Goal: Information Seeking & Learning: Learn about a topic

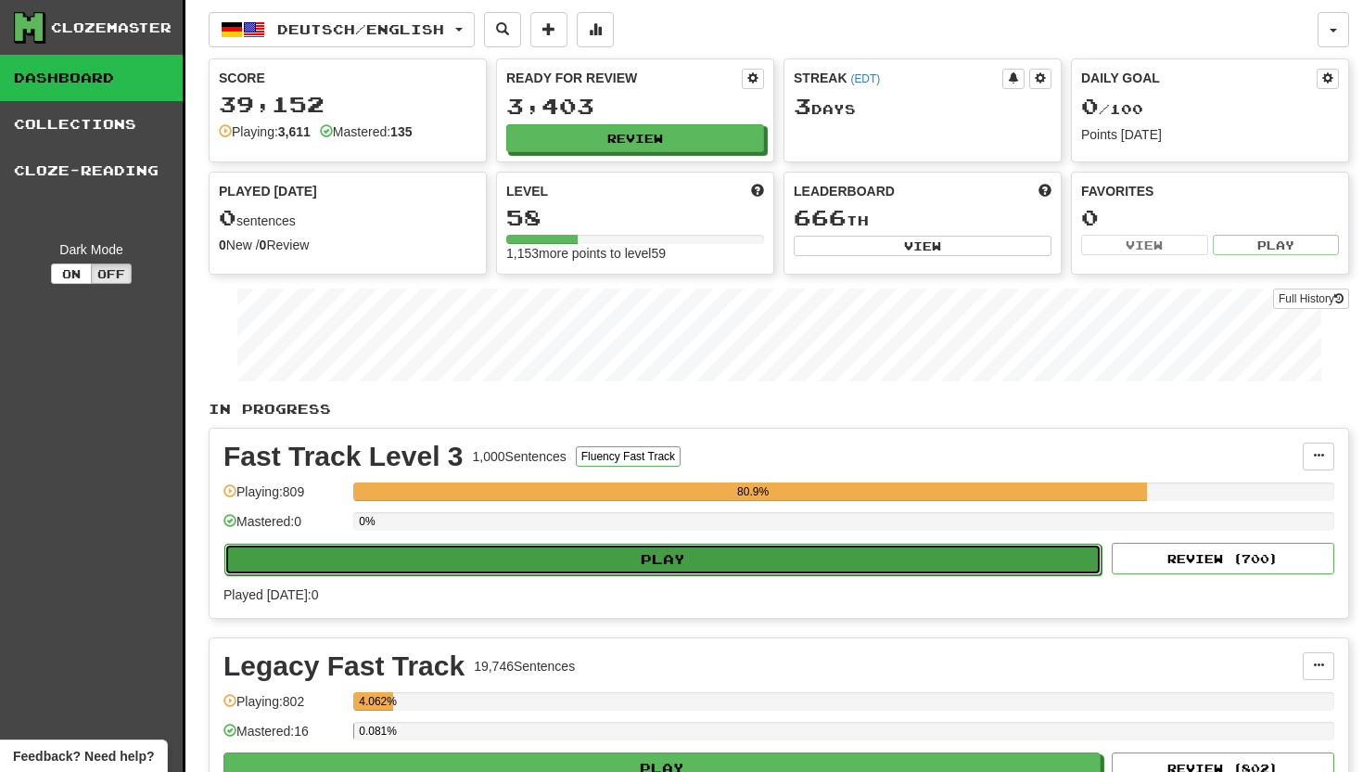
click at [571, 556] on button "Play" at bounding box center [662, 559] width 877 height 32
select select "**"
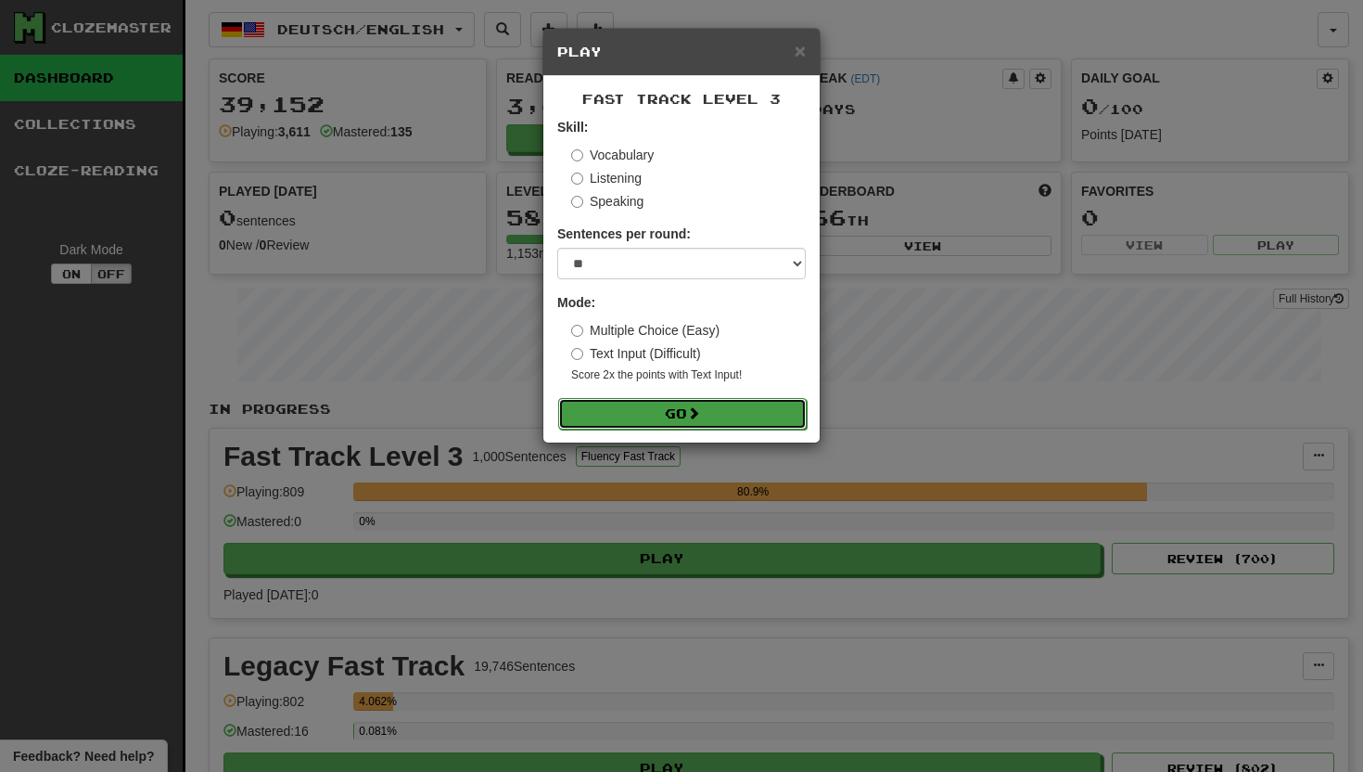
click at [587, 416] on button "Go" at bounding box center [682, 414] width 249 height 32
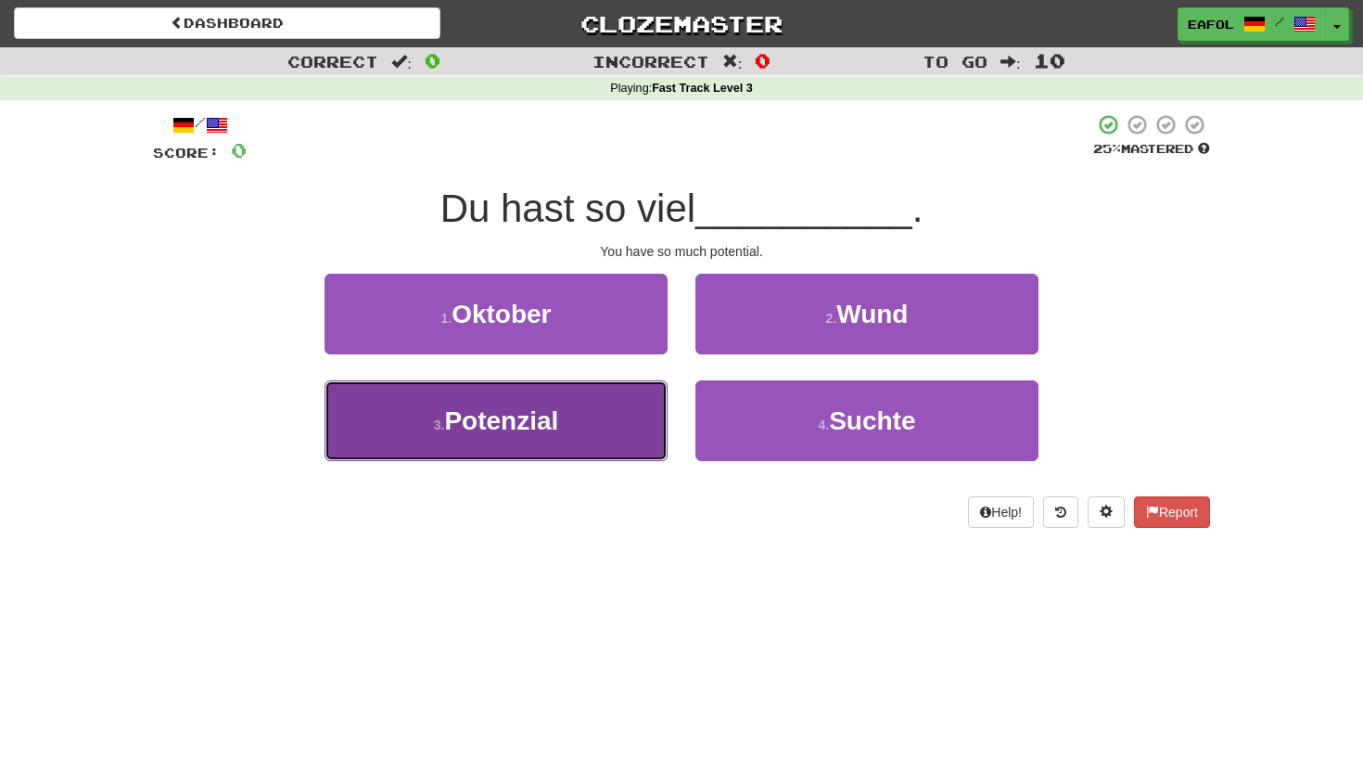
click at [557, 409] on span "Potenzial" at bounding box center [501, 420] width 114 height 29
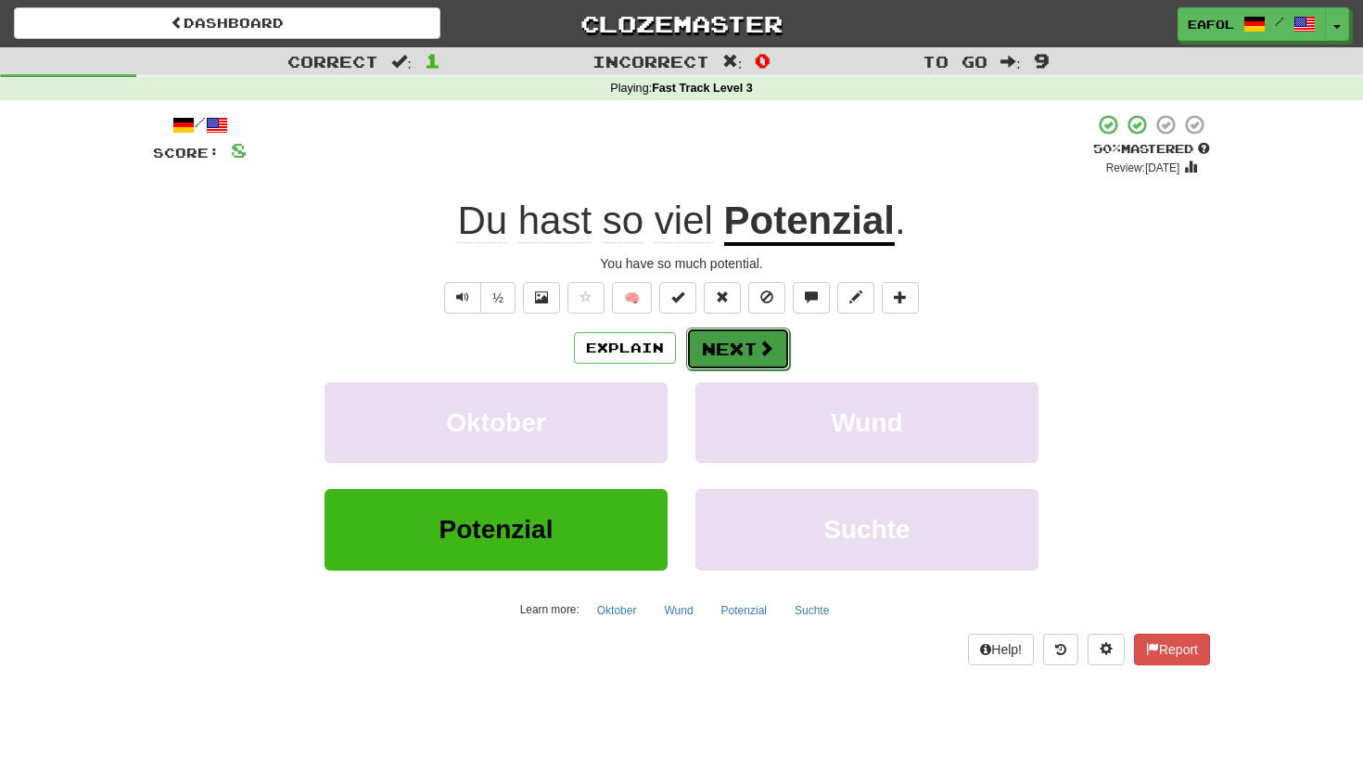
click at [708, 351] on button "Next" at bounding box center [738, 348] width 104 height 43
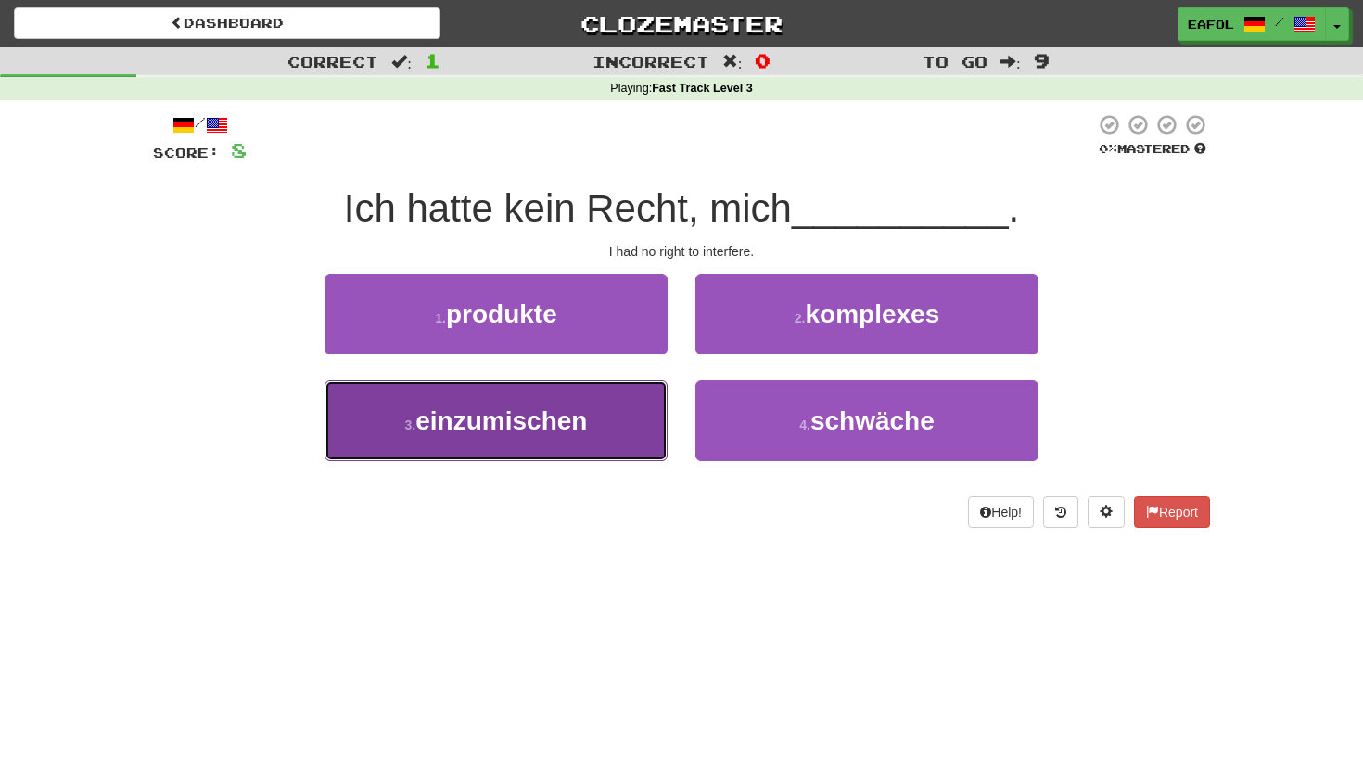
click at [553, 428] on span "einzumischen" at bounding box center [501, 420] width 172 height 29
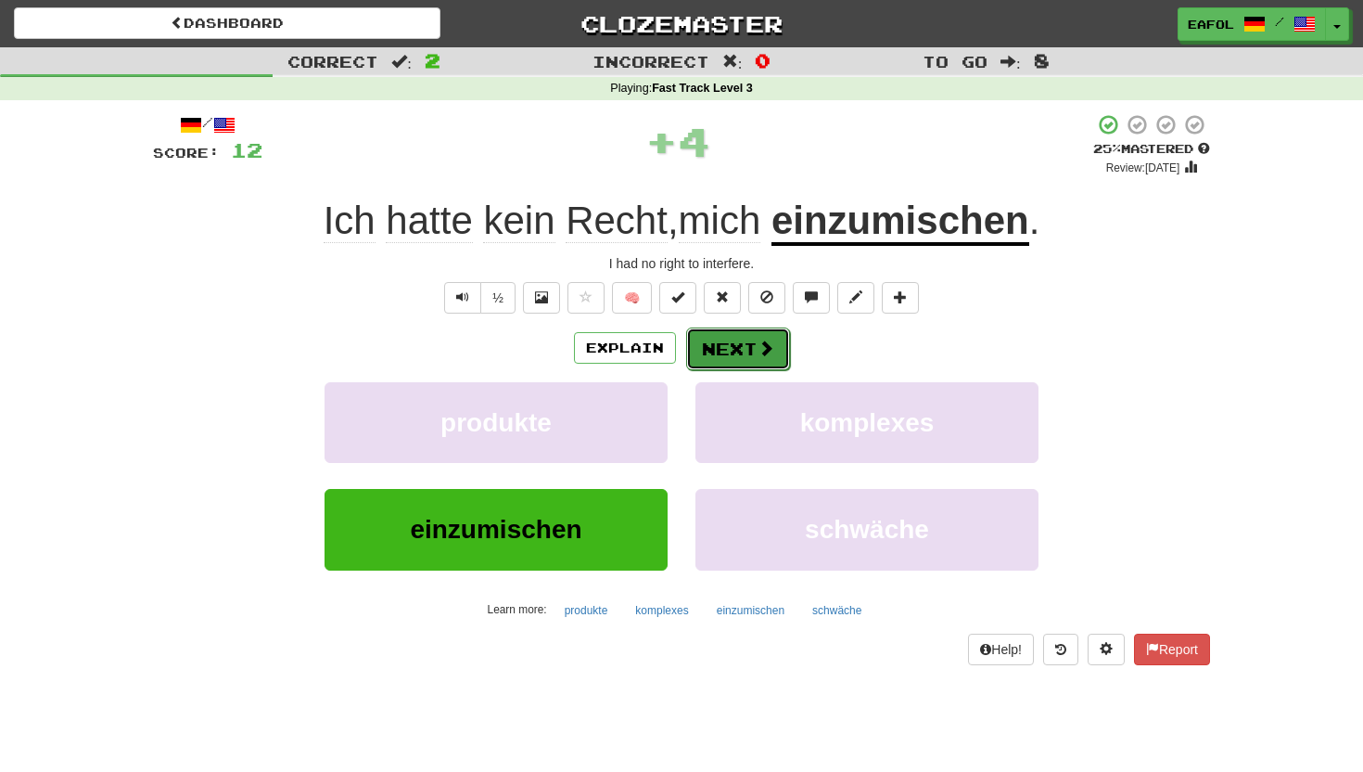
click at [750, 342] on button "Next" at bounding box center [738, 348] width 104 height 43
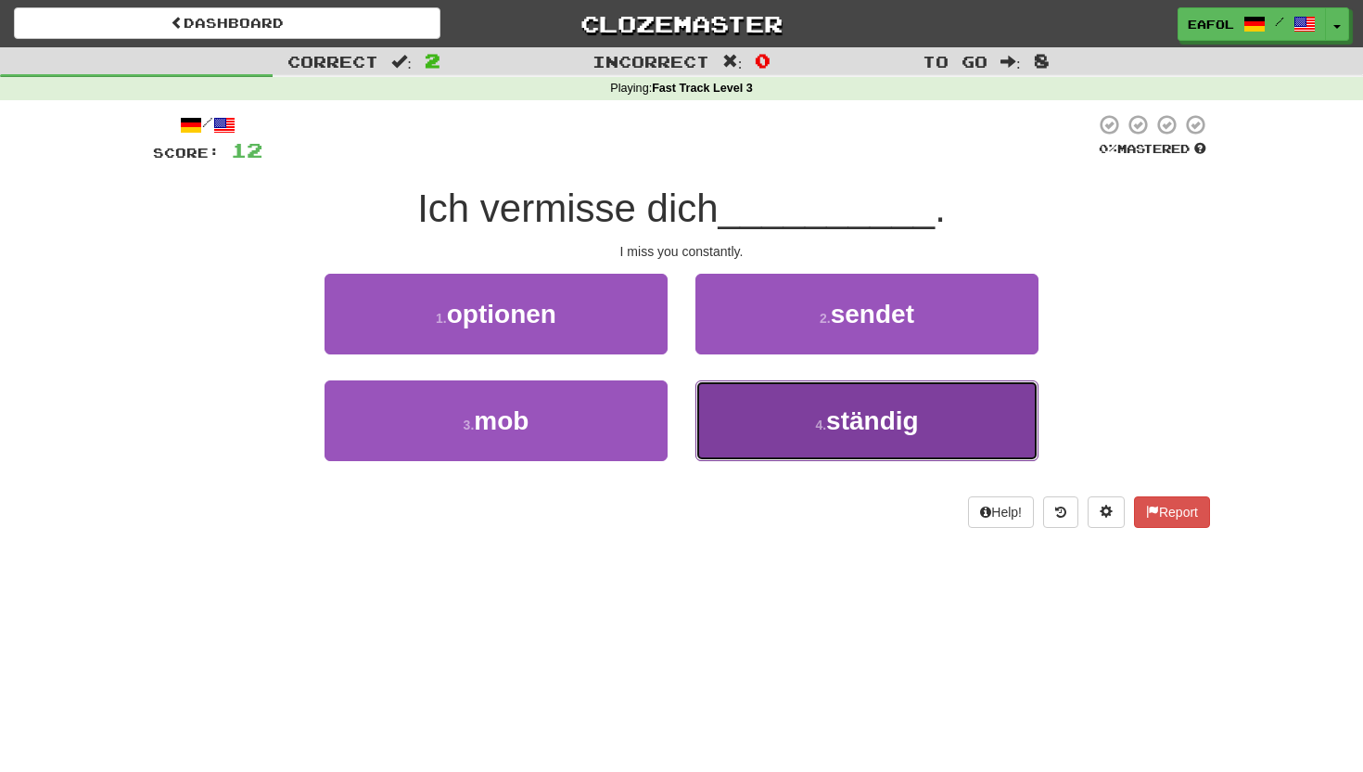
click at [765, 439] on button "4 . ständig" at bounding box center [867, 420] width 343 height 81
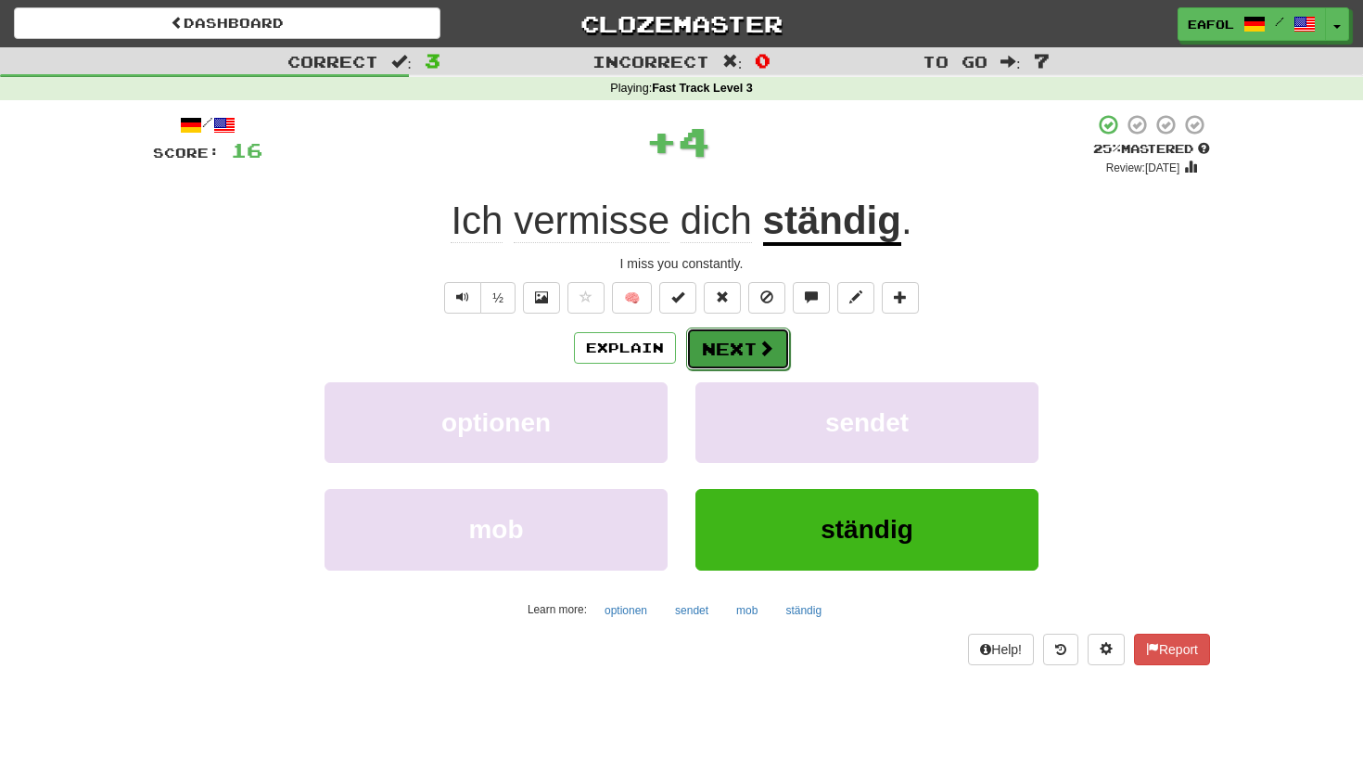
click at [737, 369] on button "Next" at bounding box center [738, 348] width 104 height 43
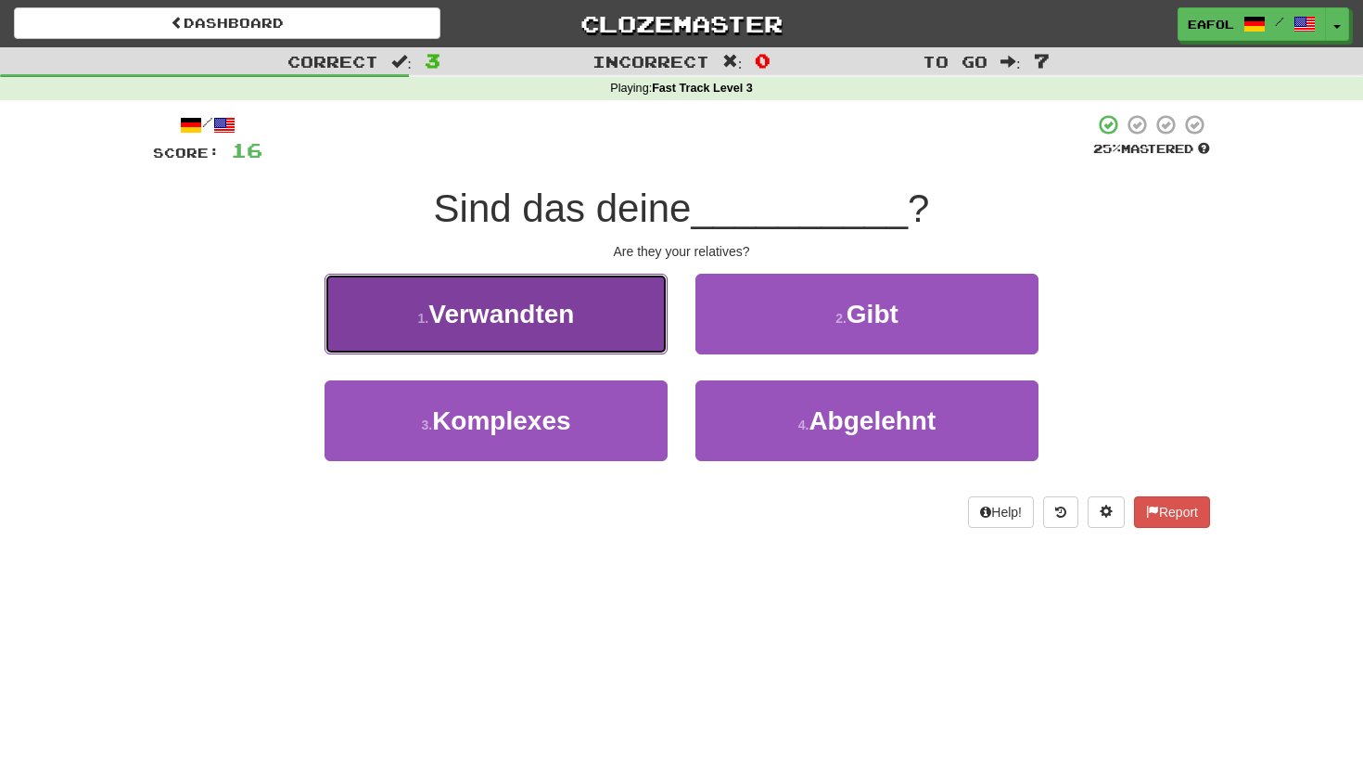
click at [604, 316] on button "1 . Verwandten" at bounding box center [496, 314] width 343 height 81
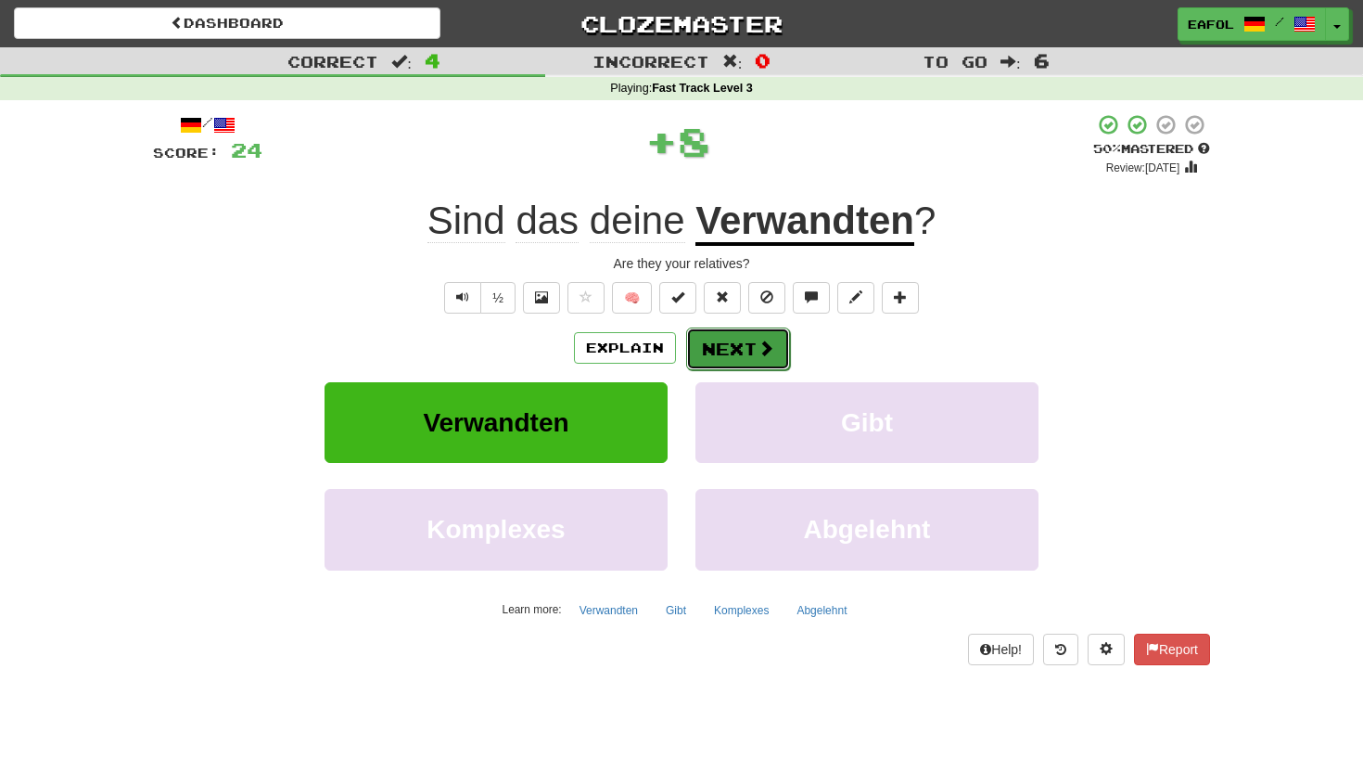
click at [731, 345] on button "Next" at bounding box center [738, 348] width 104 height 43
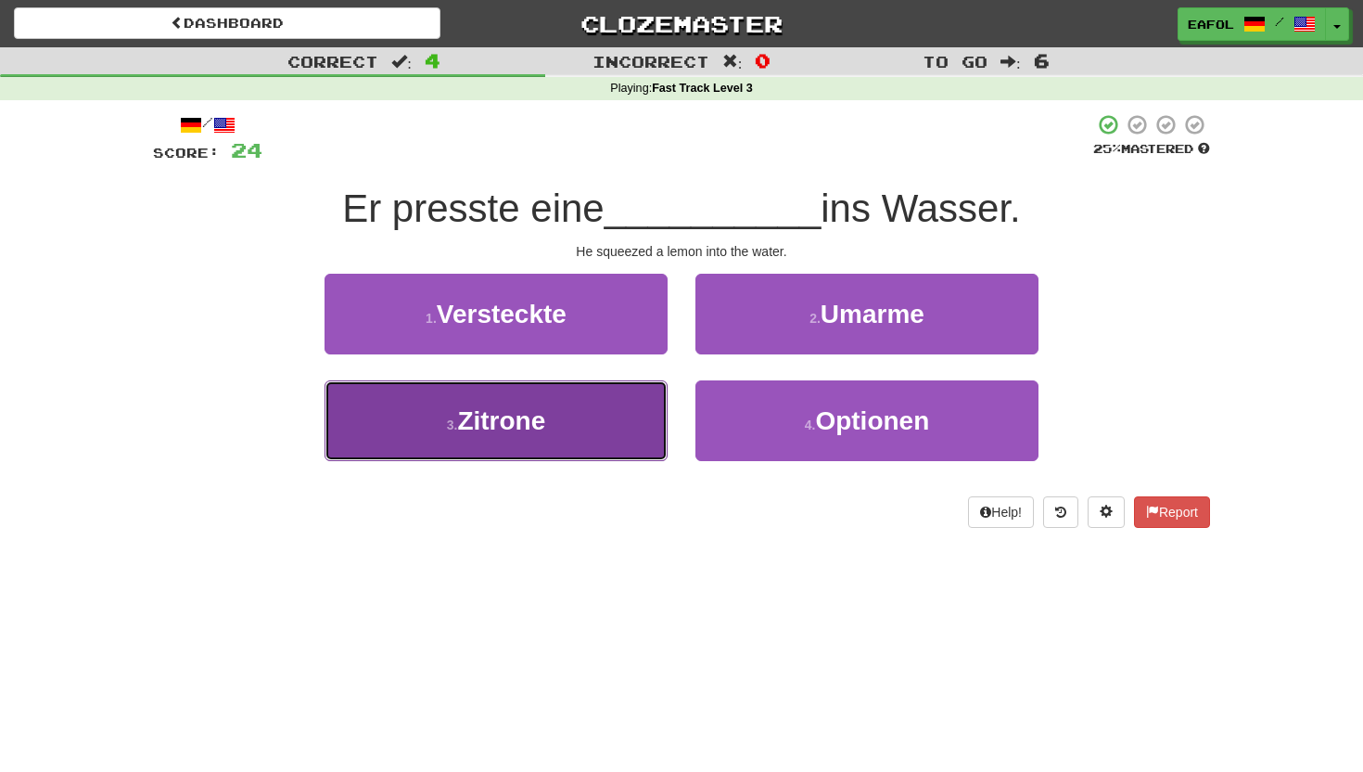
click at [573, 429] on button "3 . Zitrone" at bounding box center [496, 420] width 343 height 81
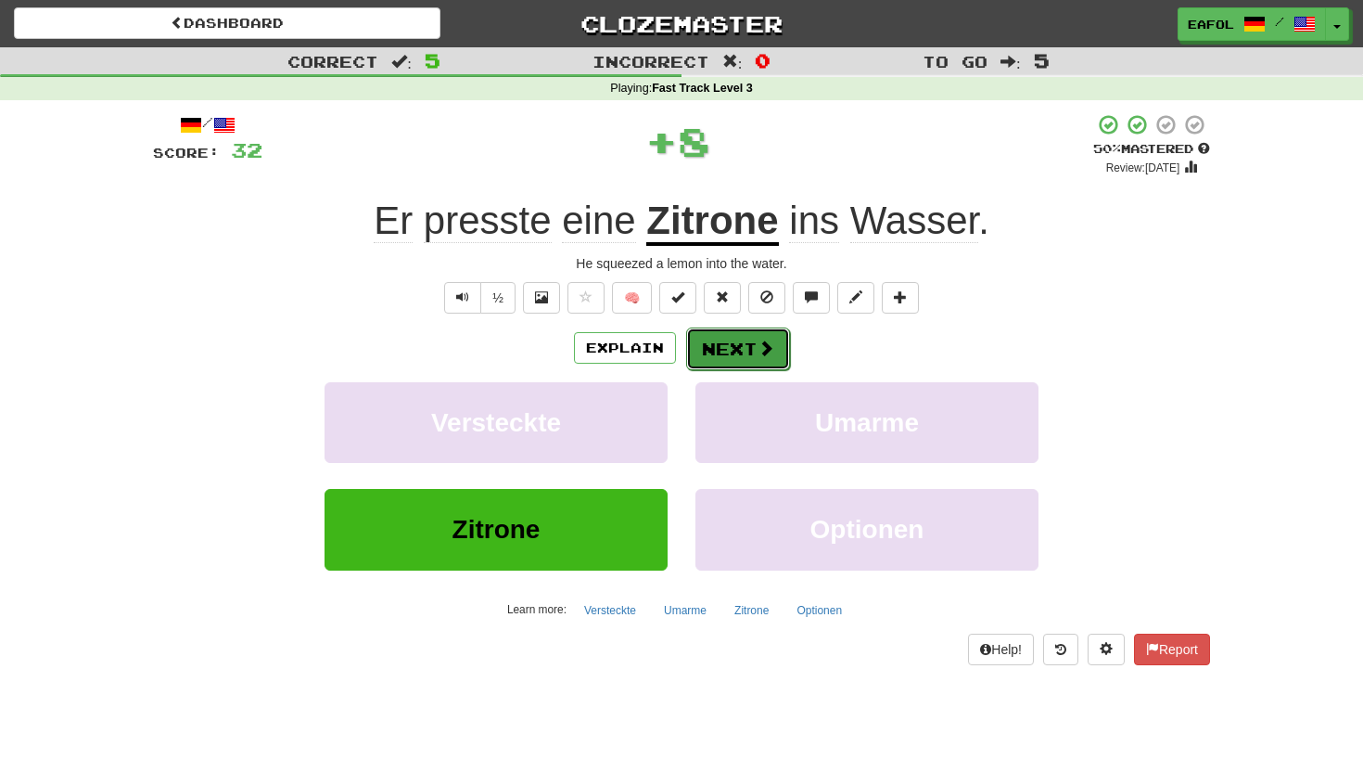
click at [730, 339] on button "Next" at bounding box center [738, 348] width 104 height 43
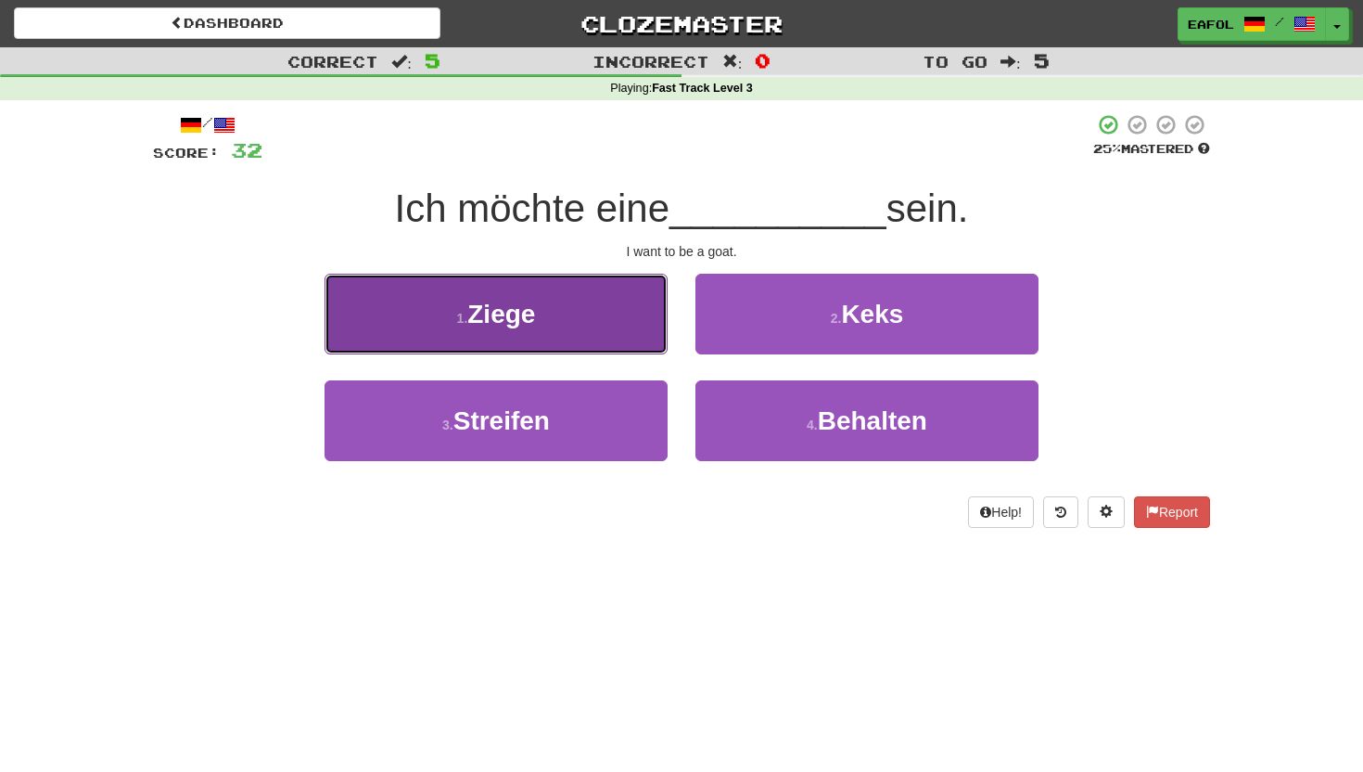
click at [605, 317] on button "1 . Ziege" at bounding box center [496, 314] width 343 height 81
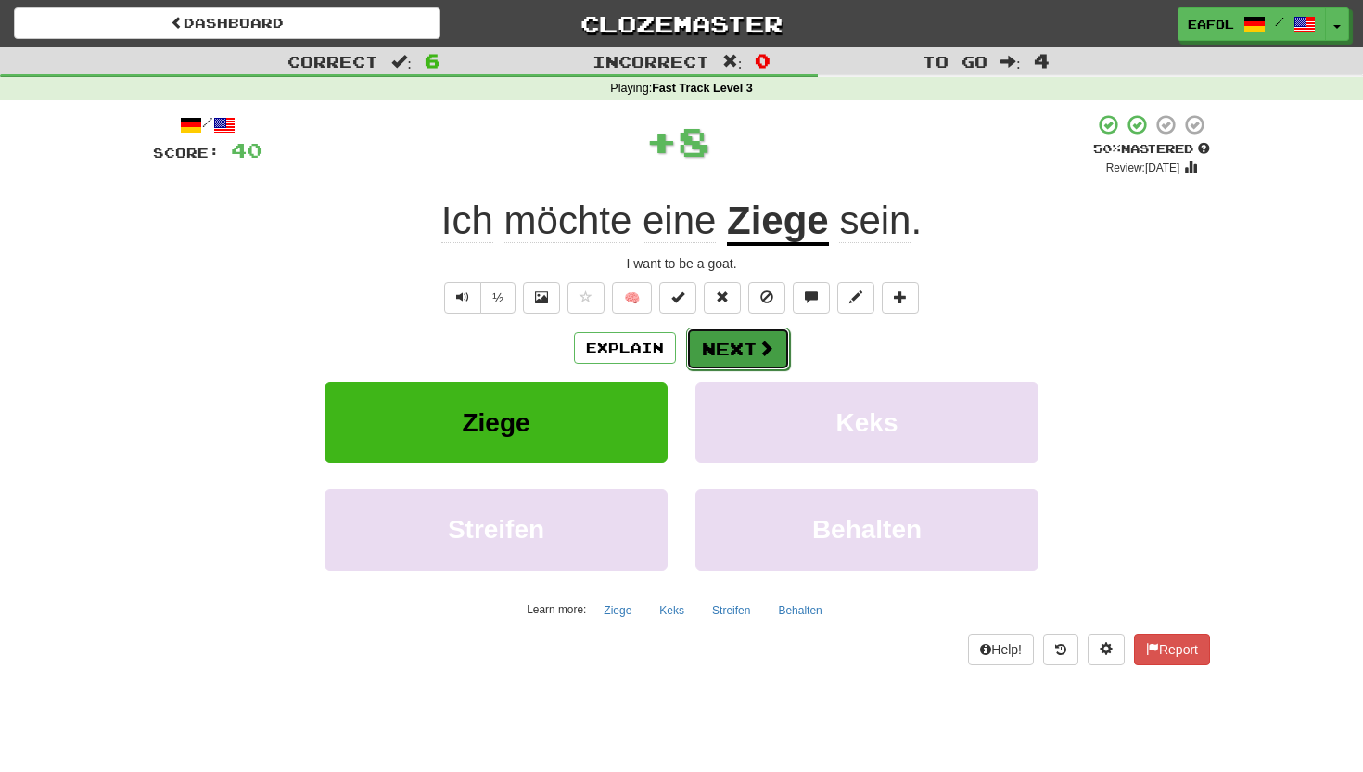
click at [744, 341] on button "Next" at bounding box center [738, 348] width 104 height 43
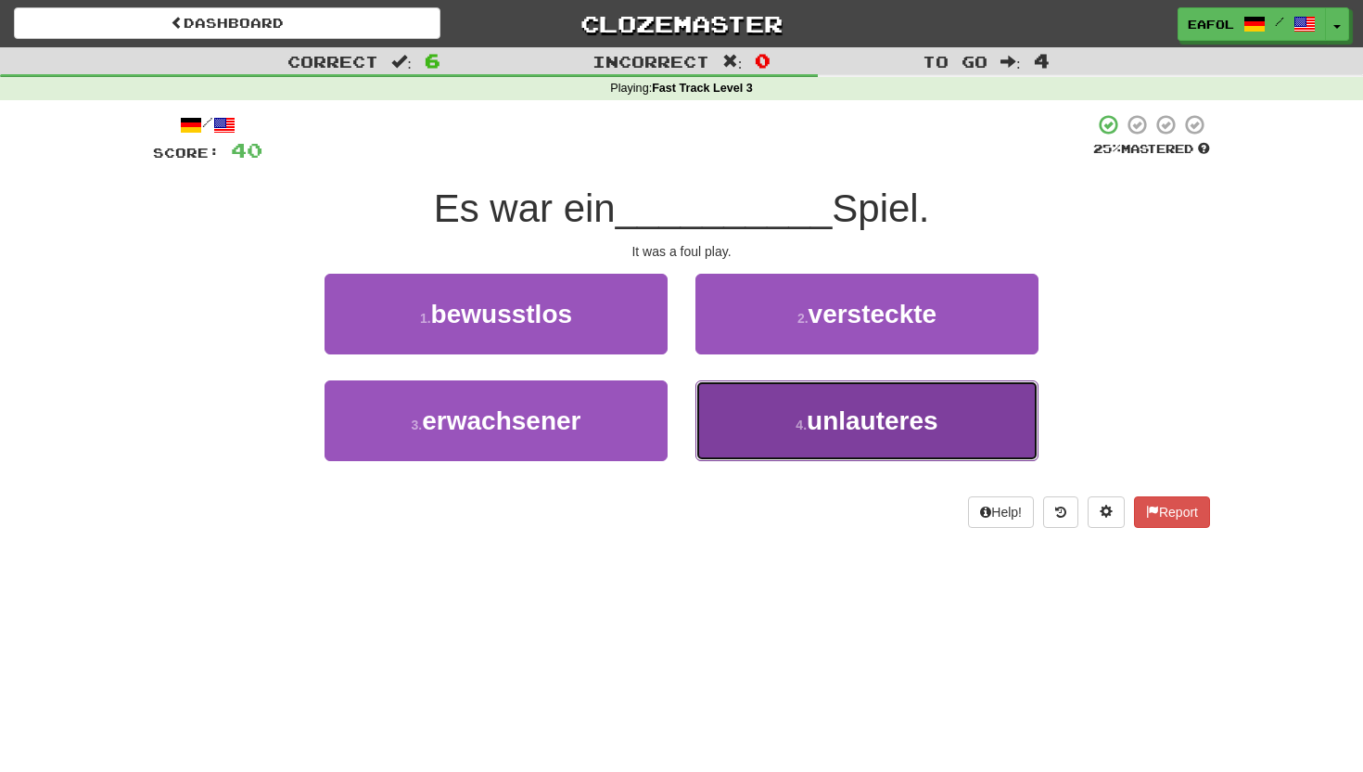
click at [804, 411] on button "4 . unlauteres" at bounding box center [867, 420] width 343 height 81
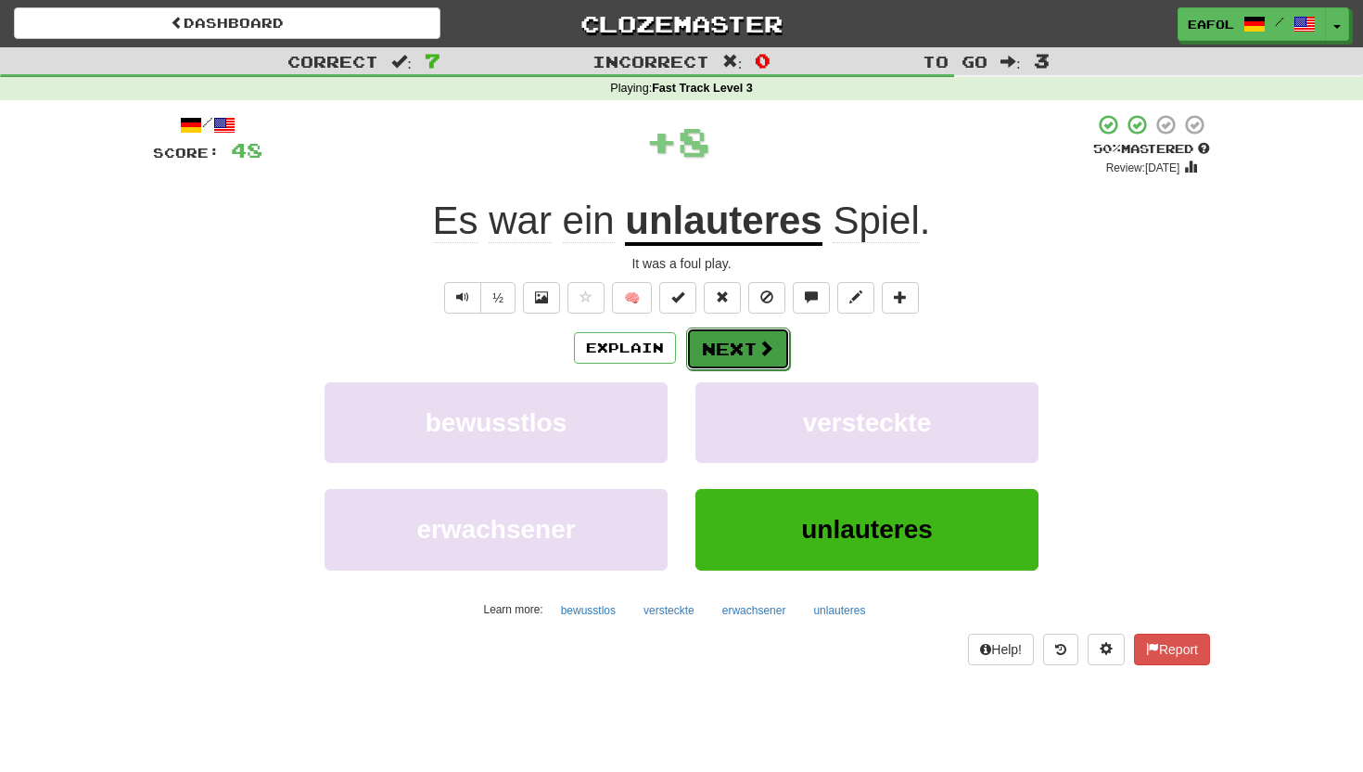
click at [760, 340] on span at bounding box center [766, 347] width 17 height 17
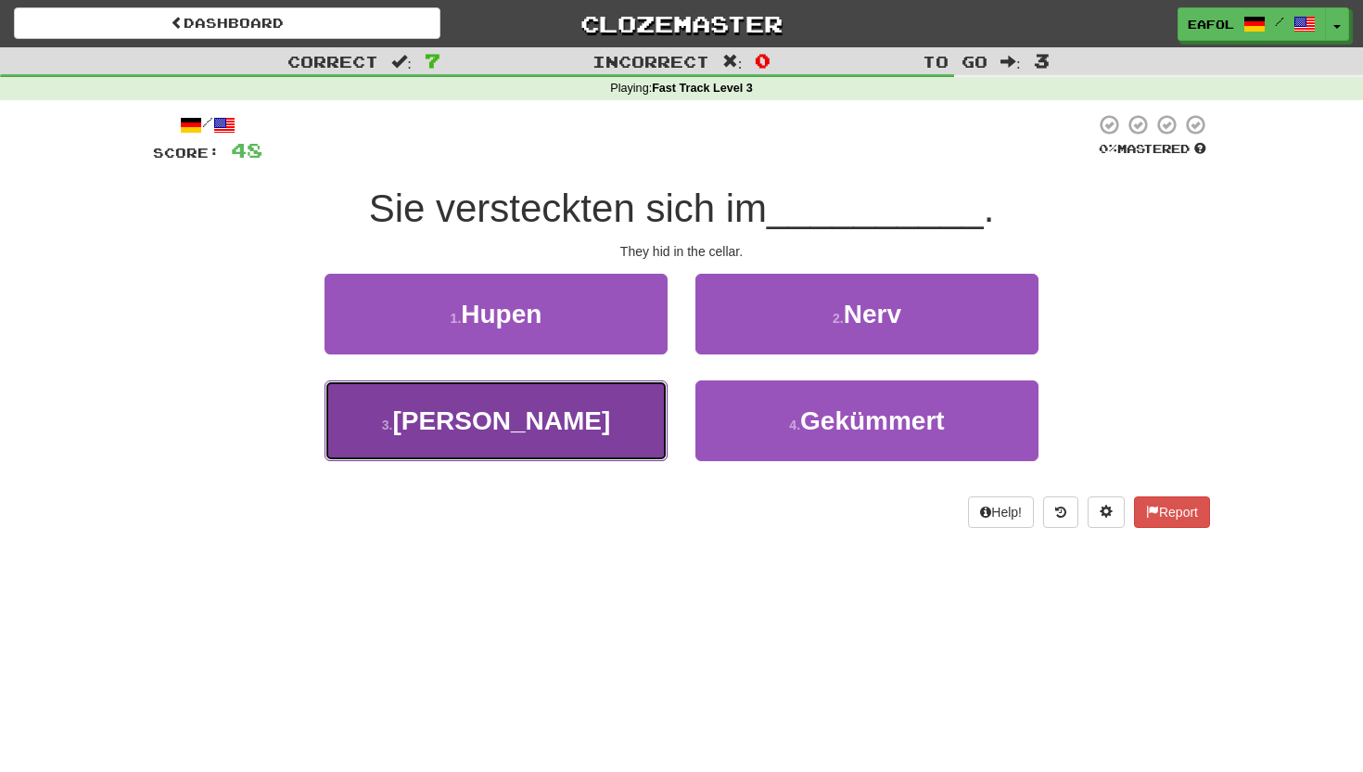
click at [574, 413] on button "3 . Keller" at bounding box center [496, 420] width 343 height 81
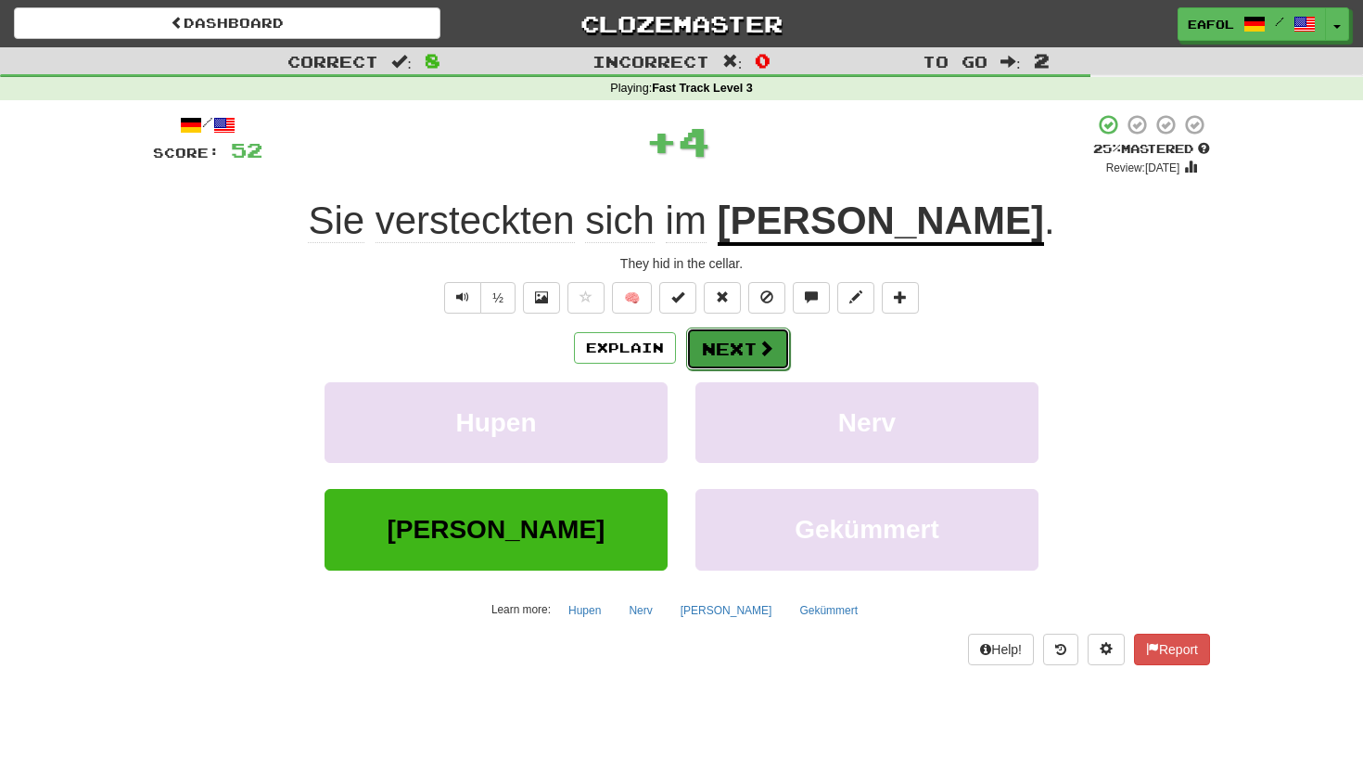
click at [714, 337] on button "Next" at bounding box center [738, 348] width 104 height 43
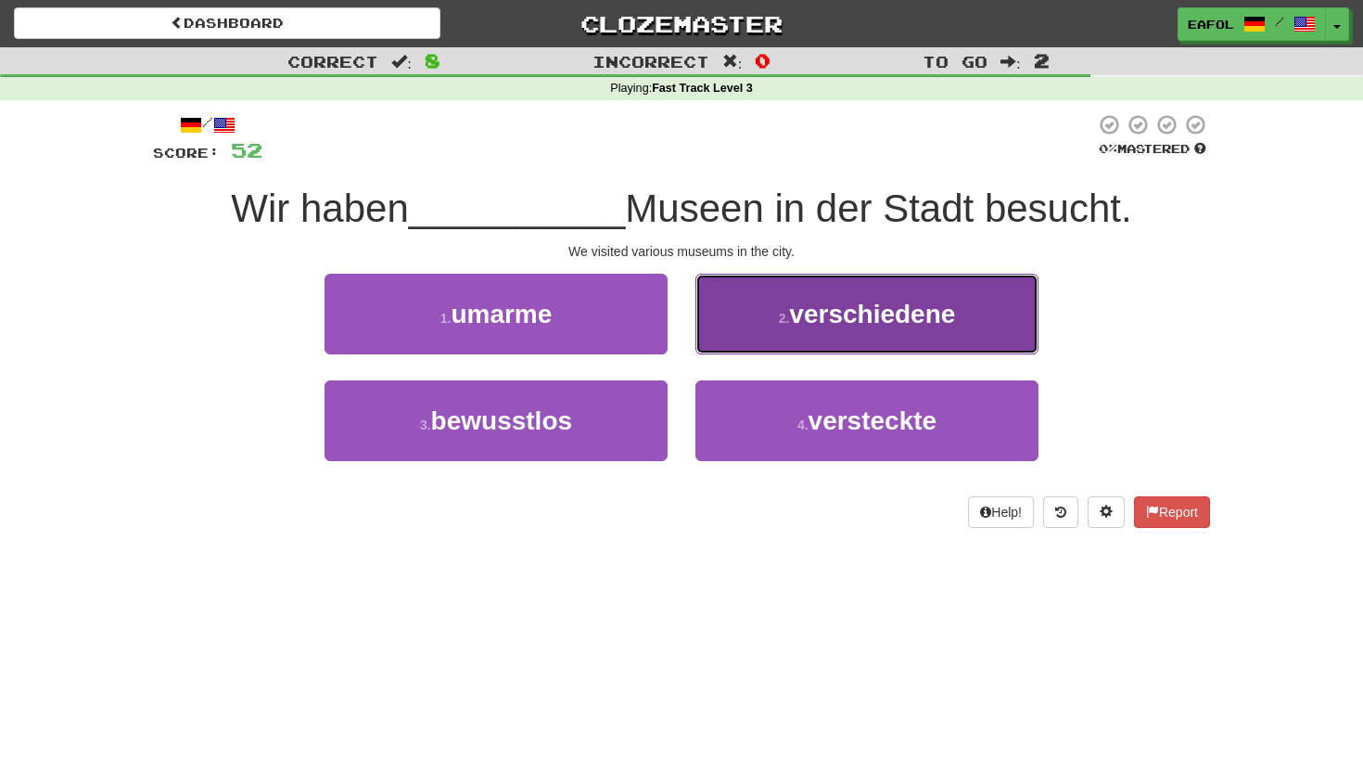
click at [835, 331] on button "2 . verschiedene" at bounding box center [867, 314] width 343 height 81
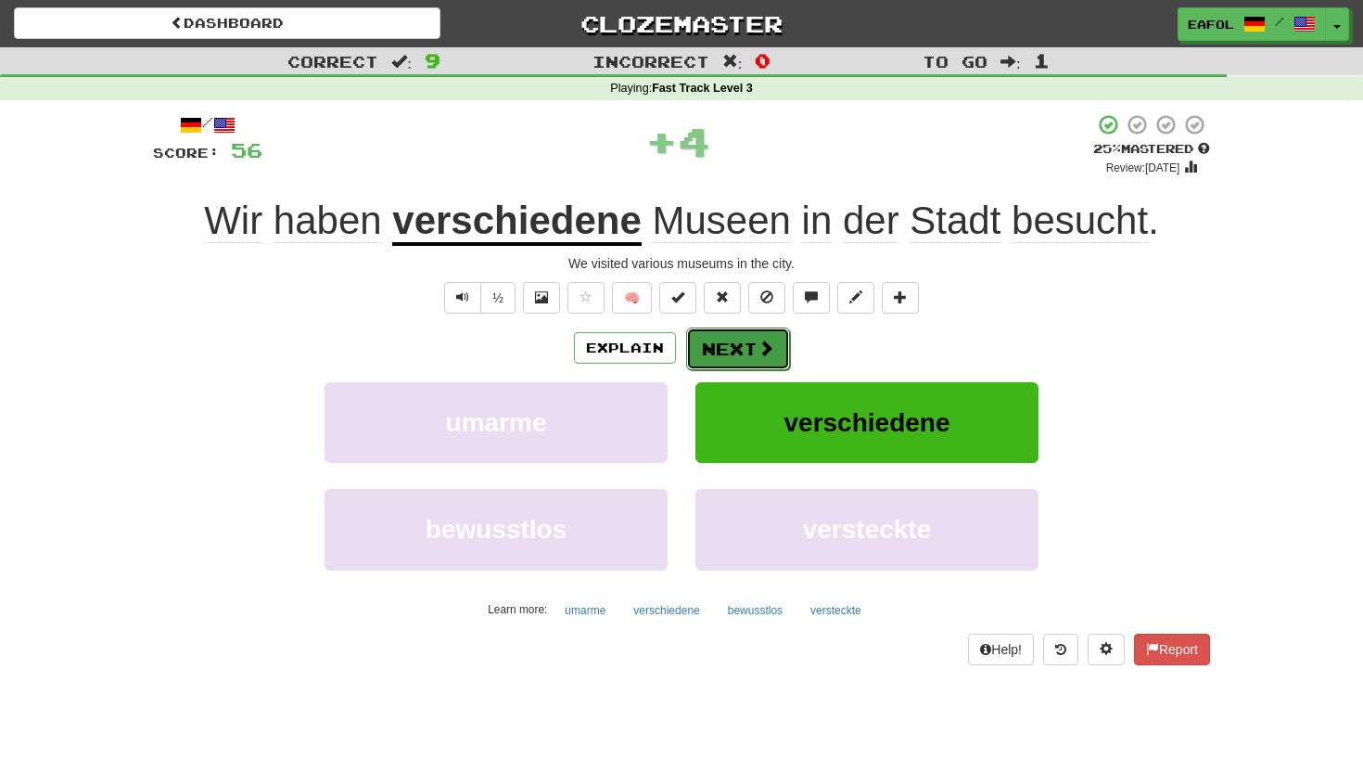
click at [755, 356] on button "Next" at bounding box center [738, 348] width 104 height 43
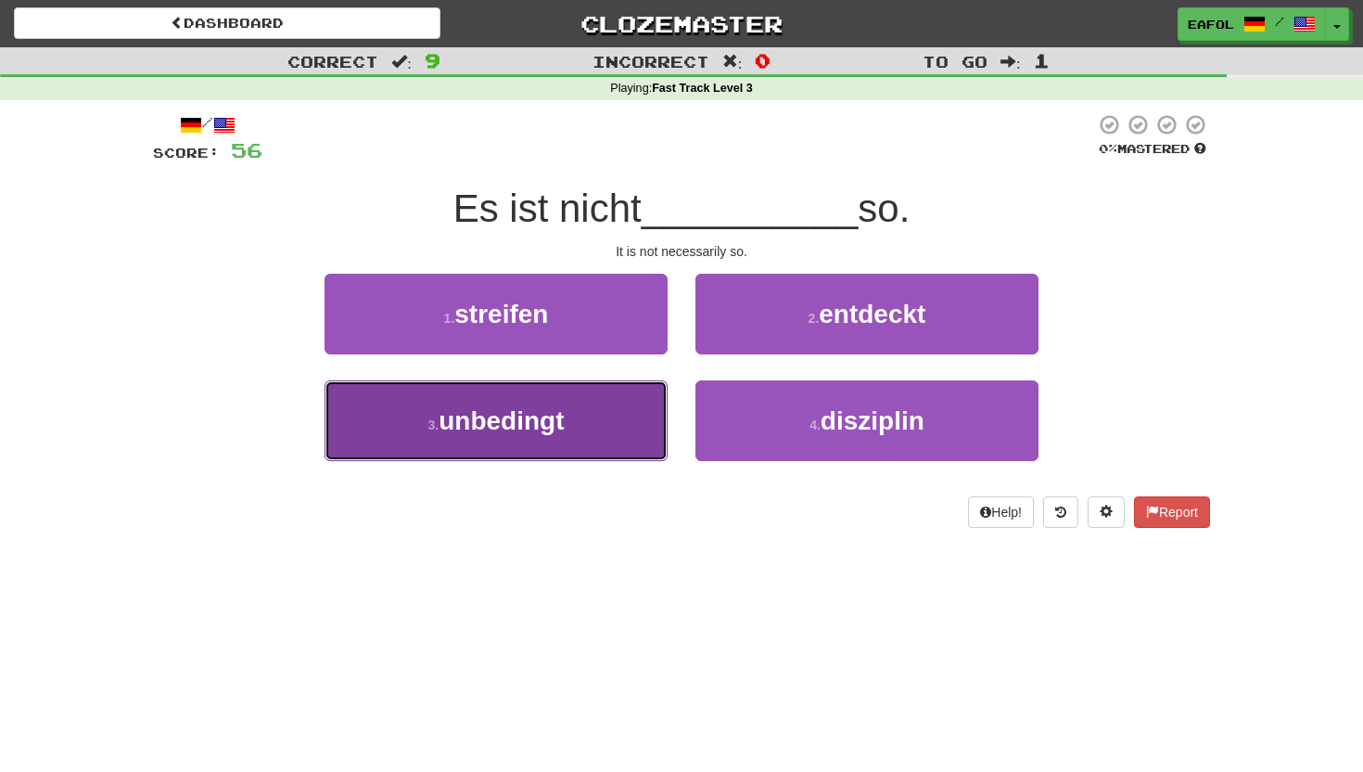
click at [573, 428] on button "3 . unbedingt" at bounding box center [496, 420] width 343 height 81
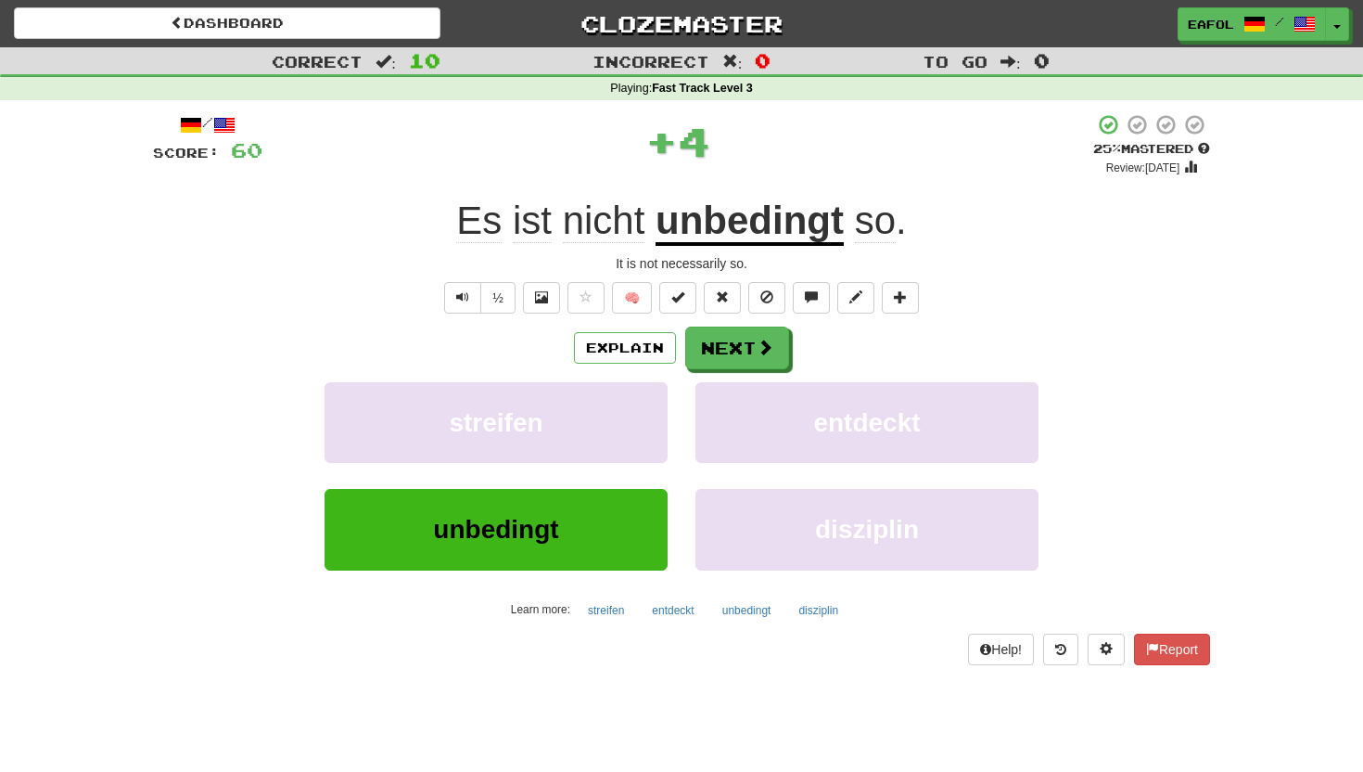
click at [760, 231] on u "unbedingt" at bounding box center [750, 221] width 188 height 47
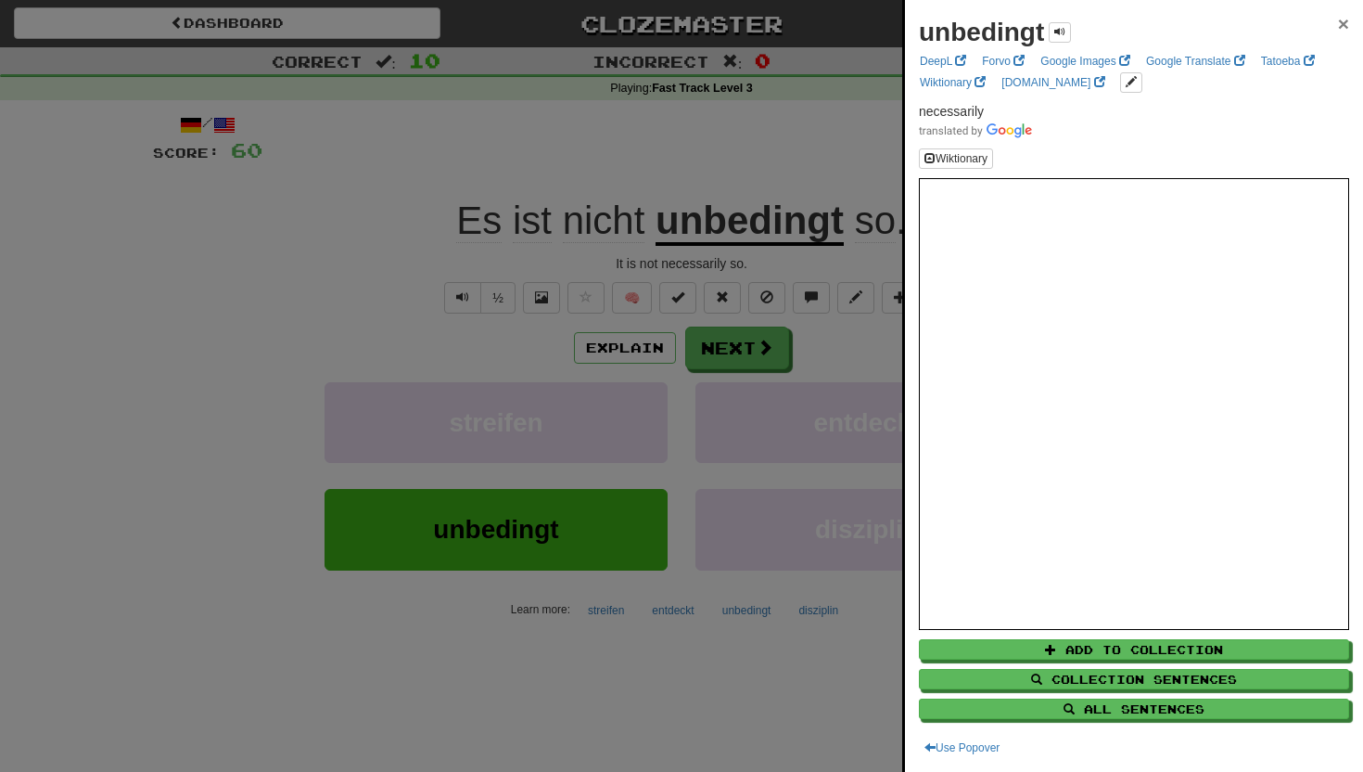
click at [1343, 20] on span "×" at bounding box center [1343, 23] width 11 height 21
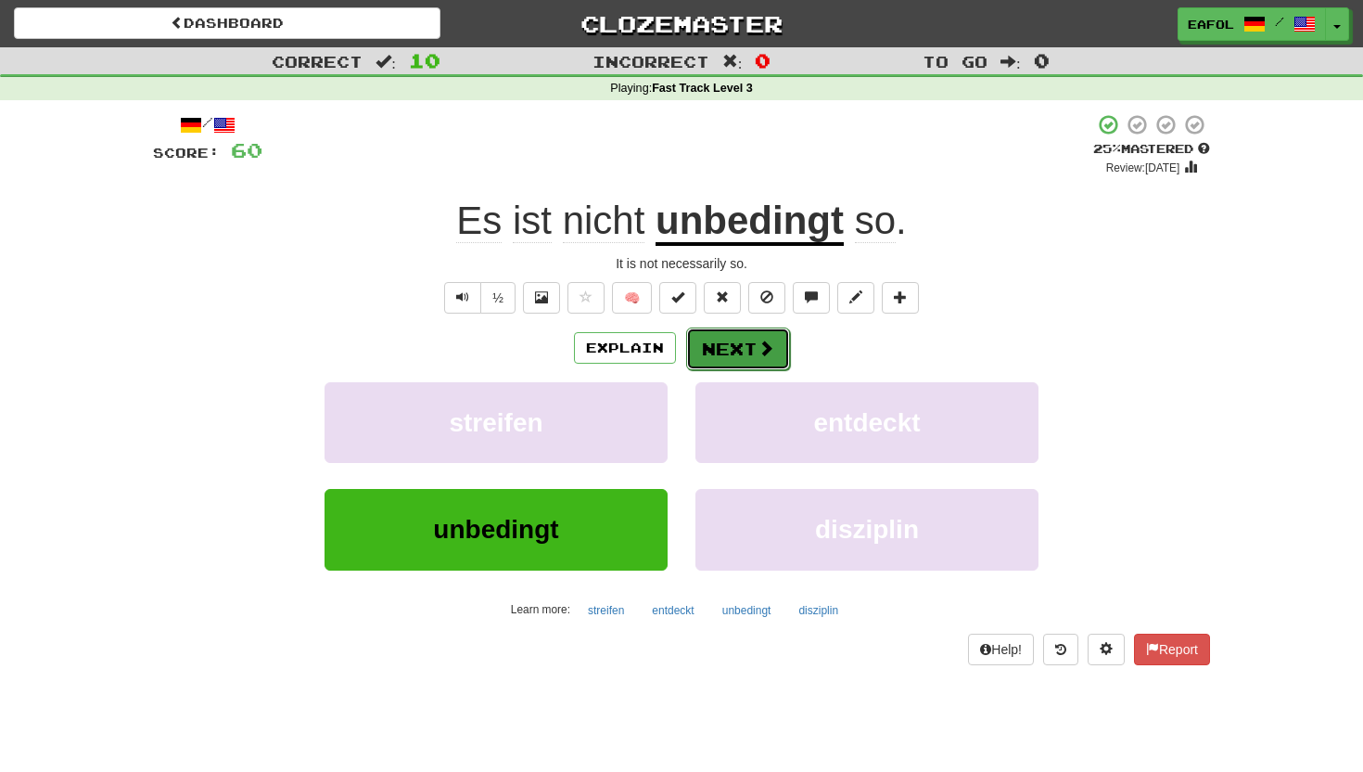
click at [713, 350] on button "Next" at bounding box center [738, 348] width 104 height 43
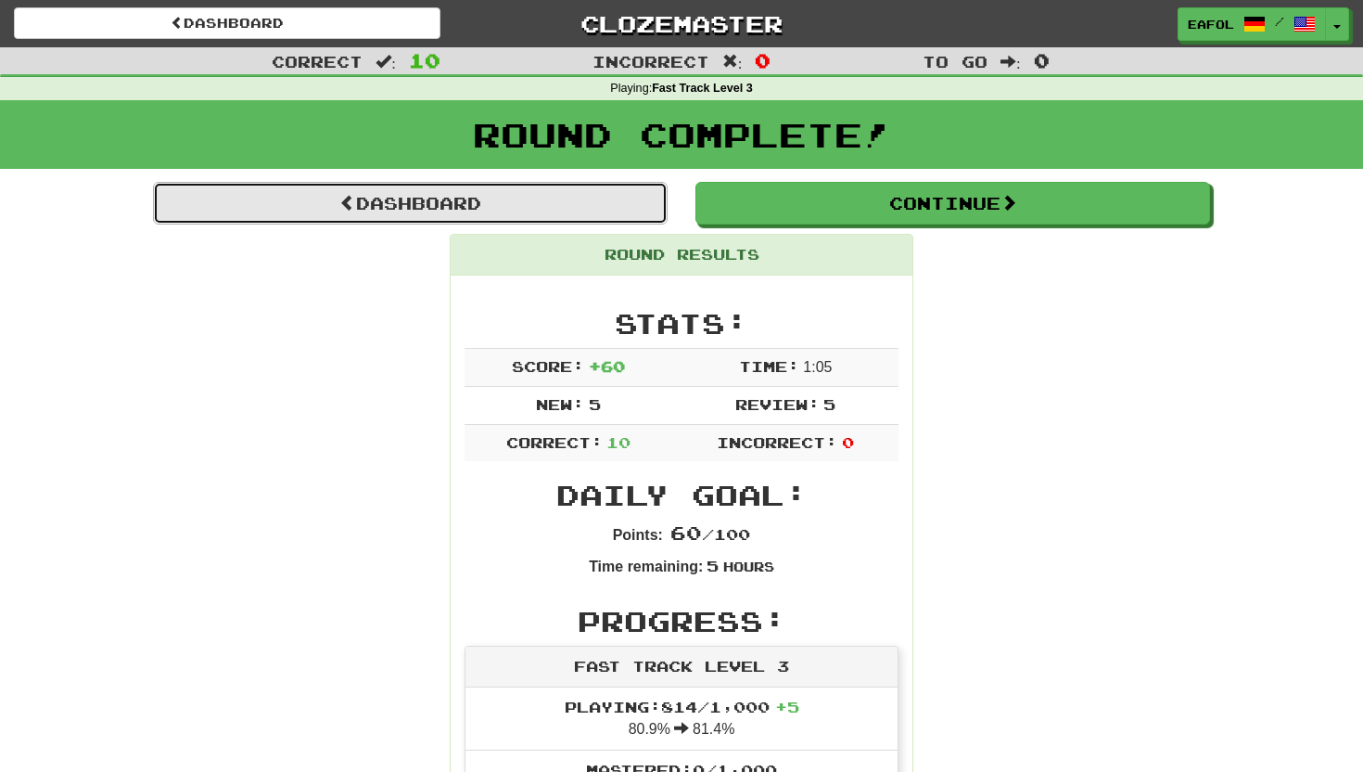
click at [517, 196] on link "Dashboard" at bounding box center [410, 203] width 515 height 43
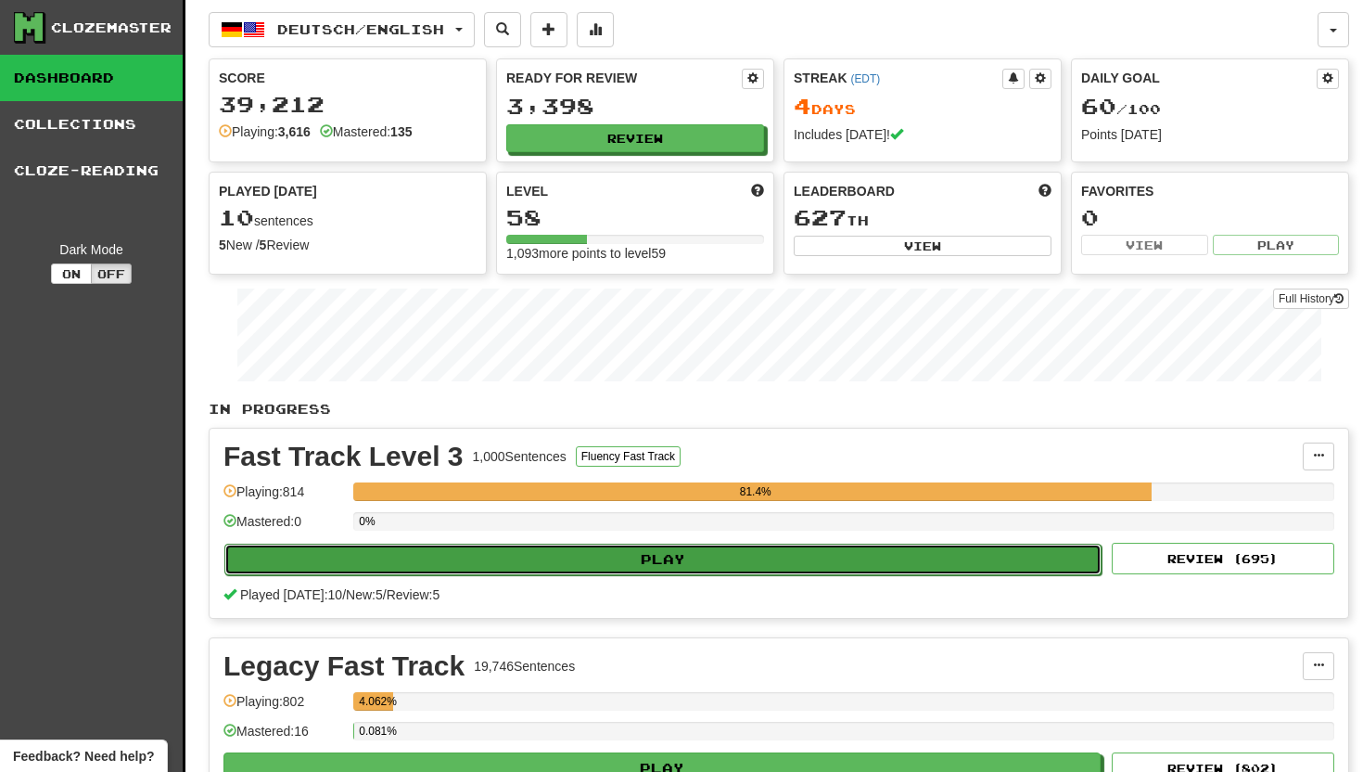
click at [423, 558] on button "Play" at bounding box center [662, 559] width 877 height 32
select select "**"
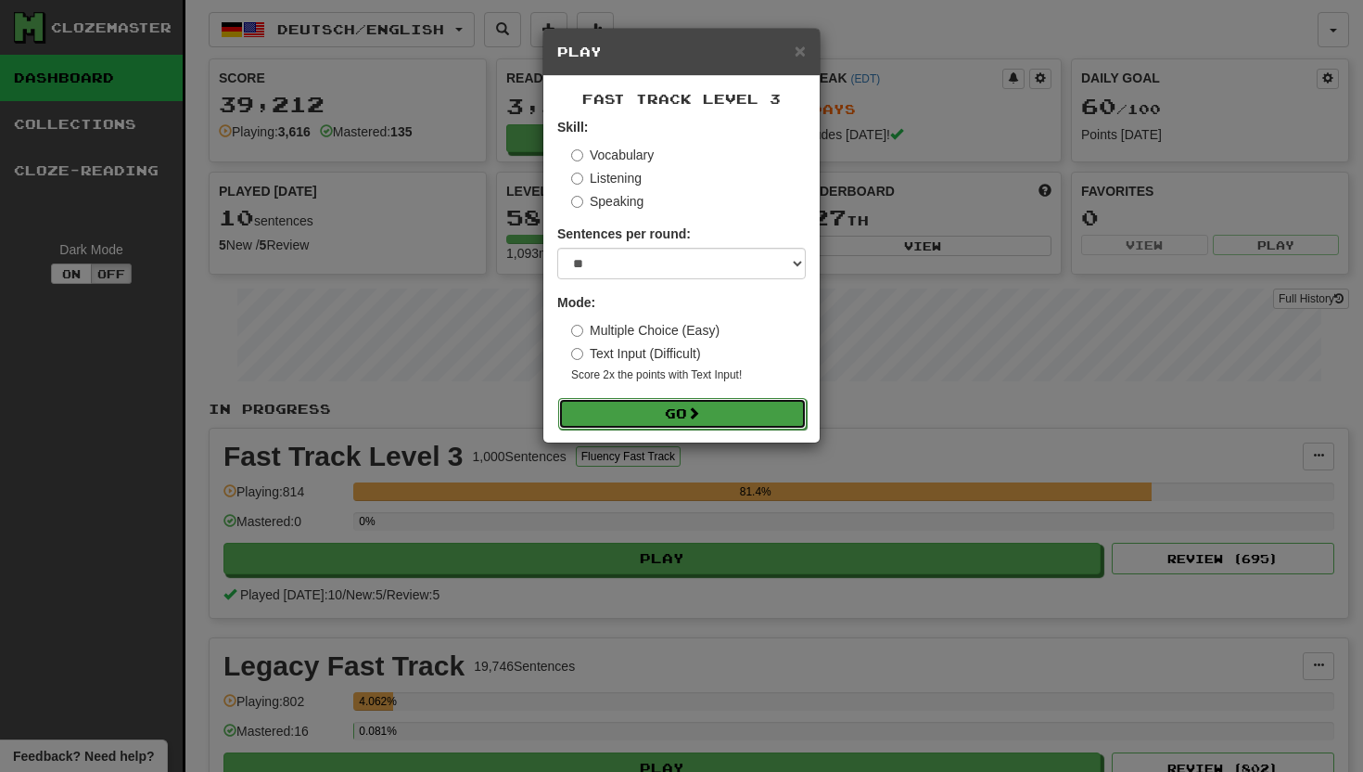
click at [594, 410] on button "Go" at bounding box center [682, 414] width 249 height 32
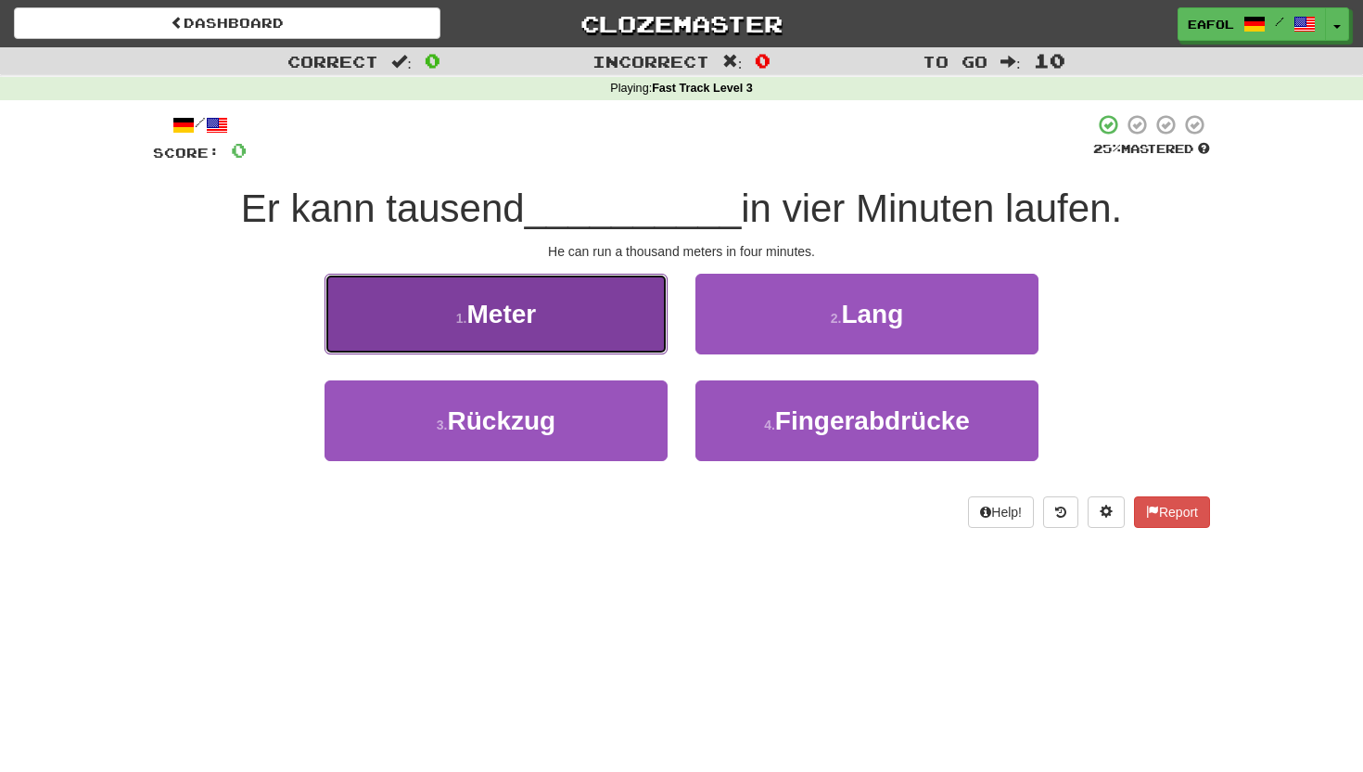
click at [574, 309] on button "1 . Meter" at bounding box center [496, 314] width 343 height 81
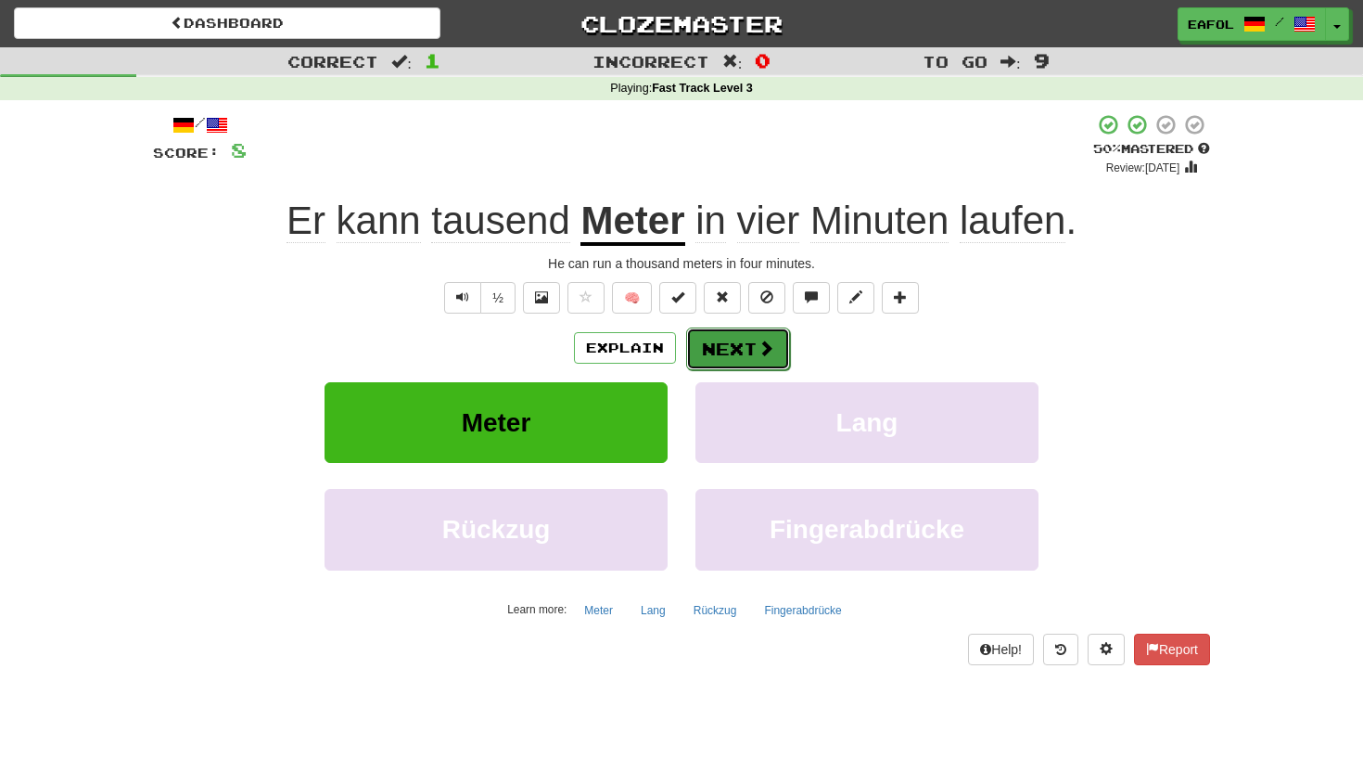
click at [748, 340] on button "Next" at bounding box center [738, 348] width 104 height 43
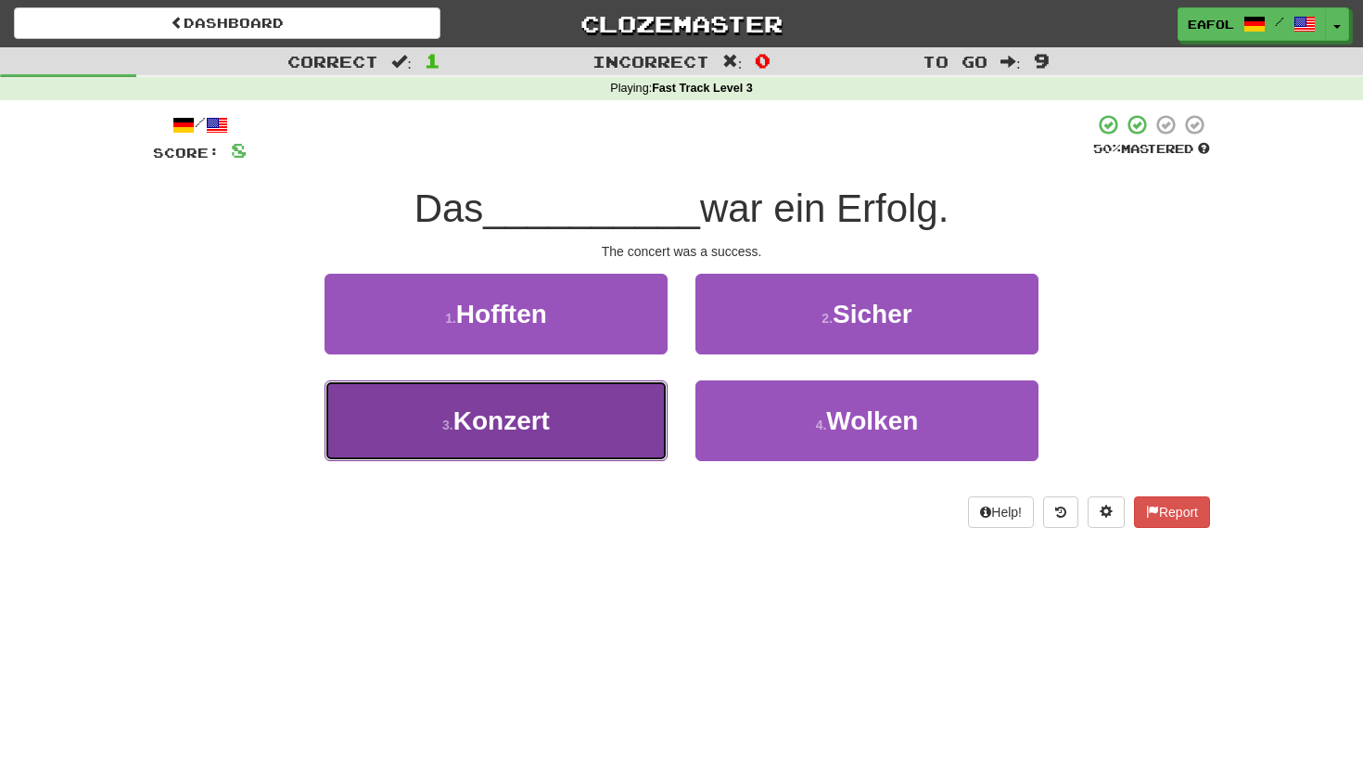
click at [603, 430] on button "3 . Konzert" at bounding box center [496, 420] width 343 height 81
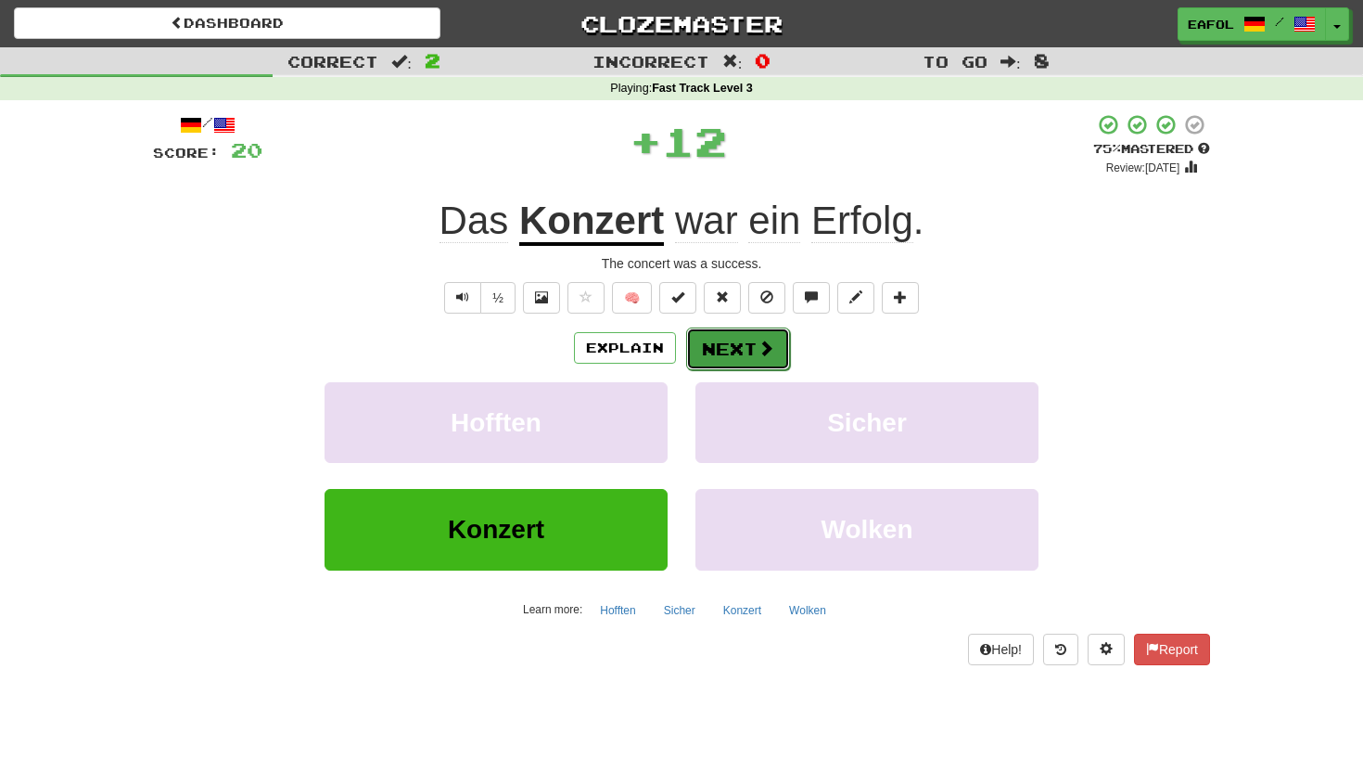
click at [722, 347] on button "Next" at bounding box center [738, 348] width 104 height 43
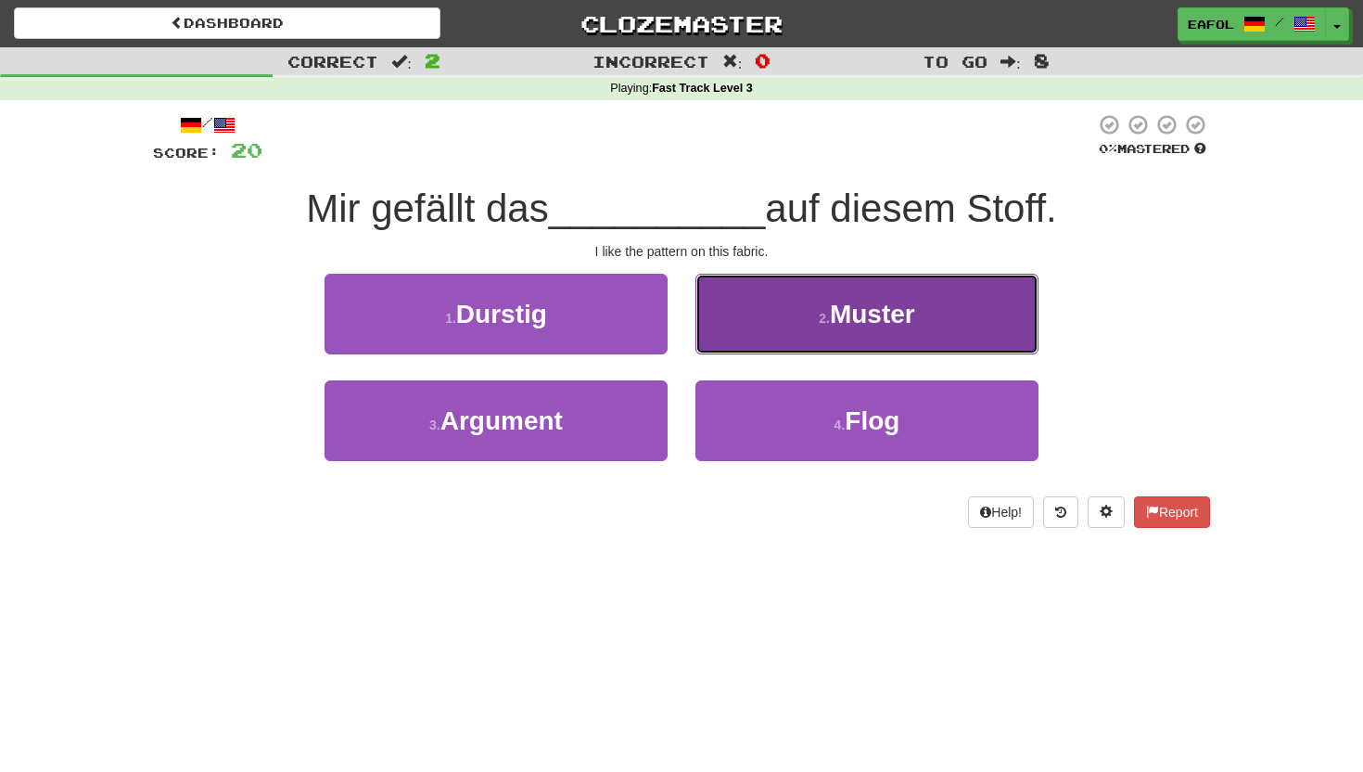
click at [814, 309] on button "2 . Muster" at bounding box center [867, 314] width 343 height 81
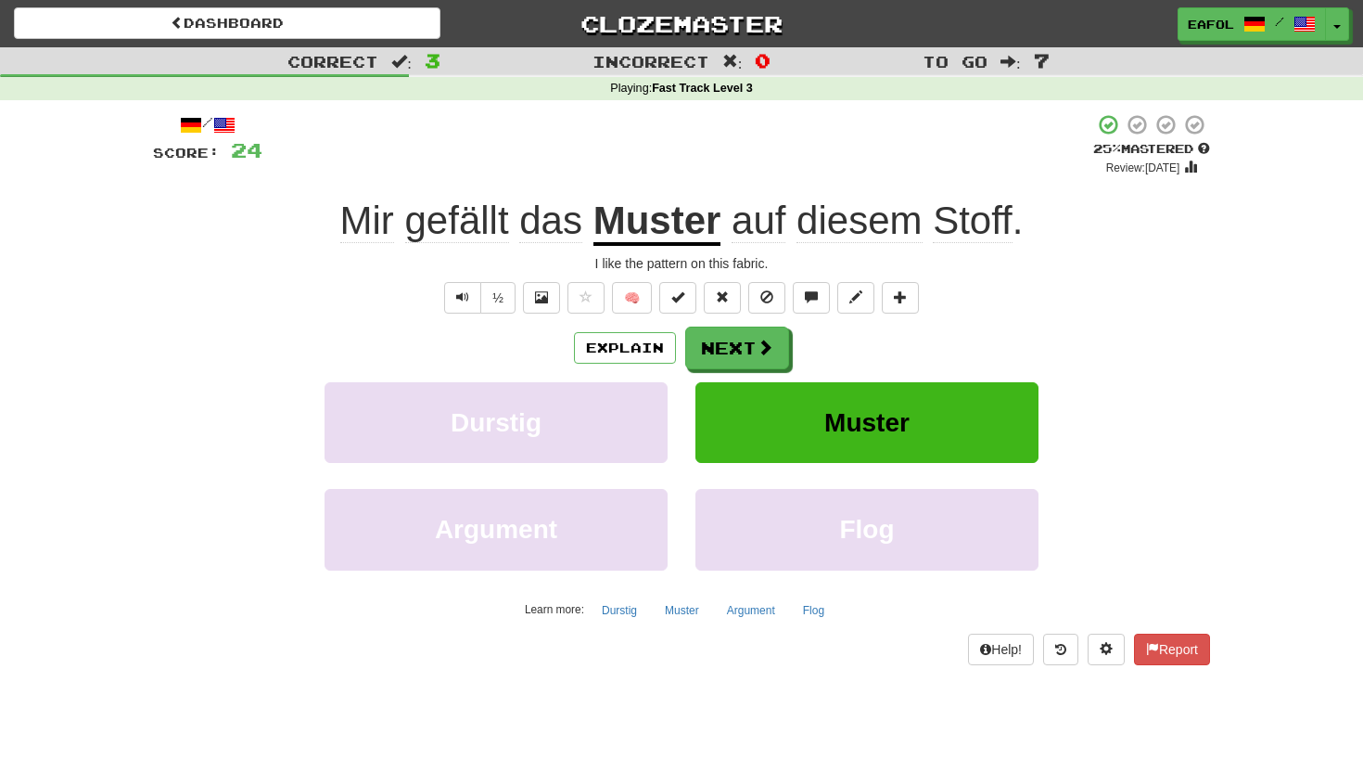
click at [683, 236] on u "Muster" at bounding box center [658, 221] width 128 height 47
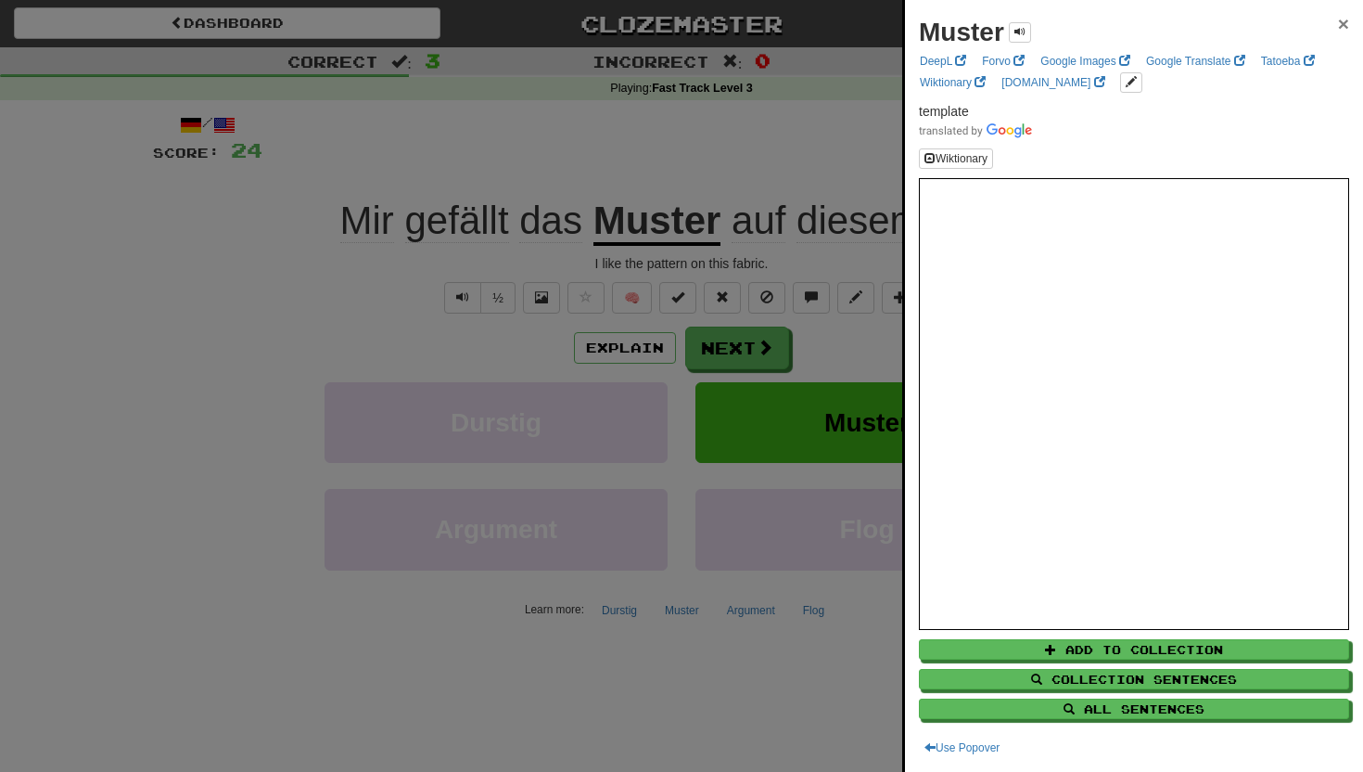
click at [1338, 18] on span "×" at bounding box center [1343, 23] width 11 height 21
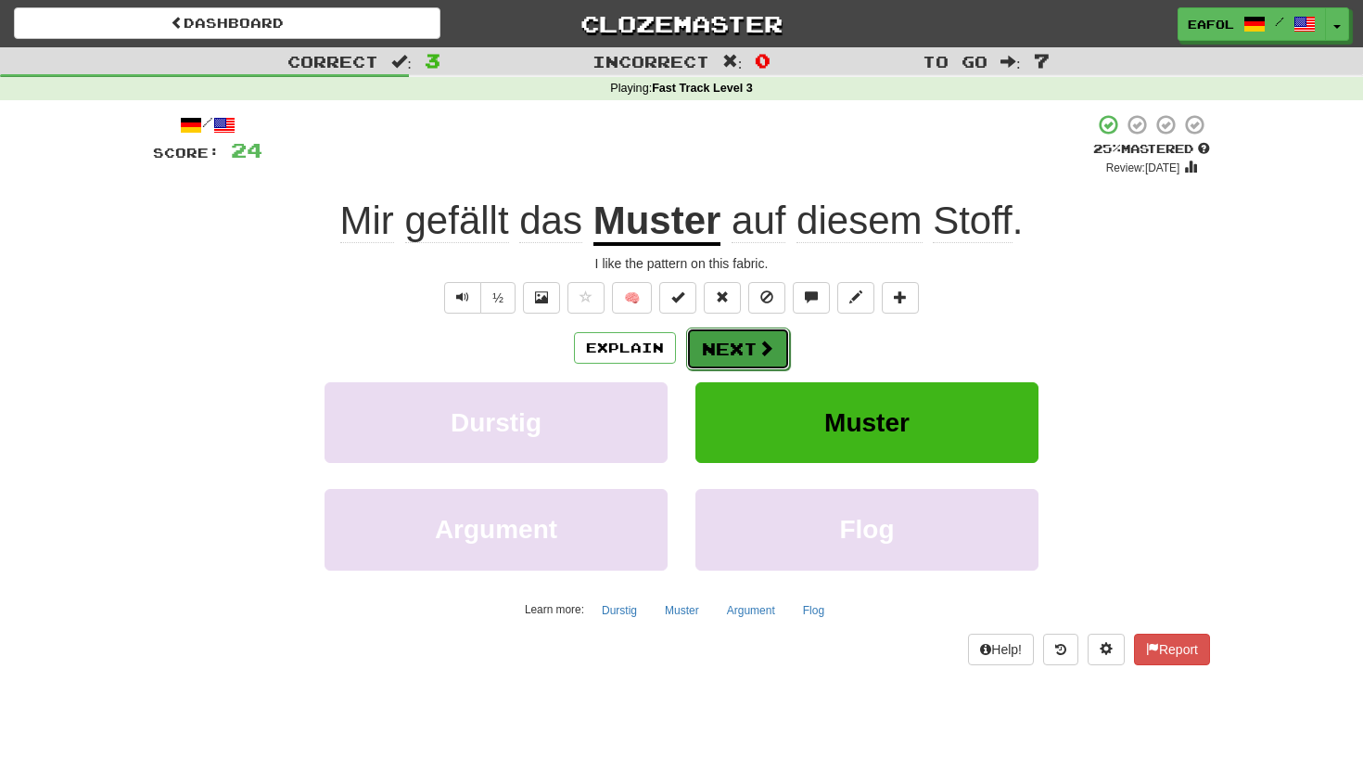
click at [739, 348] on button "Next" at bounding box center [738, 348] width 104 height 43
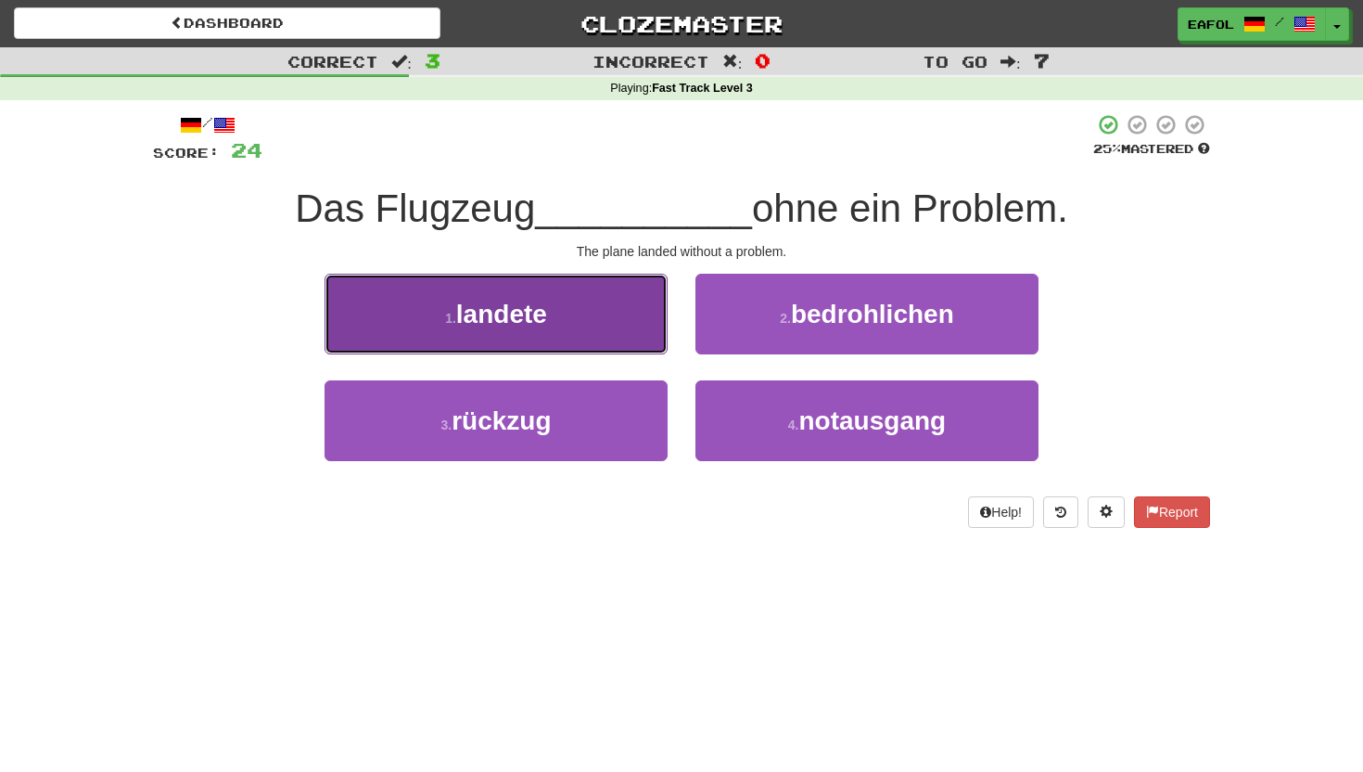
click at [560, 321] on button "1 . landete" at bounding box center [496, 314] width 343 height 81
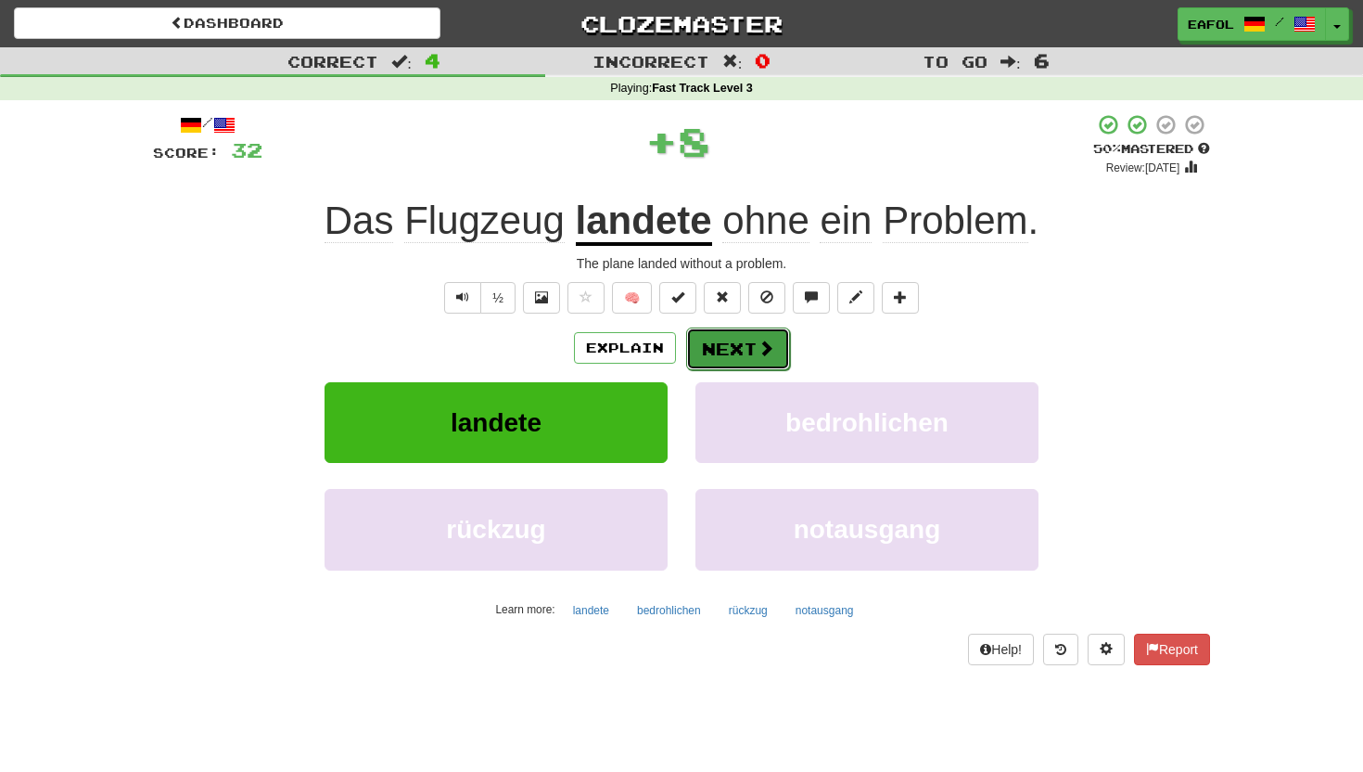
click at [714, 350] on button "Next" at bounding box center [738, 348] width 104 height 43
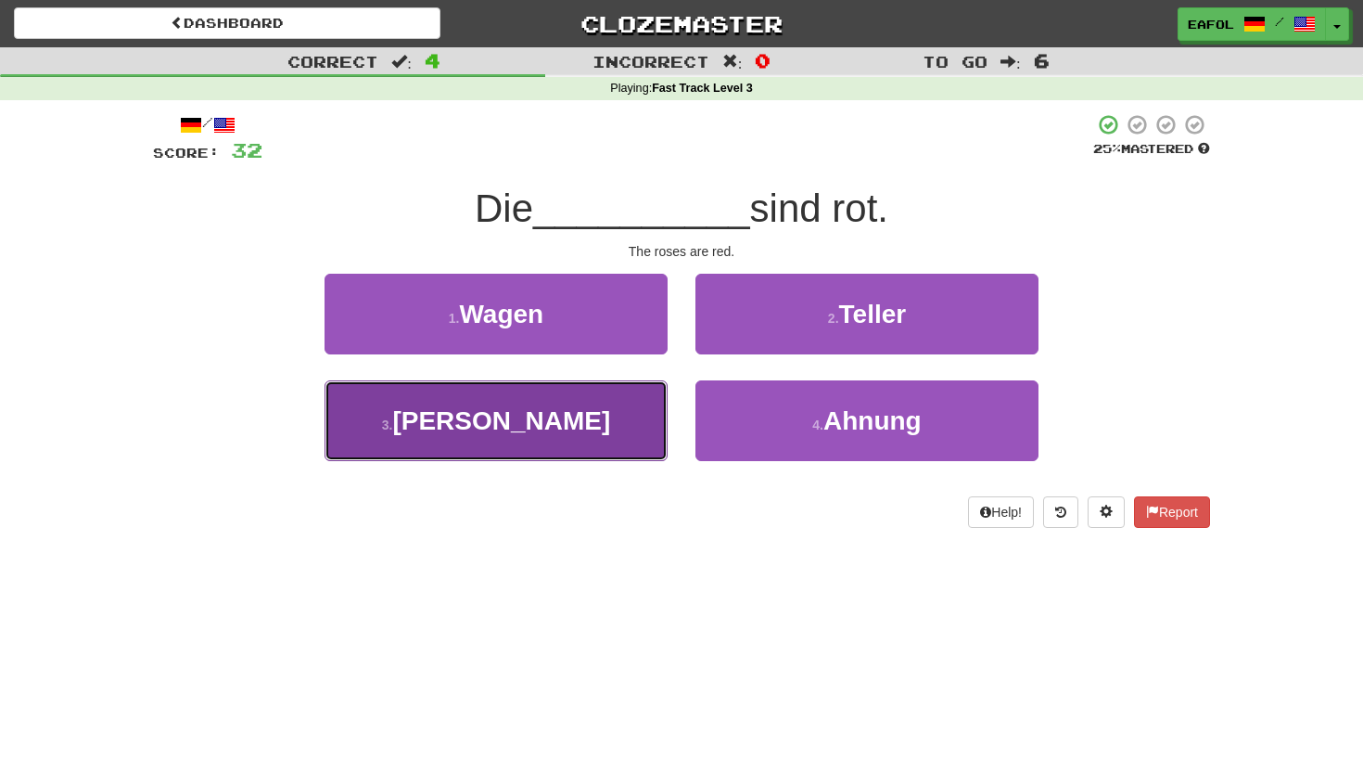
click at [585, 423] on button "3 . Rosen" at bounding box center [496, 420] width 343 height 81
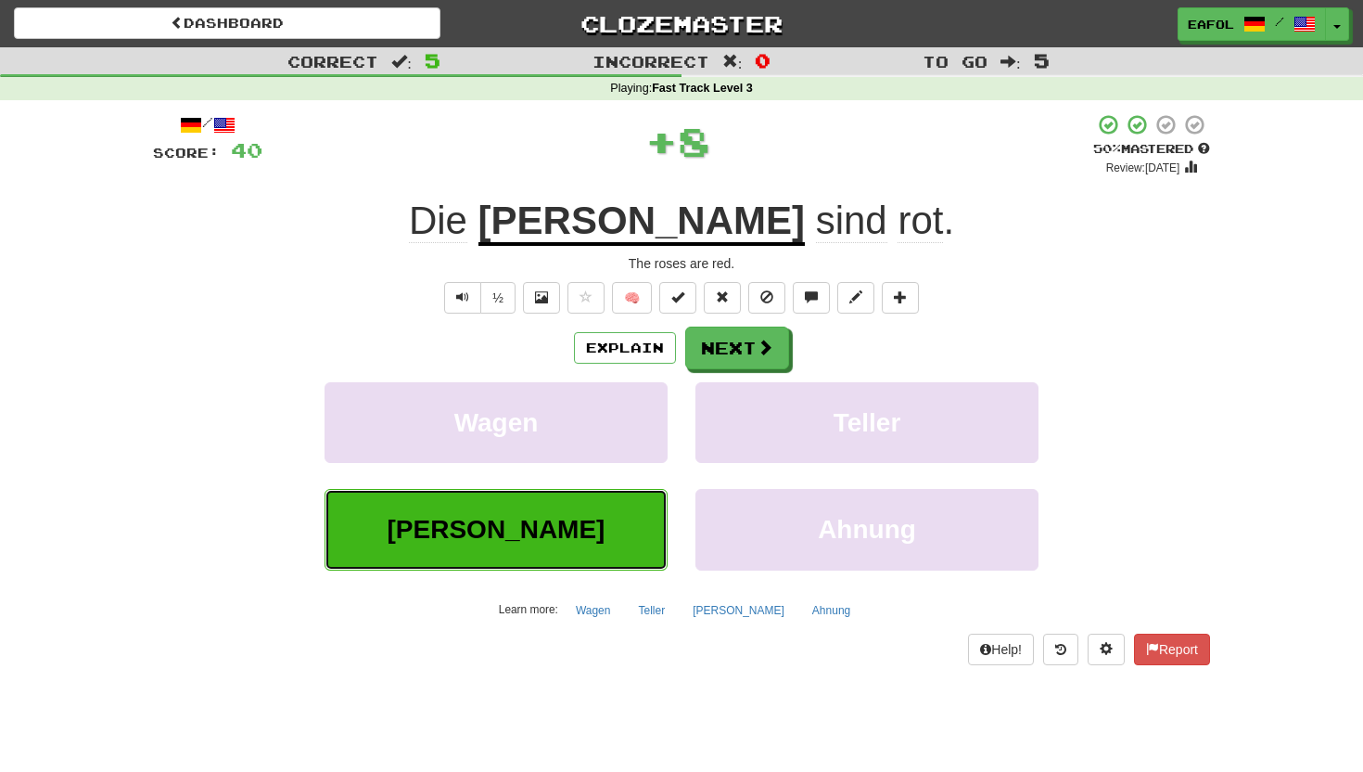
scroll to position [1, 0]
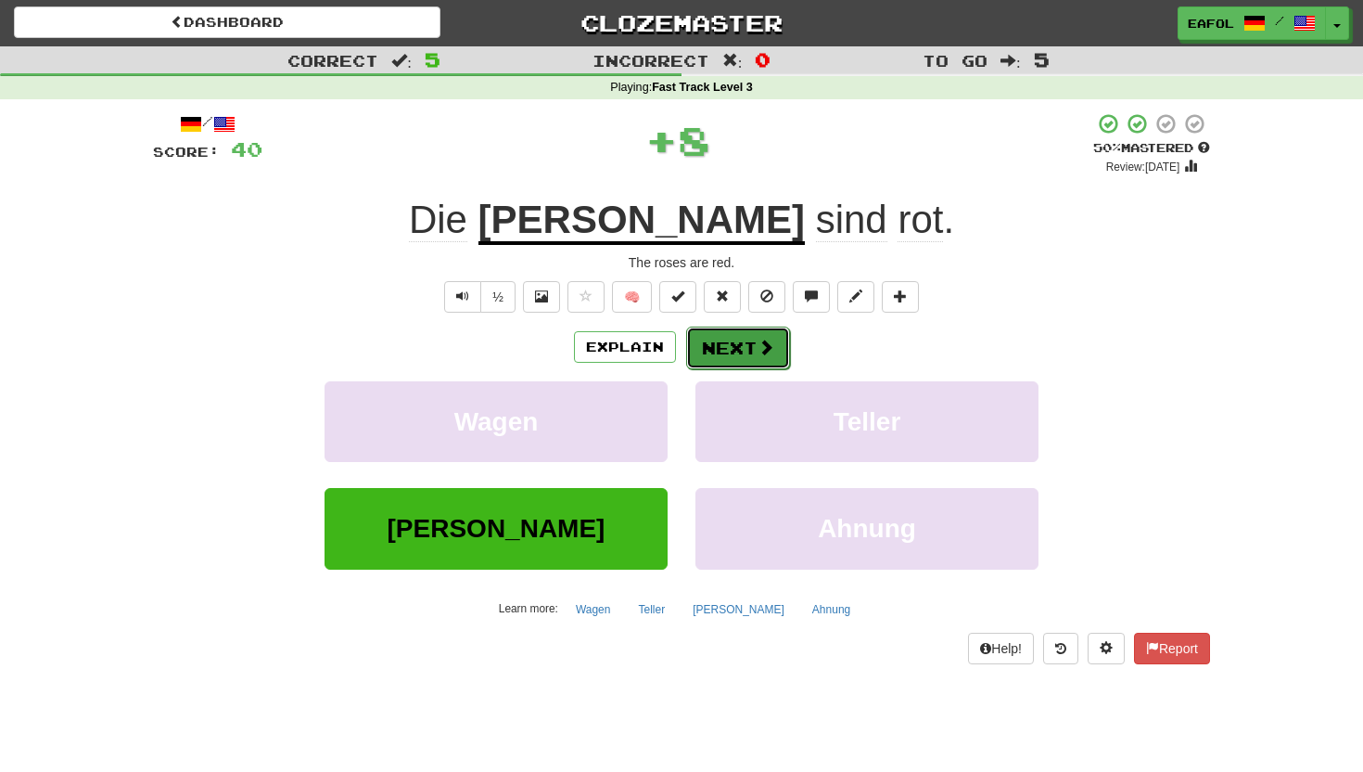
click at [735, 350] on button "Next" at bounding box center [738, 347] width 104 height 43
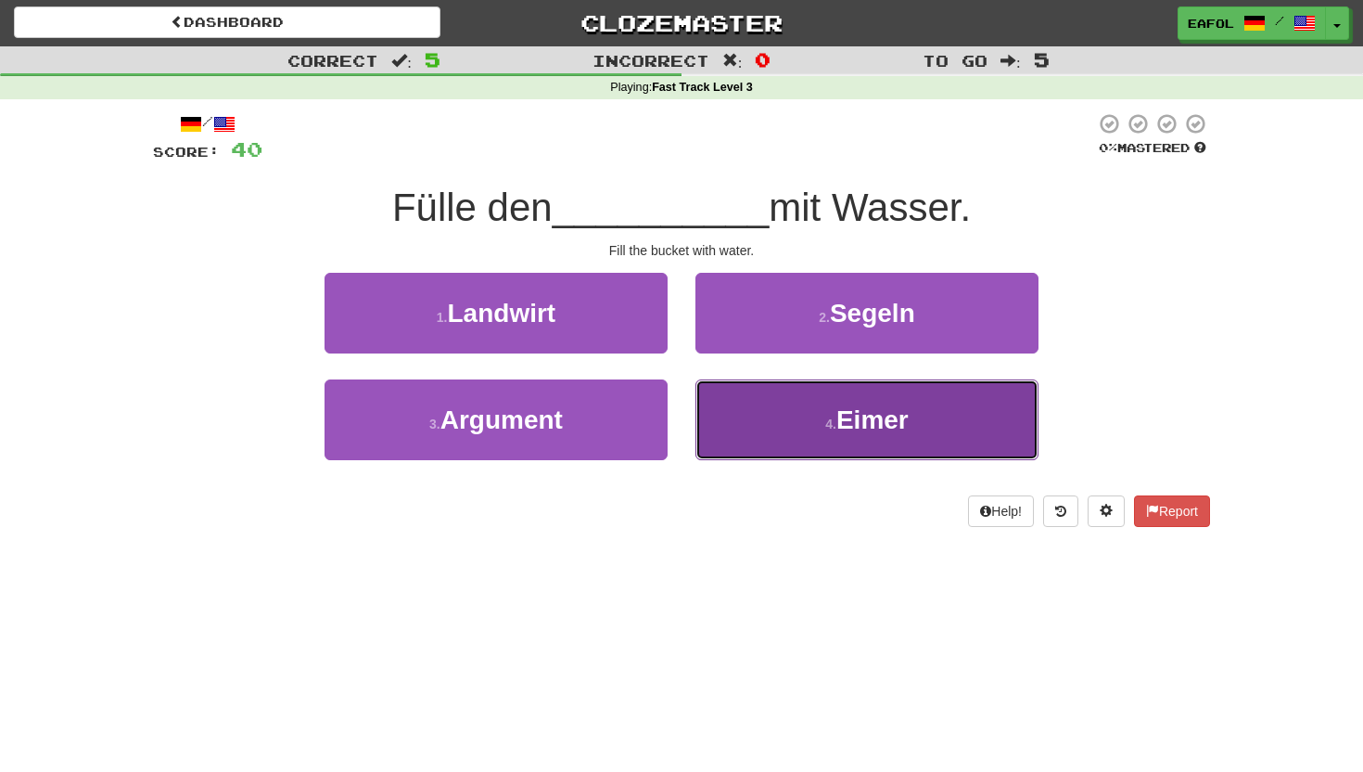
click at [784, 426] on button "4 . Eimer" at bounding box center [867, 419] width 343 height 81
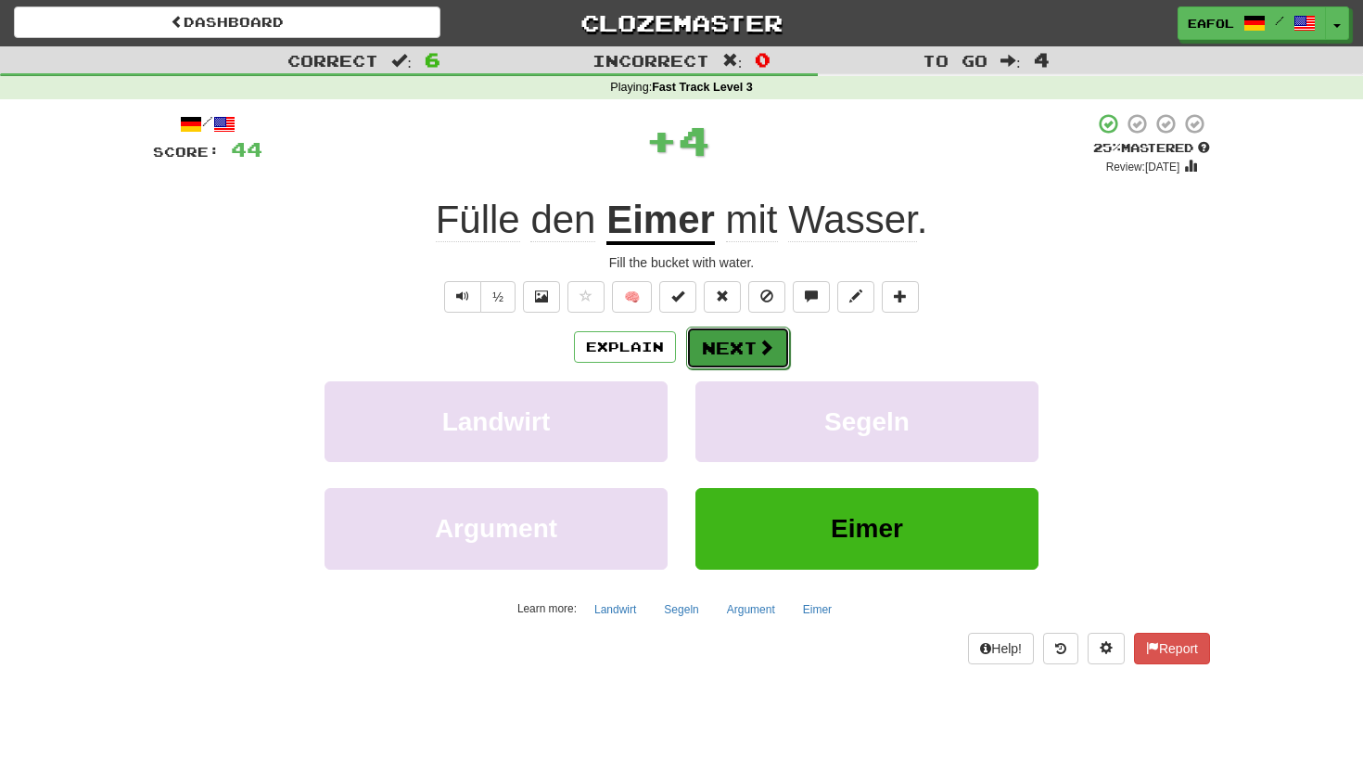
click at [746, 341] on button "Next" at bounding box center [738, 347] width 104 height 43
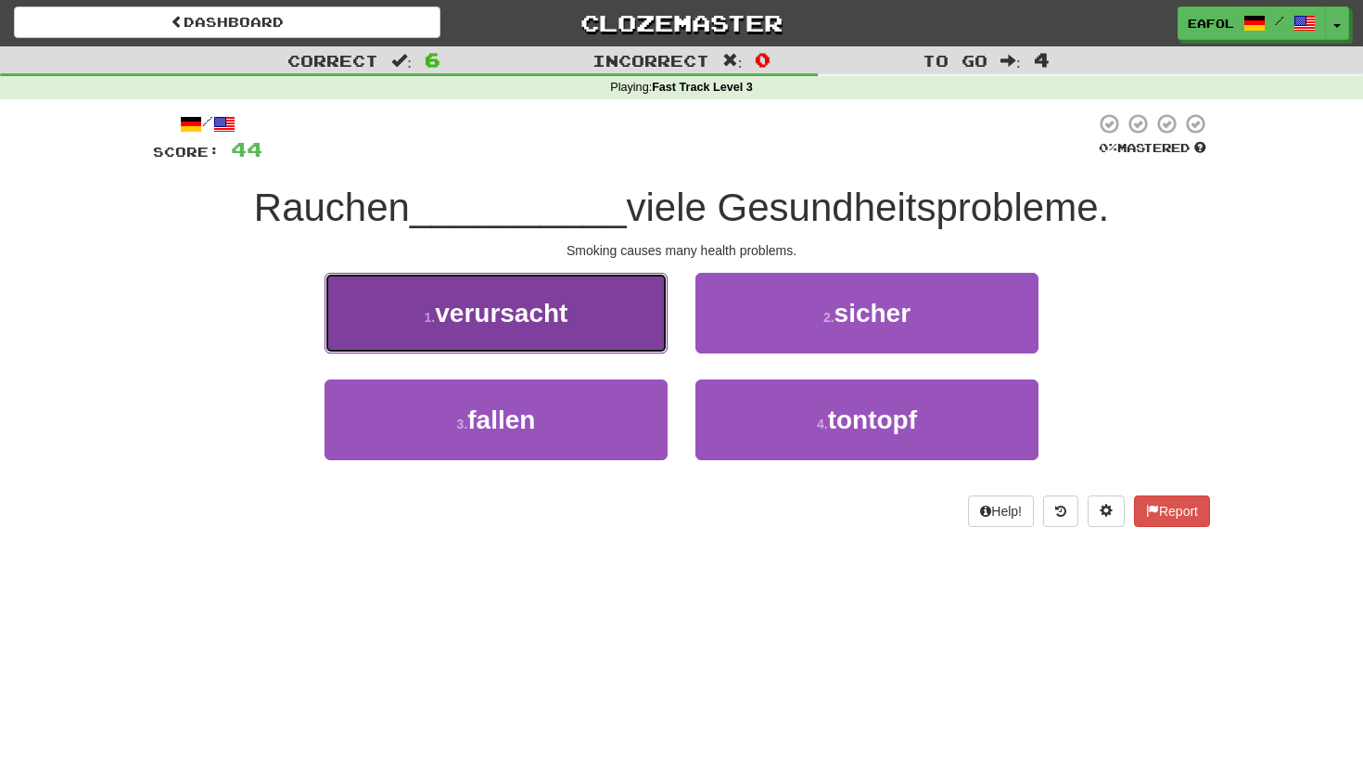
click at [543, 326] on span "verursacht" at bounding box center [501, 313] width 133 height 29
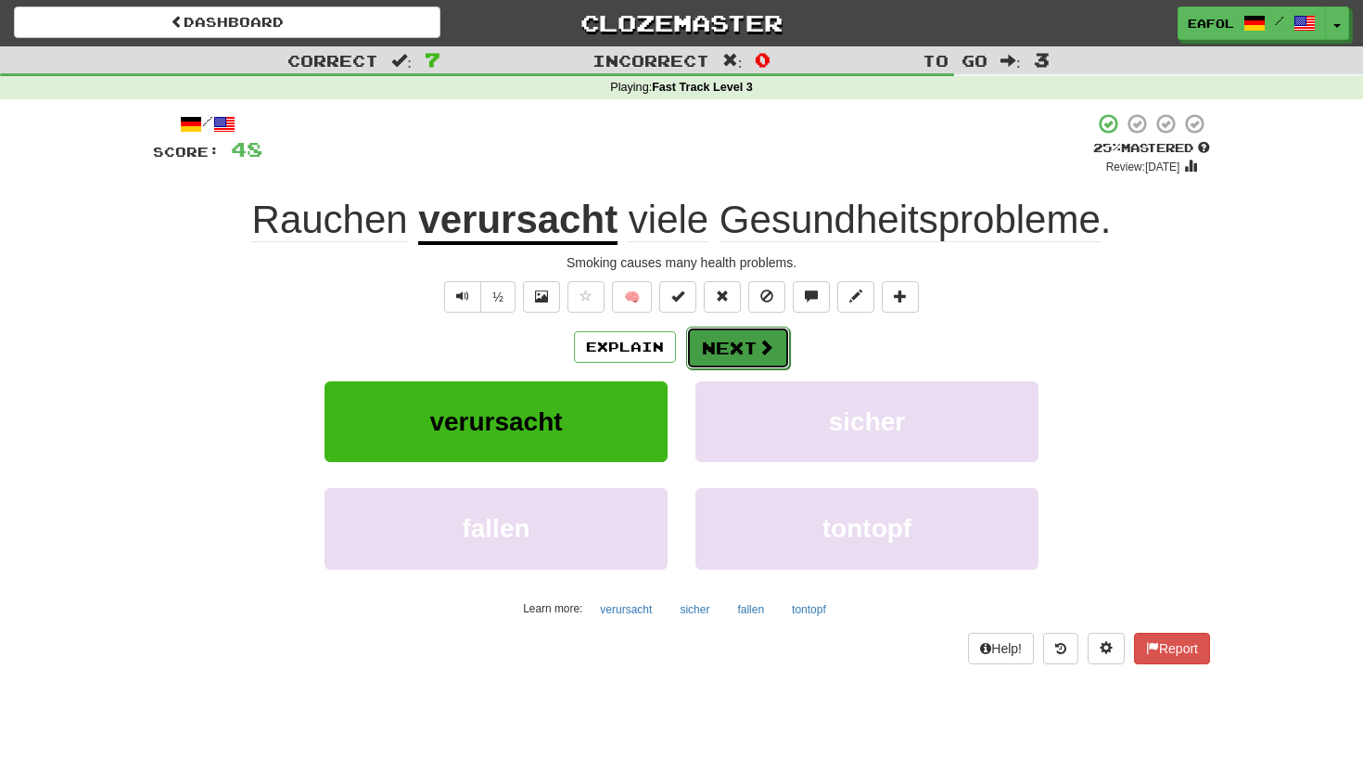
click at [749, 343] on button "Next" at bounding box center [738, 347] width 104 height 43
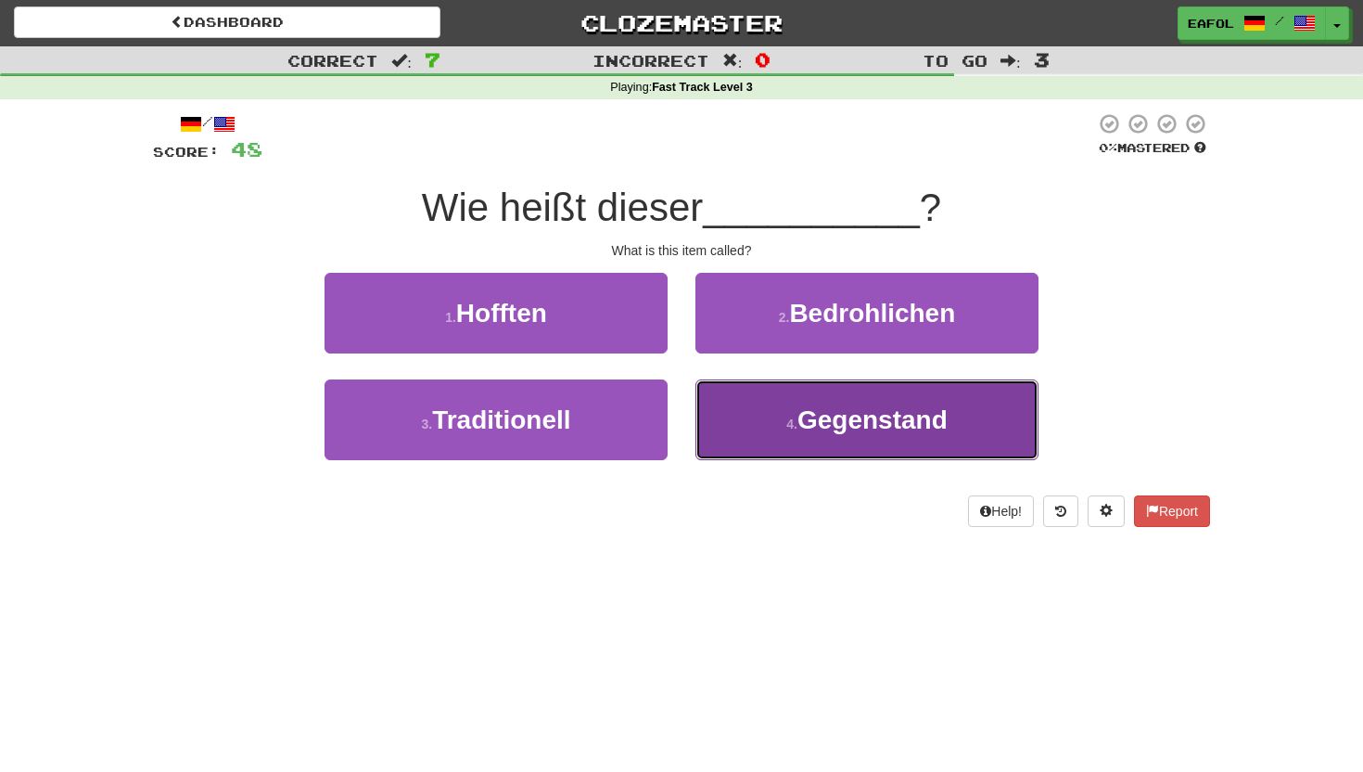
click at [771, 415] on button "4 . Gegenstand" at bounding box center [867, 419] width 343 height 81
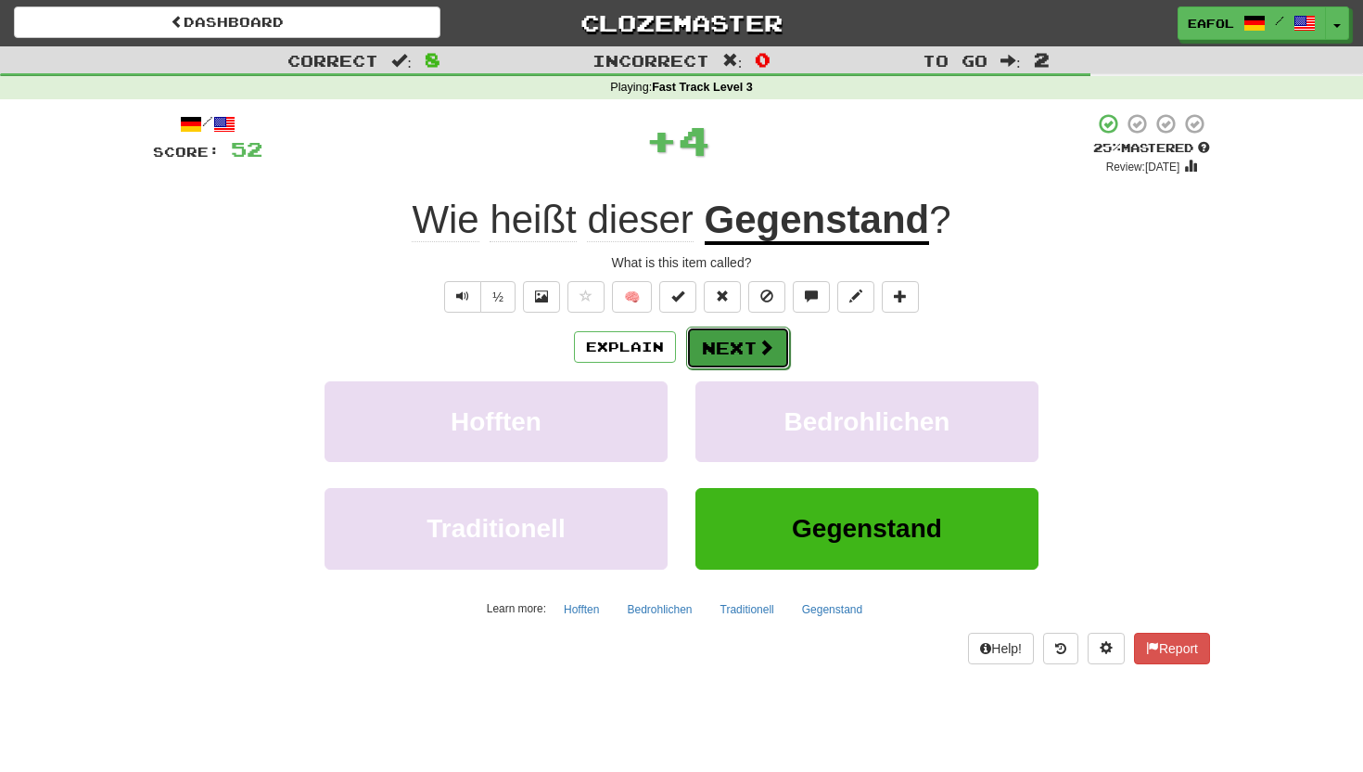
click at [724, 351] on button "Next" at bounding box center [738, 347] width 104 height 43
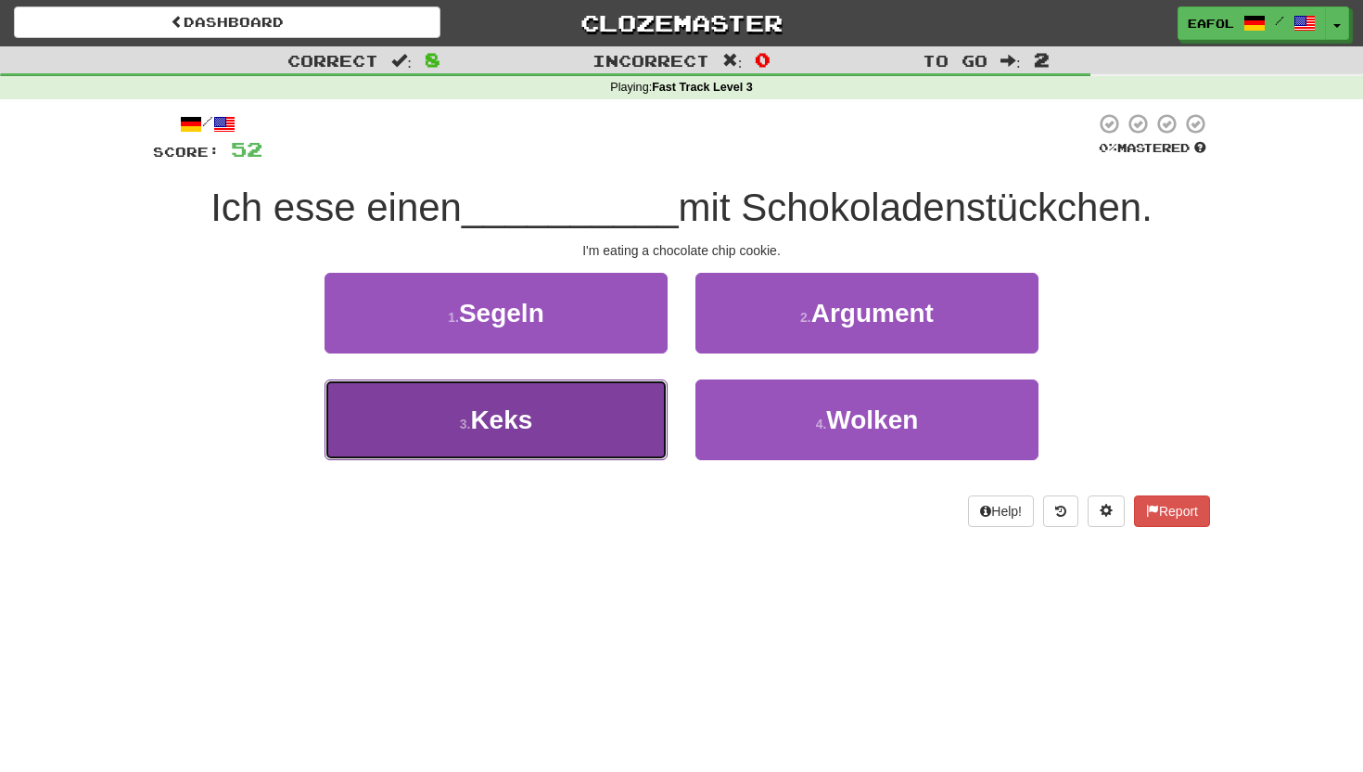
click at [595, 421] on button "3 . Keks" at bounding box center [496, 419] width 343 height 81
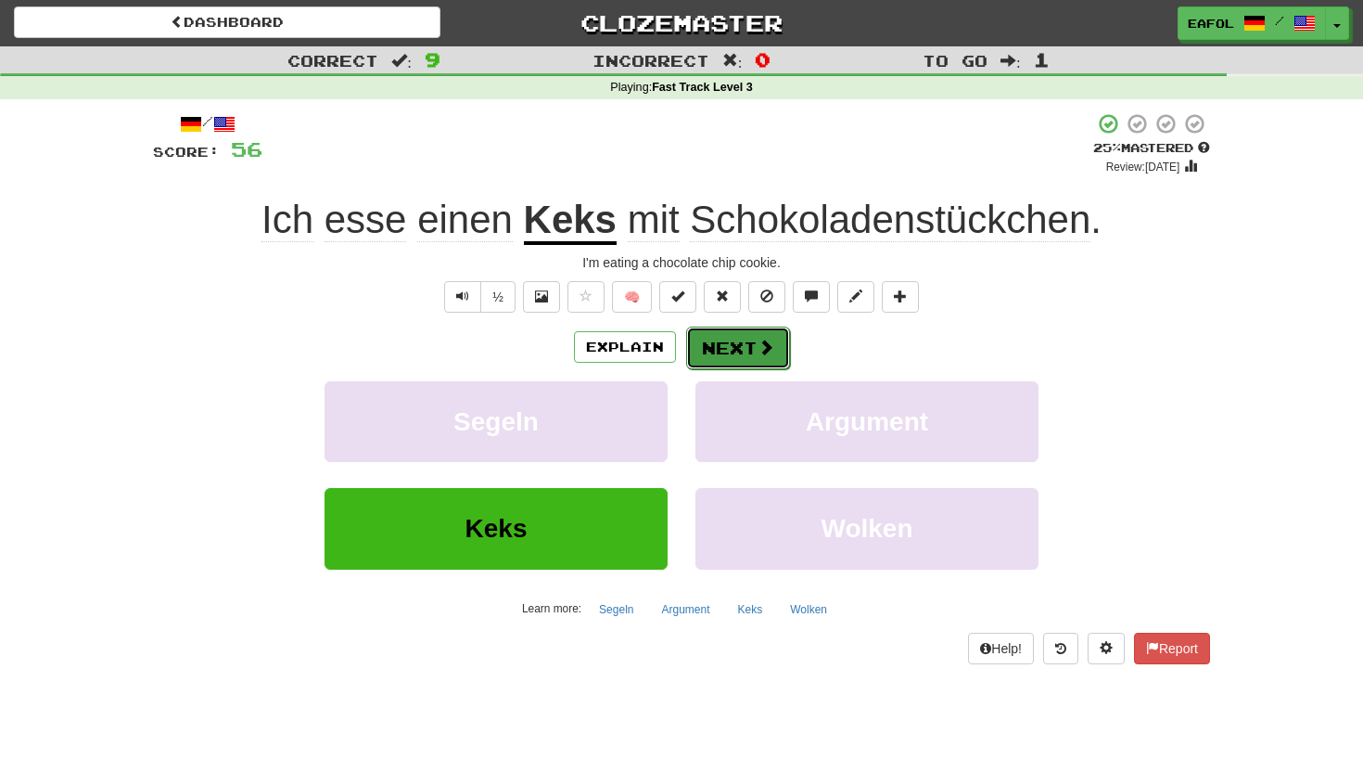
click at [774, 347] on button "Next" at bounding box center [738, 347] width 104 height 43
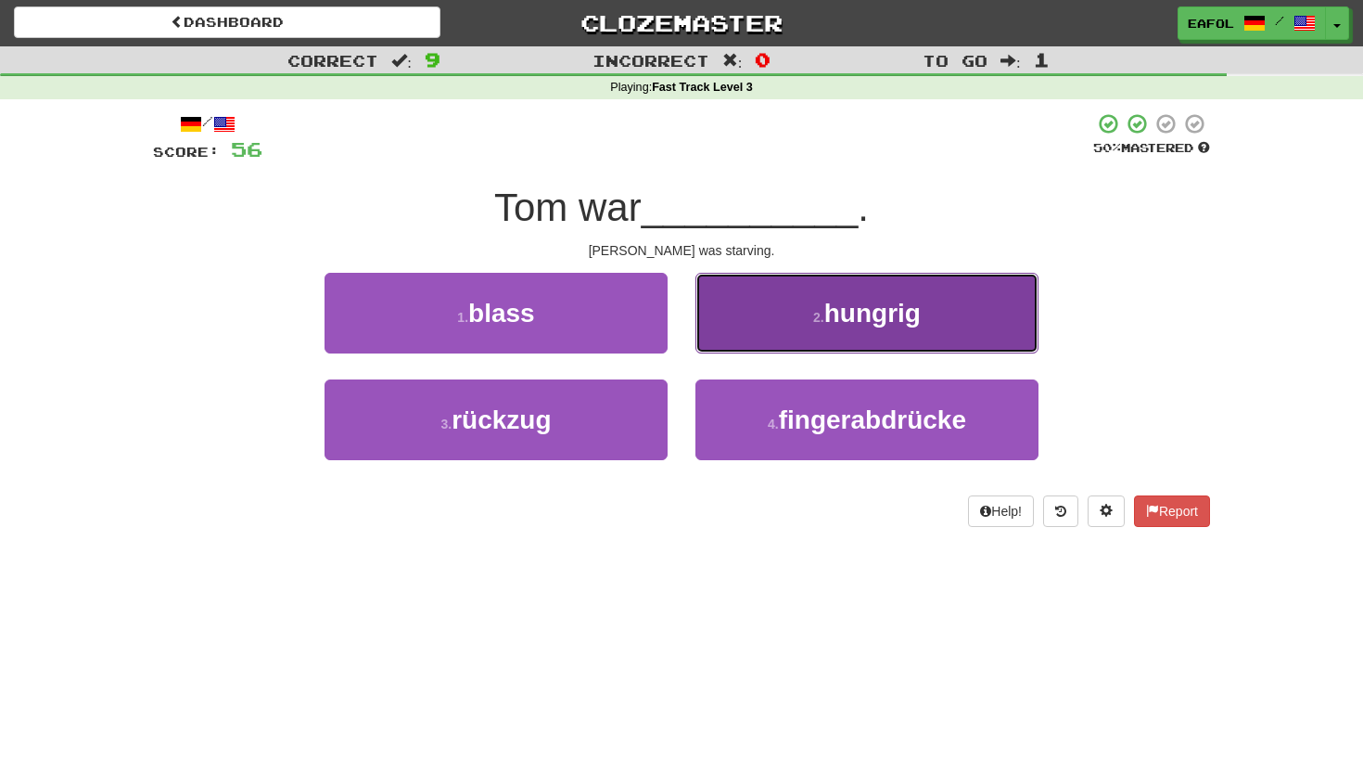
click at [781, 317] on button "2 . hungrig" at bounding box center [867, 313] width 343 height 81
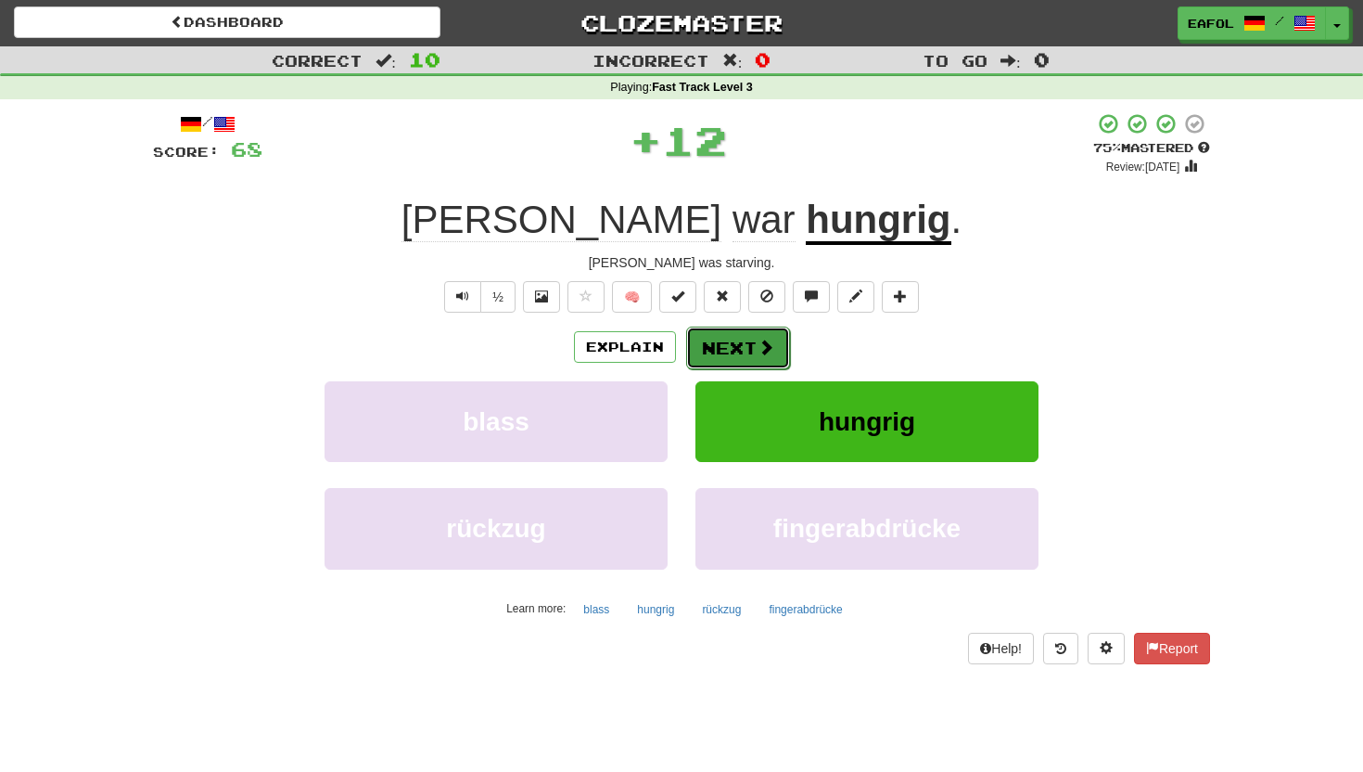
click at [733, 346] on button "Next" at bounding box center [738, 347] width 104 height 43
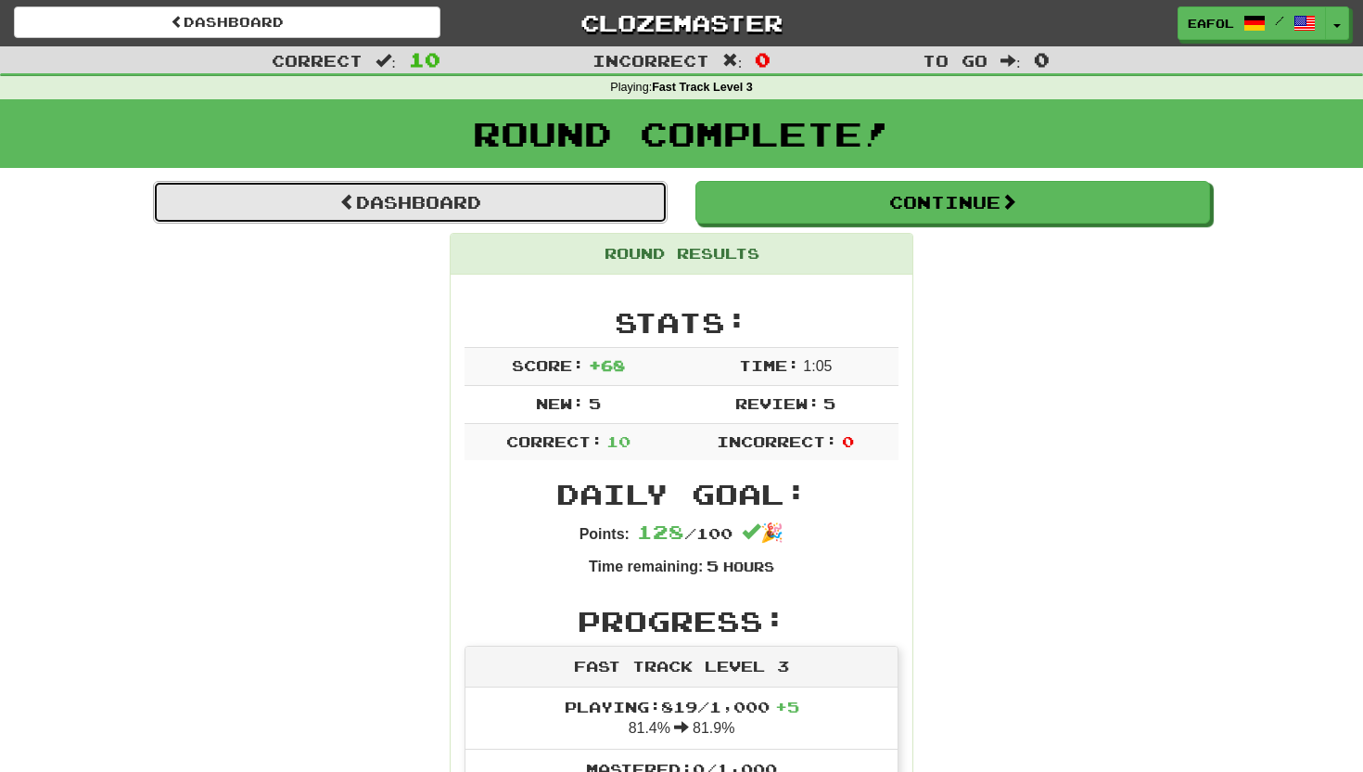
click at [582, 197] on link "Dashboard" at bounding box center [410, 202] width 515 height 43
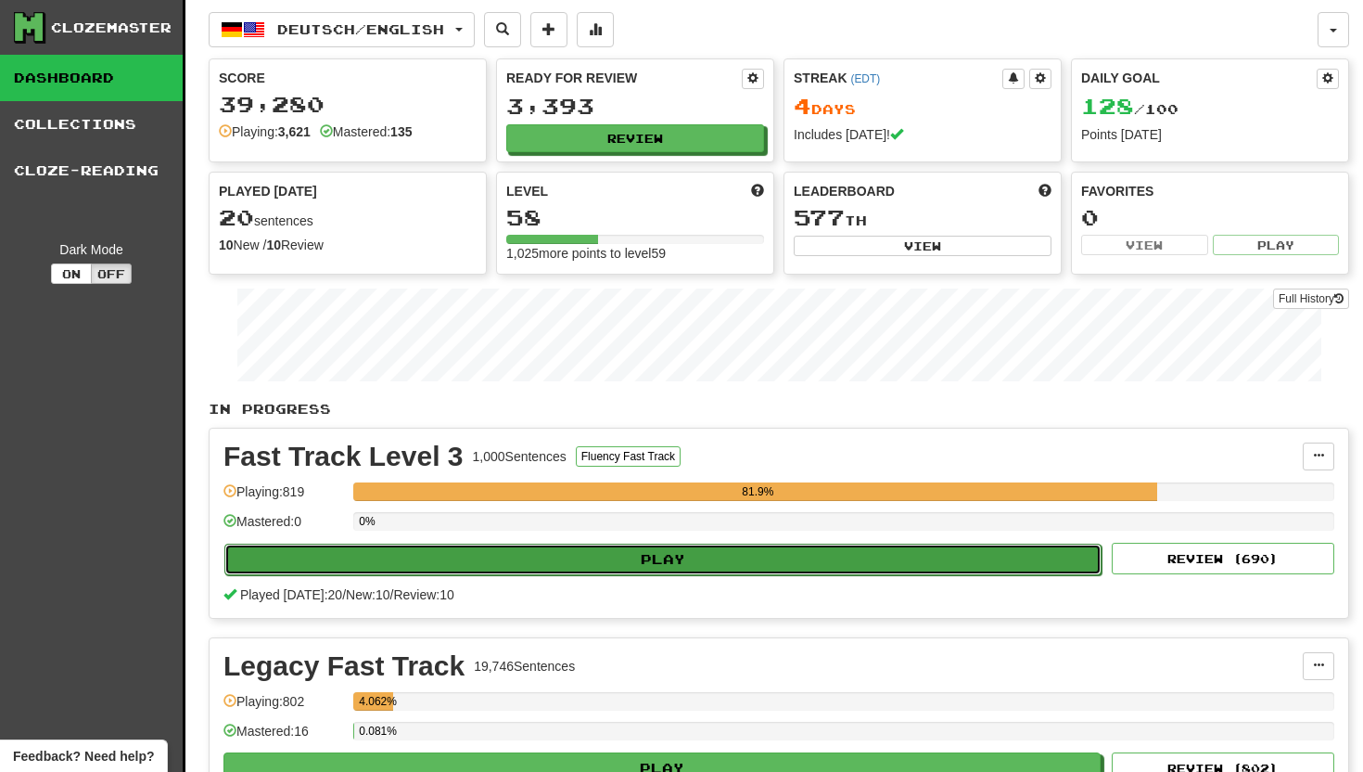
click at [629, 549] on button "Play" at bounding box center [662, 559] width 877 height 32
select select "**"
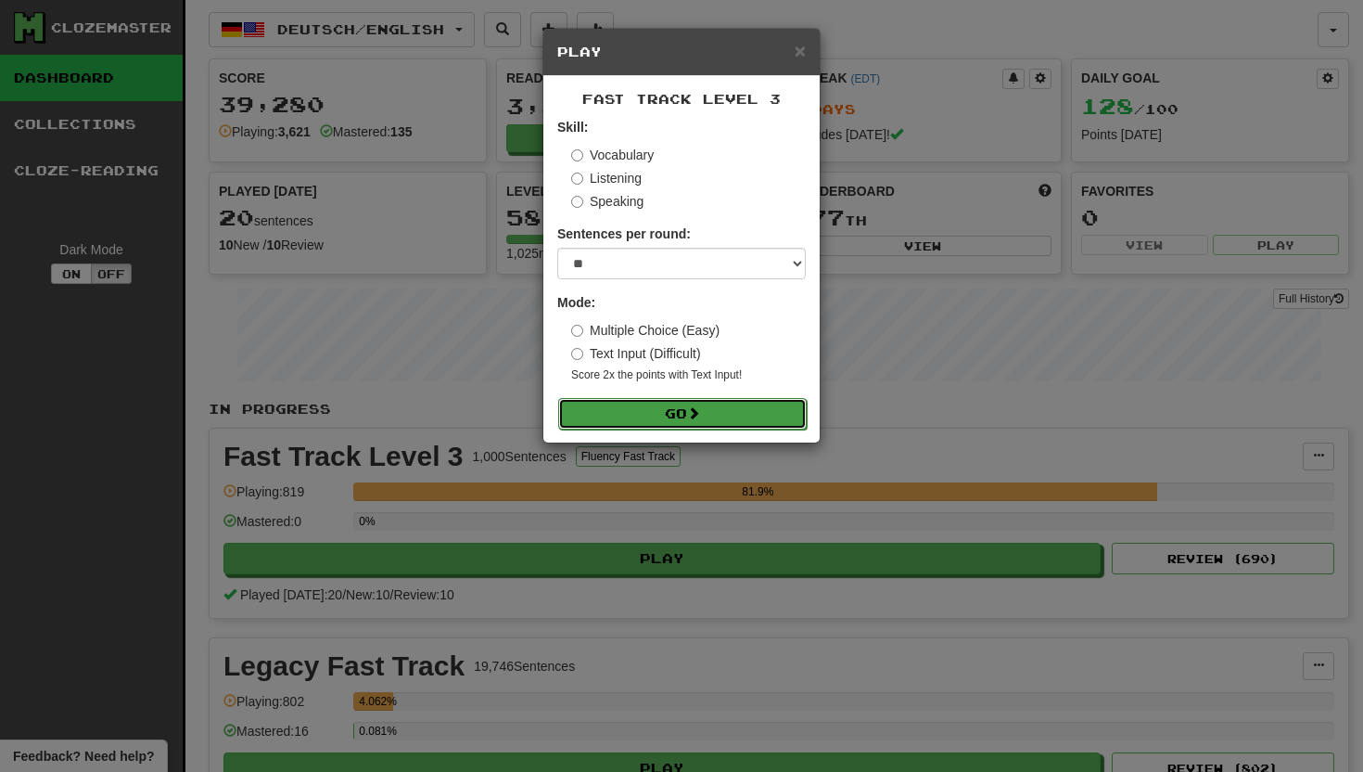
click at [619, 408] on button "Go" at bounding box center [682, 414] width 249 height 32
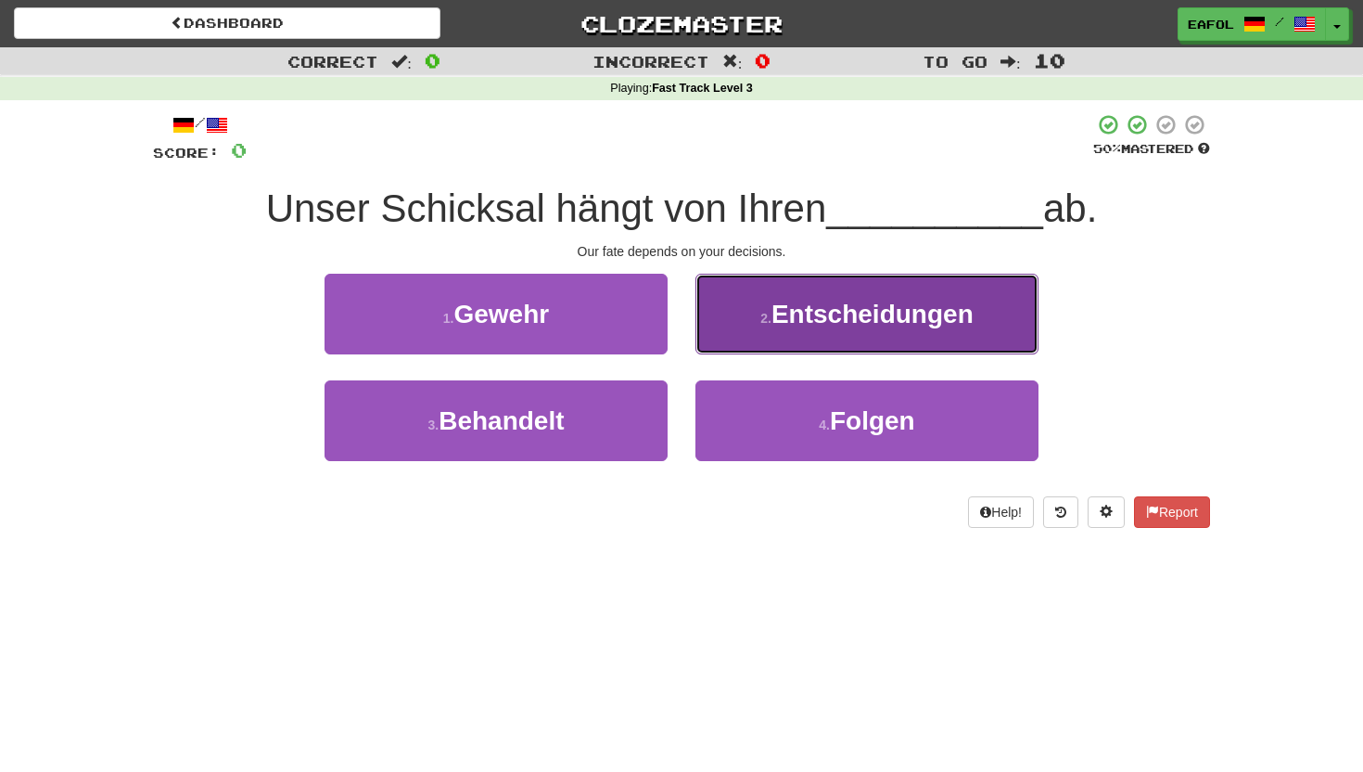
click at [842, 322] on span "Entscheidungen" at bounding box center [873, 314] width 202 height 29
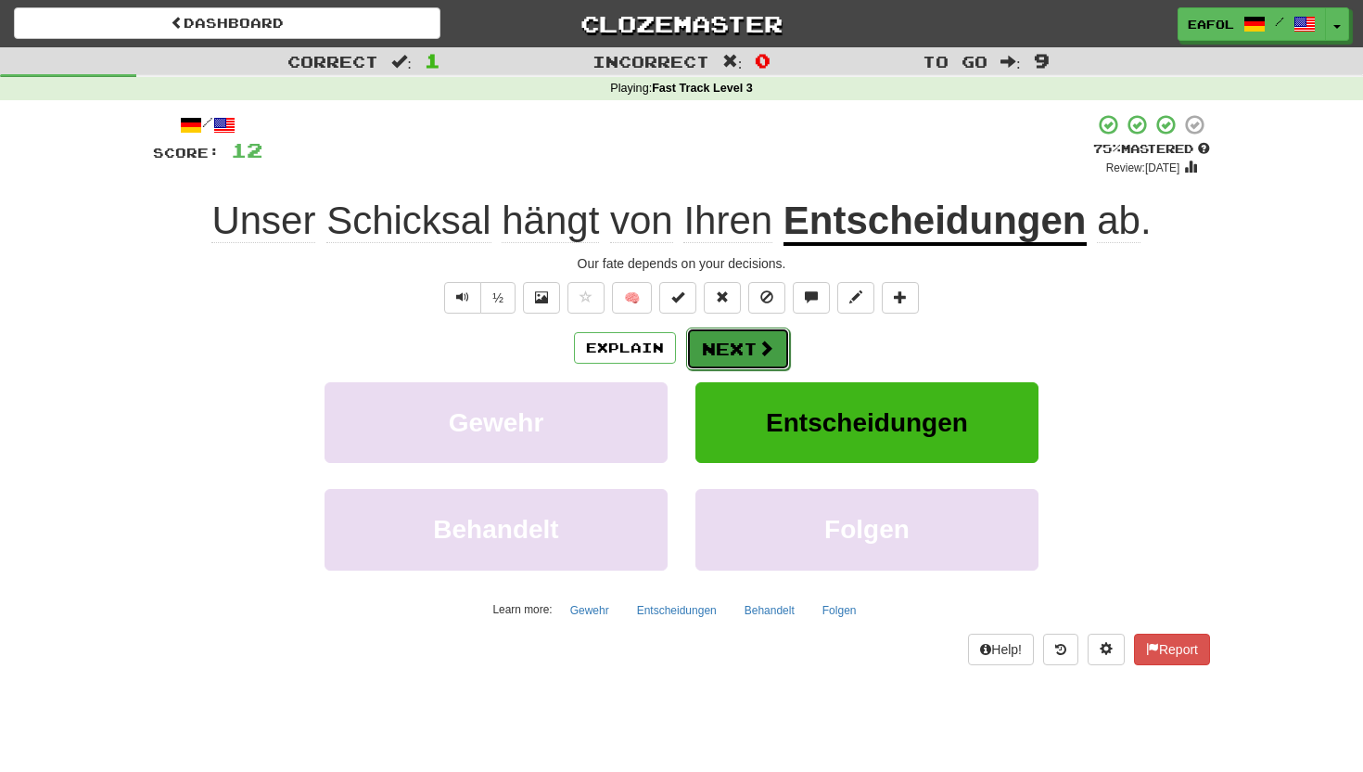
click at [758, 342] on span at bounding box center [766, 347] width 17 height 17
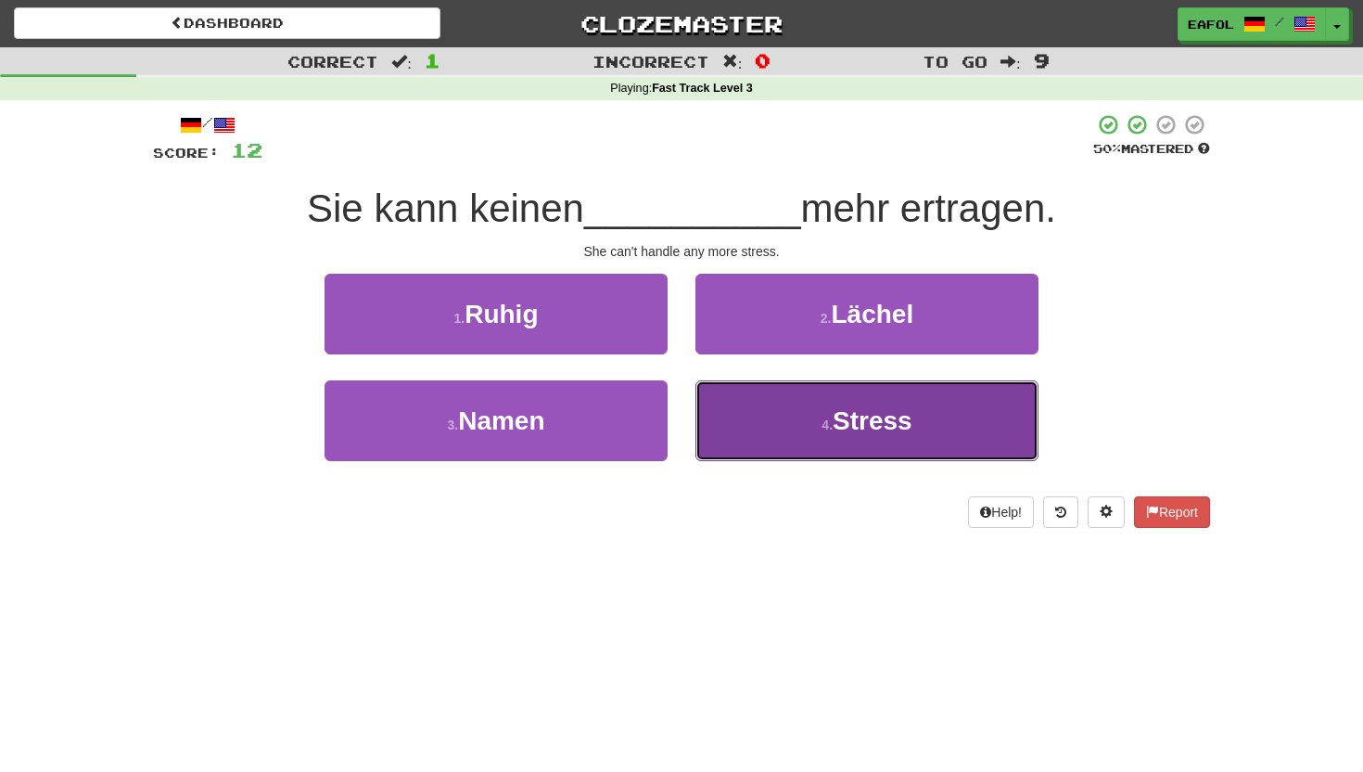
click at [743, 428] on button "4 . Stress" at bounding box center [867, 420] width 343 height 81
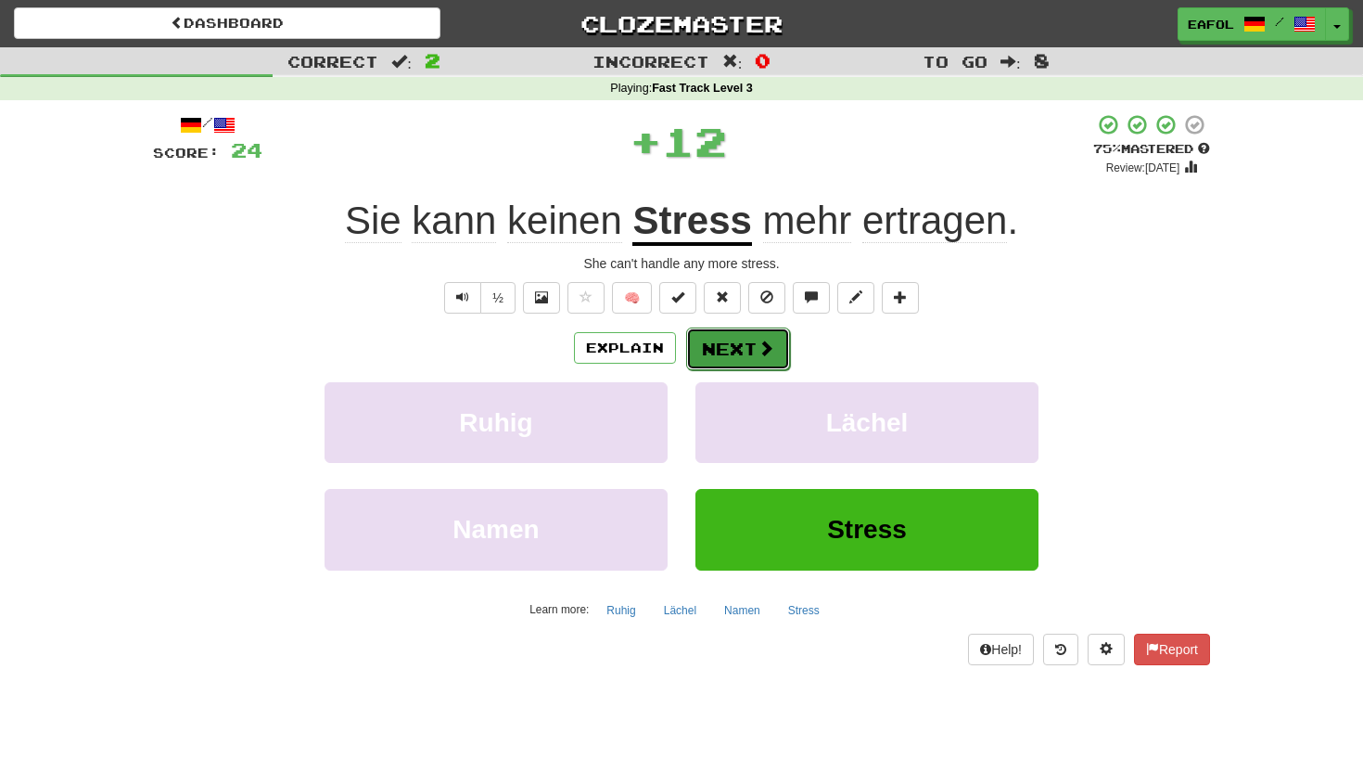
click at [733, 344] on button "Next" at bounding box center [738, 348] width 104 height 43
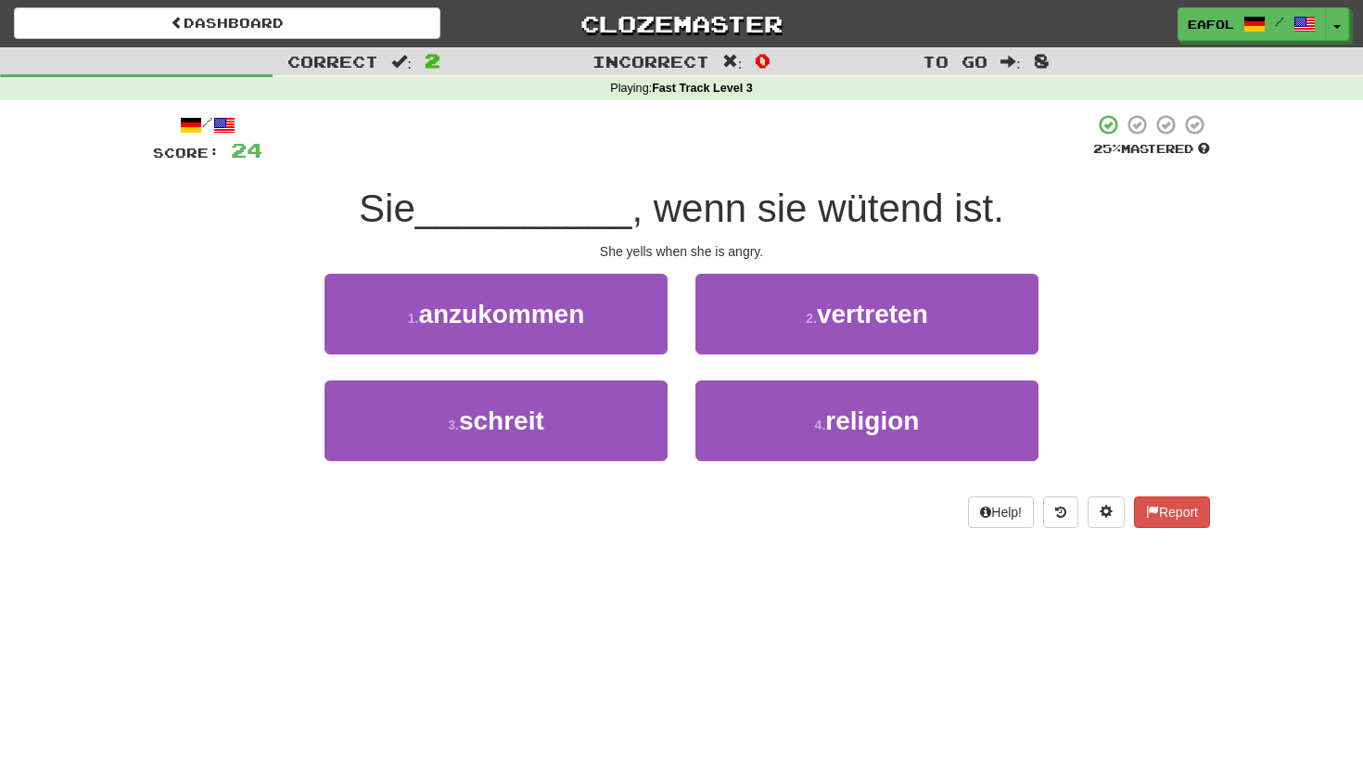
click at [429, 565] on div "Dashboard Clozemaster eafol / Toggle Dropdown Dashboard Leaderboard Activity Fe…" at bounding box center [681, 386] width 1363 height 772
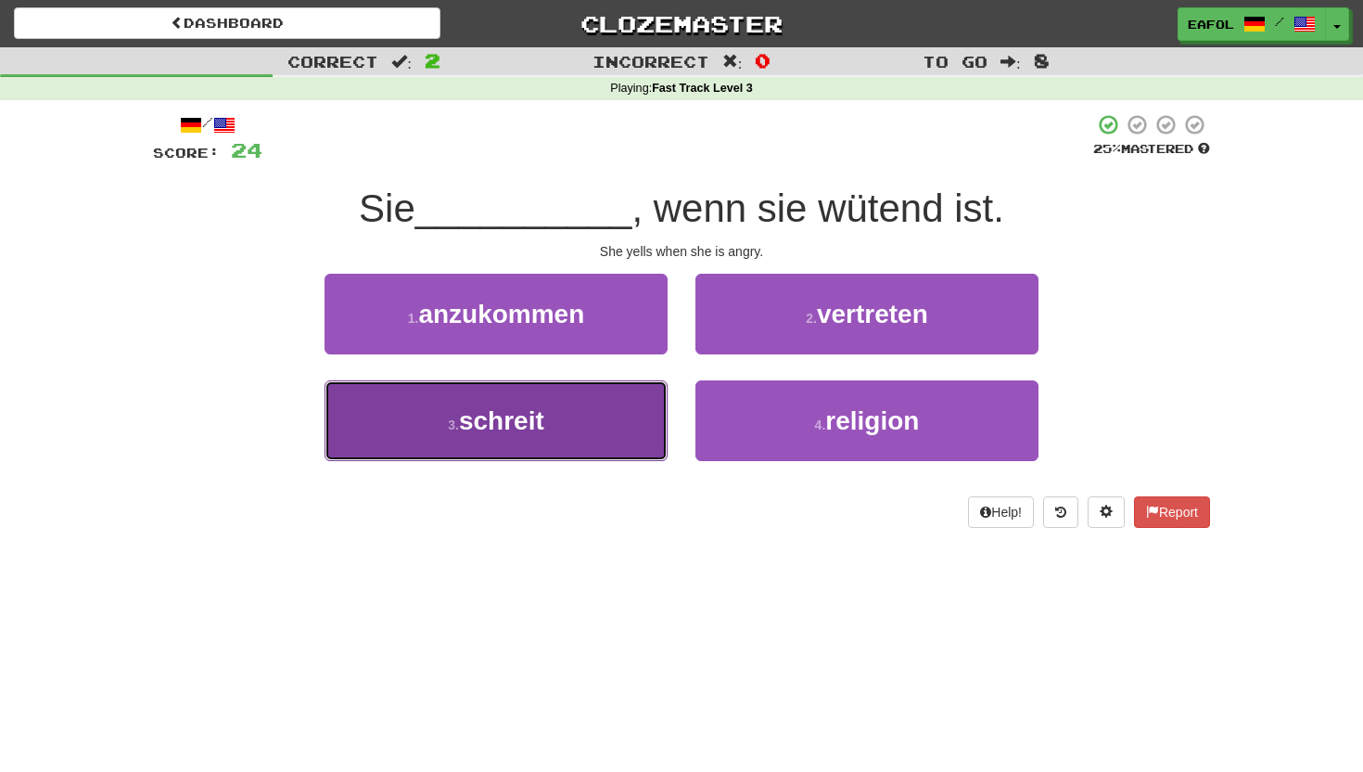
click at [555, 427] on button "3 . schreit" at bounding box center [496, 420] width 343 height 81
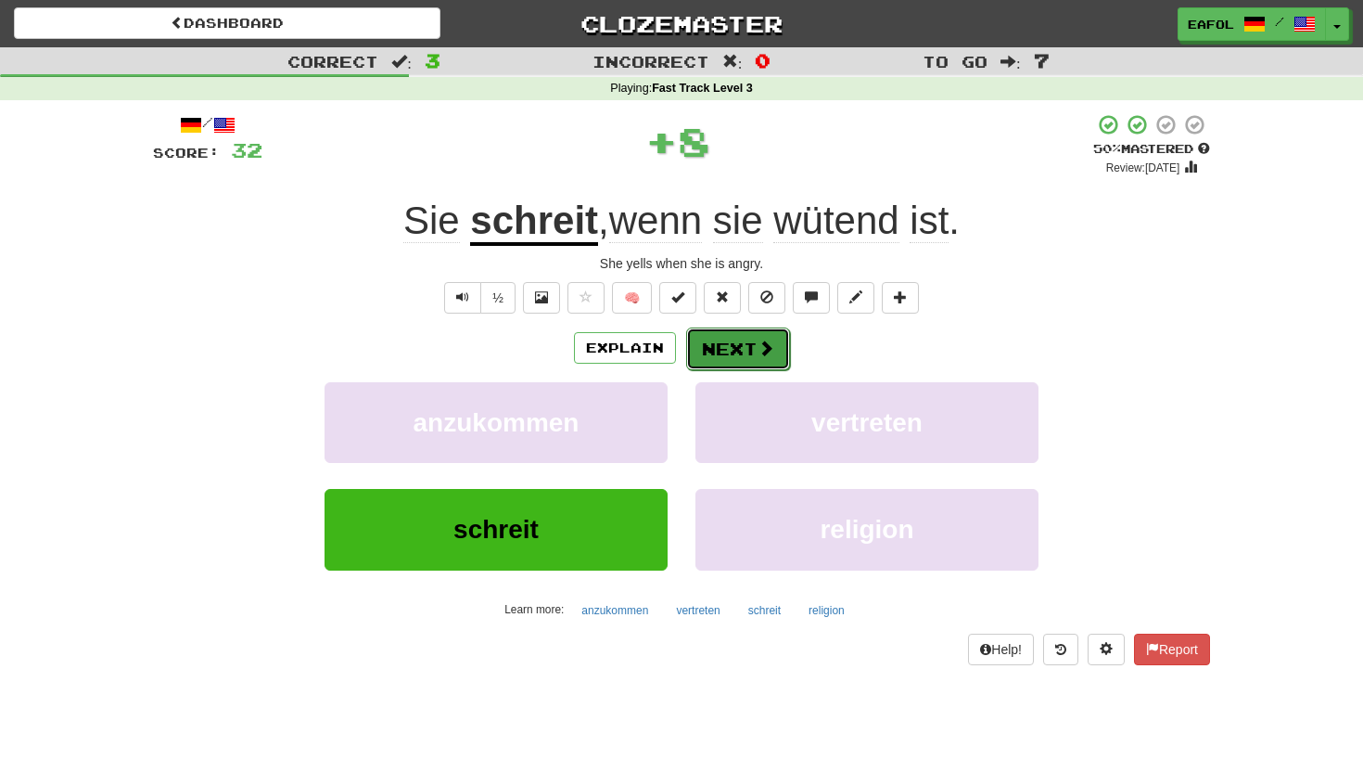
click at [735, 334] on button "Next" at bounding box center [738, 348] width 104 height 43
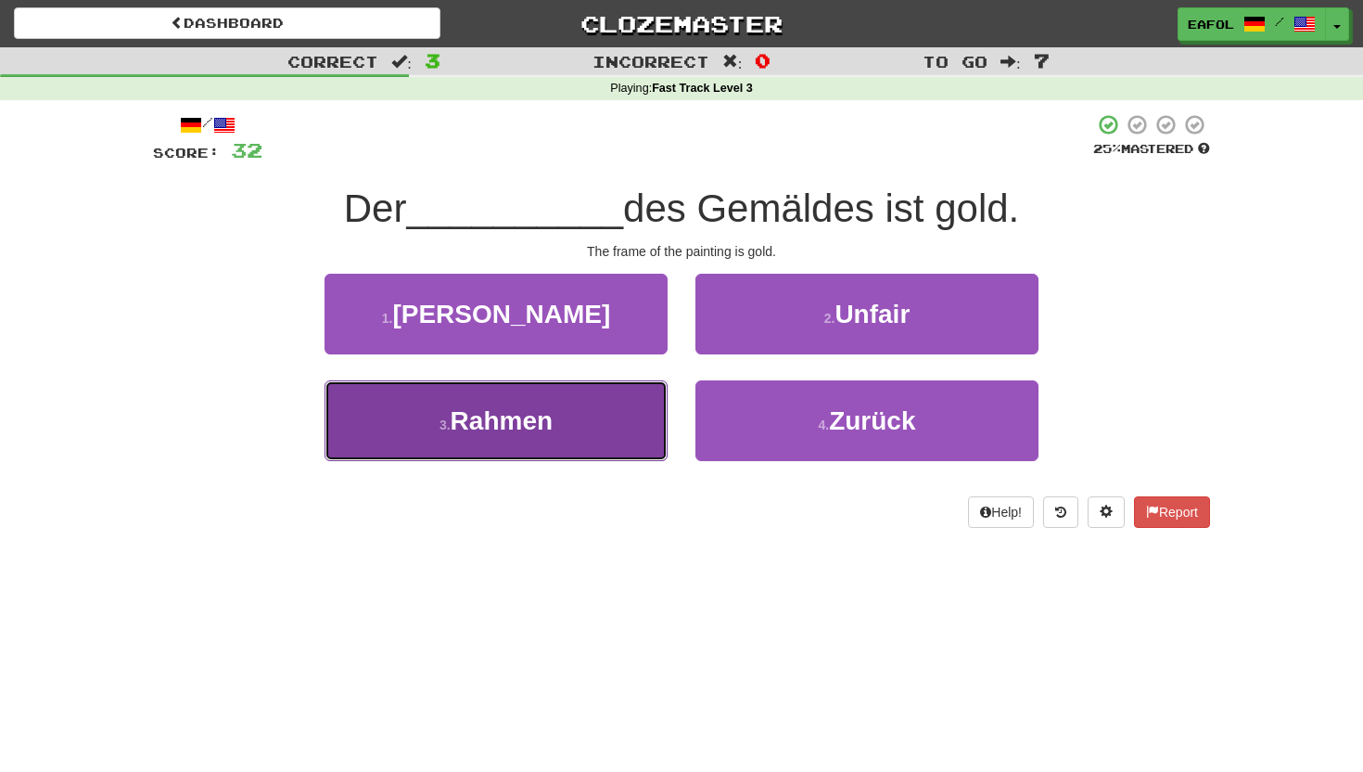
click at [546, 438] on button "3 . Rahmen" at bounding box center [496, 420] width 343 height 81
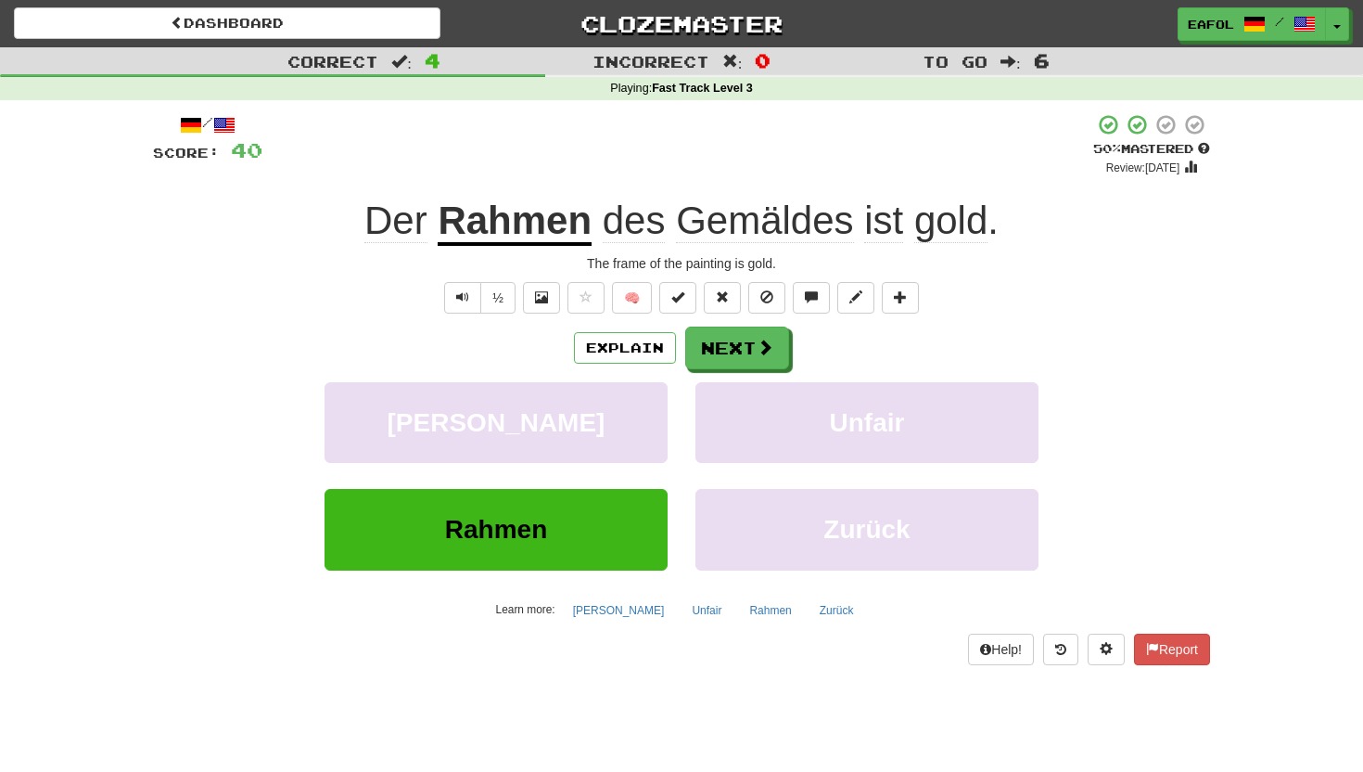
click at [541, 220] on u "Rahmen" at bounding box center [515, 221] width 154 height 47
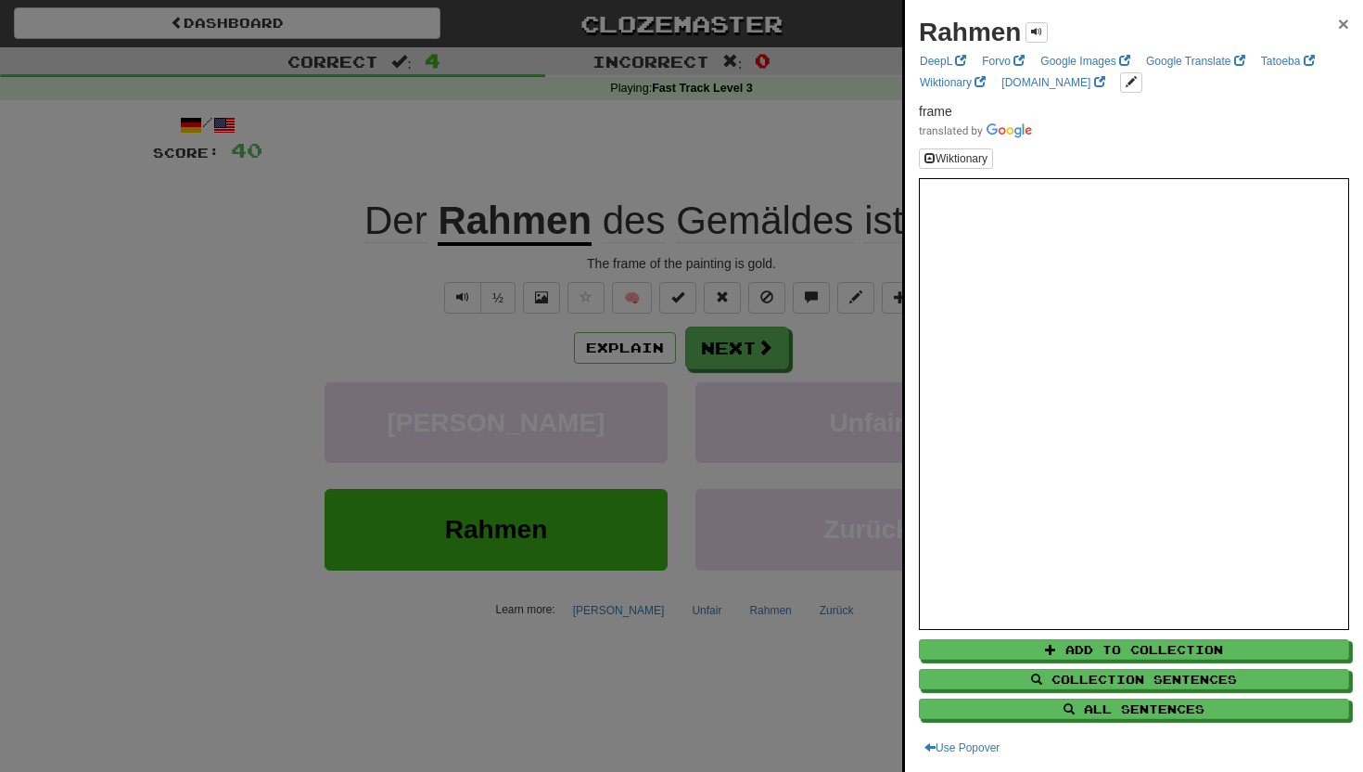
click at [1347, 22] on span "×" at bounding box center [1343, 23] width 11 height 21
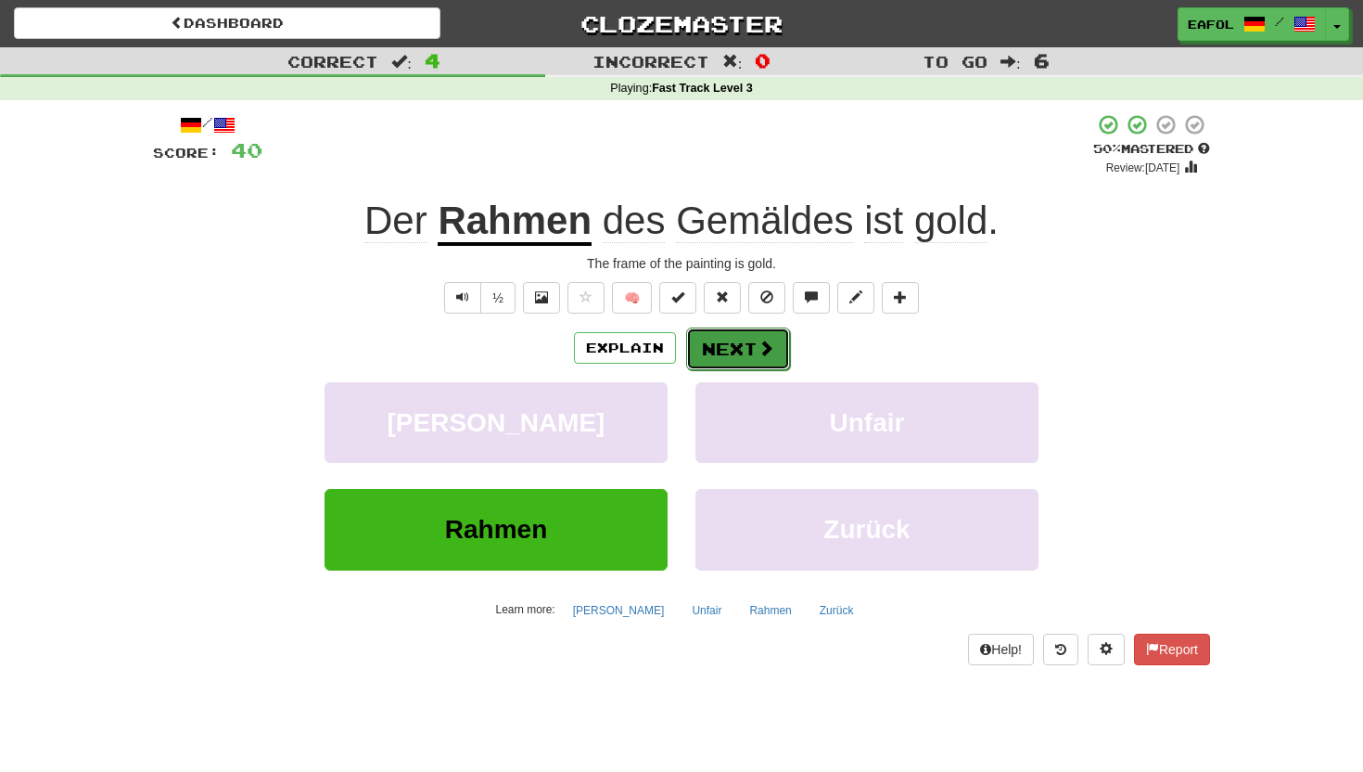
click at [728, 343] on button "Next" at bounding box center [738, 348] width 104 height 43
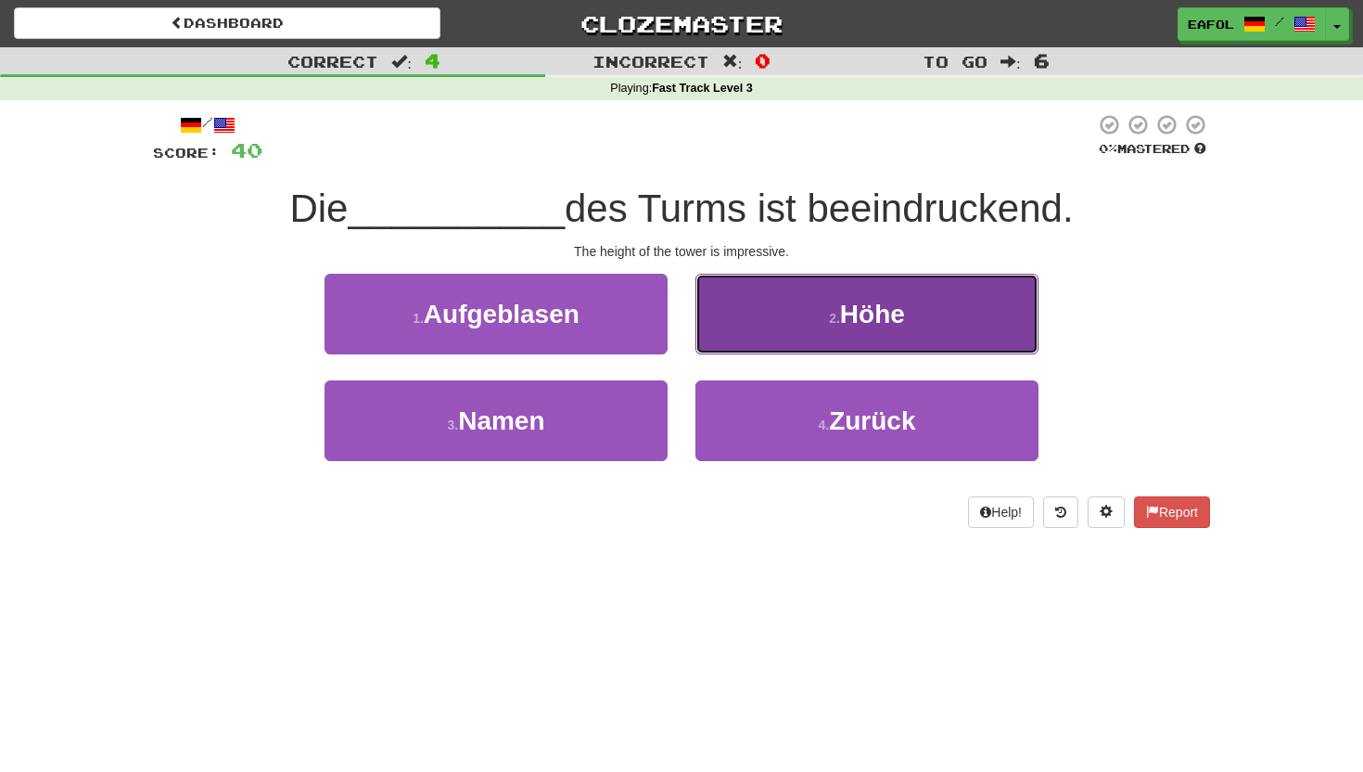
click at [747, 337] on button "2 . Höhe" at bounding box center [867, 314] width 343 height 81
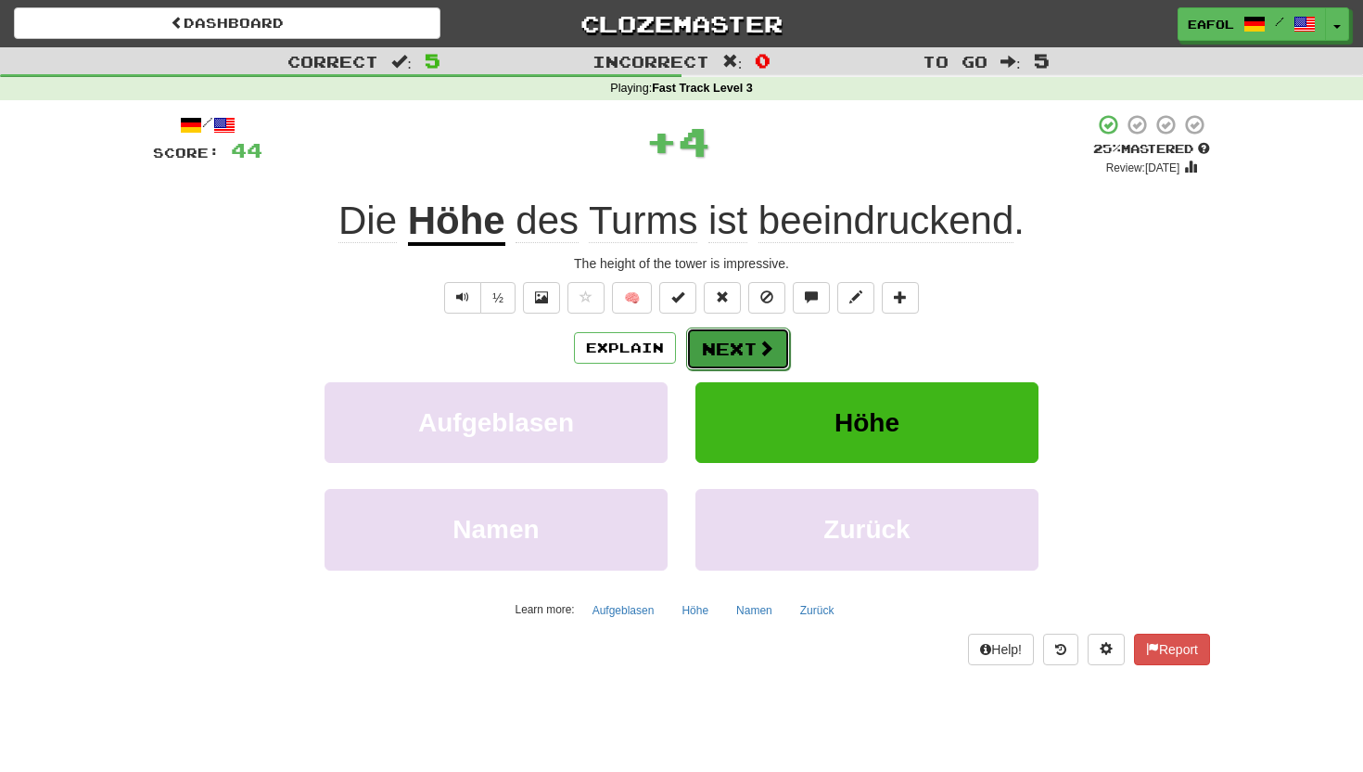
click at [734, 346] on button "Next" at bounding box center [738, 348] width 104 height 43
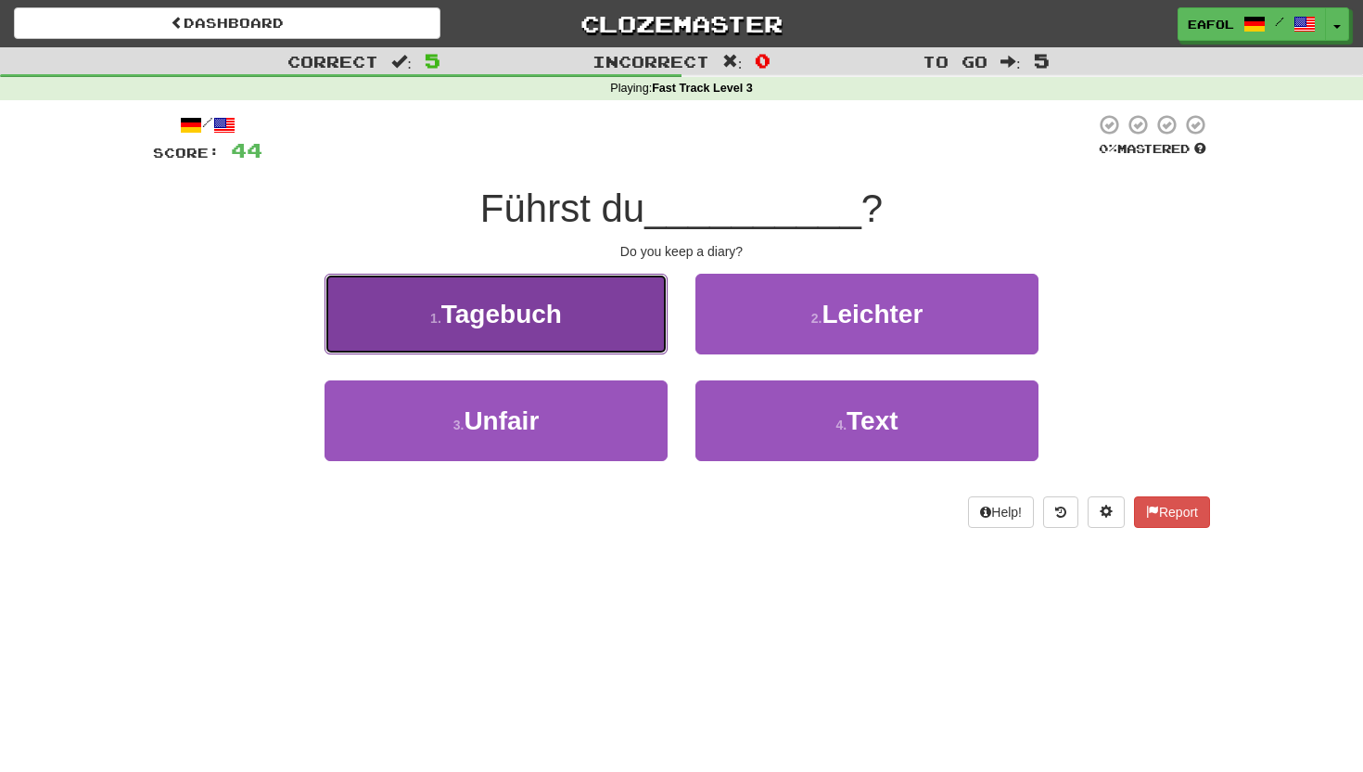
click at [619, 325] on button "1 . Tagebuch" at bounding box center [496, 314] width 343 height 81
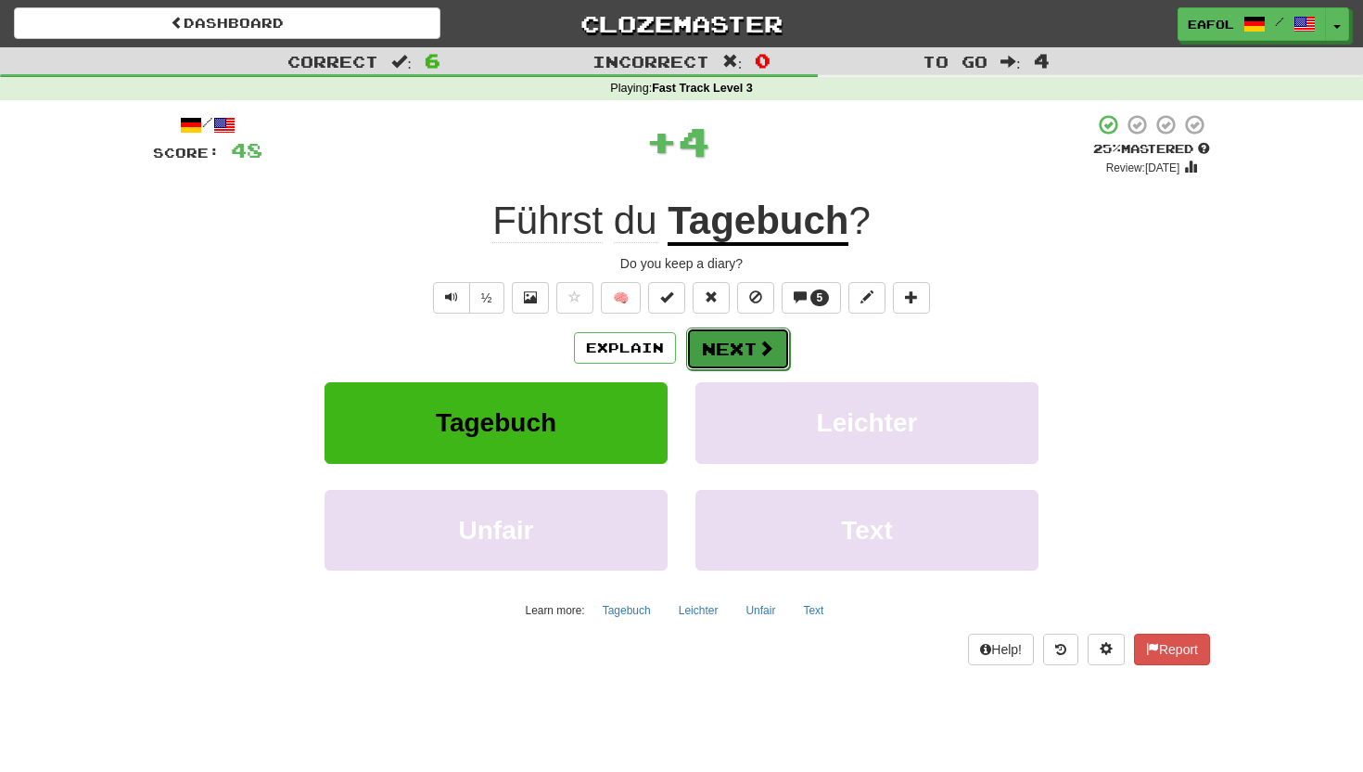
click at [729, 350] on button "Next" at bounding box center [738, 348] width 104 height 43
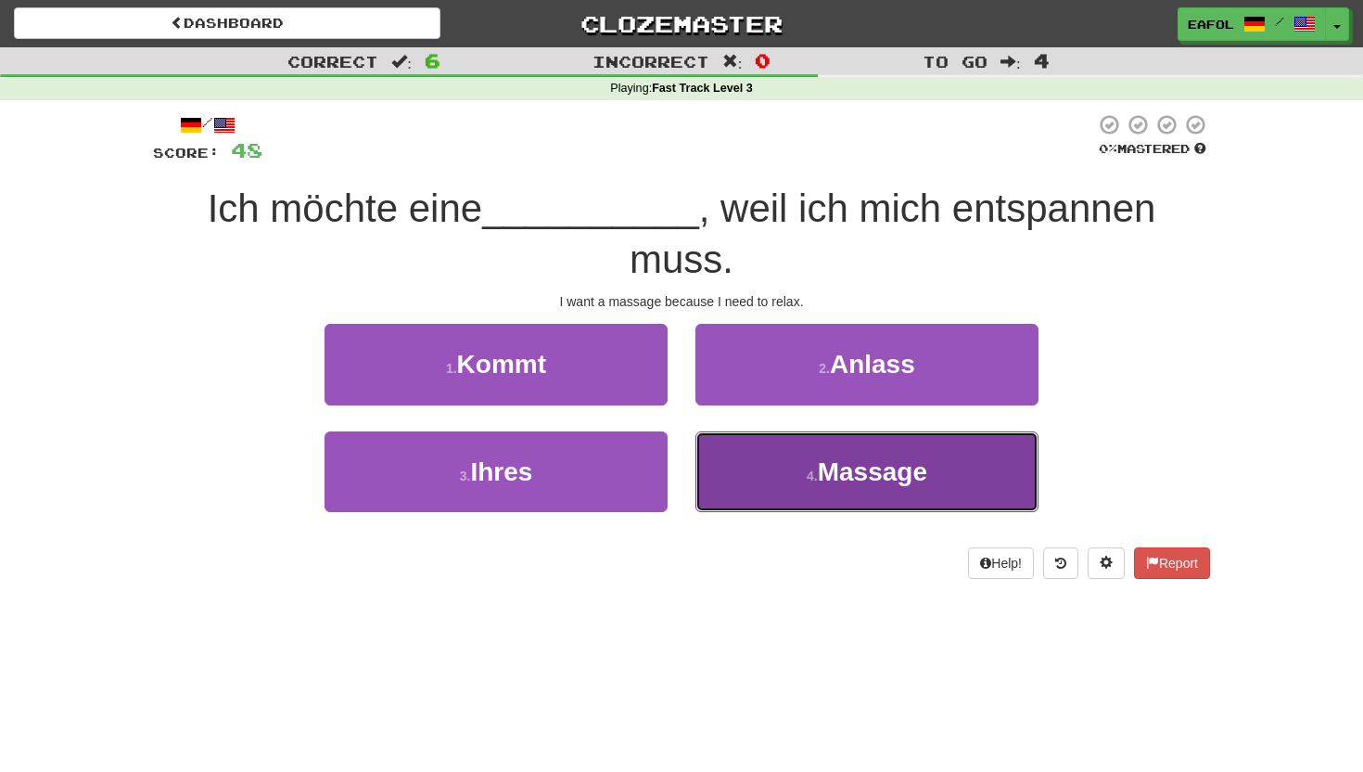
click at [769, 495] on button "4 . Massage" at bounding box center [867, 471] width 343 height 81
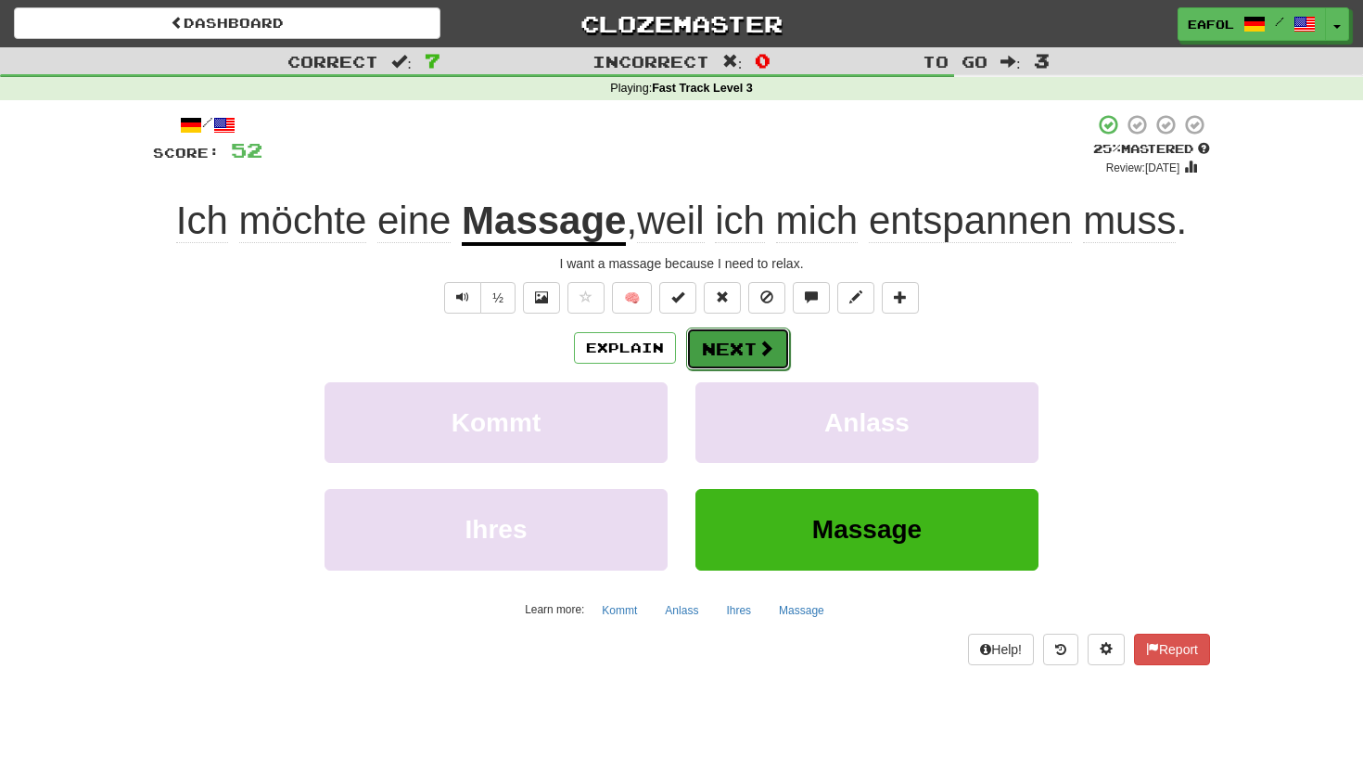
click at [737, 363] on button "Next" at bounding box center [738, 348] width 104 height 43
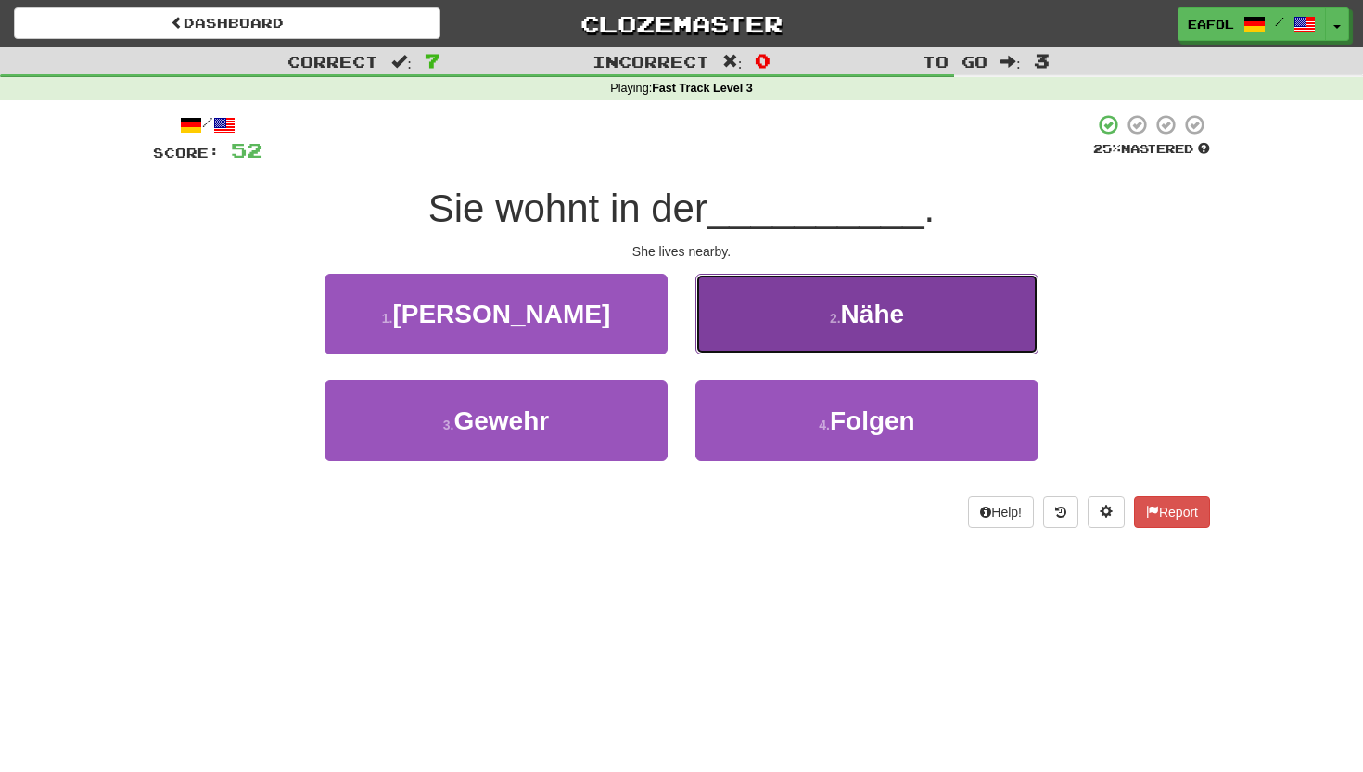
click at [788, 326] on button "2 . Nähe" at bounding box center [867, 314] width 343 height 81
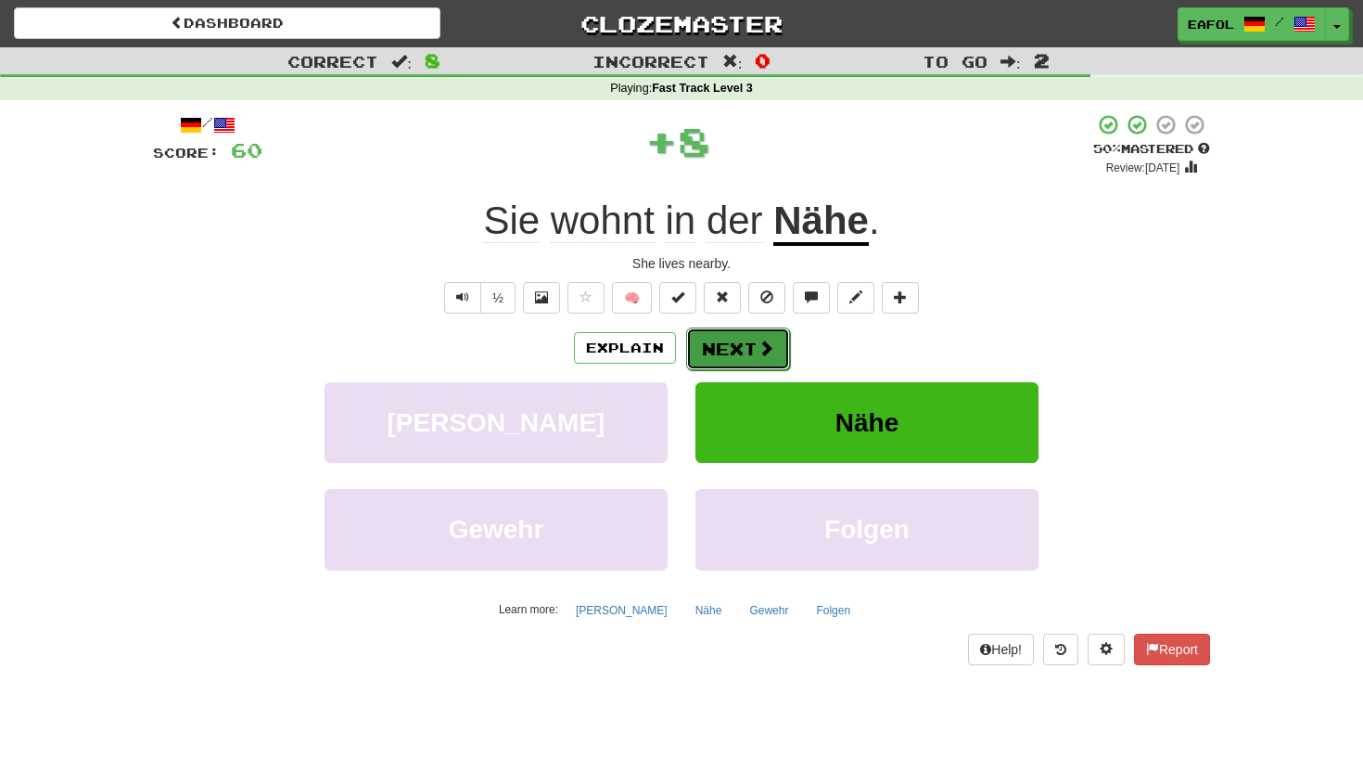
click at [731, 348] on button "Next" at bounding box center [738, 348] width 104 height 43
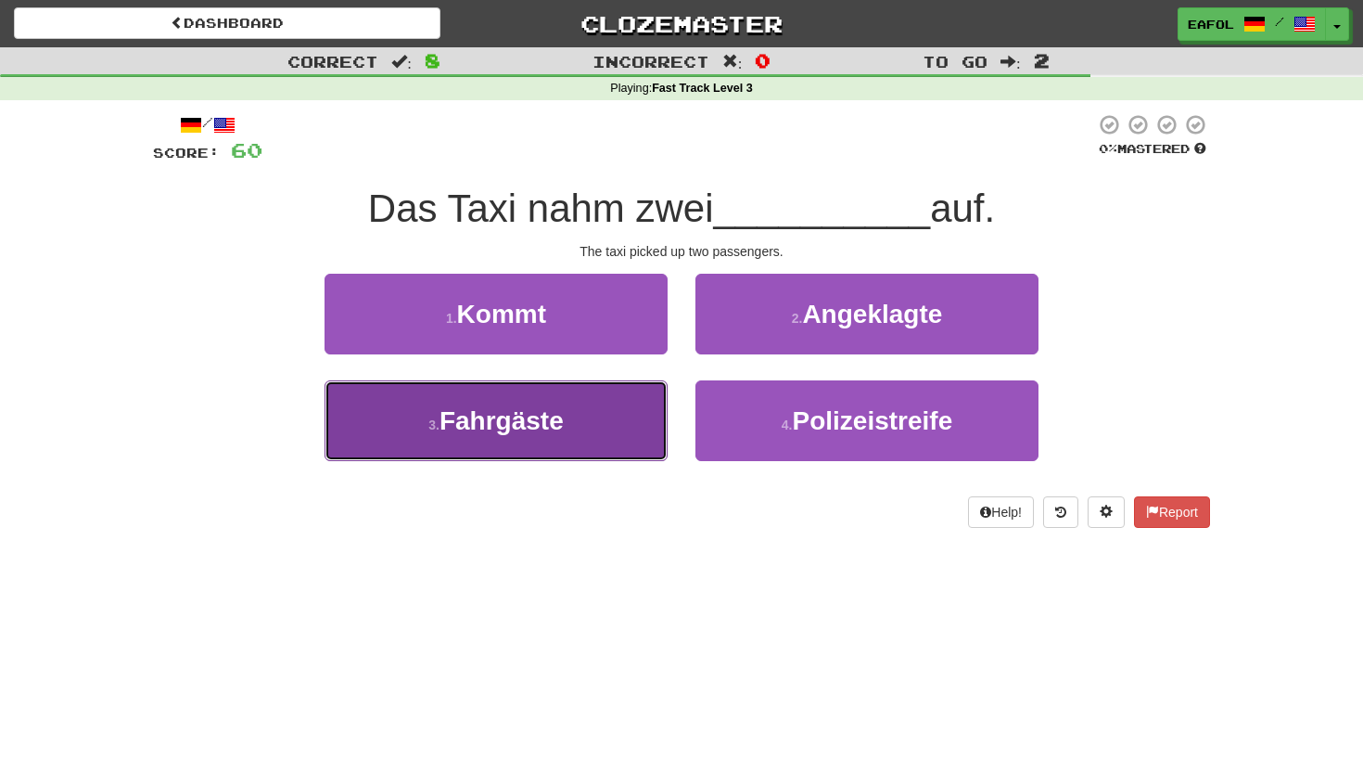
click at [618, 431] on button "3 . Fahrgäste" at bounding box center [496, 420] width 343 height 81
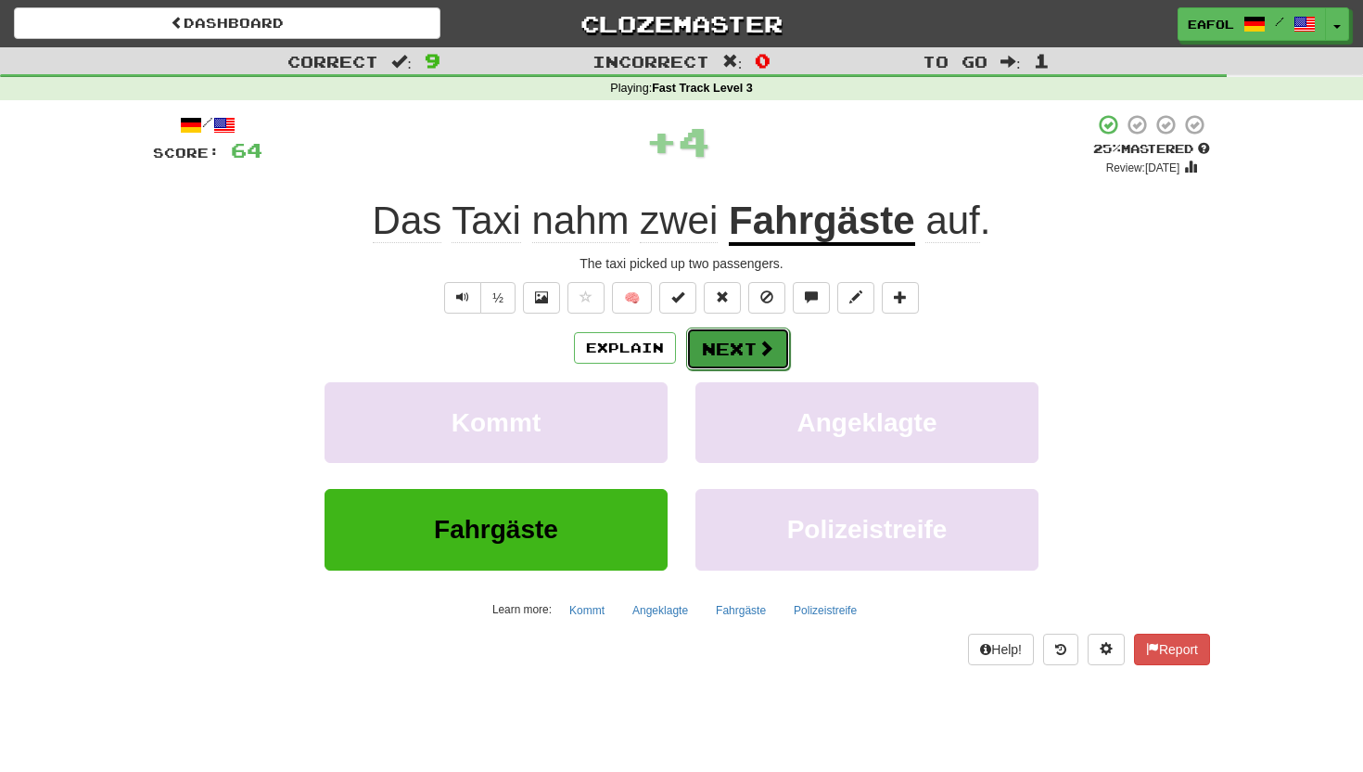
click at [751, 349] on button "Next" at bounding box center [738, 348] width 104 height 43
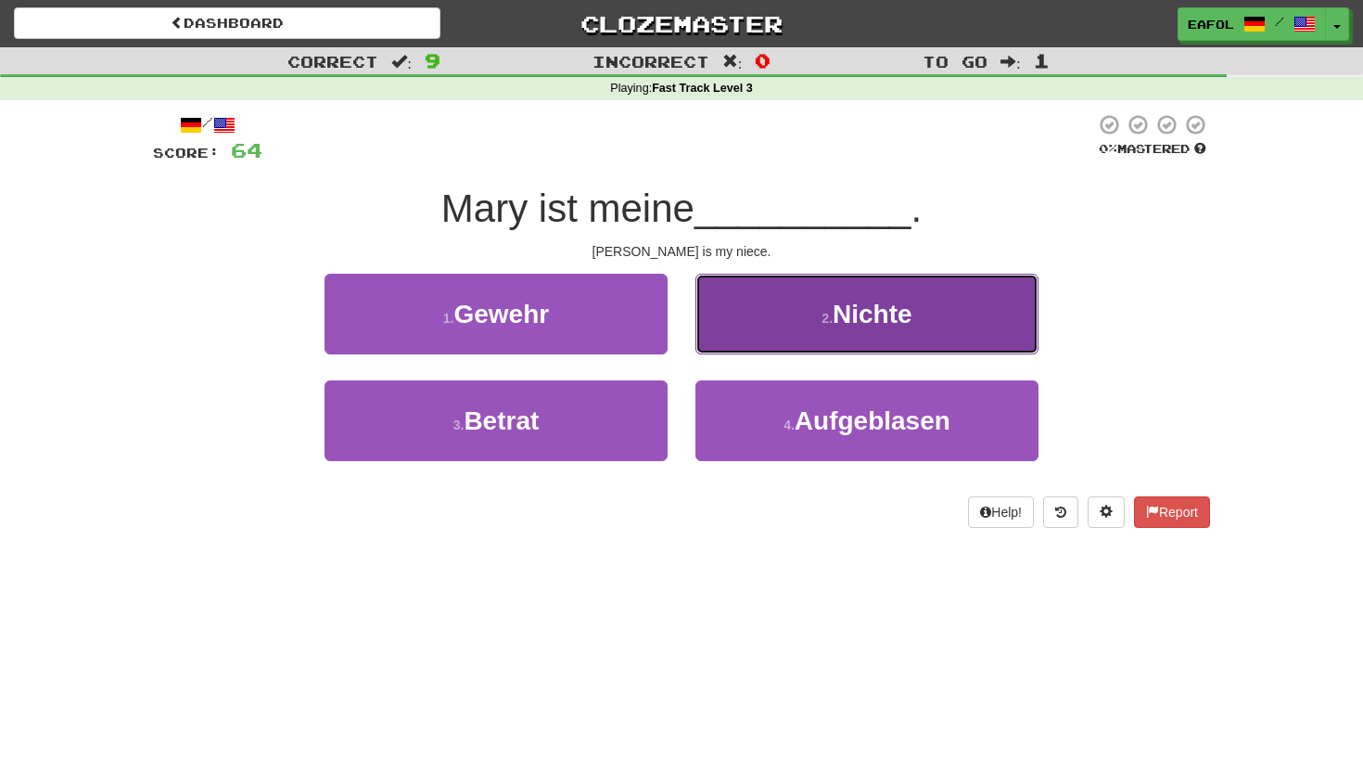
click at [772, 315] on button "2 . Nichte" at bounding box center [867, 314] width 343 height 81
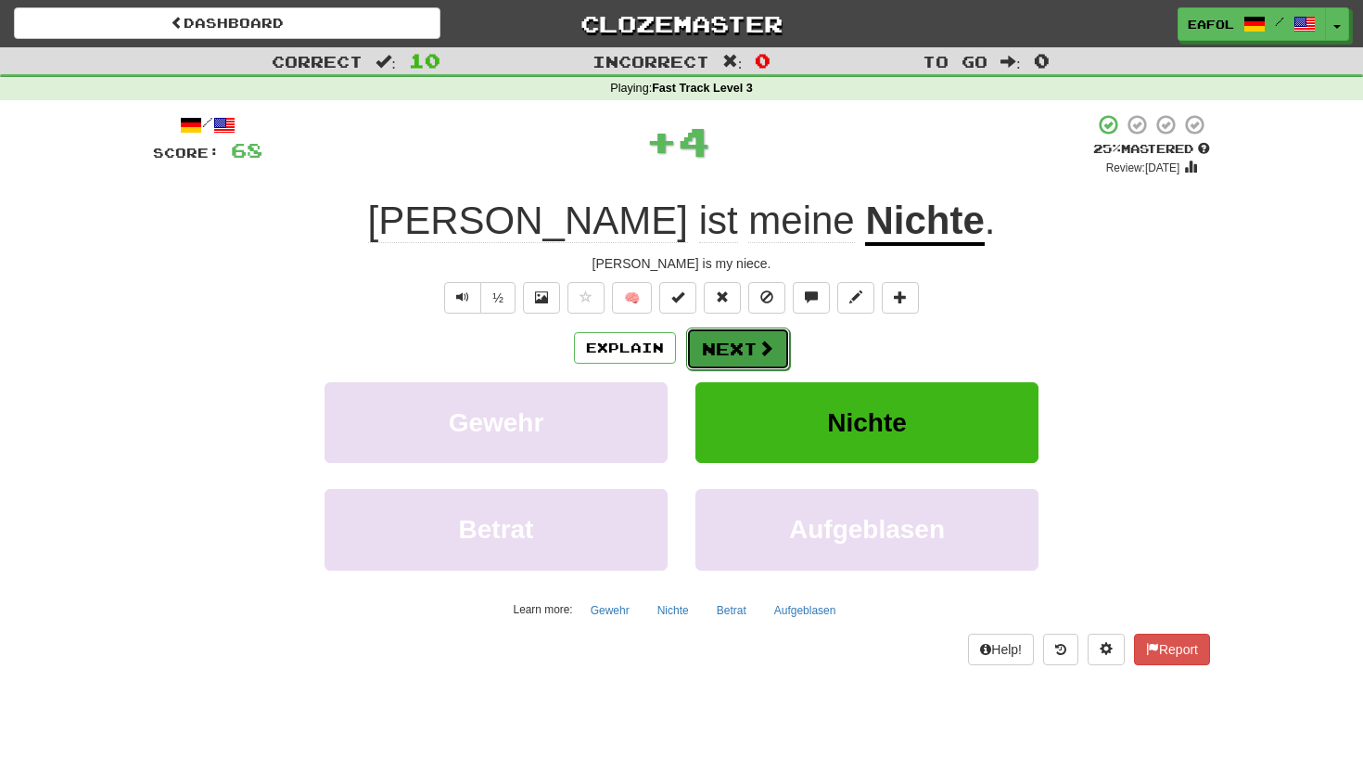
click at [729, 348] on button "Next" at bounding box center [738, 348] width 104 height 43
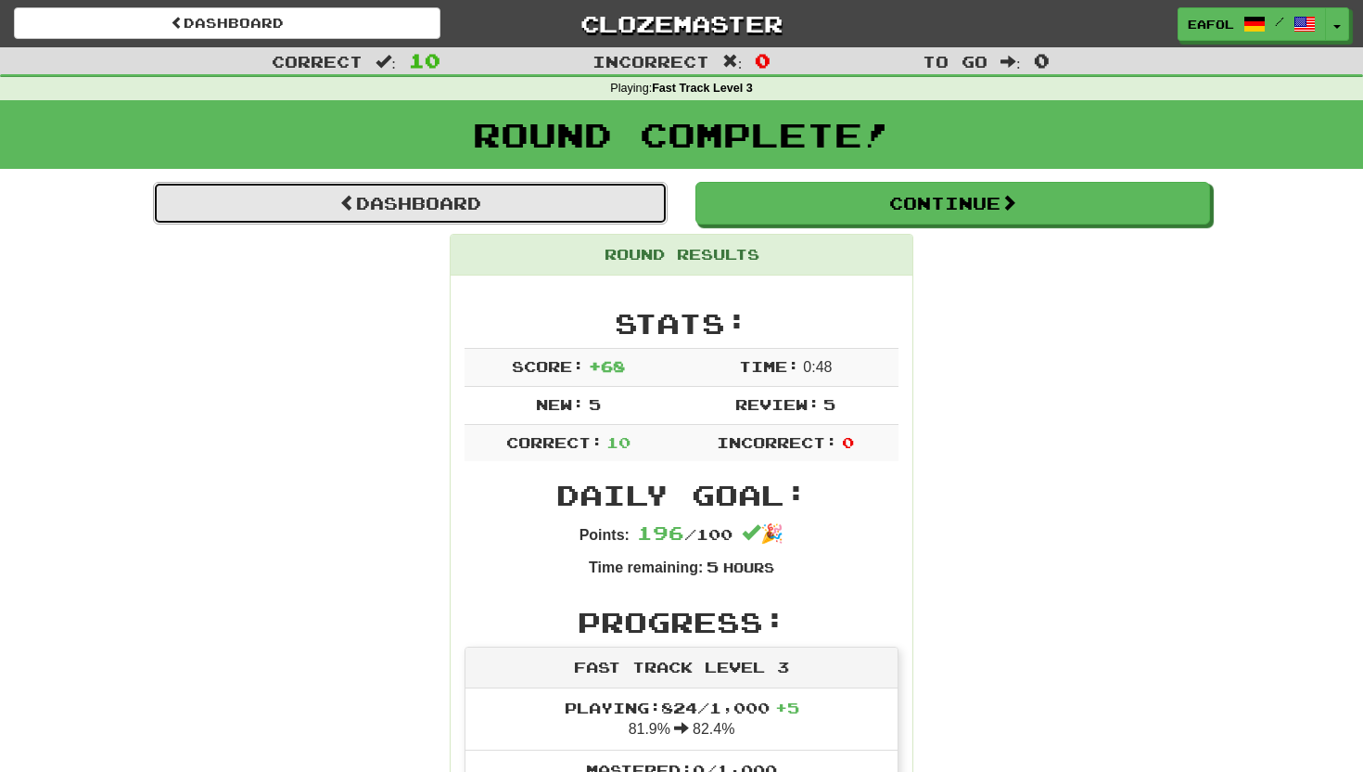
click at [583, 198] on link "Dashboard" at bounding box center [410, 203] width 515 height 43
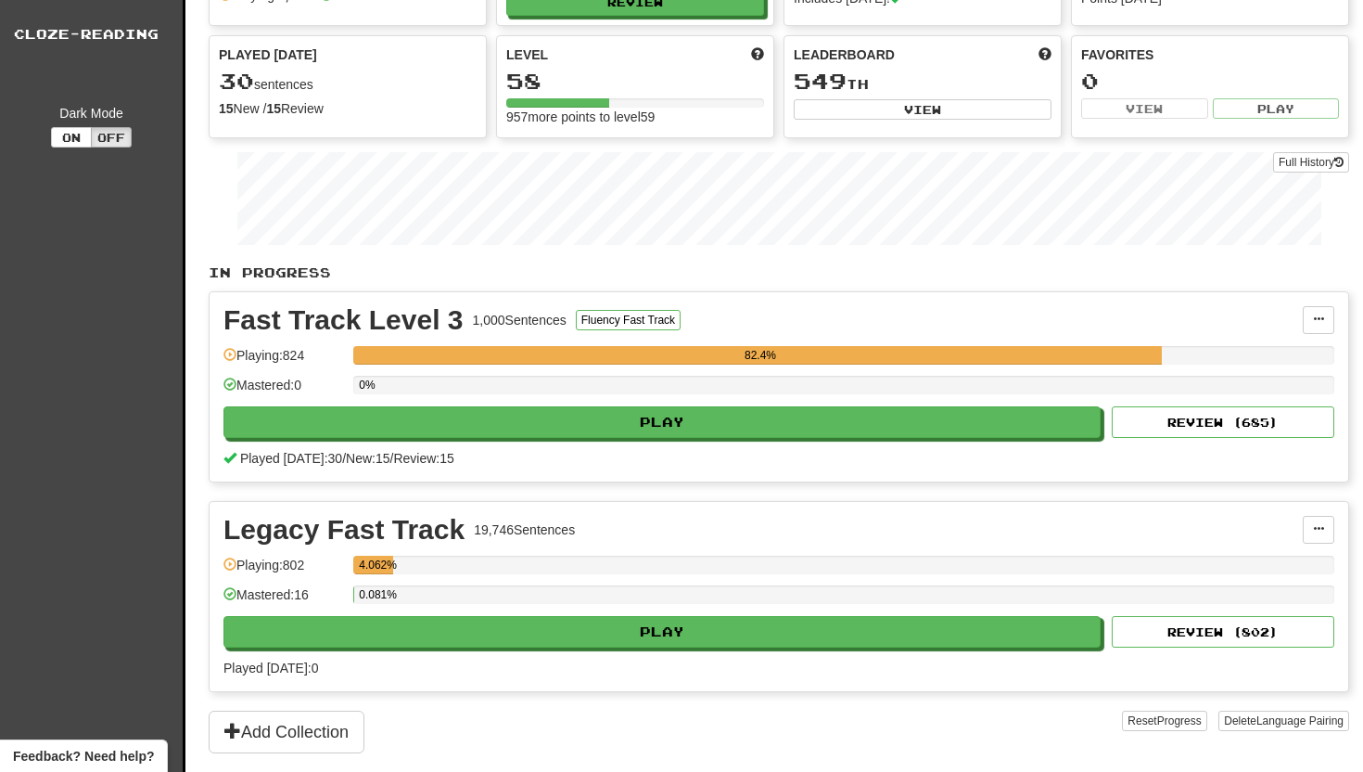
scroll to position [139, 0]
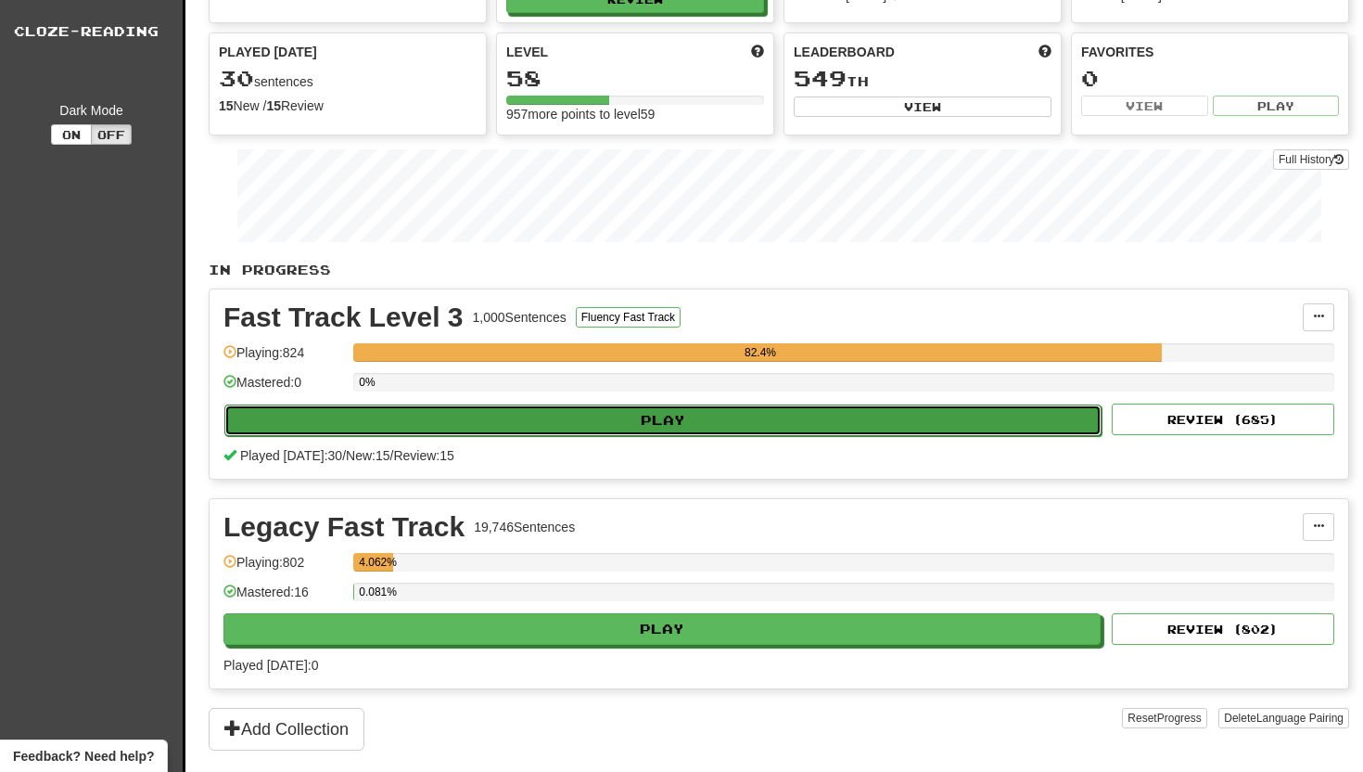
click at [688, 418] on button "Play" at bounding box center [662, 420] width 877 height 32
select select "**"
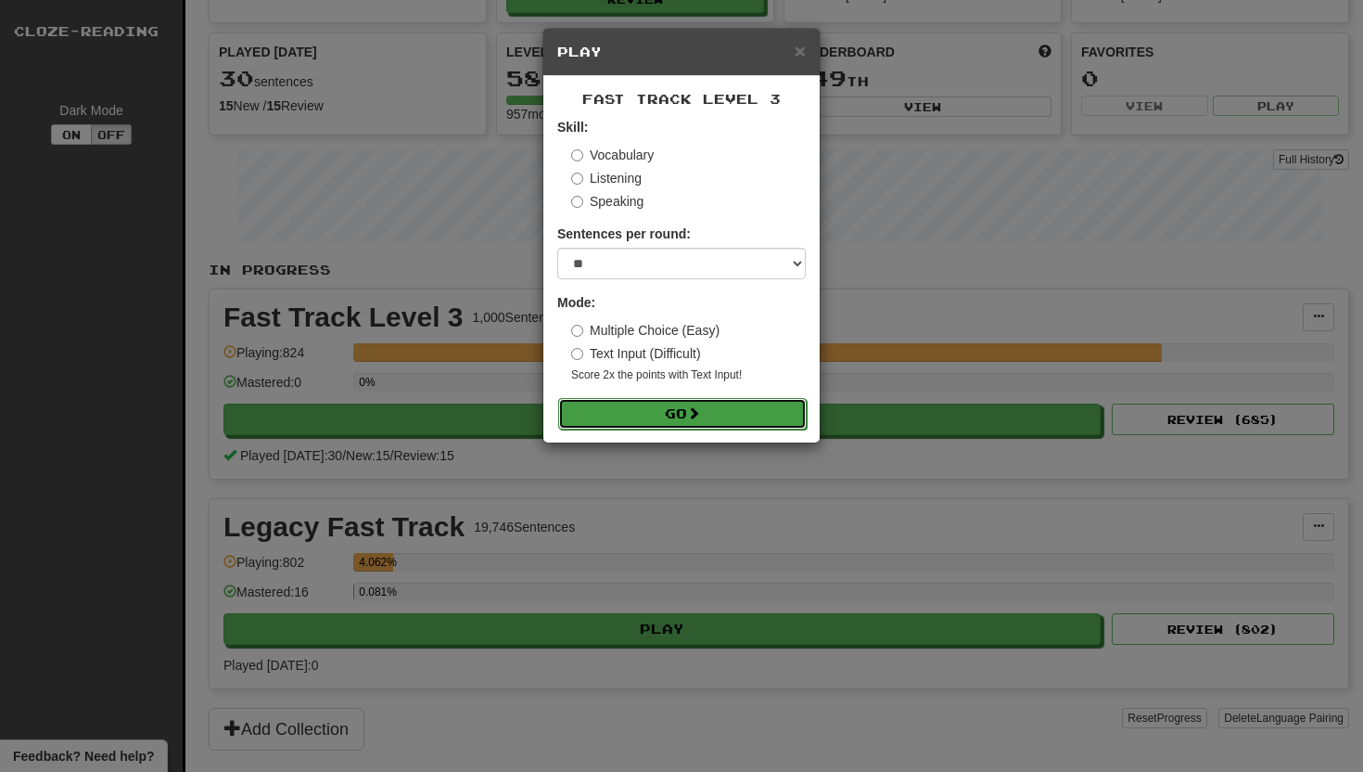
click at [667, 409] on button "Go" at bounding box center [682, 414] width 249 height 32
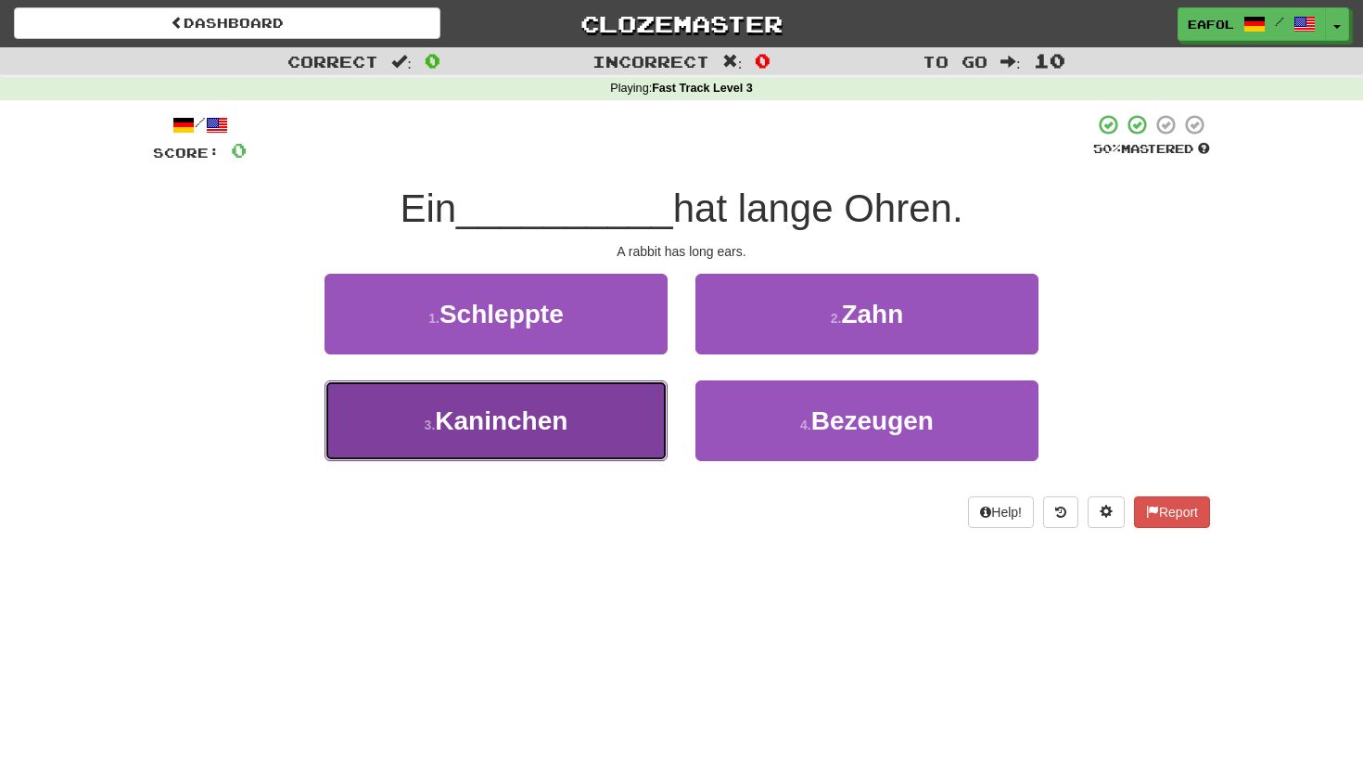
click at [531, 426] on span "Kaninchen" at bounding box center [501, 420] width 133 height 29
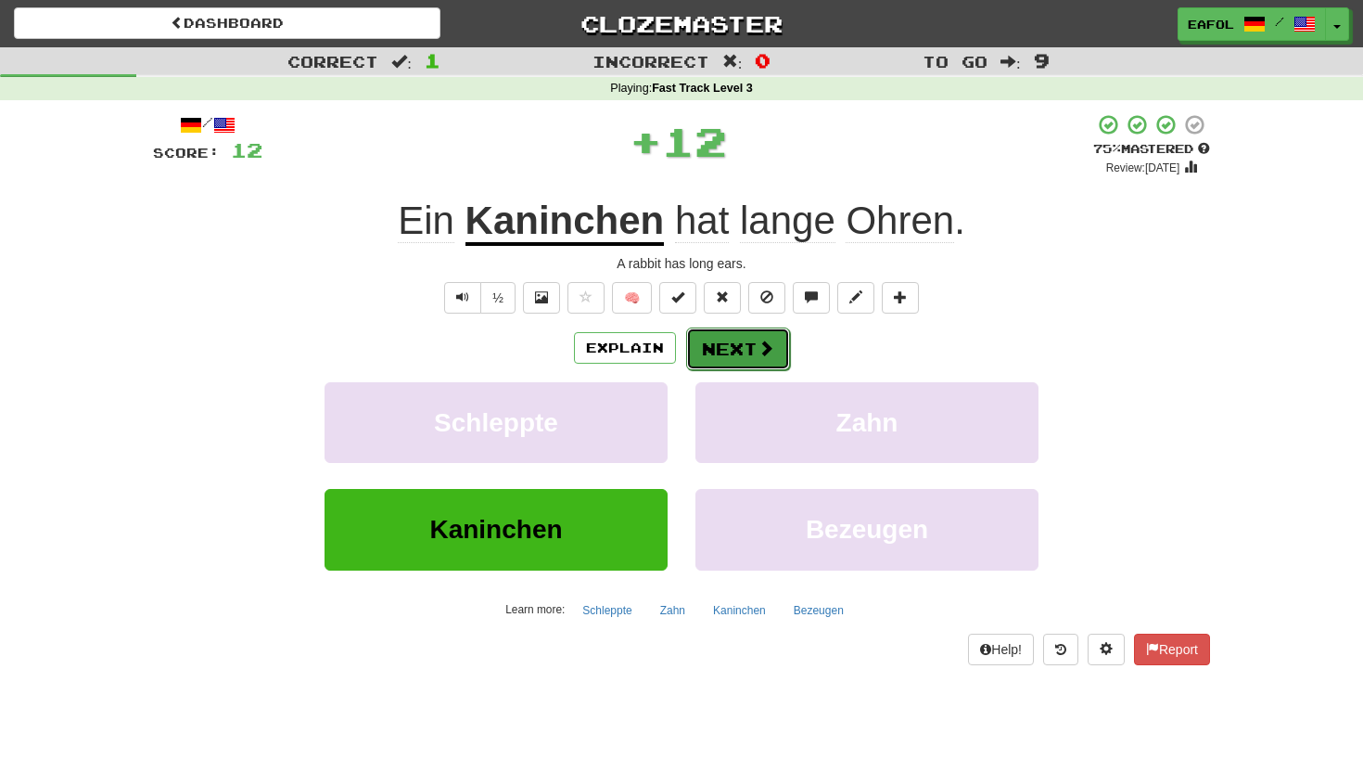
click at [747, 339] on button "Next" at bounding box center [738, 348] width 104 height 43
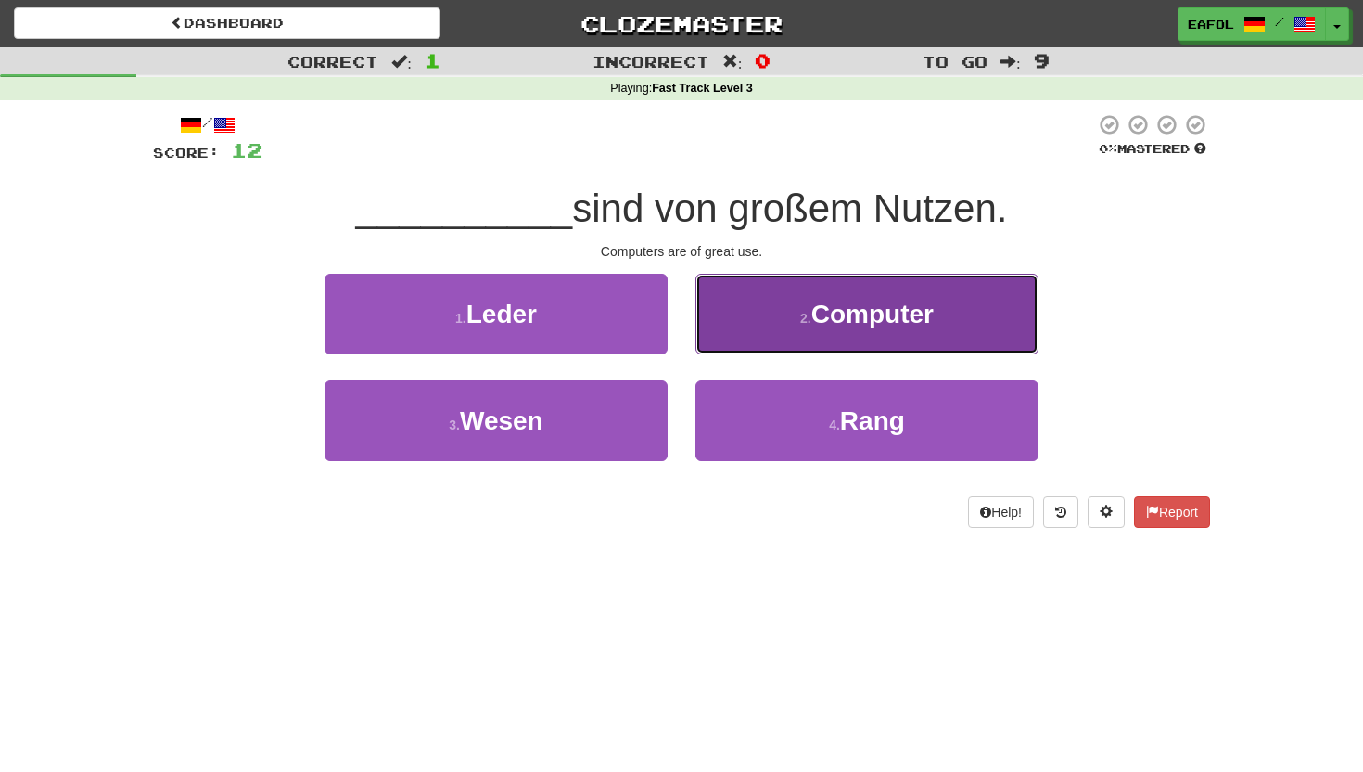
click at [792, 316] on button "2 . Computer" at bounding box center [867, 314] width 343 height 81
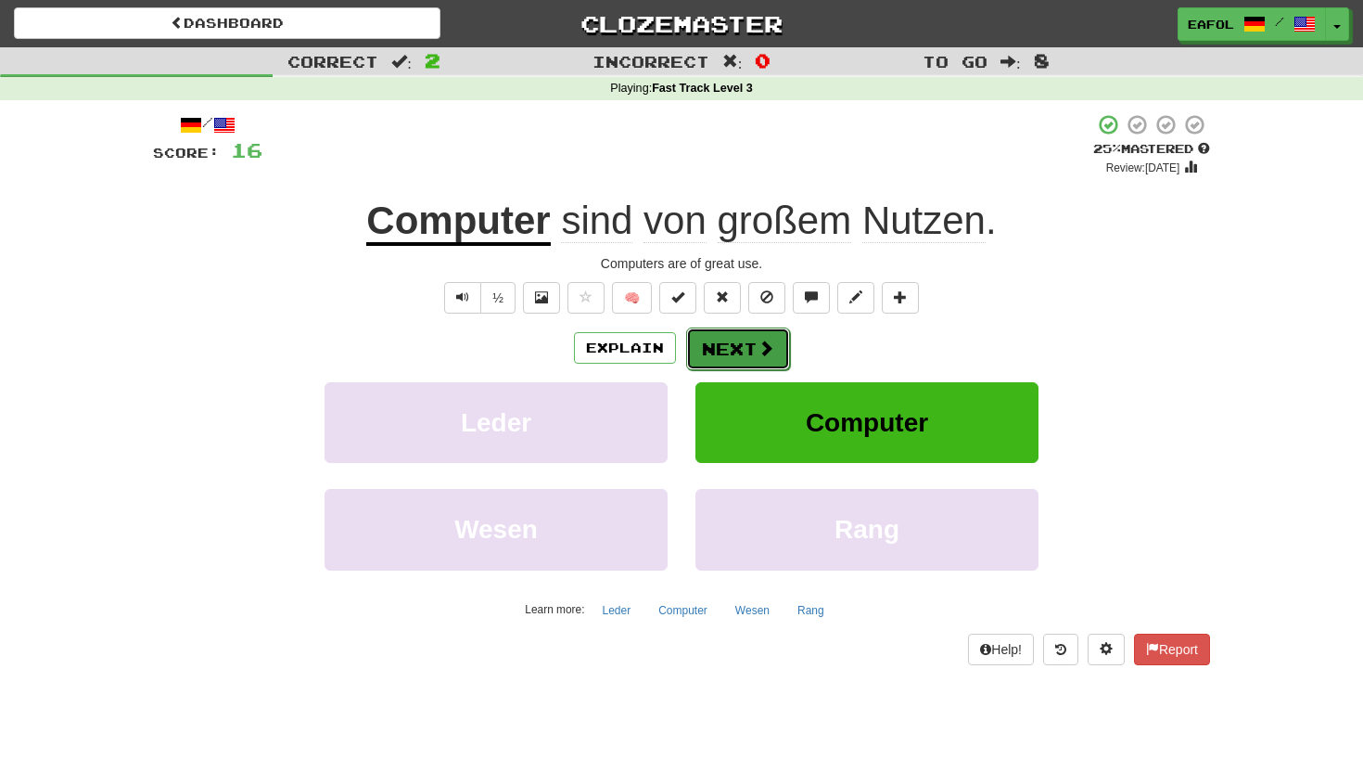
click at [758, 351] on span at bounding box center [766, 347] width 17 height 17
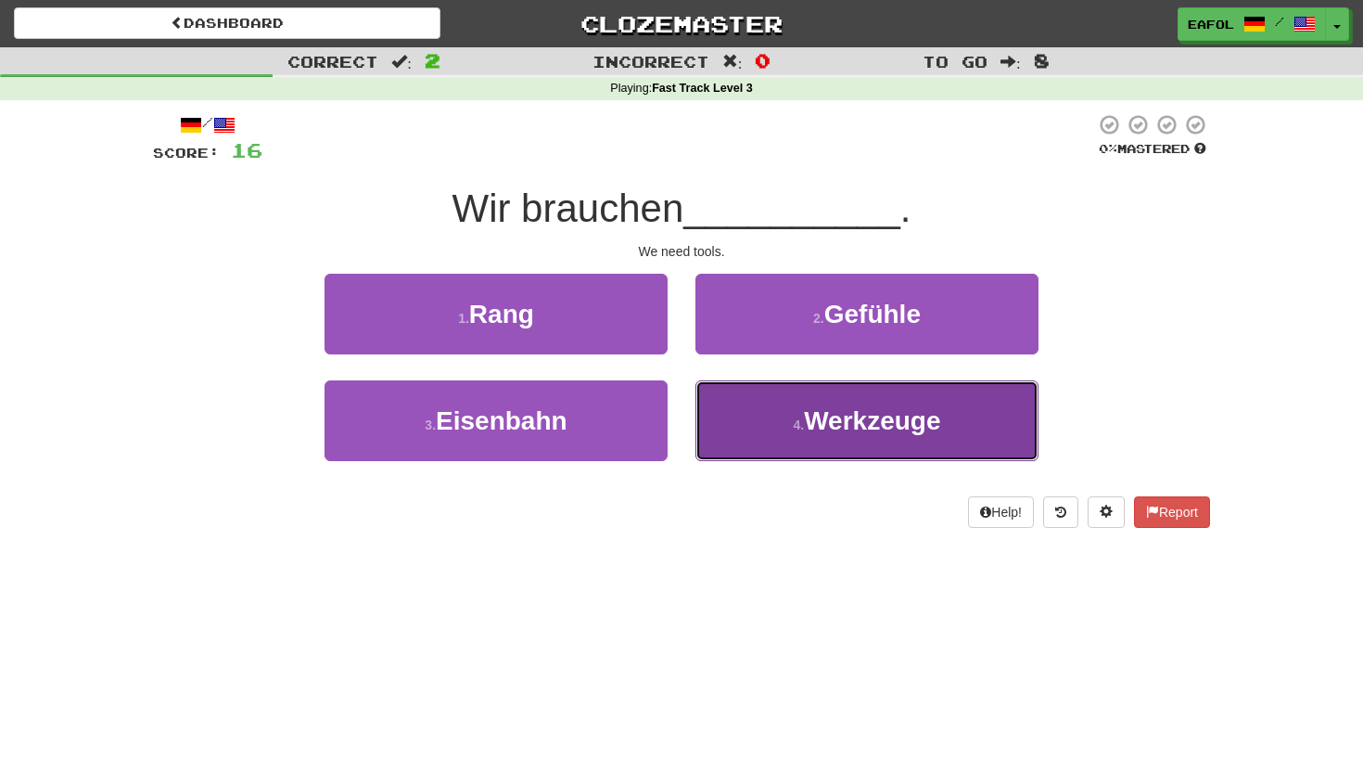
click at [878, 417] on span "Werkzeuge" at bounding box center [872, 420] width 136 height 29
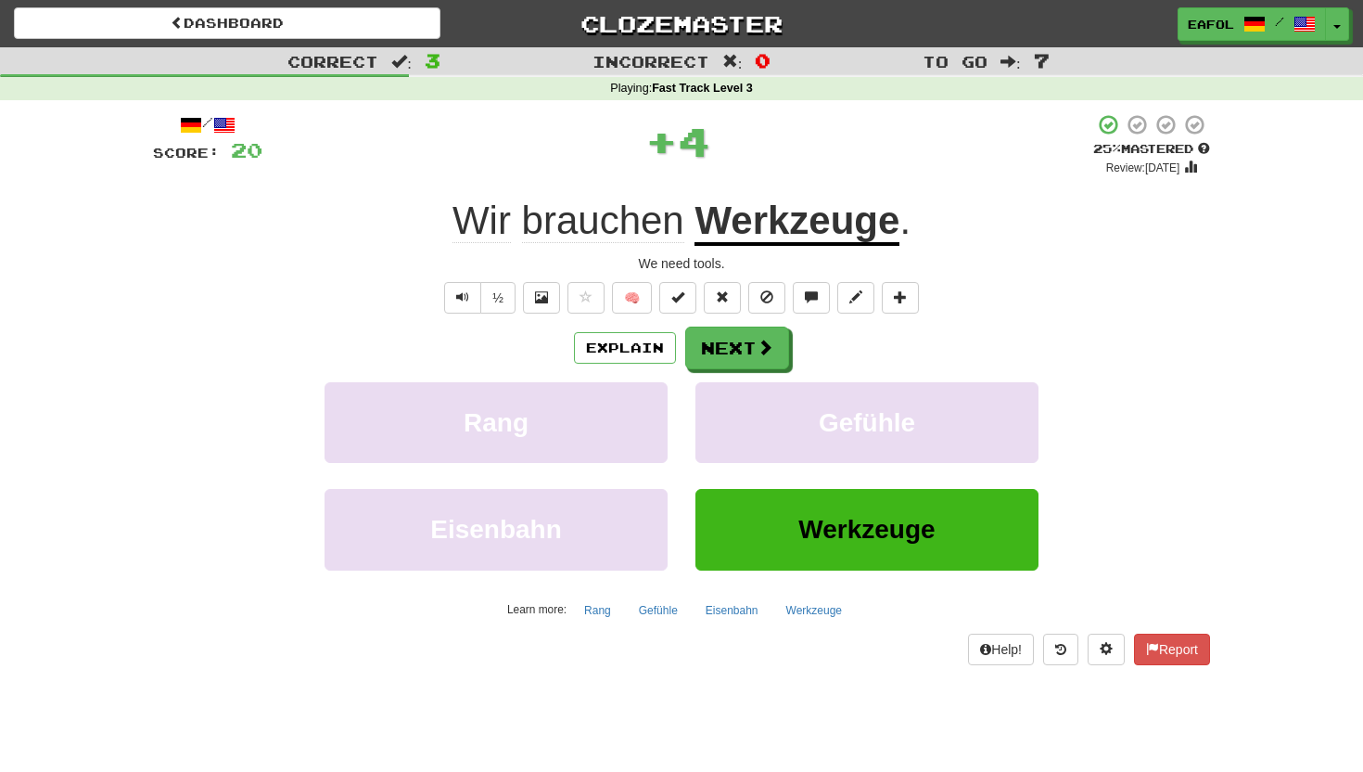
click at [843, 223] on u "Werkzeuge" at bounding box center [797, 221] width 205 height 47
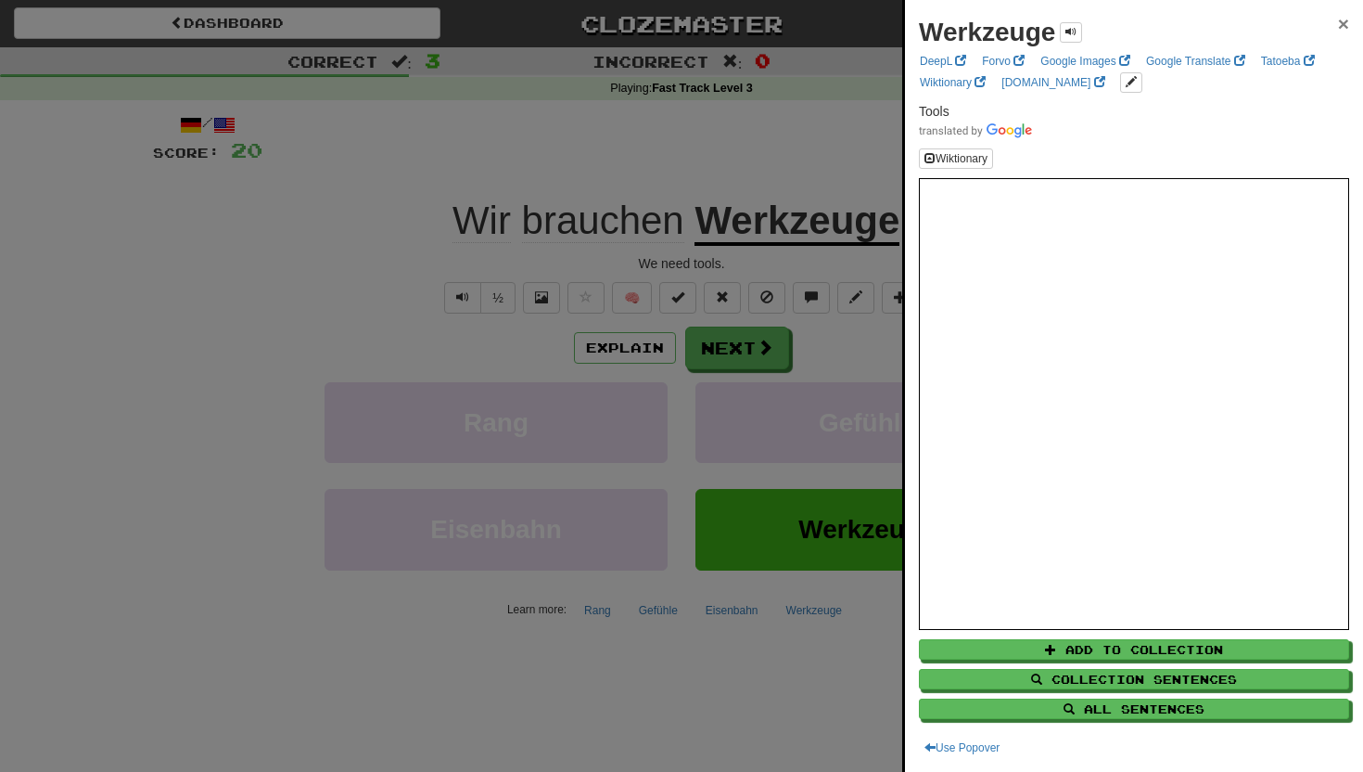
click at [1344, 14] on span "×" at bounding box center [1343, 23] width 11 height 21
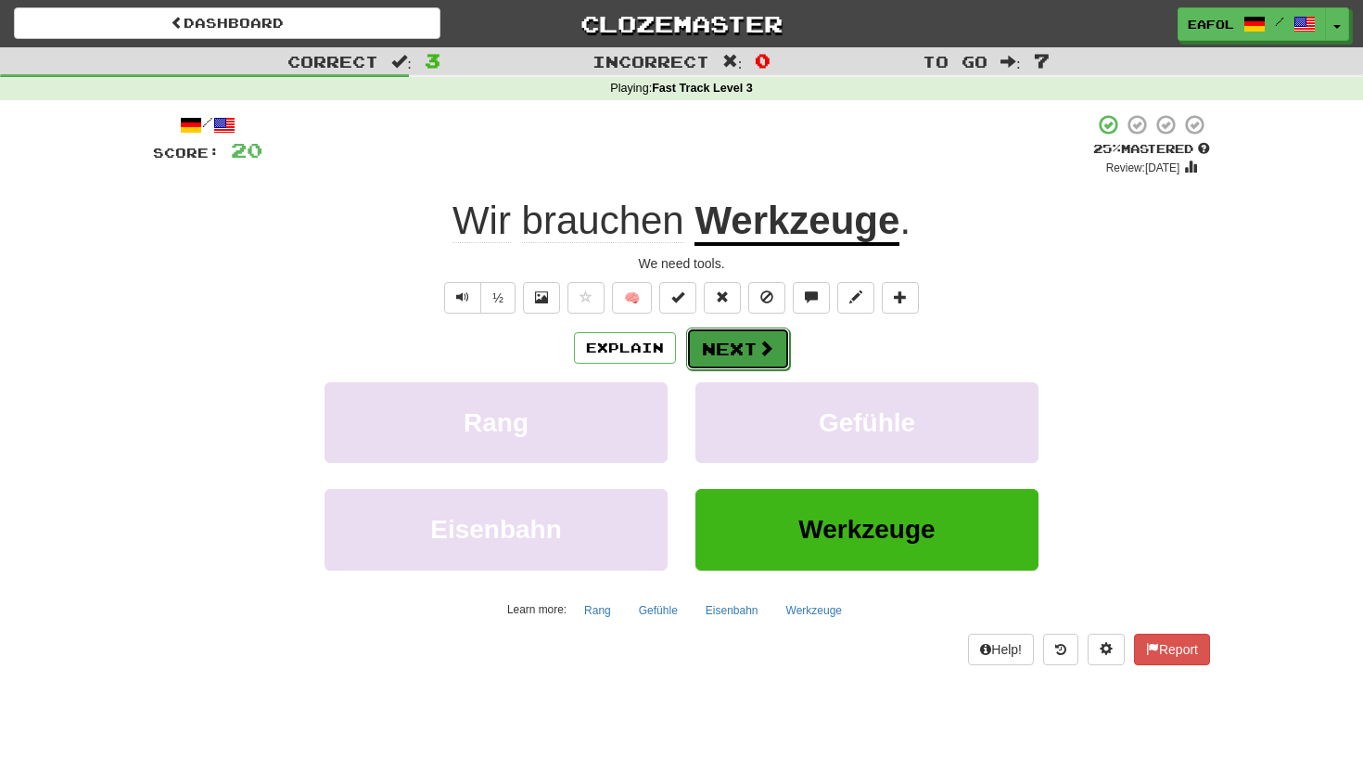
click at [710, 350] on button "Next" at bounding box center [738, 348] width 104 height 43
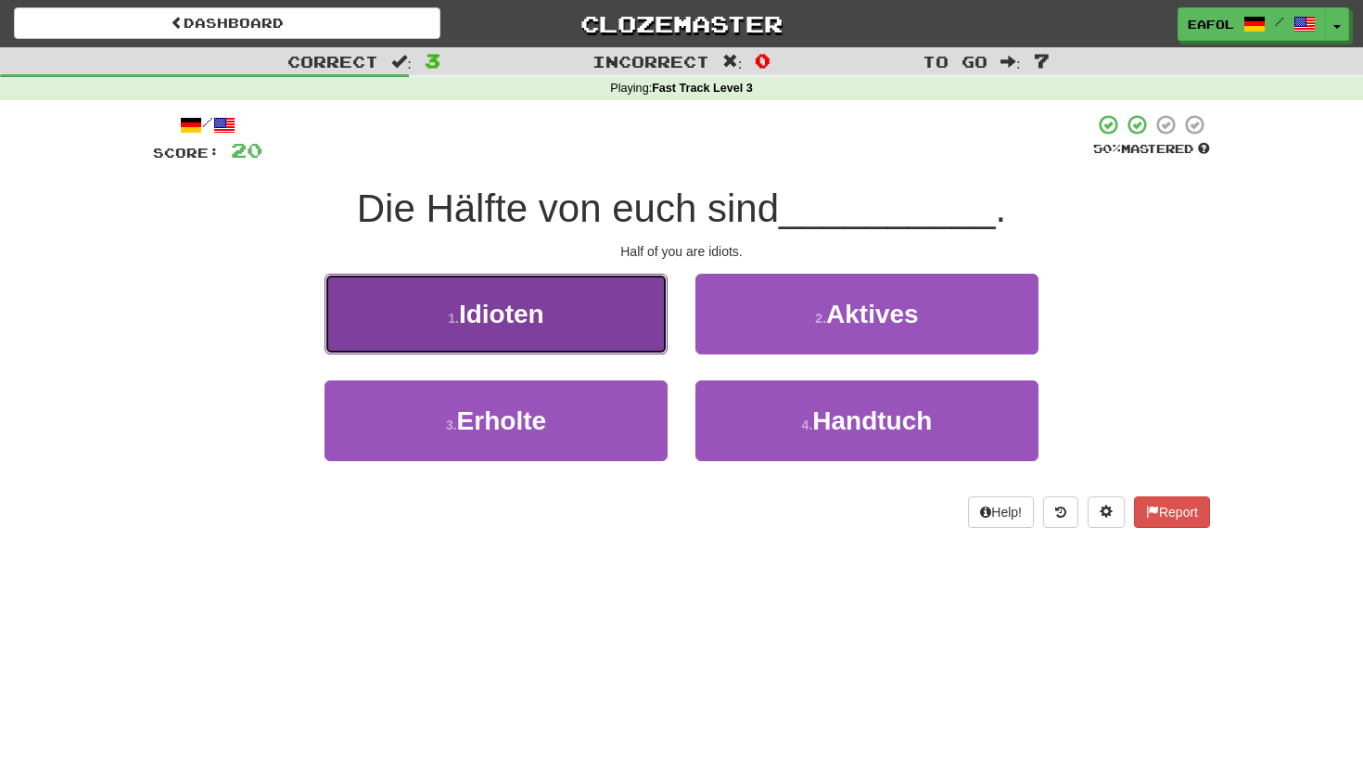
click at [590, 339] on button "1 . Idioten" at bounding box center [496, 314] width 343 height 81
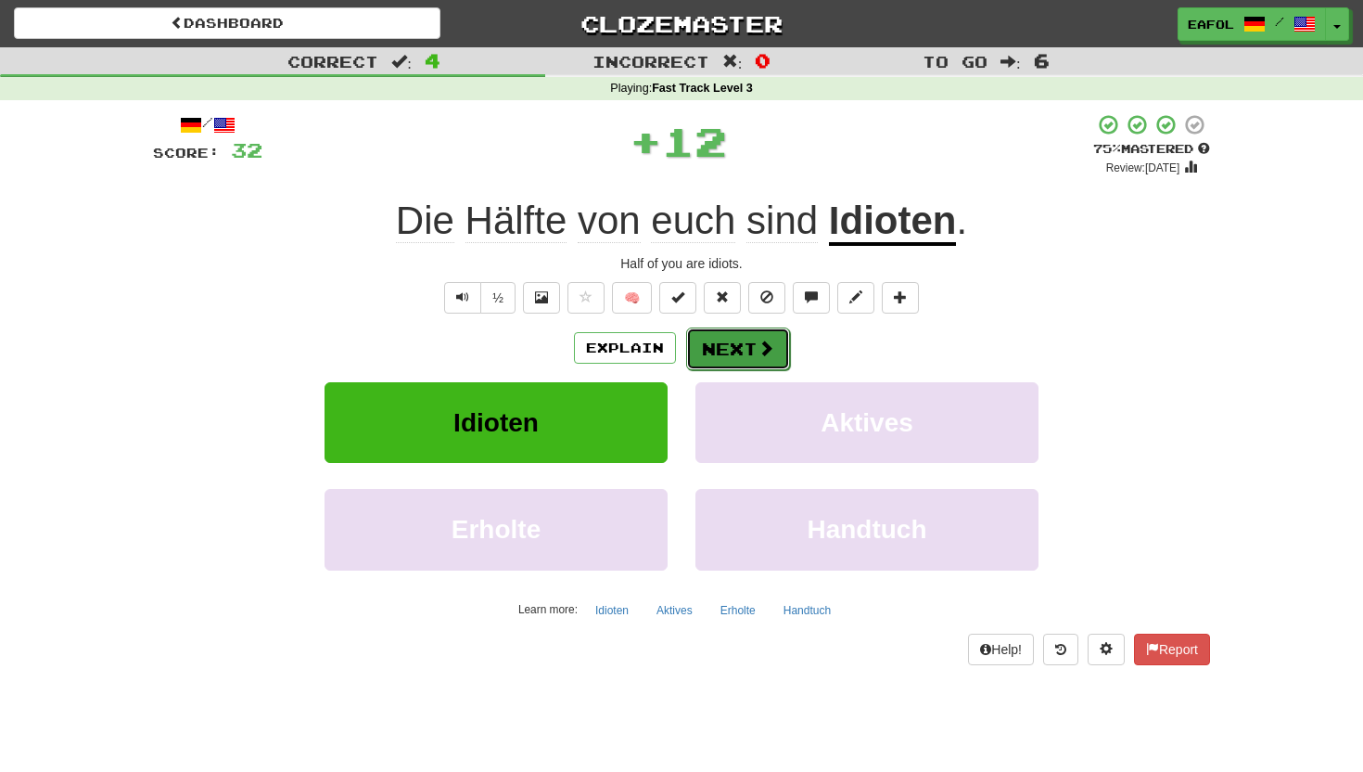
click at [728, 337] on button "Next" at bounding box center [738, 348] width 104 height 43
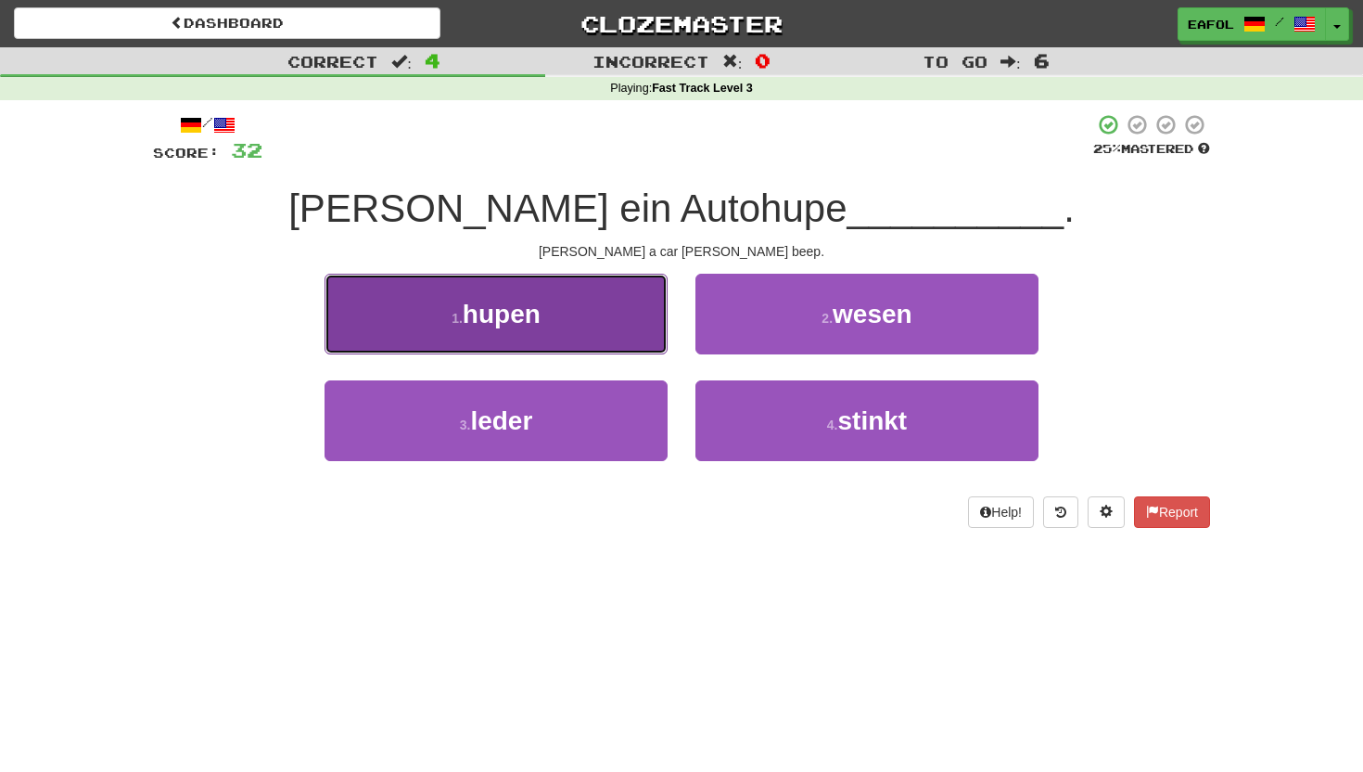
click at [613, 323] on button "1 . hupen" at bounding box center [496, 314] width 343 height 81
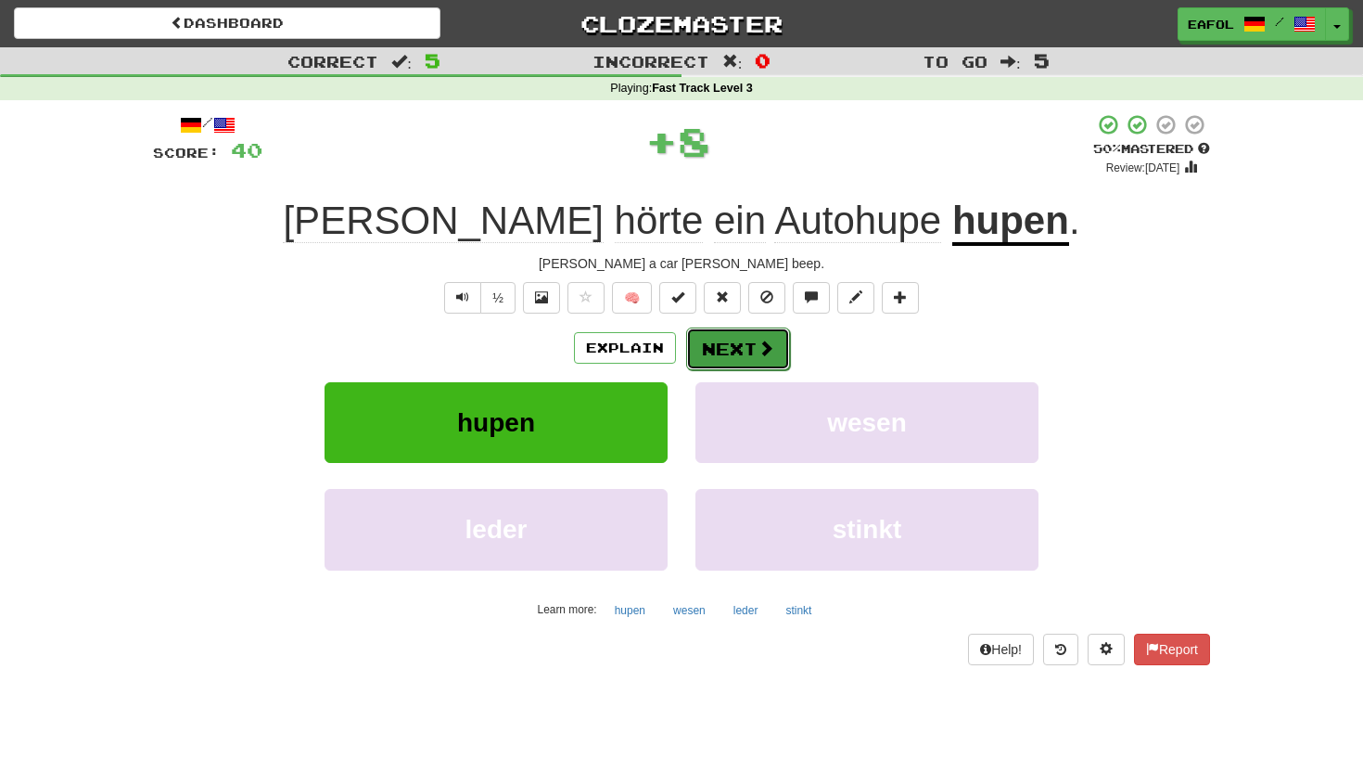
click at [730, 345] on button "Next" at bounding box center [738, 348] width 104 height 43
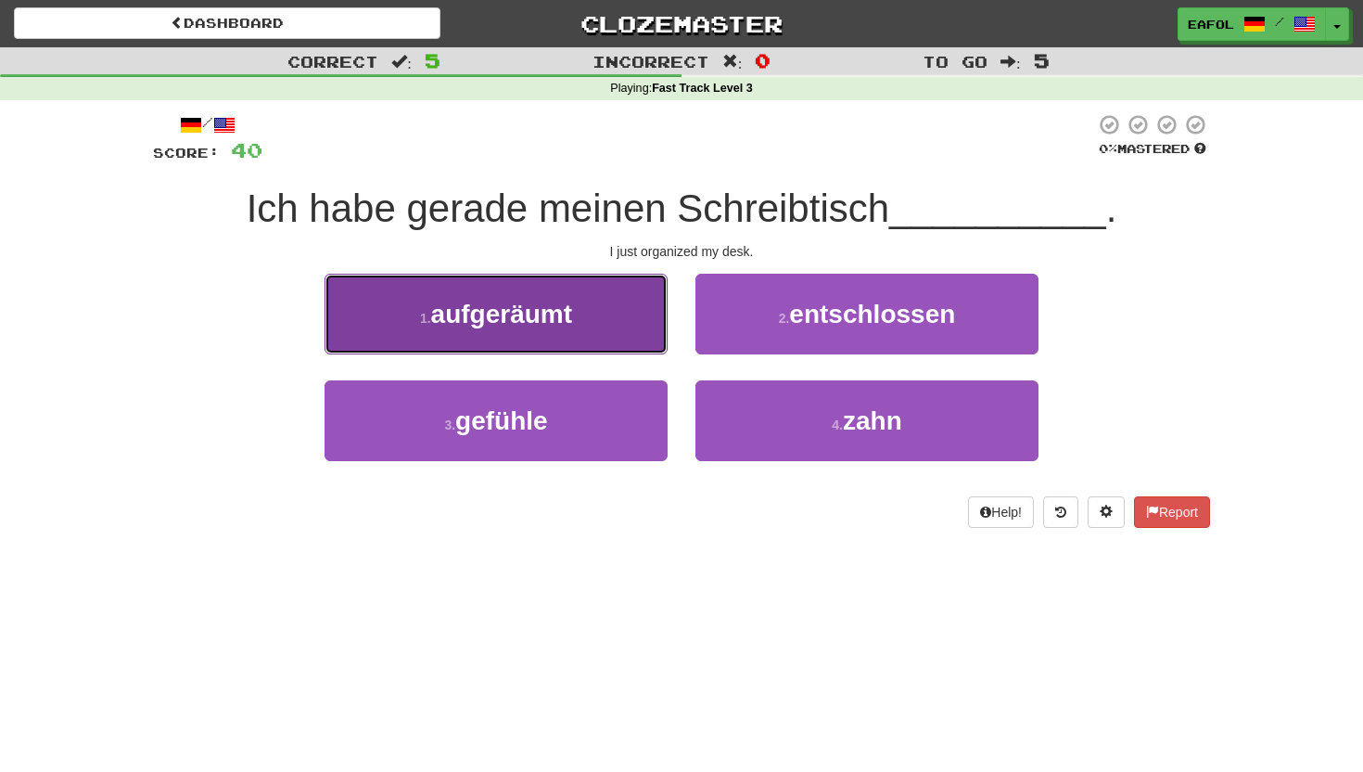
click at [601, 301] on button "1 . aufgeräumt" at bounding box center [496, 314] width 343 height 81
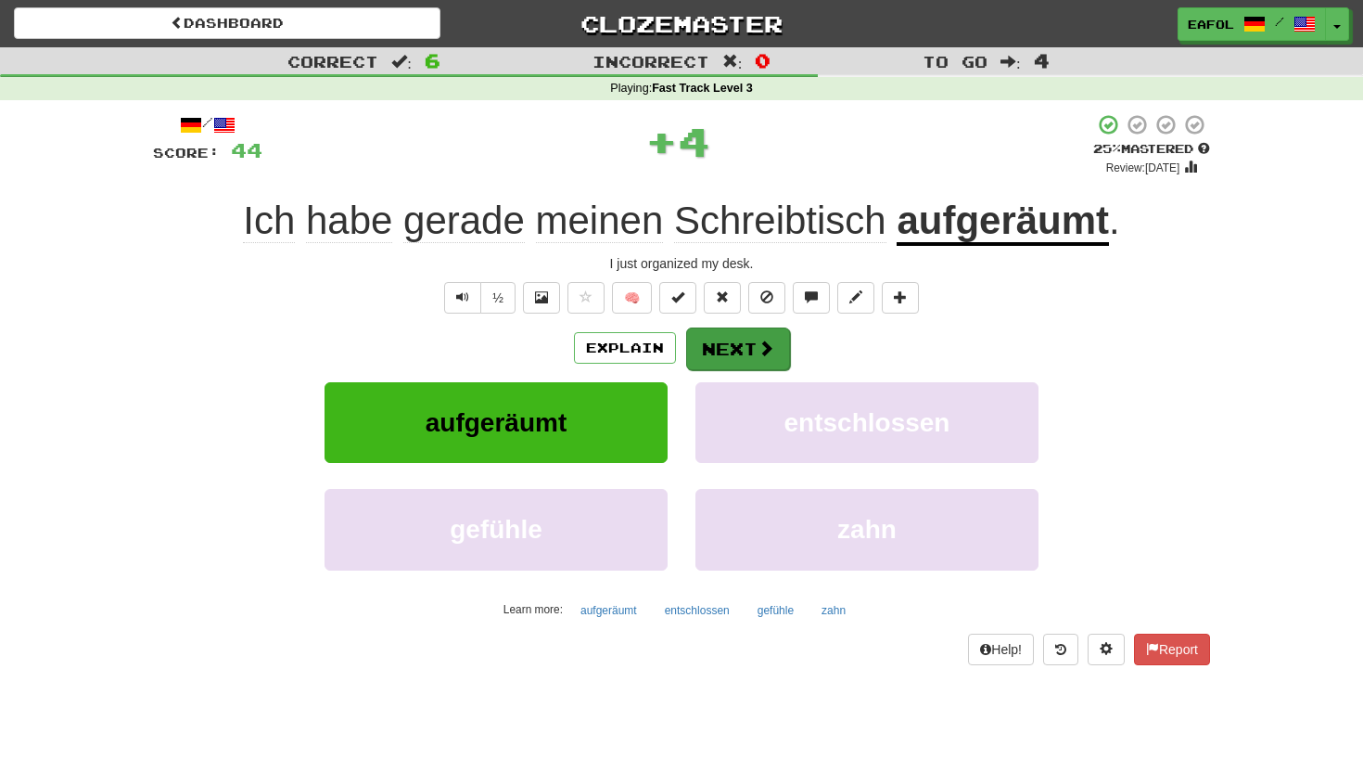
click at [729, 351] on button "Next" at bounding box center [738, 348] width 104 height 43
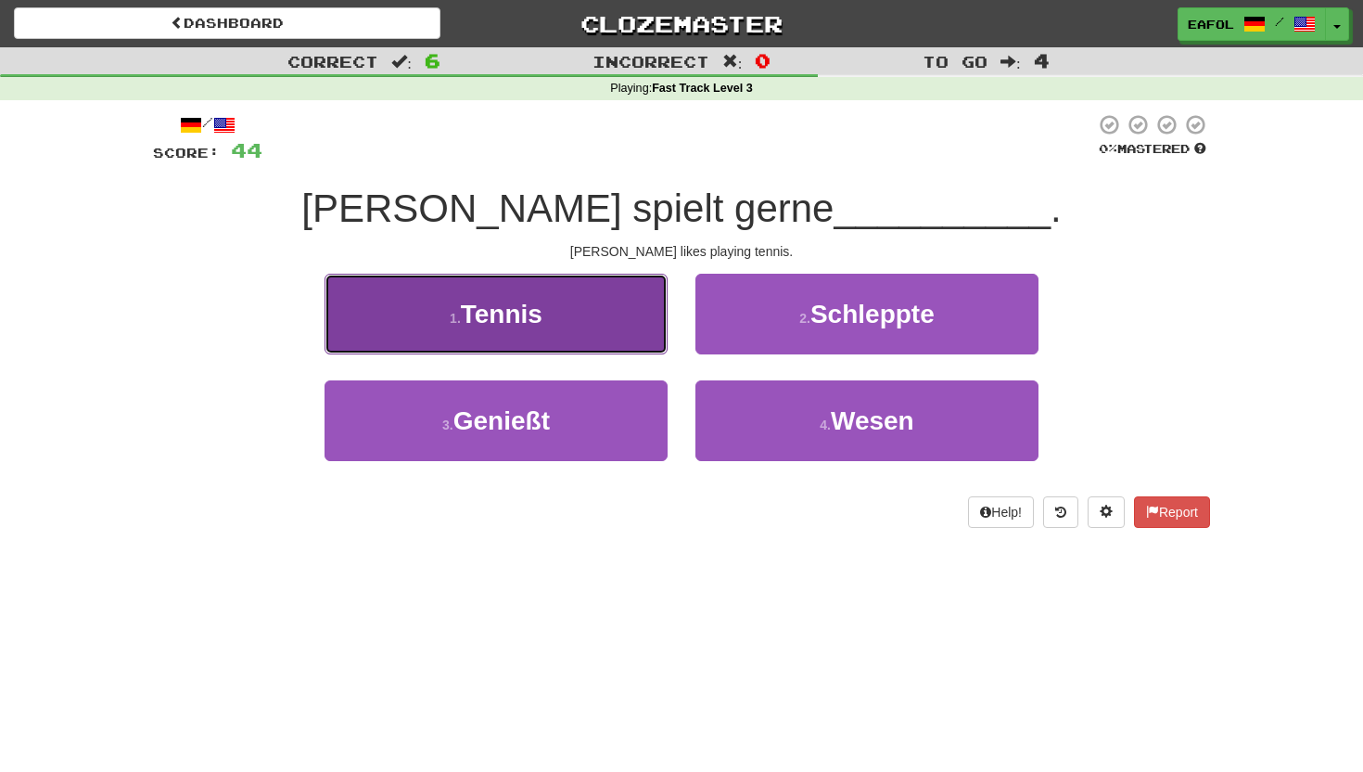
click at [607, 316] on button "1 . Tennis" at bounding box center [496, 314] width 343 height 81
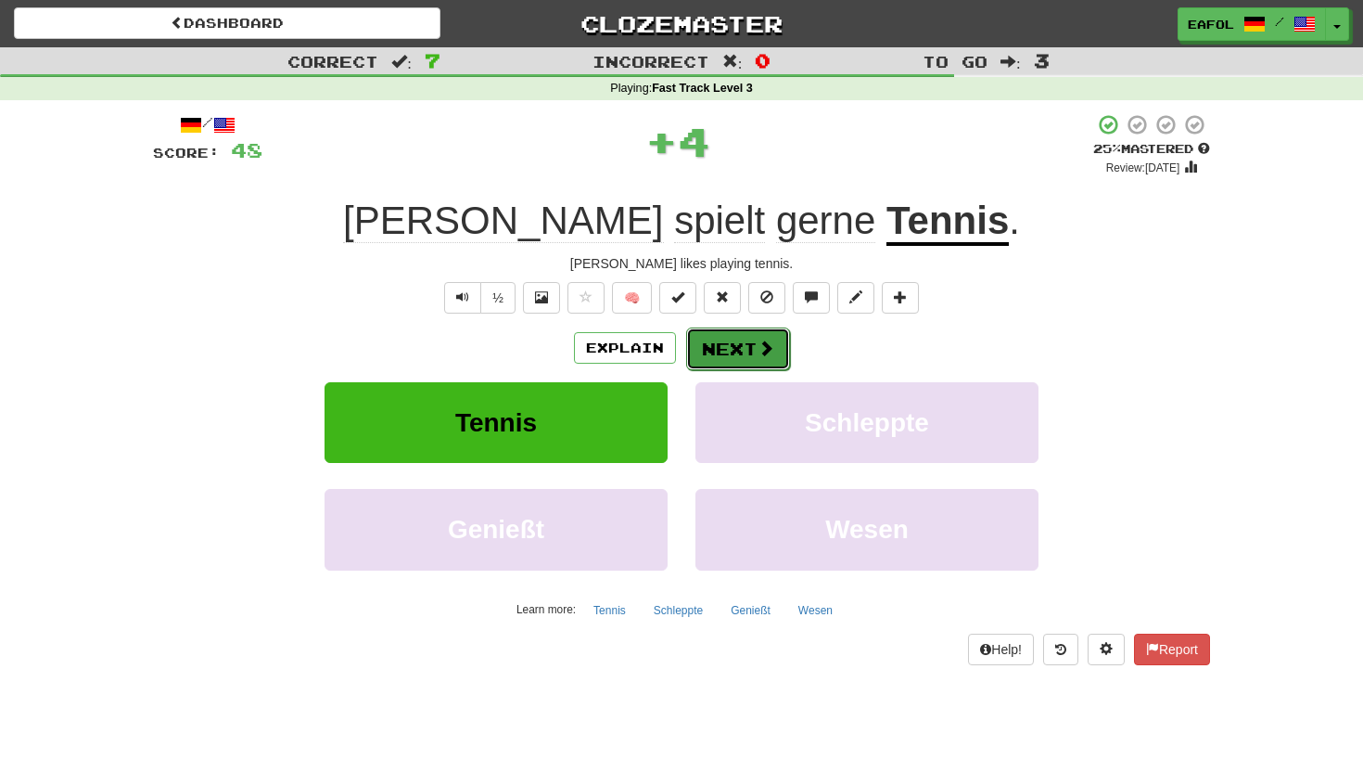
click at [721, 345] on button "Next" at bounding box center [738, 348] width 104 height 43
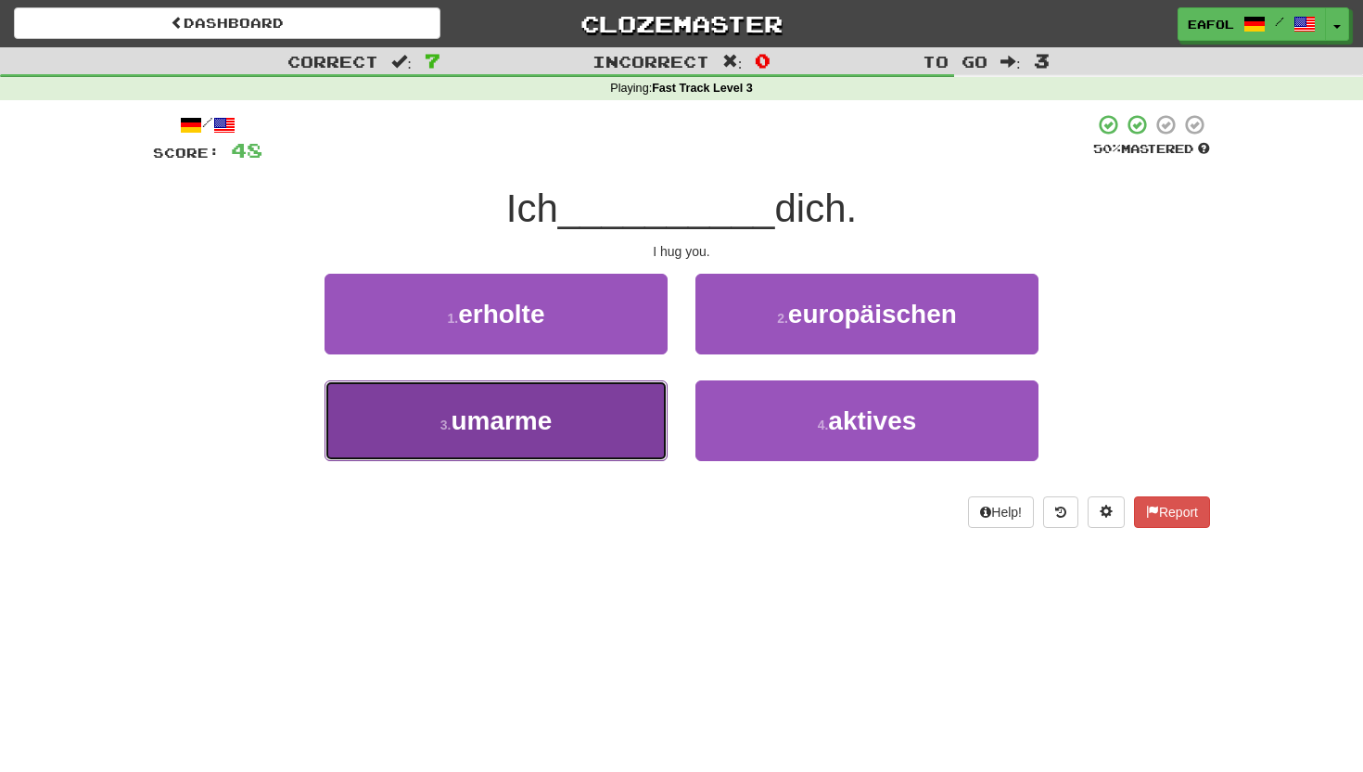
click at [591, 421] on button "3 . umarme" at bounding box center [496, 420] width 343 height 81
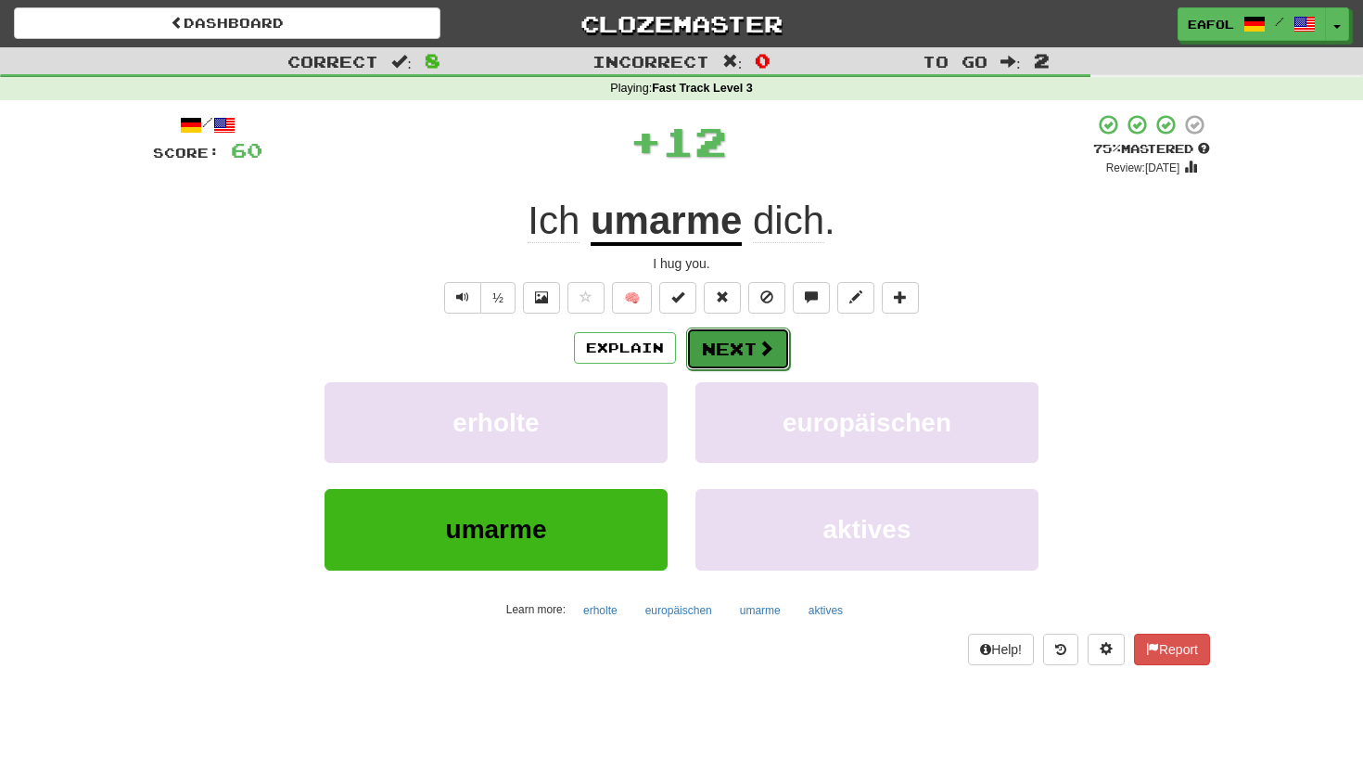
click at [711, 344] on button "Next" at bounding box center [738, 348] width 104 height 43
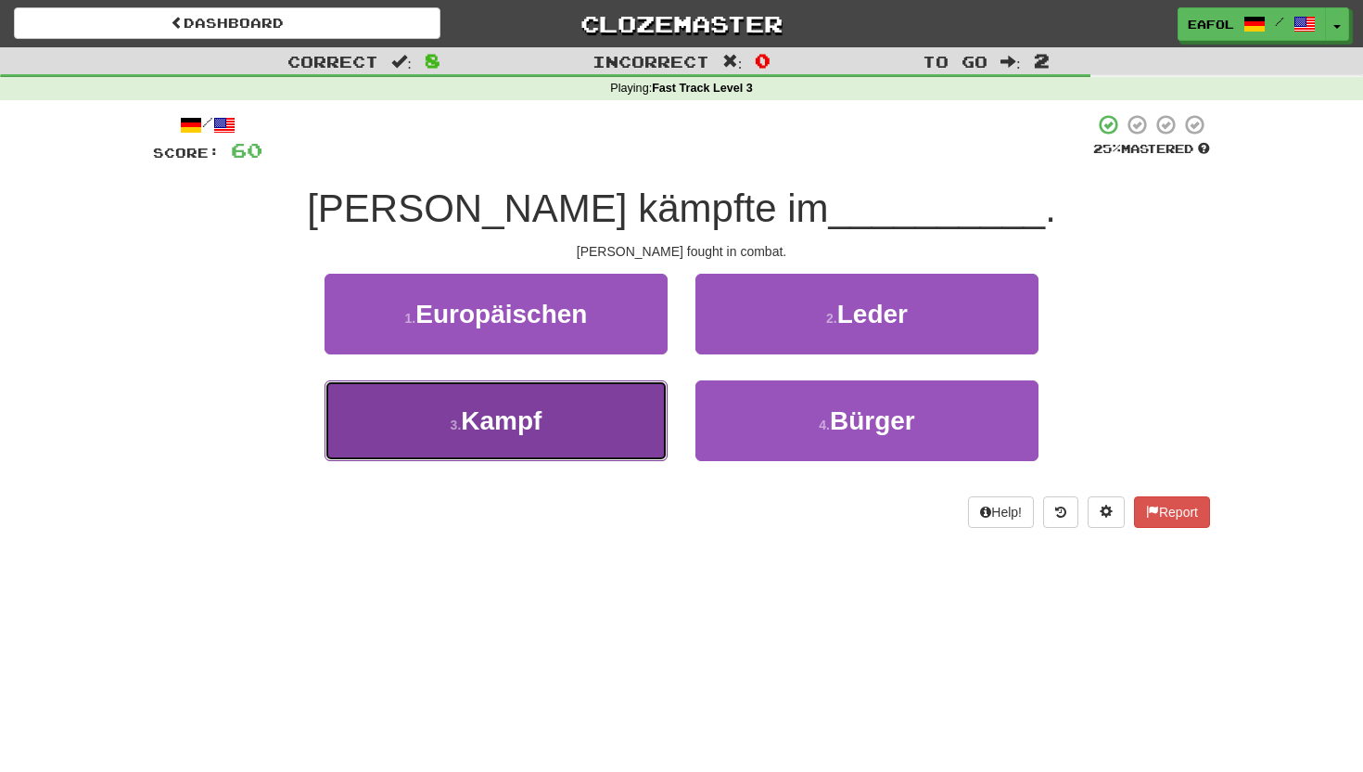
click at [575, 445] on button "3 . Kampf" at bounding box center [496, 420] width 343 height 81
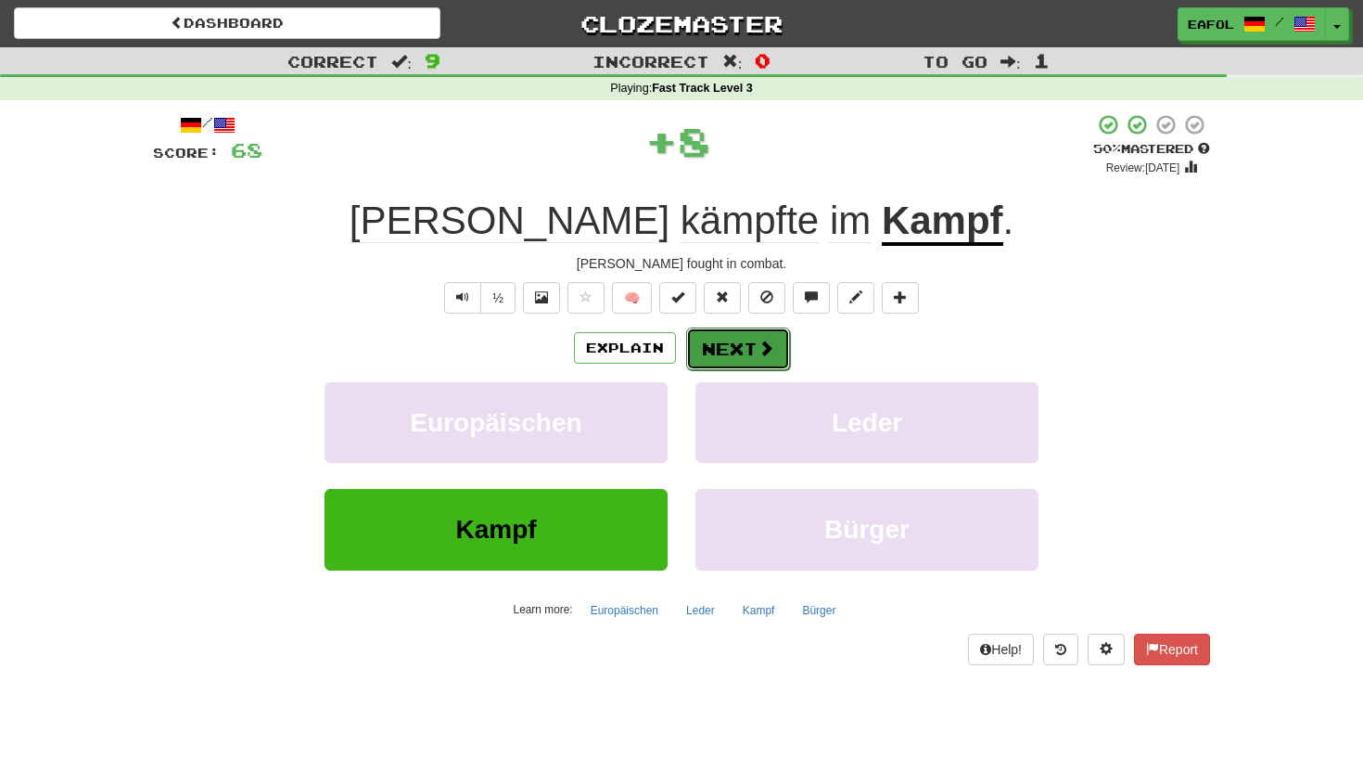
click at [719, 356] on button "Next" at bounding box center [738, 348] width 104 height 43
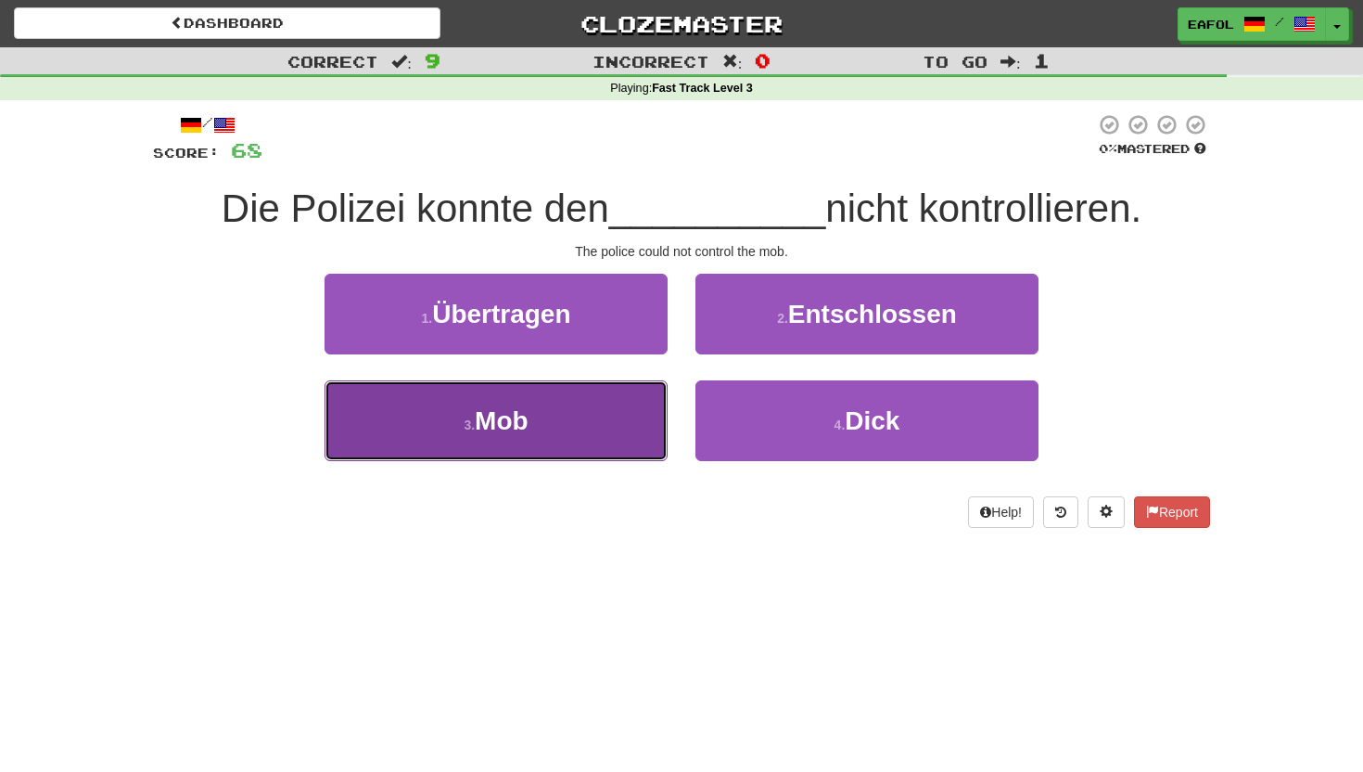
click at [570, 428] on button "3 . Mob" at bounding box center [496, 420] width 343 height 81
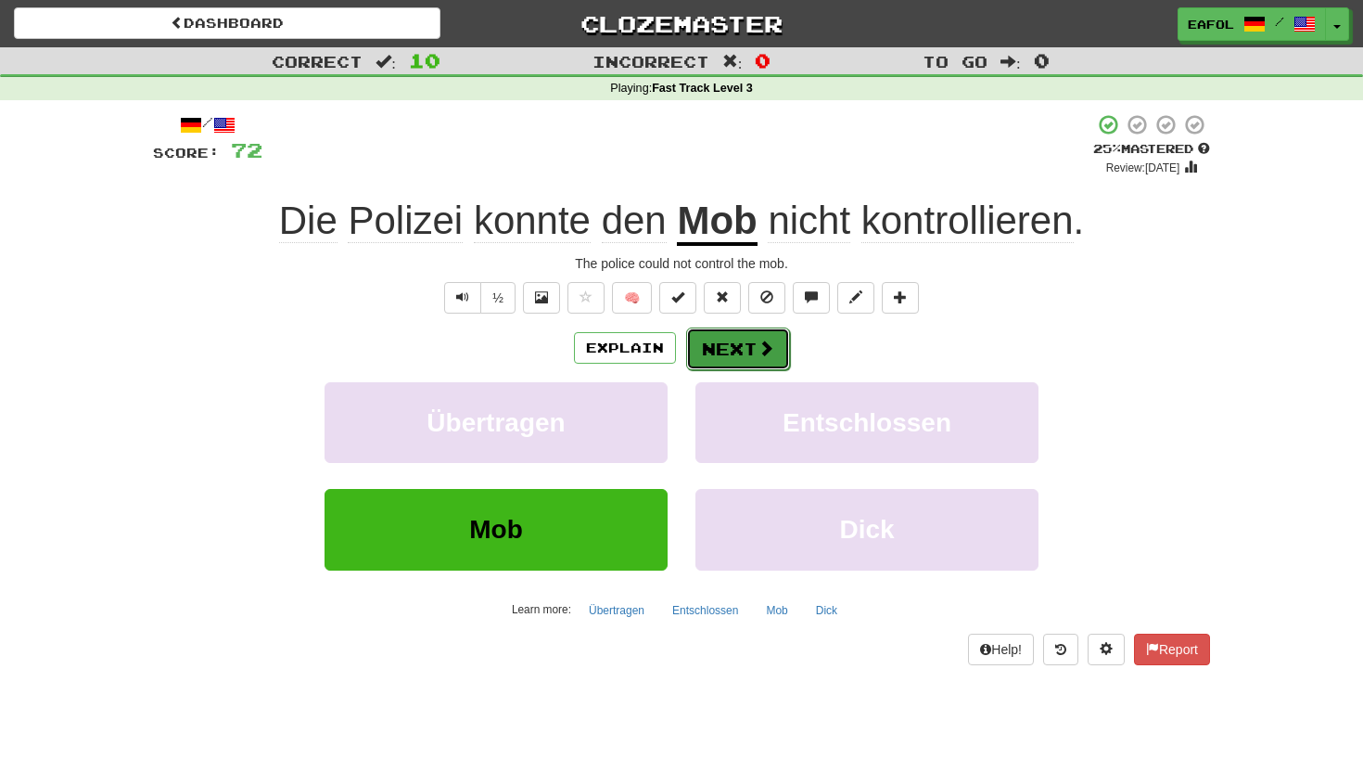
click at [734, 347] on button "Next" at bounding box center [738, 348] width 104 height 43
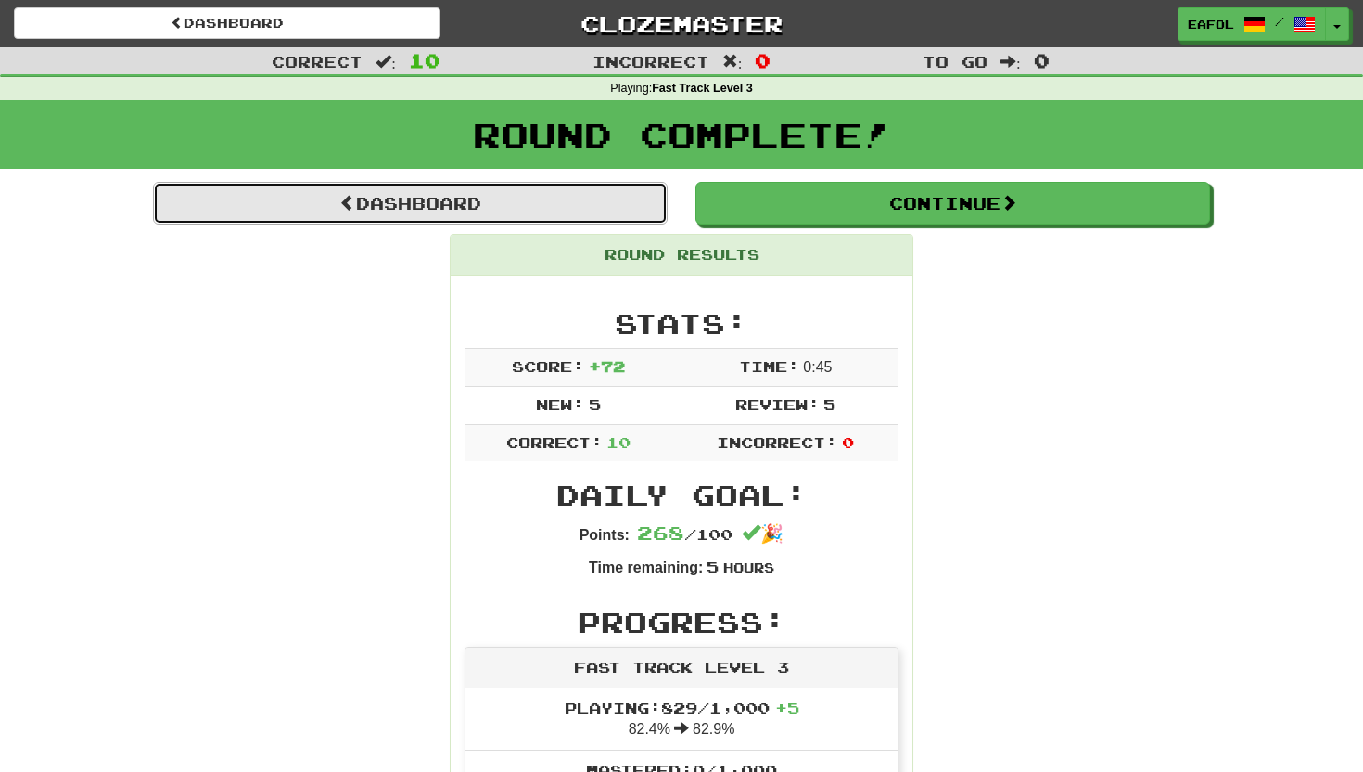
click at [524, 201] on link "Dashboard" at bounding box center [410, 203] width 515 height 43
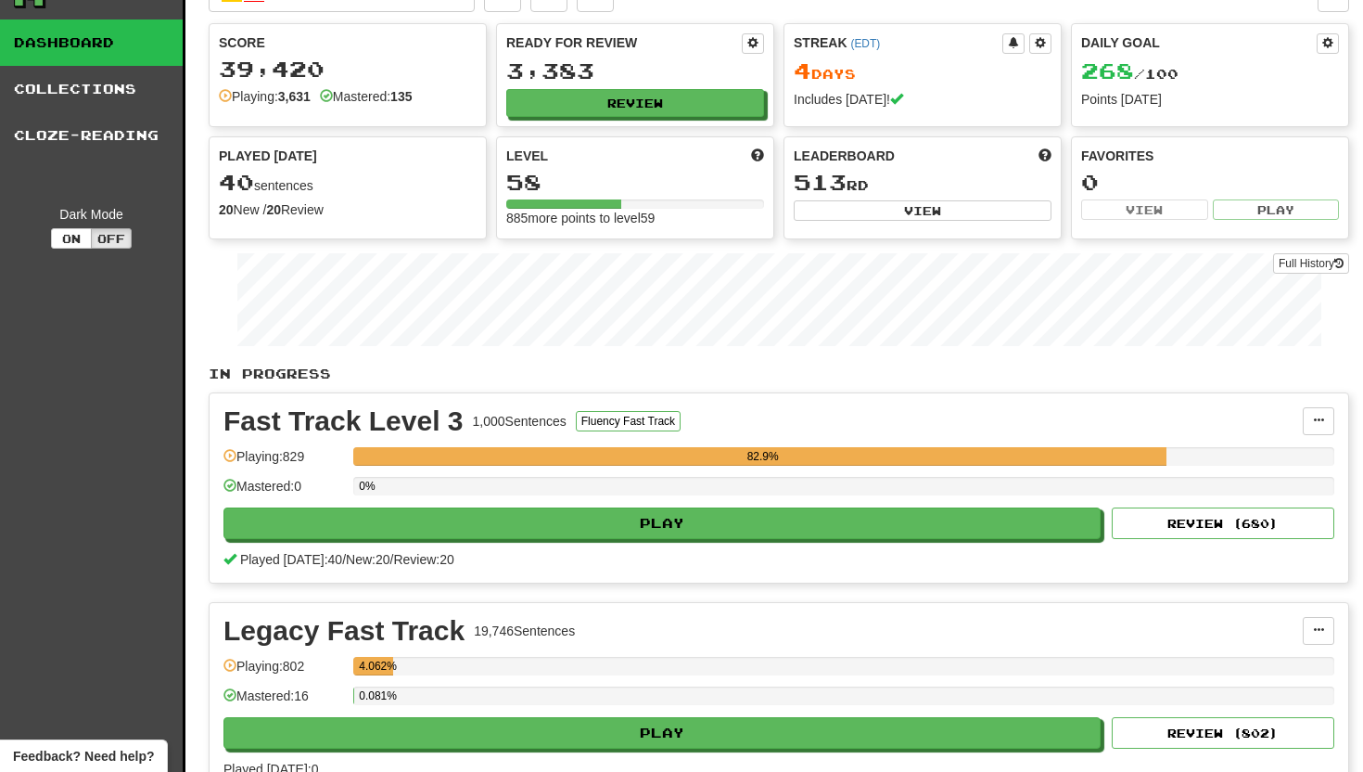
scroll to position [39, 0]
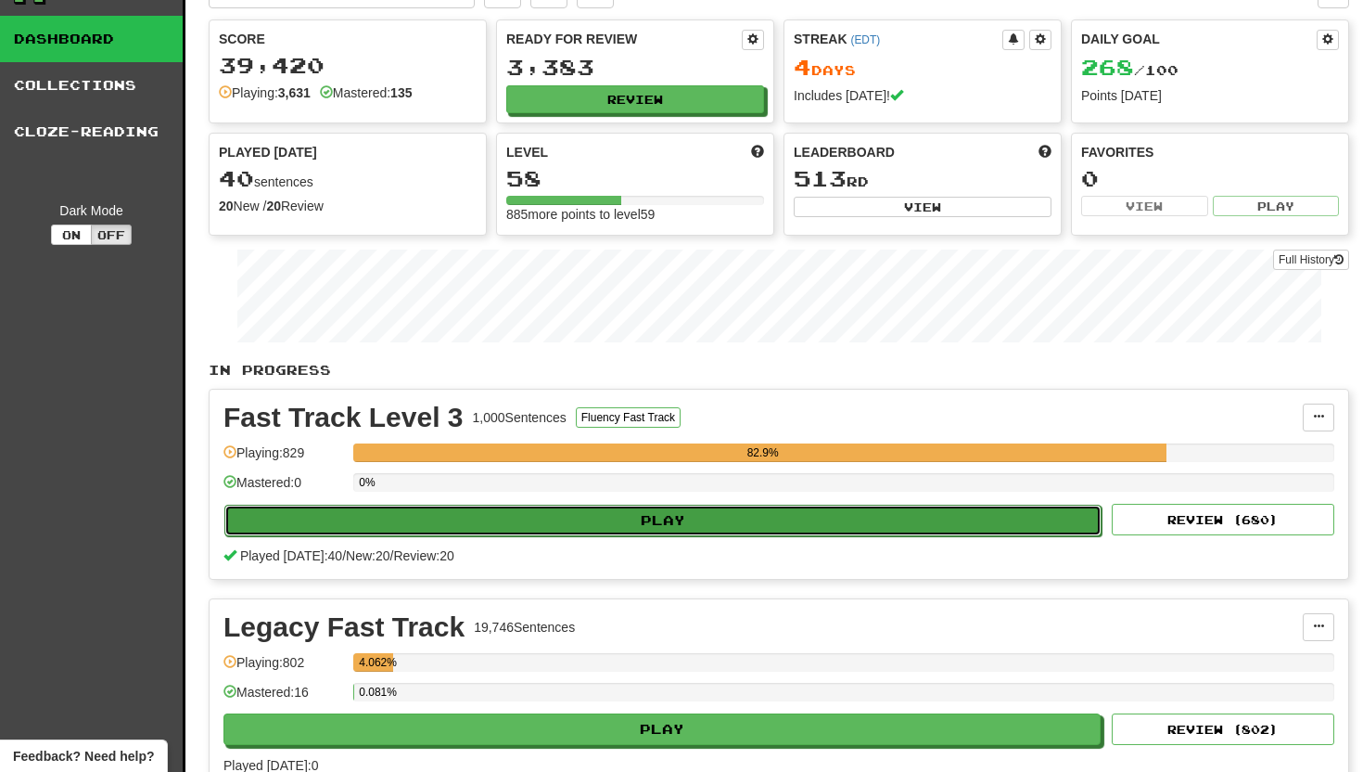
click at [671, 523] on button "Play" at bounding box center [662, 521] width 877 height 32
select select "**"
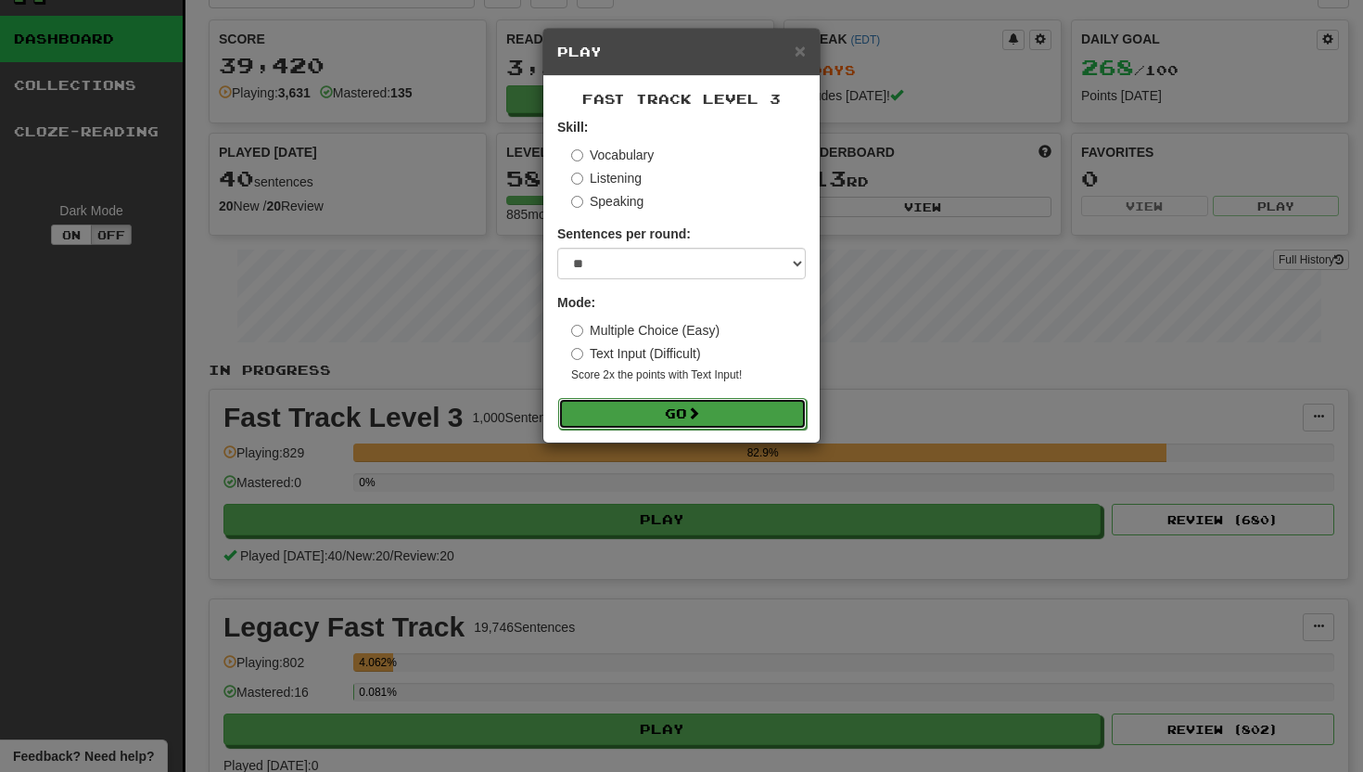
click at [700, 409] on span at bounding box center [693, 412] width 13 height 13
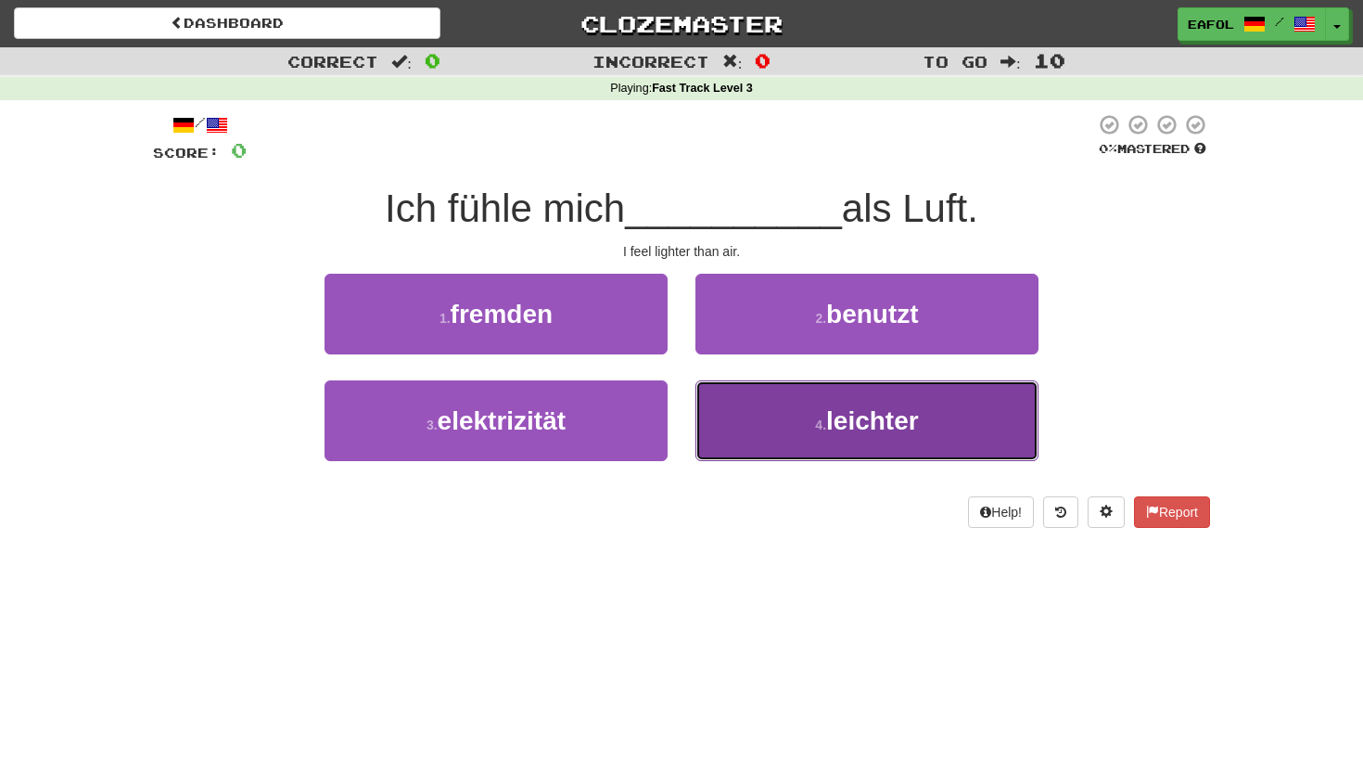
click at [762, 415] on button "4 . [PERSON_NAME]" at bounding box center [867, 420] width 343 height 81
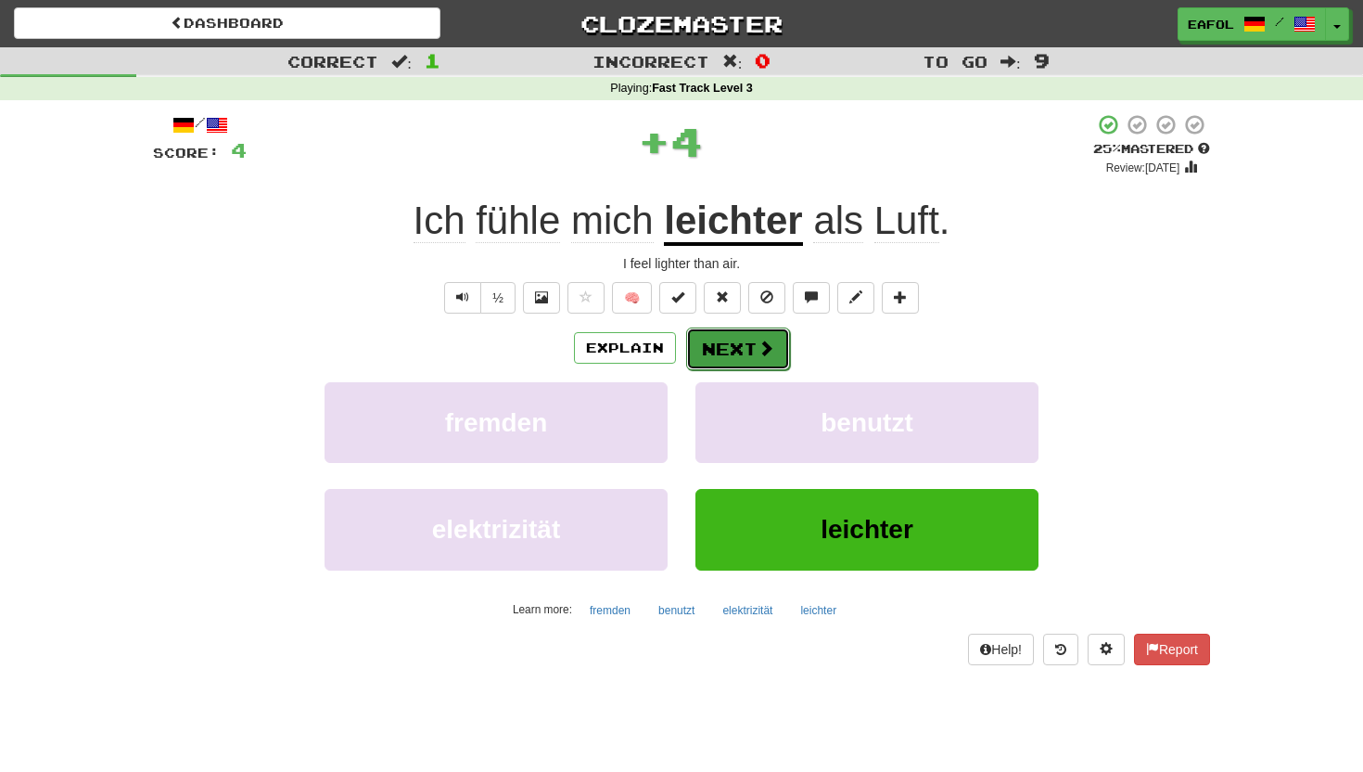
click at [734, 353] on button "Next" at bounding box center [738, 348] width 104 height 43
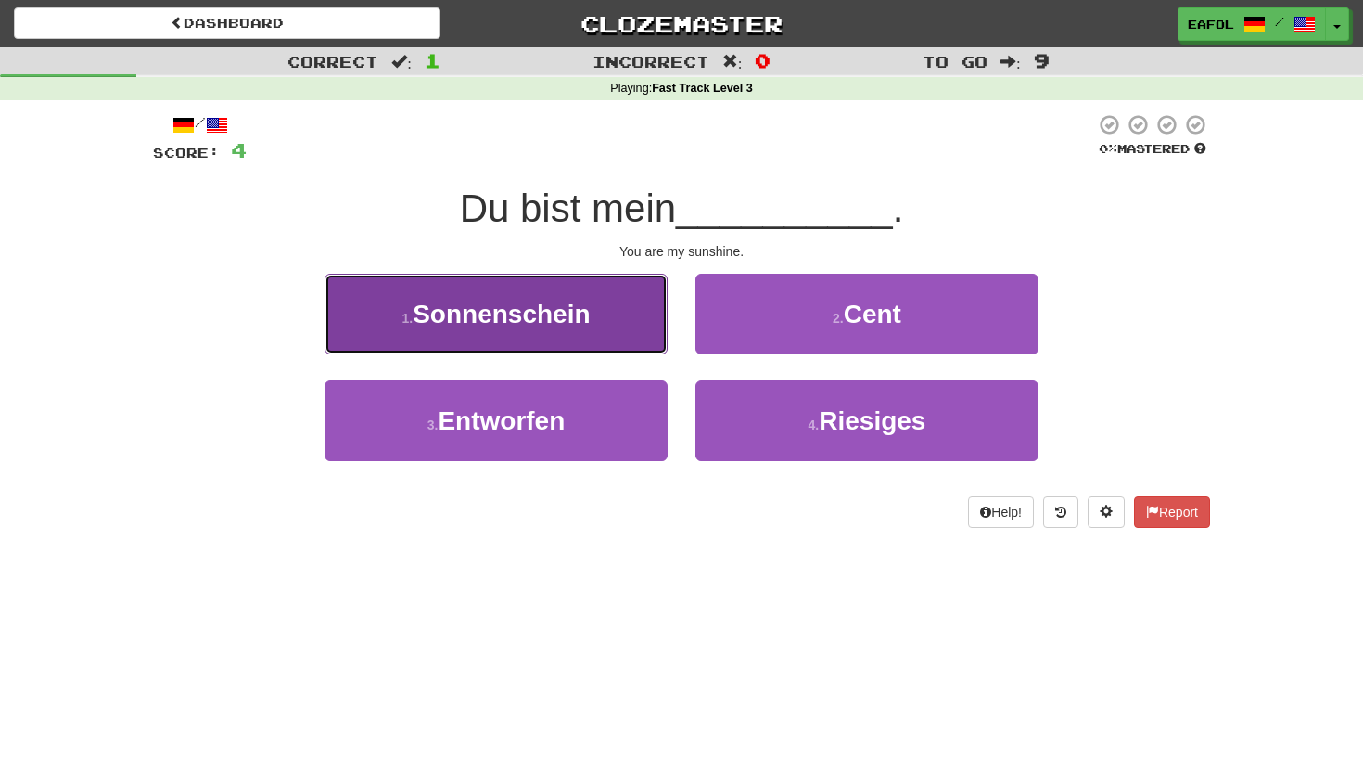
click at [622, 327] on button "1 . [GEOGRAPHIC_DATA]" at bounding box center [496, 314] width 343 height 81
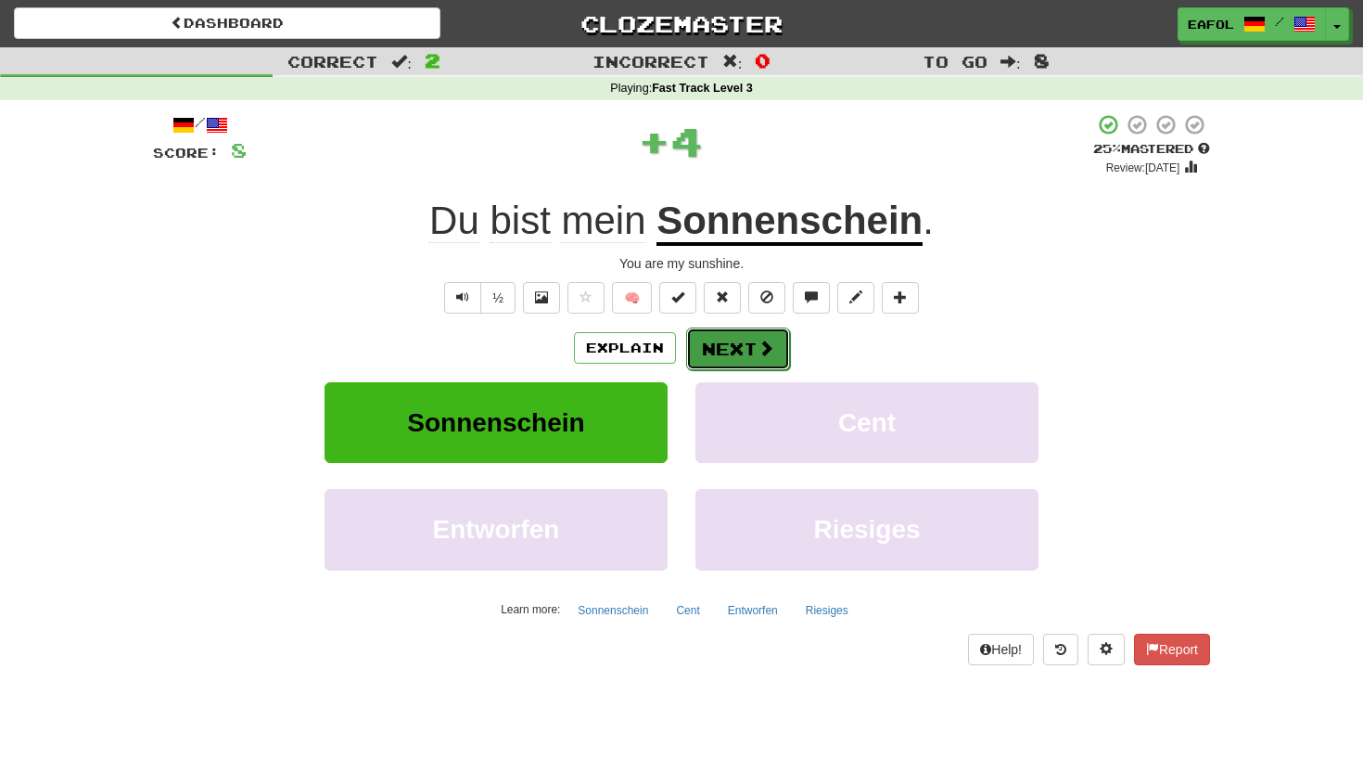
click at [748, 349] on button "Next" at bounding box center [738, 348] width 104 height 43
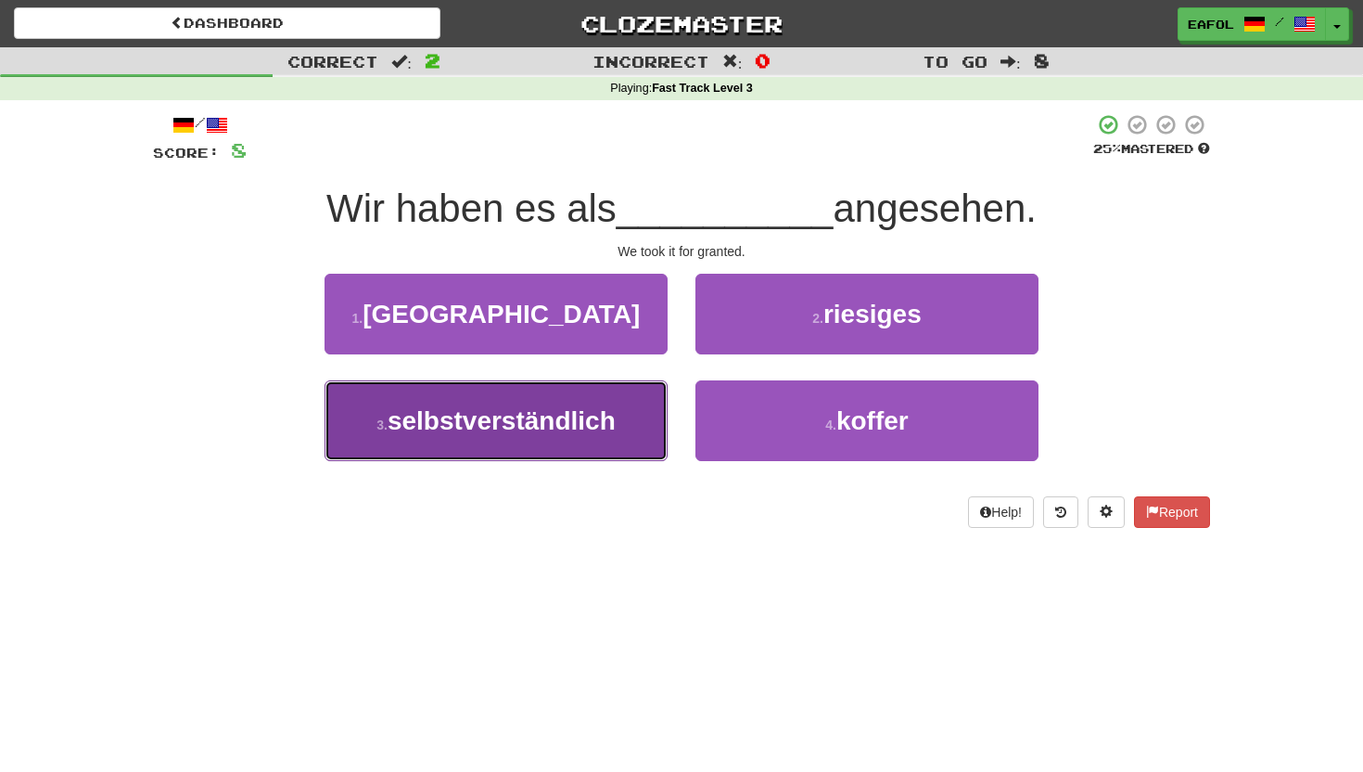
click at [548, 406] on span "selbstverständlich" at bounding box center [502, 420] width 228 height 29
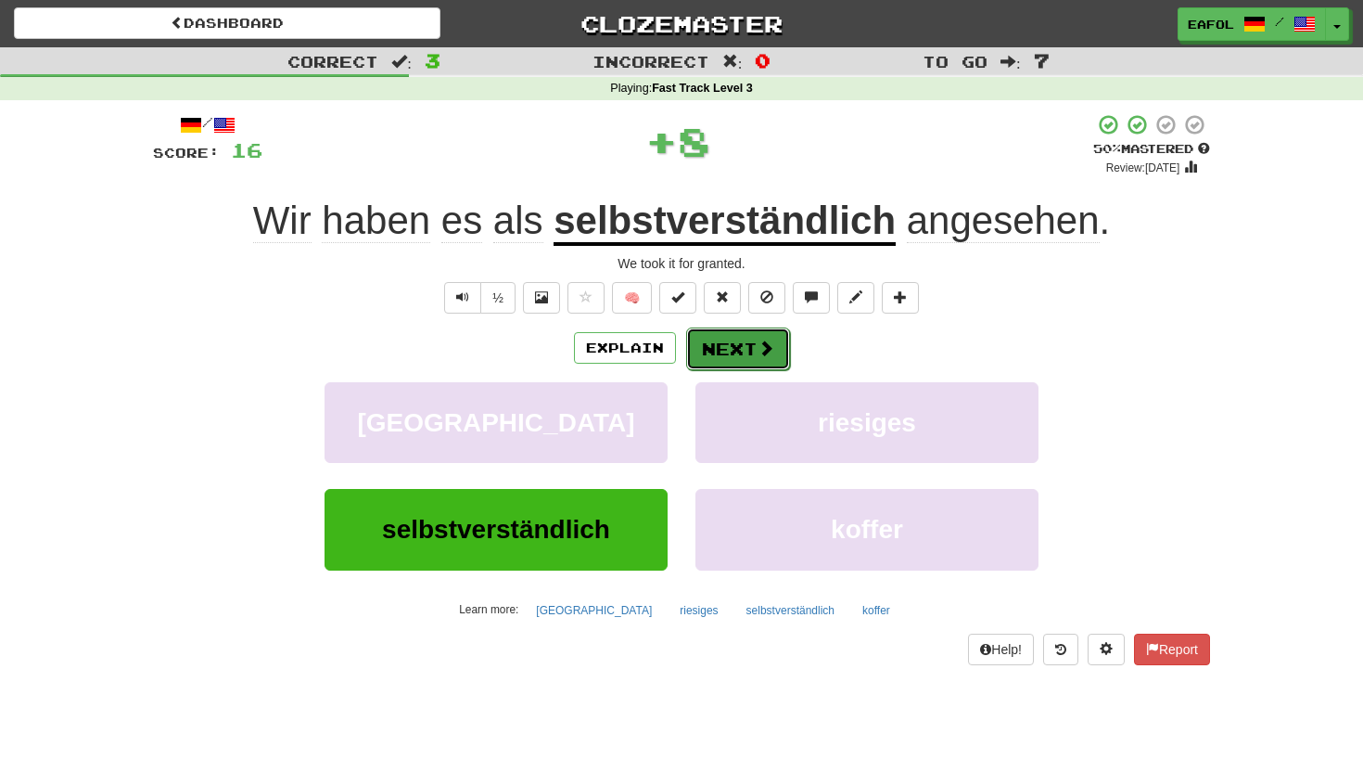
click at [733, 339] on button "Next" at bounding box center [738, 348] width 104 height 43
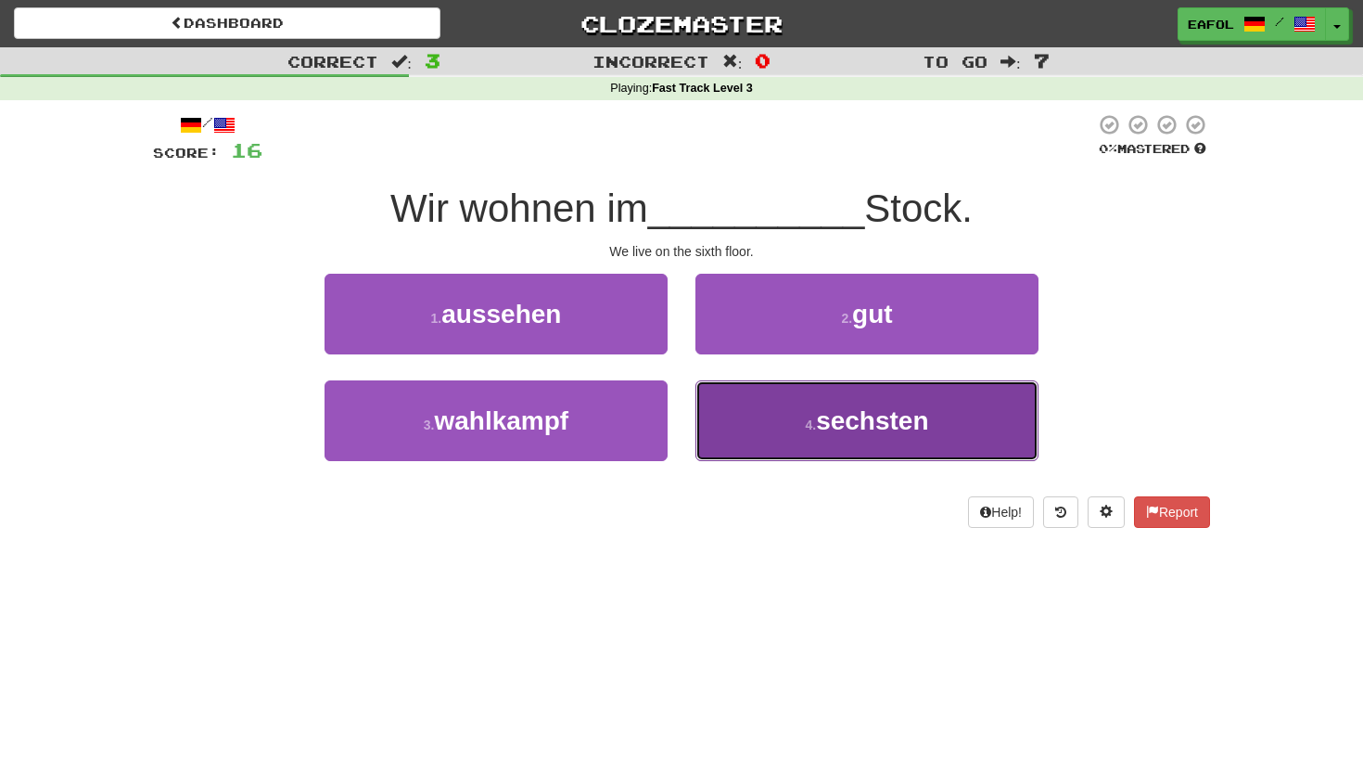
click at [822, 422] on span "sechsten" at bounding box center [872, 420] width 112 height 29
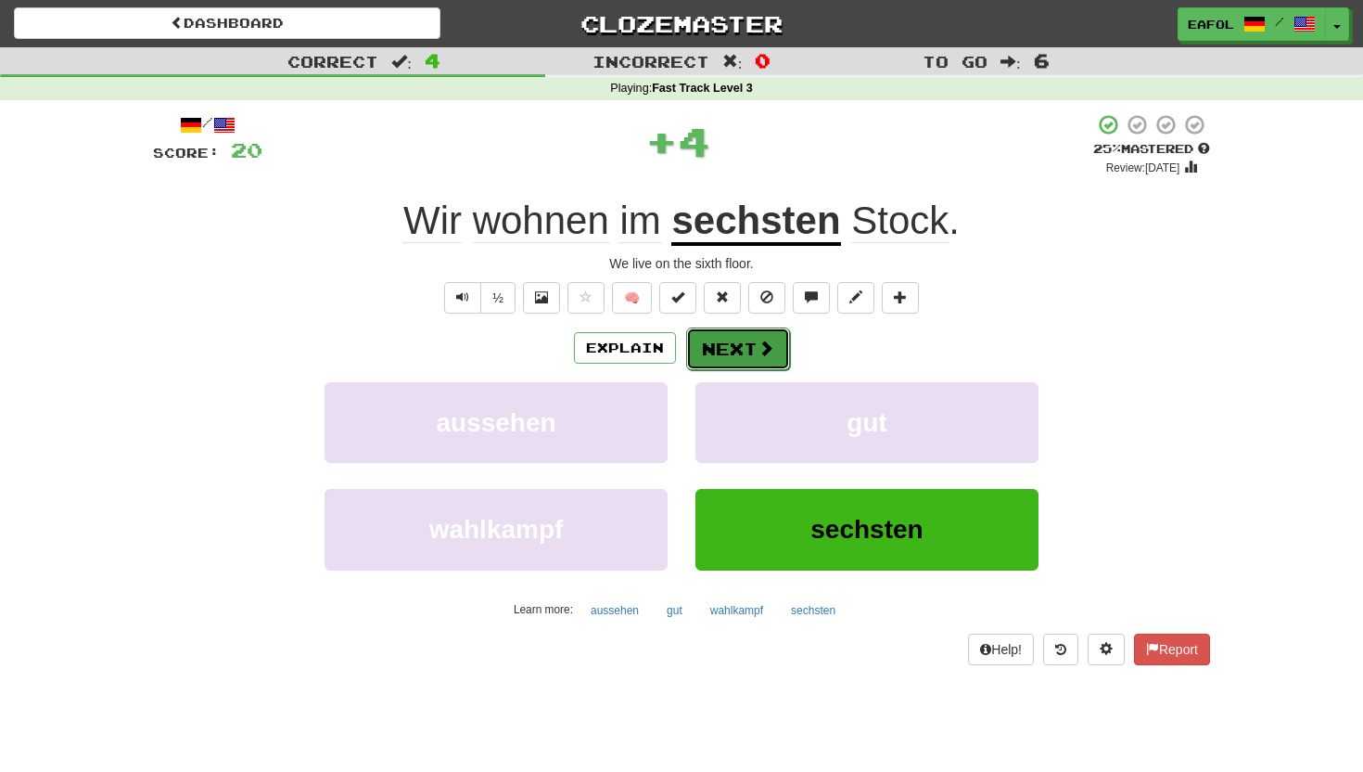
click at [766, 343] on span at bounding box center [766, 347] width 17 height 17
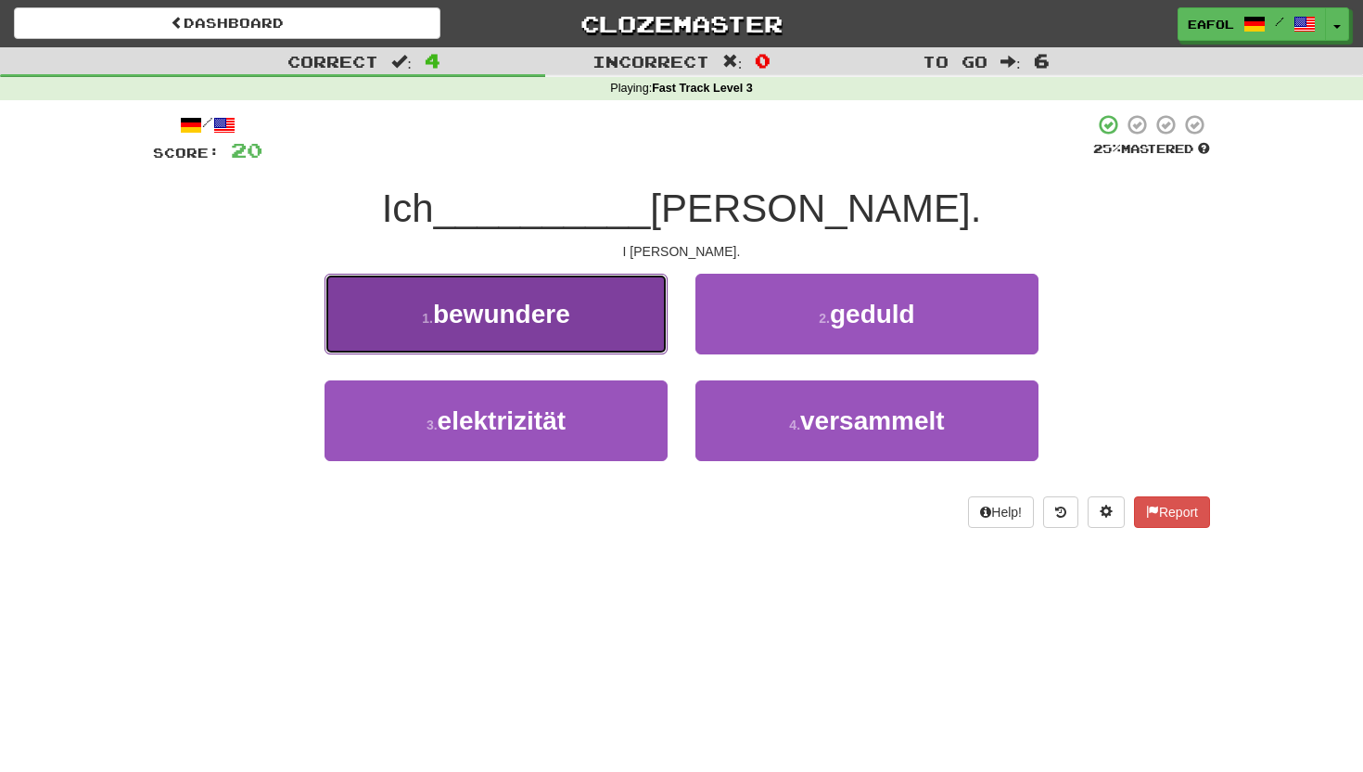
click at [617, 309] on button "1 . bewundere" at bounding box center [496, 314] width 343 height 81
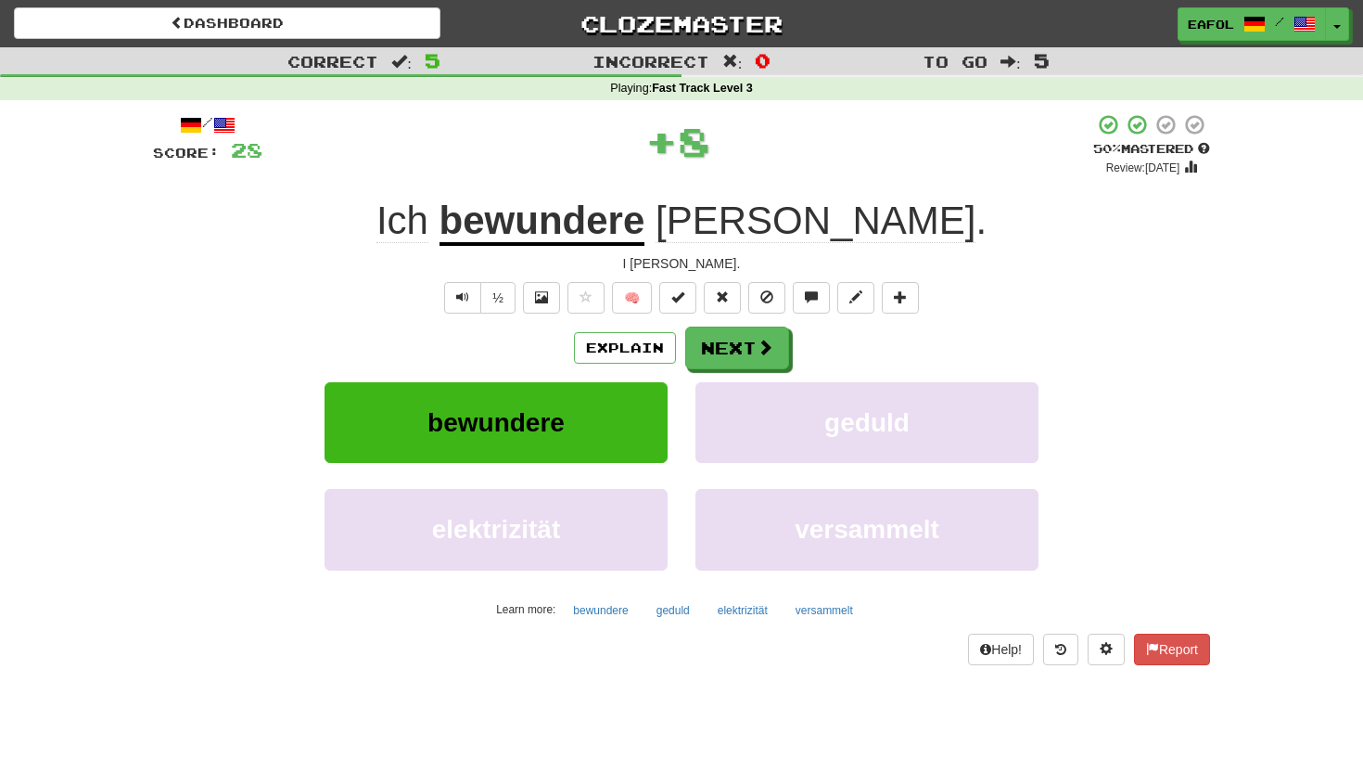
click at [645, 230] on u "bewundere" at bounding box center [543, 221] width 206 height 47
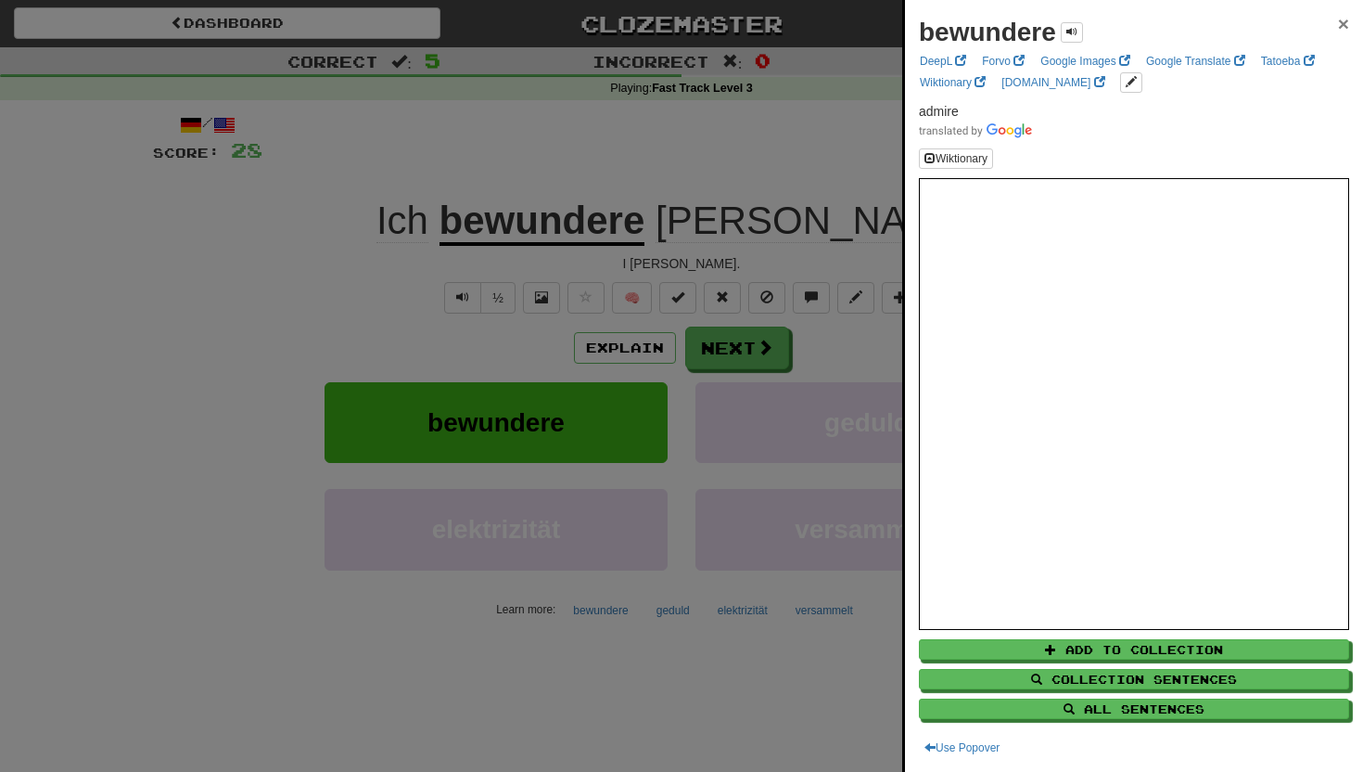
click at [1344, 19] on span "×" at bounding box center [1343, 23] width 11 height 21
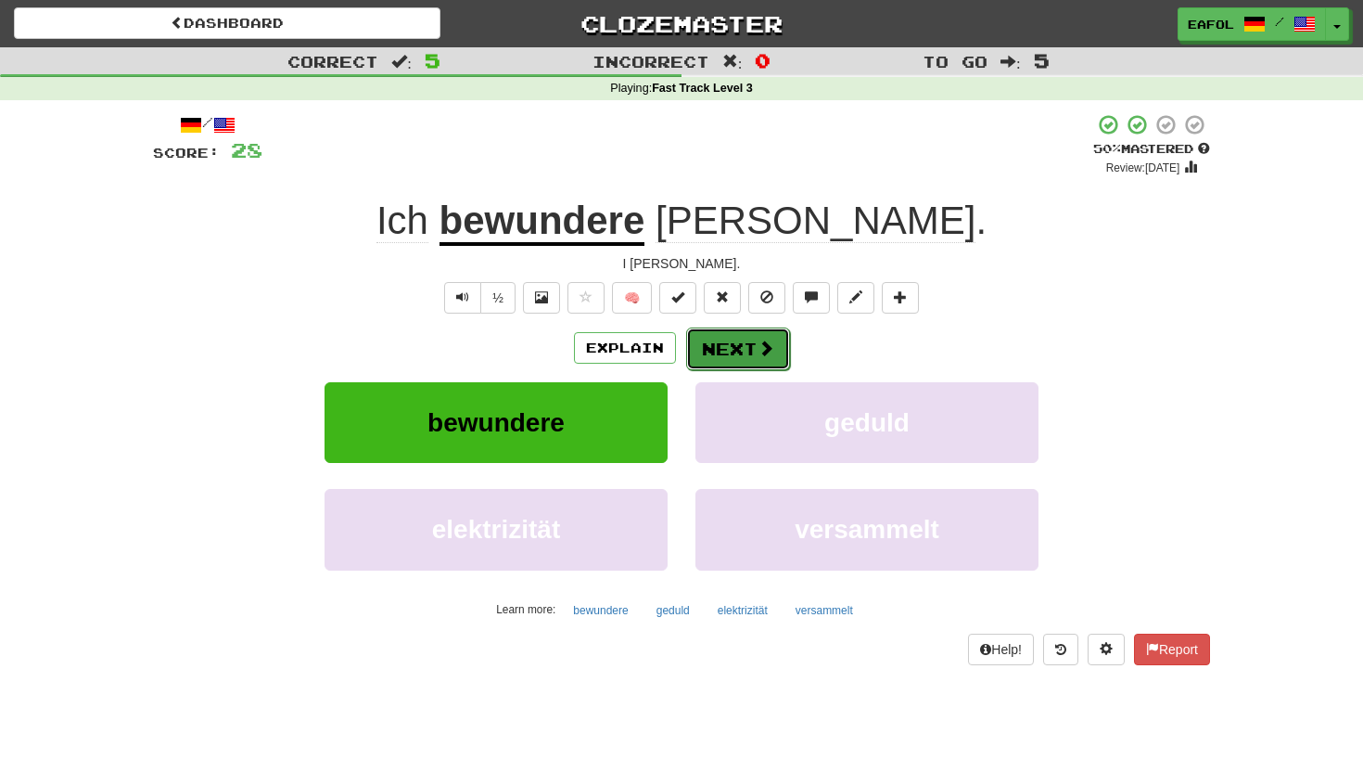
click at [722, 345] on button "Next" at bounding box center [738, 348] width 104 height 43
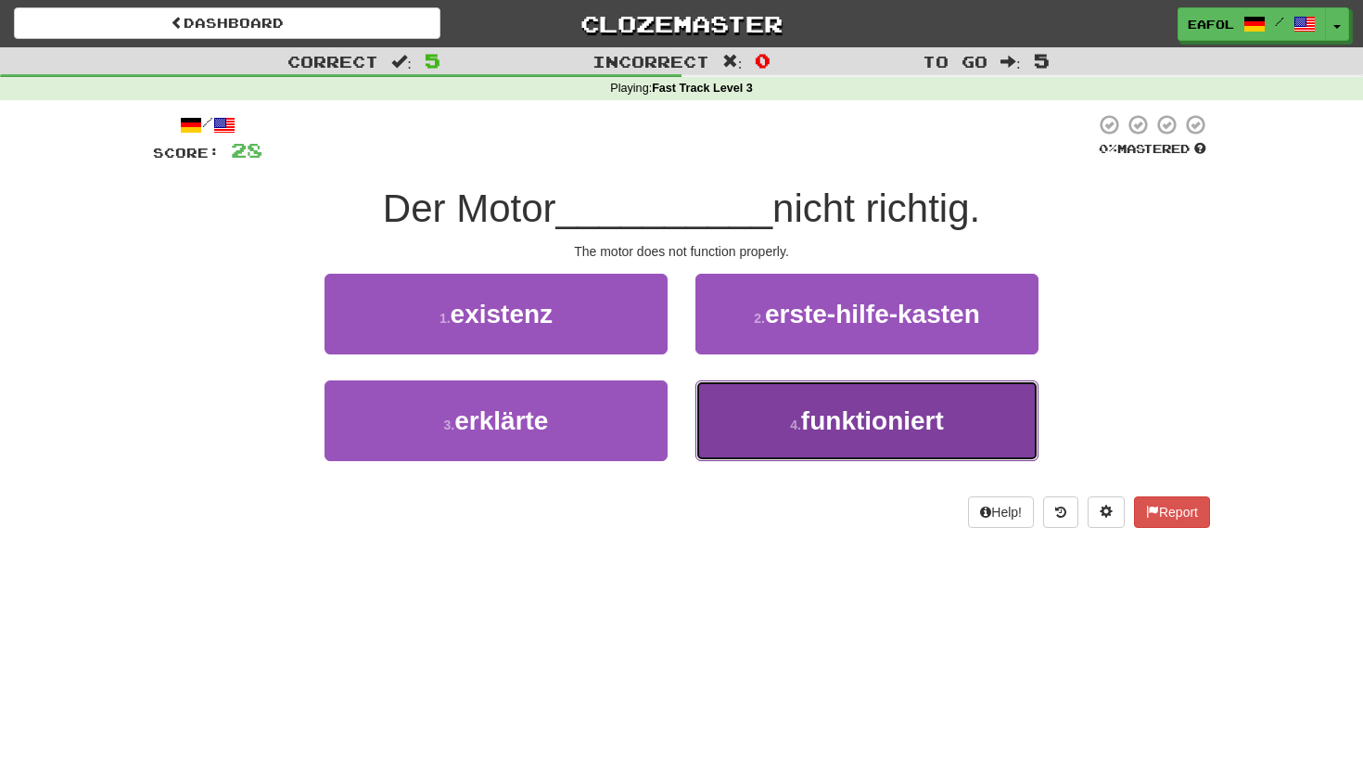
click at [767, 406] on button "4 . funktioniert" at bounding box center [867, 420] width 343 height 81
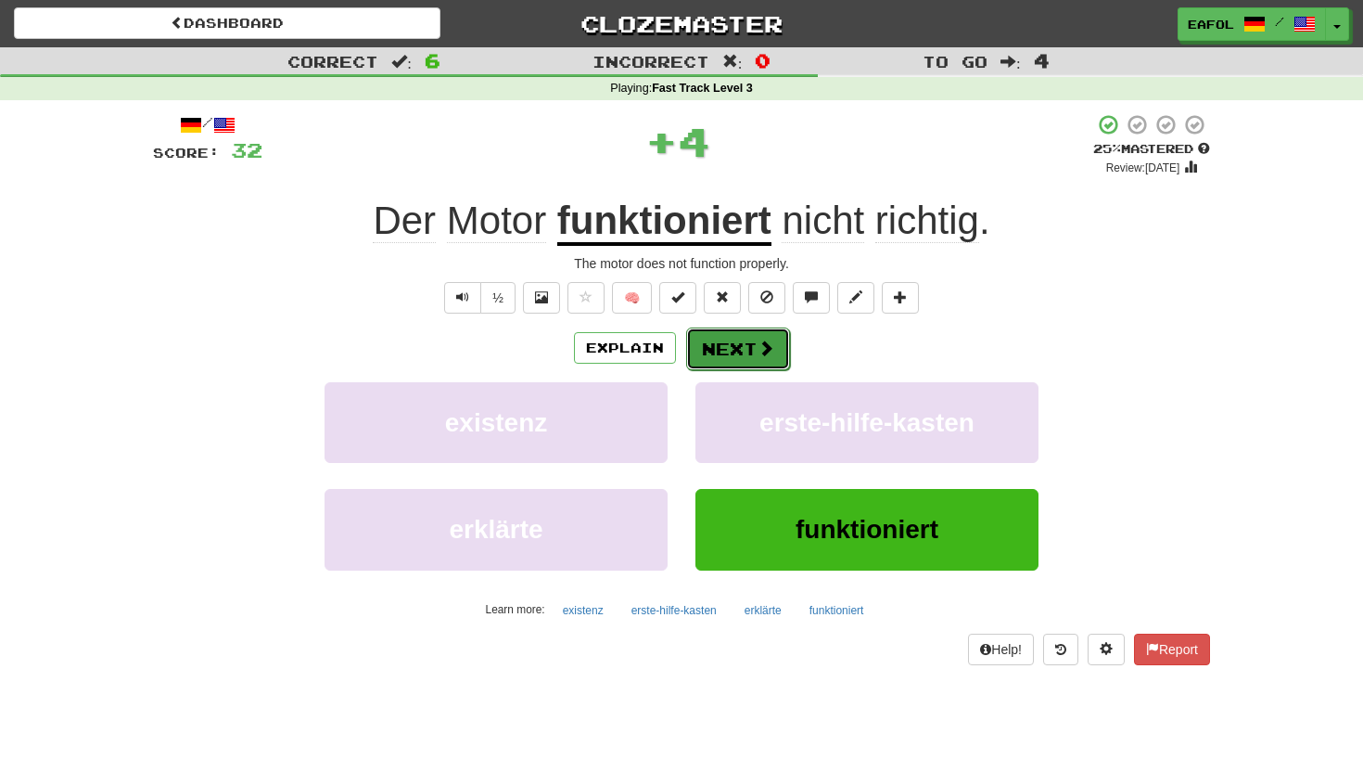
click at [727, 362] on button "Next" at bounding box center [738, 348] width 104 height 43
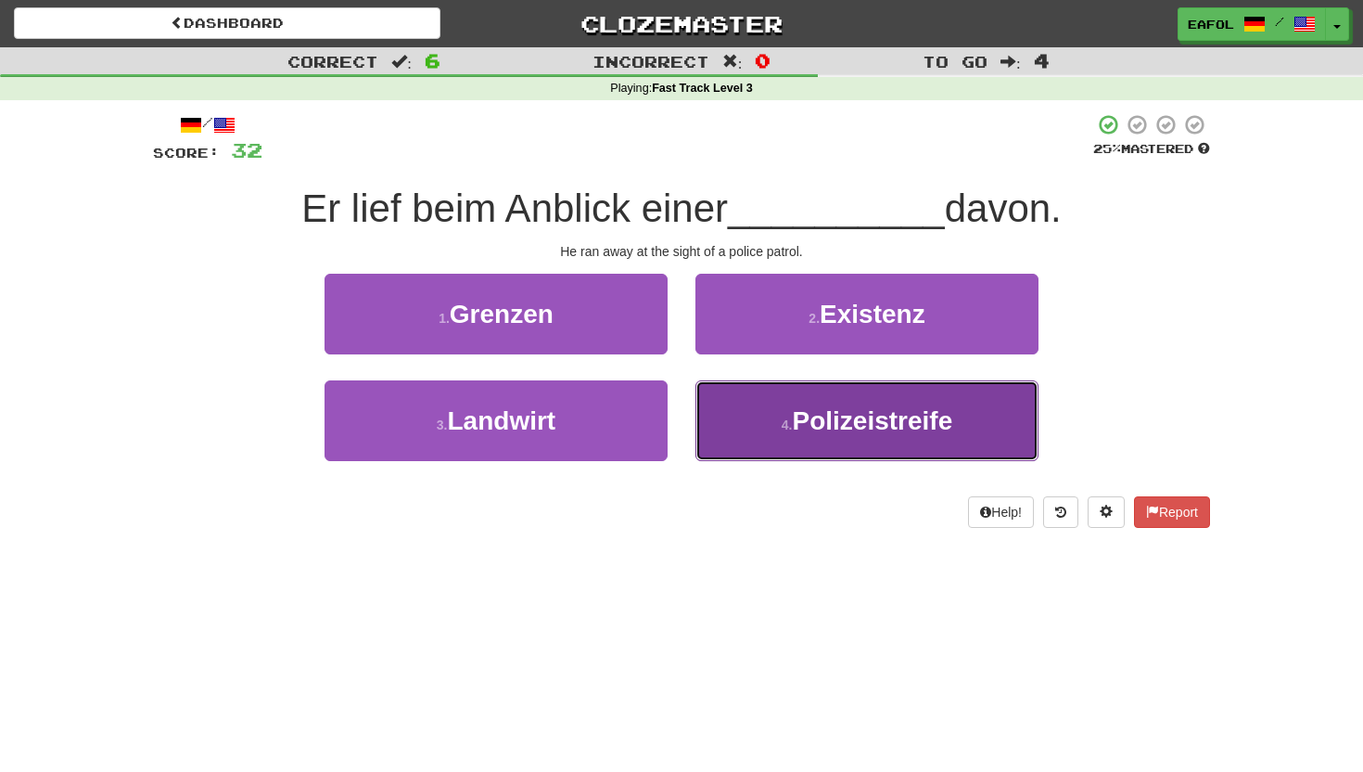
click at [786, 450] on button "4 . Polizeistreife" at bounding box center [867, 420] width 343 height 81
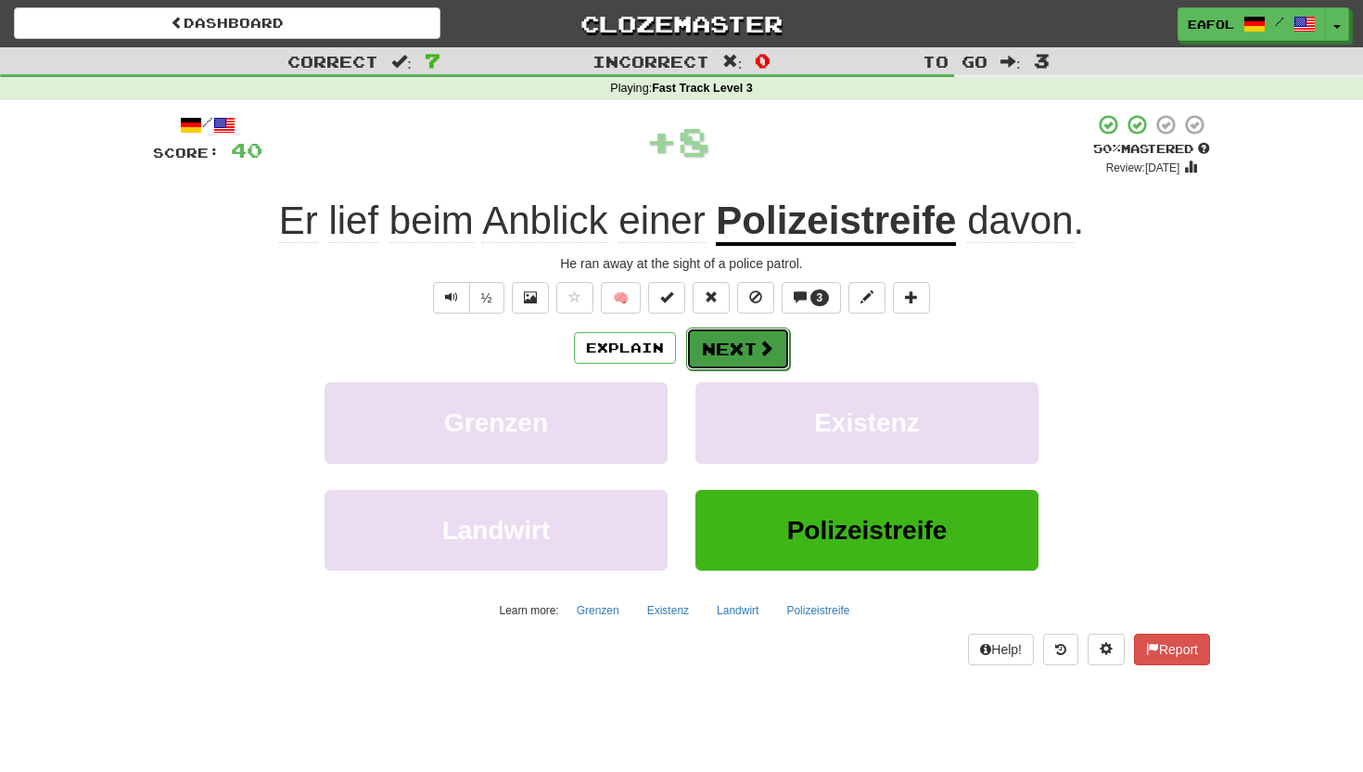
click at [761, 337] on button "Next" at bounding box center [738, 348] width 104 height 43
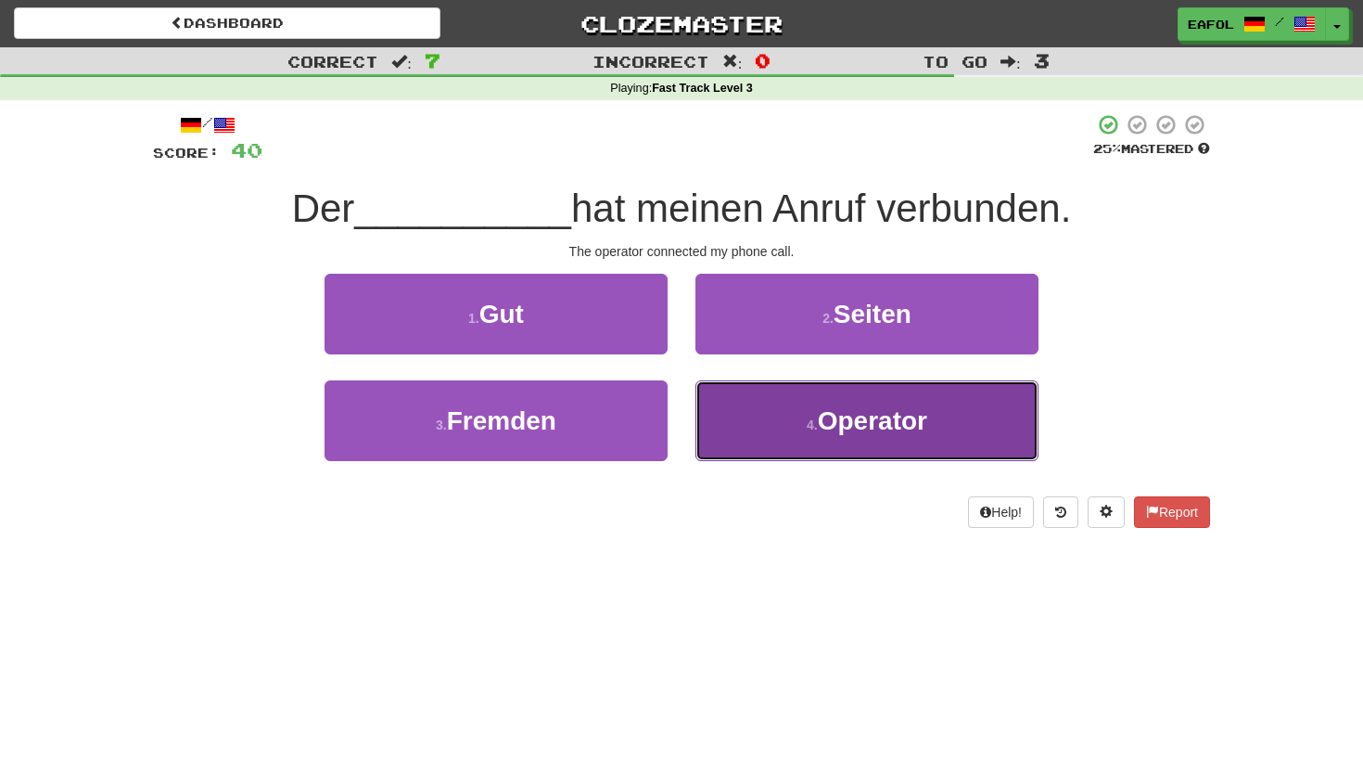
click at [770, 431] on button "4 . Operator" at bounding box center [867, 420] width 343 height 81
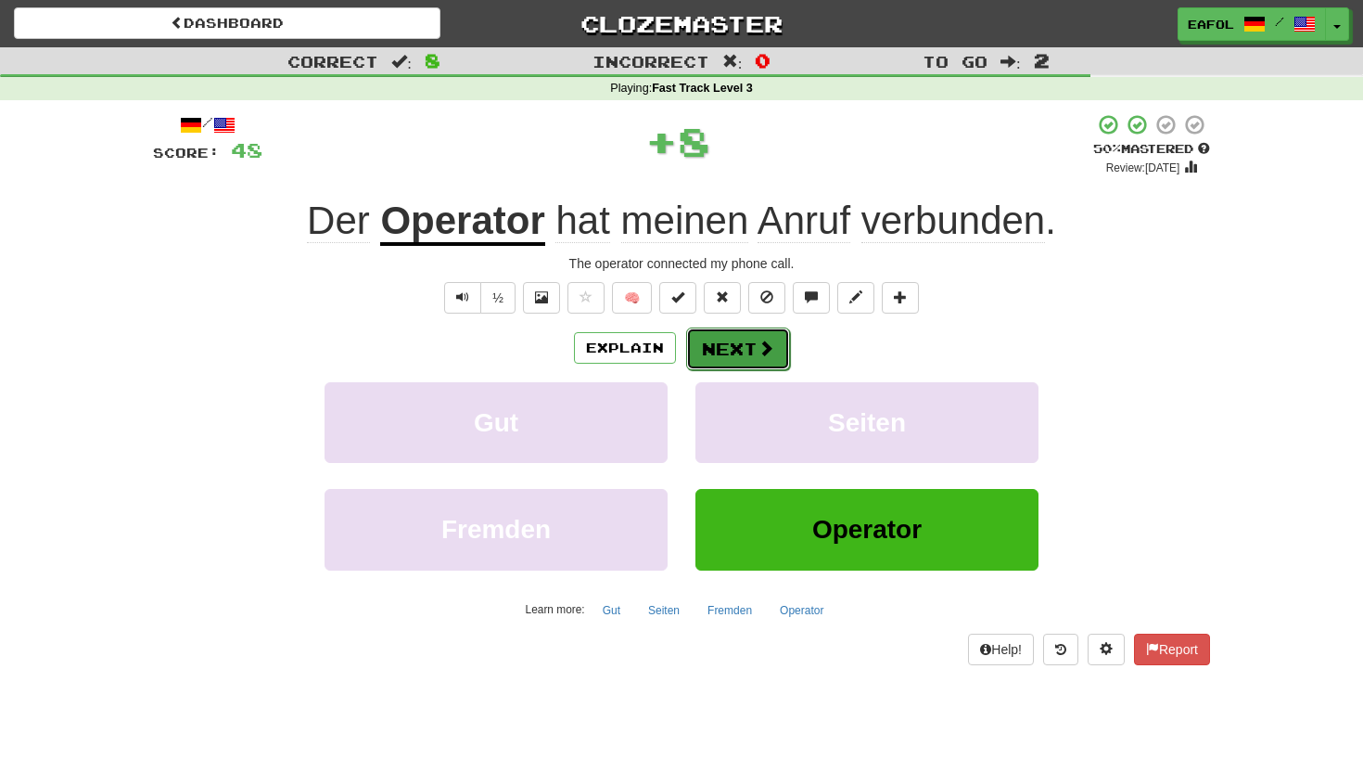
click at [739, 344] on button "Next" at bounding box center [738, 348] width 104 height 43
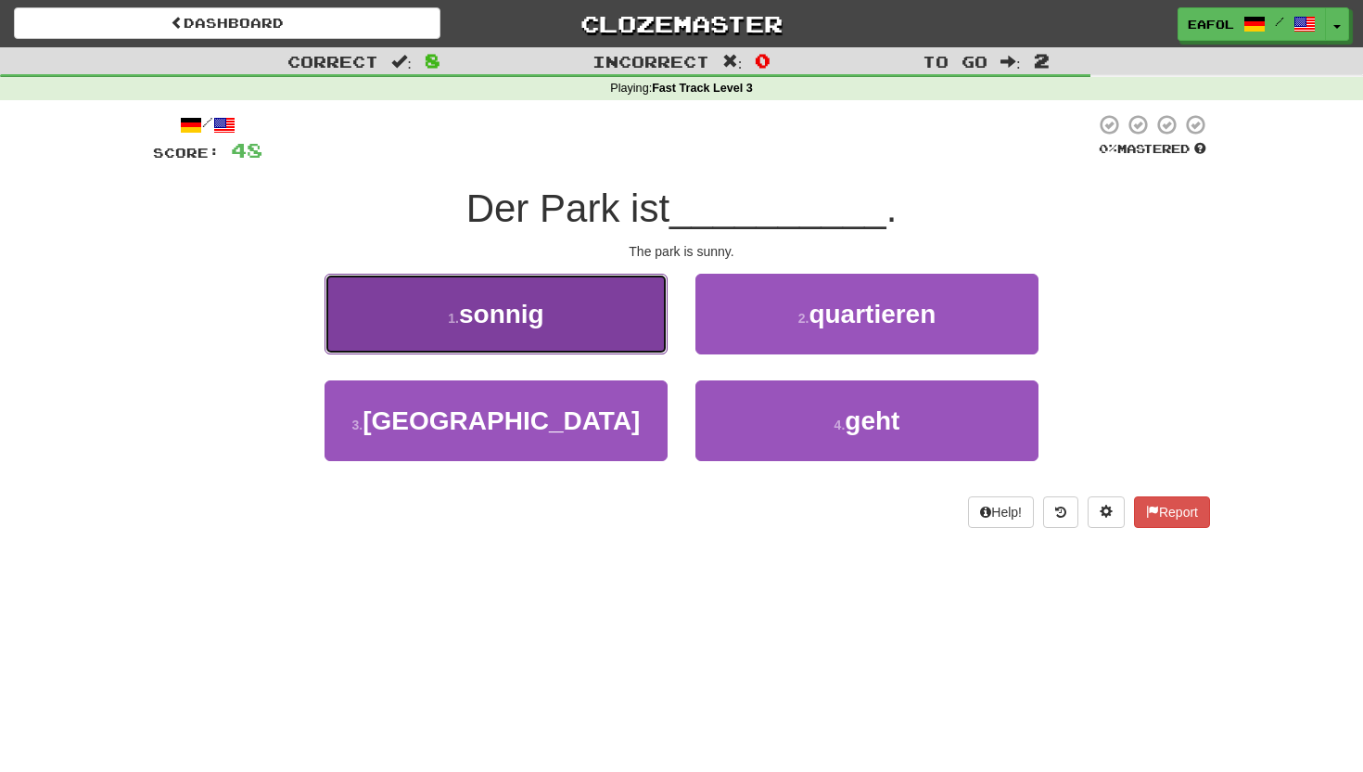
click at [620, 316] on button "1 . sonnig" at bounding box center [496, 314] width 343 height 81
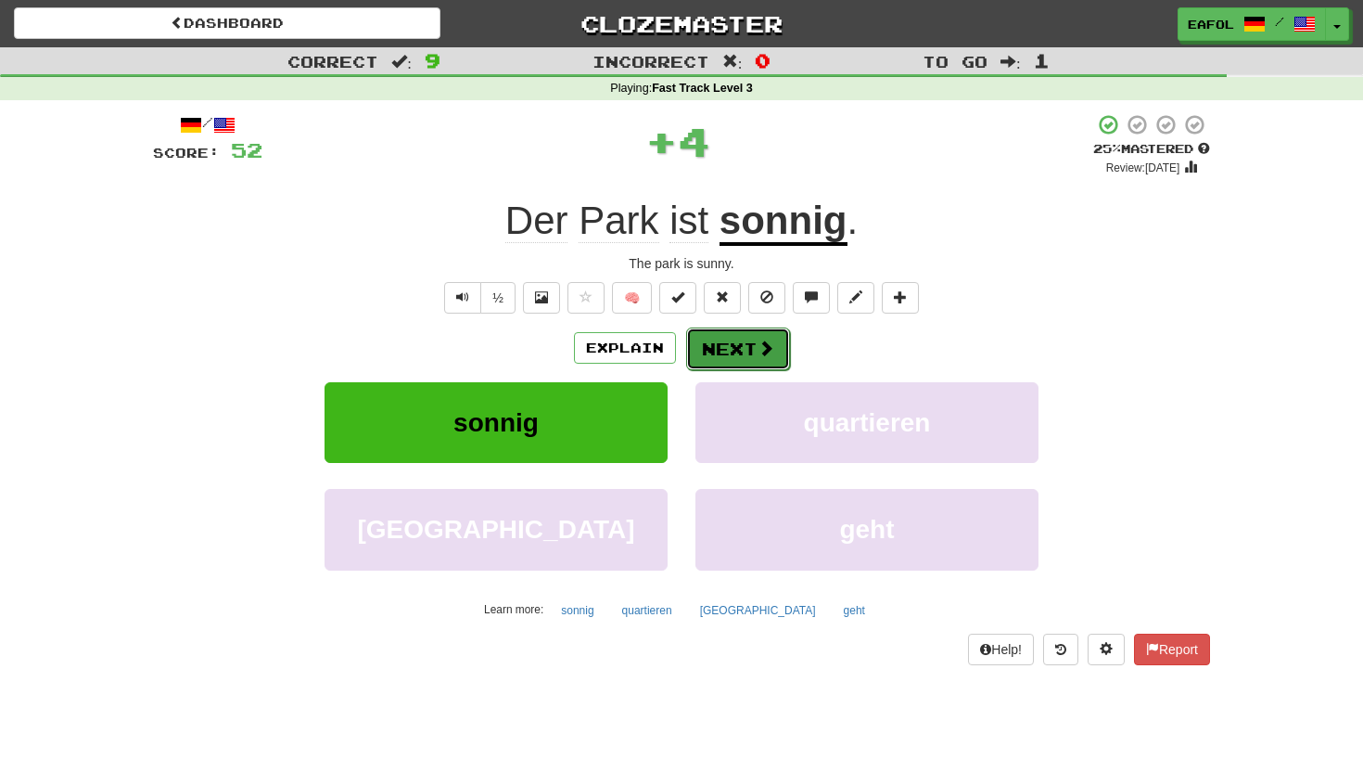
click at [729, 345] on button "Next" at bounding box center [738, 348] width 104 height 43
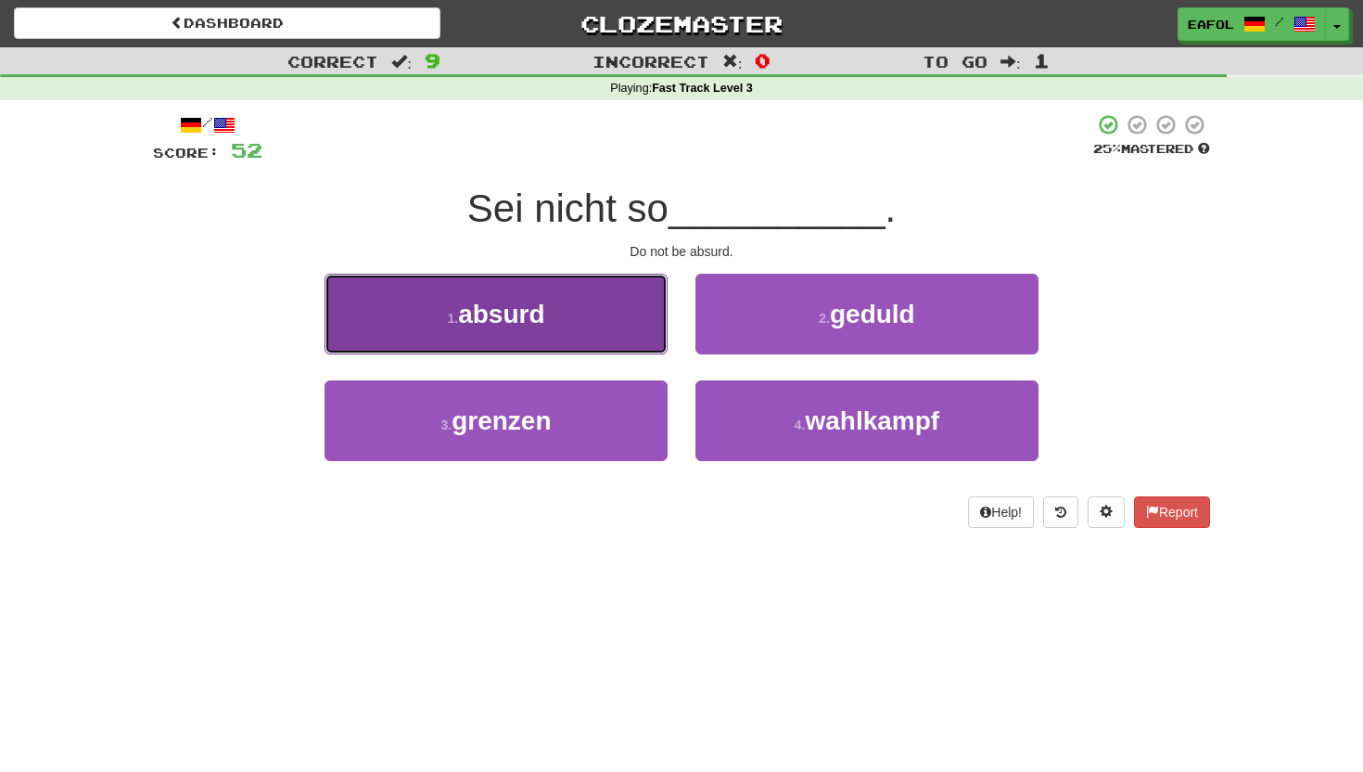
click at [607, 325] on button "1 . absurd" at bounding box center [496, 314] width 343 height 81
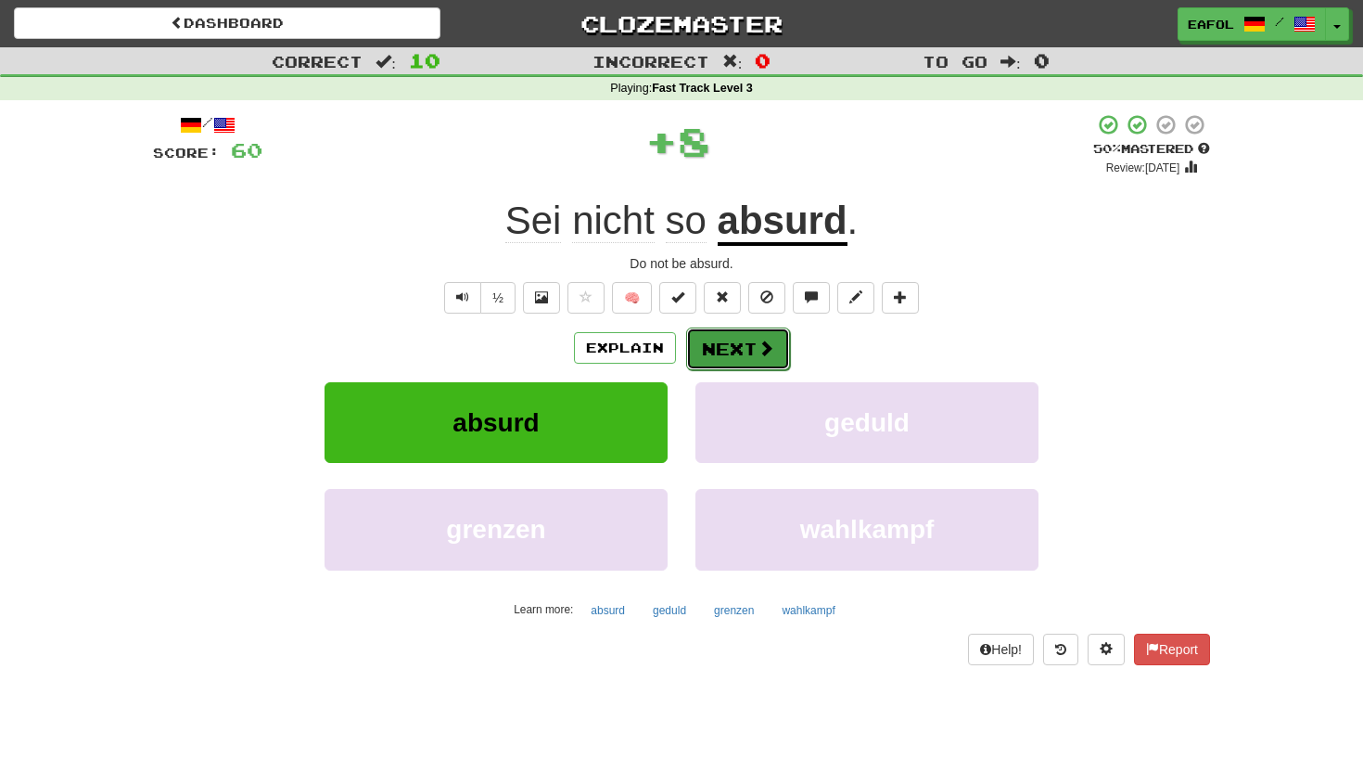
click at [736, 356] on button "Next" at bounding box center [738, 348] width 104 height 43
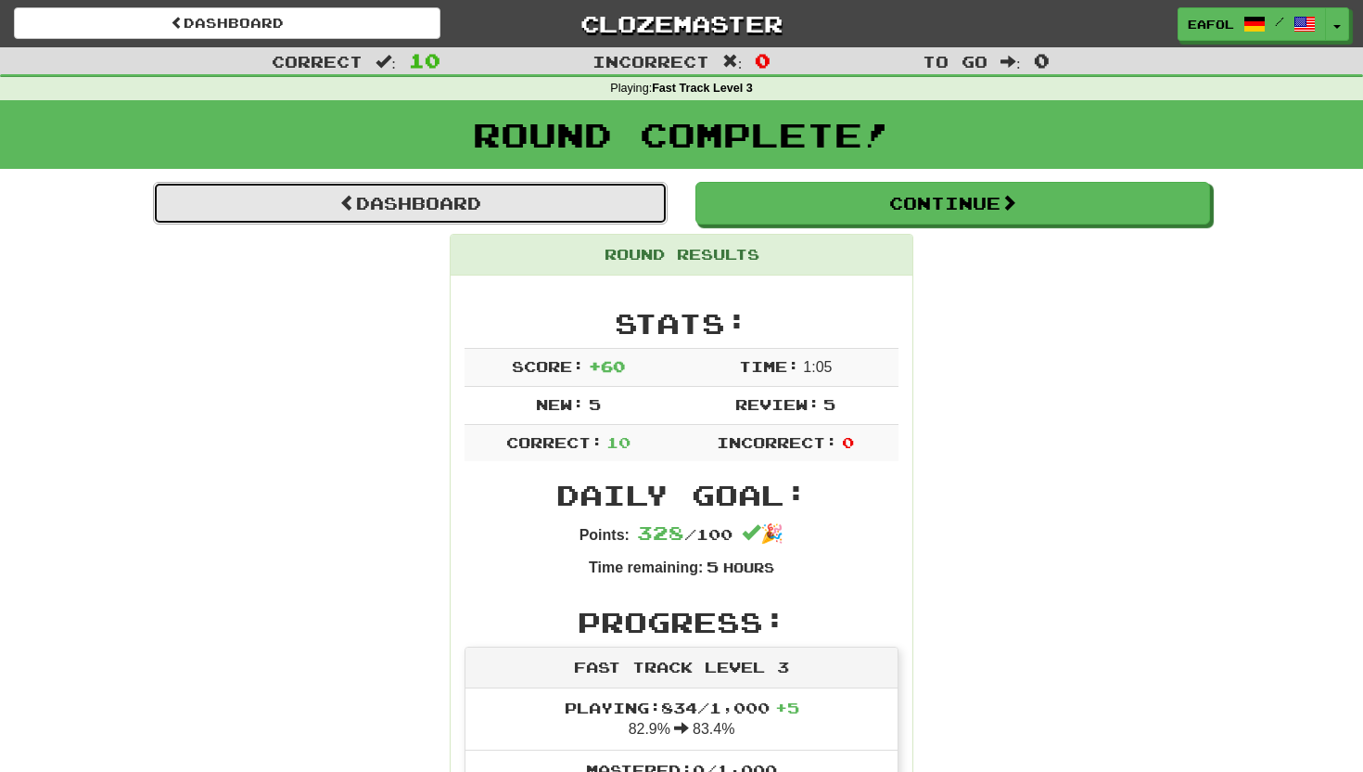
click at [544, 205] on link "Dashboard" at bounding box center [410, 203] width 515 height 43
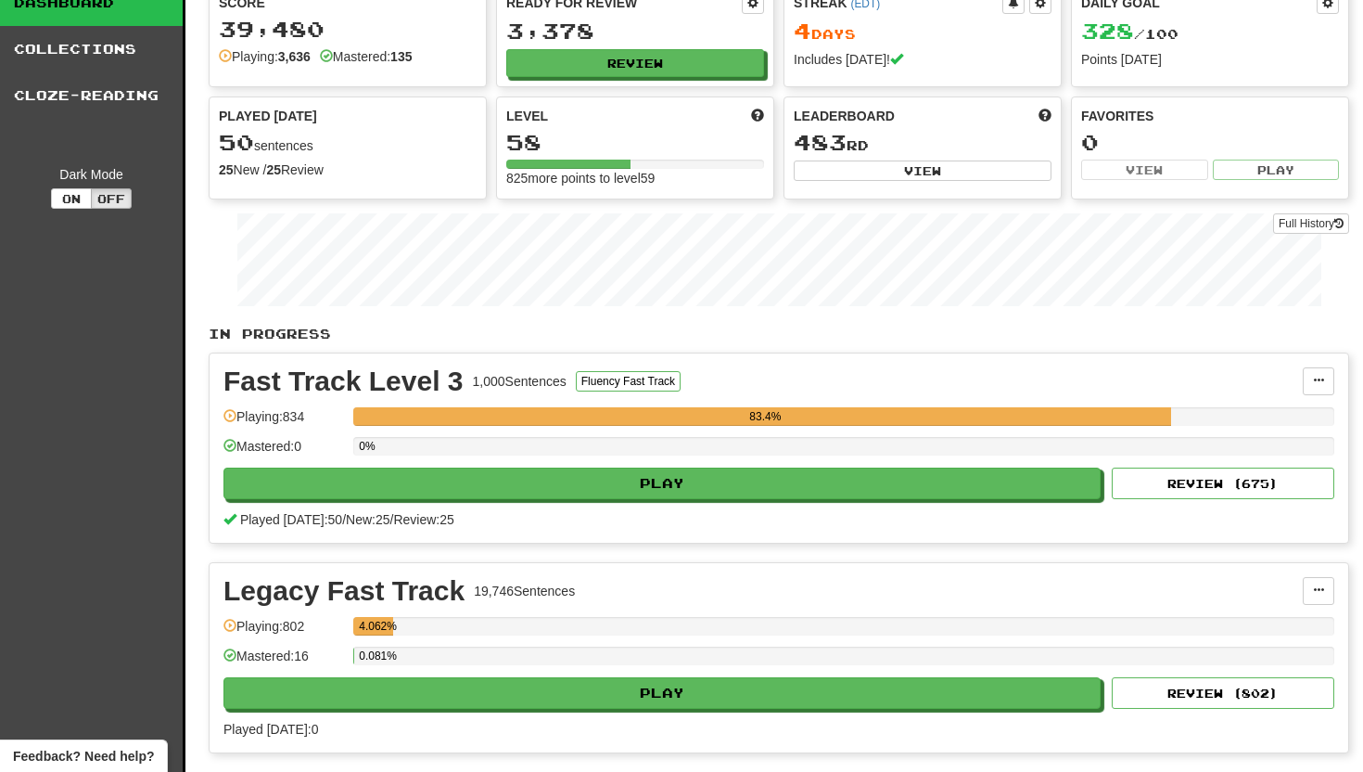
scroll to position [66, 0]
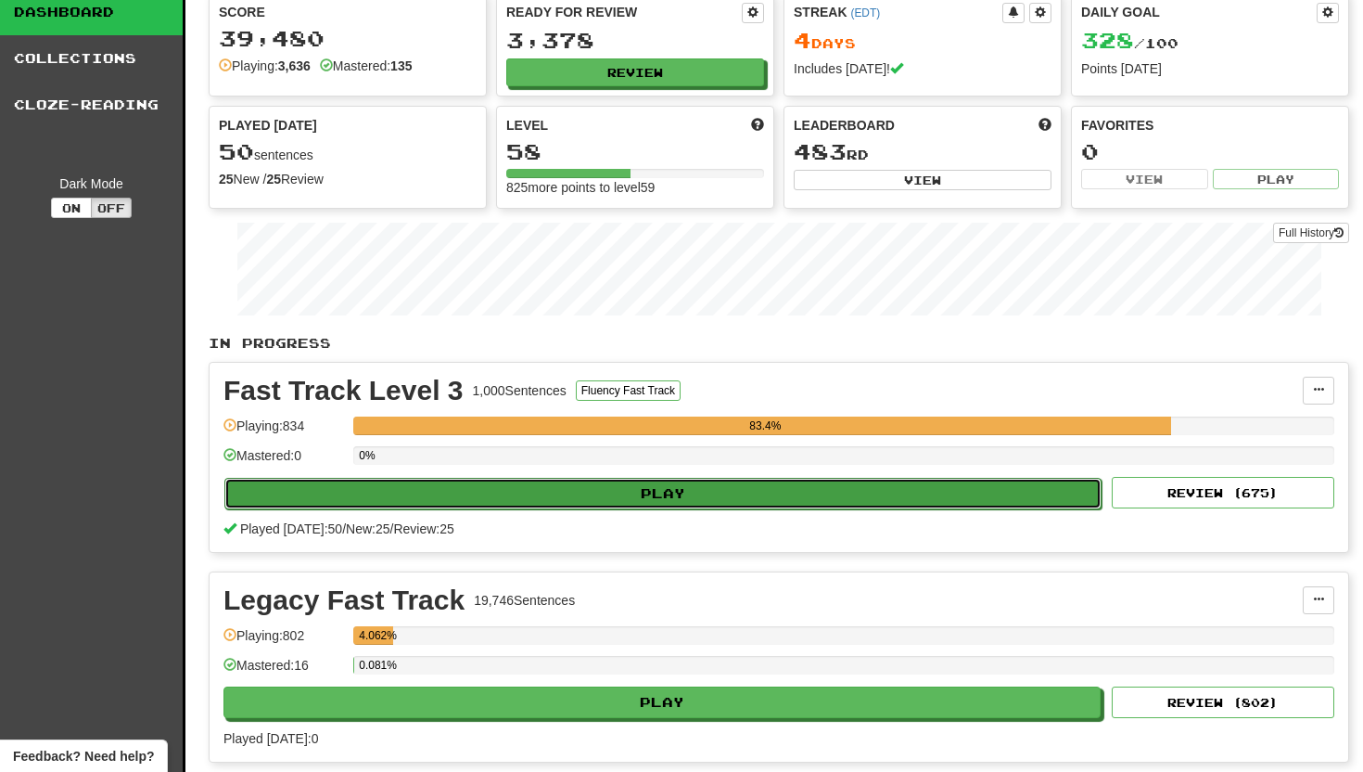
click at [601, 492] on button "Play" at bounding box center [662, 494] width 877 height 32
select select "**"
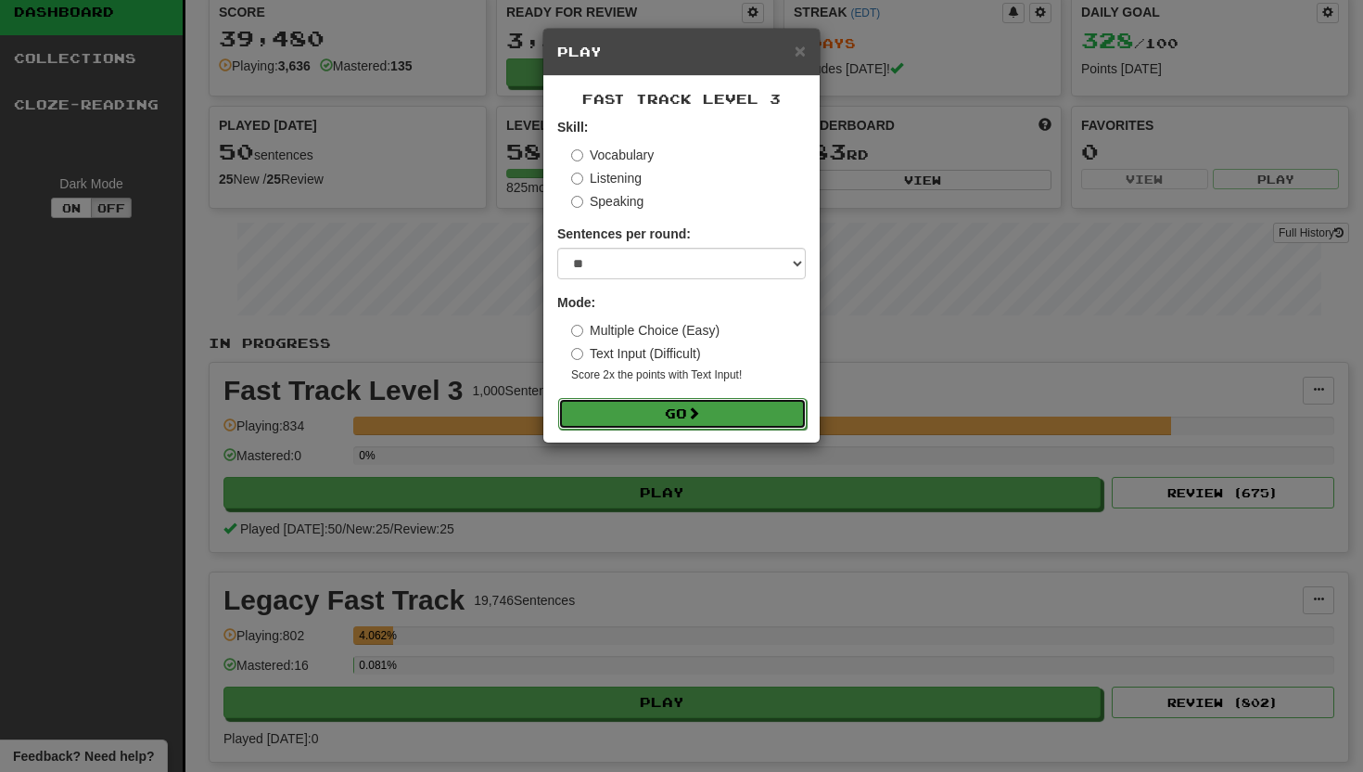
click at [613, 407] on button "Go" at bounding box center [682, 414] width 249 height 32
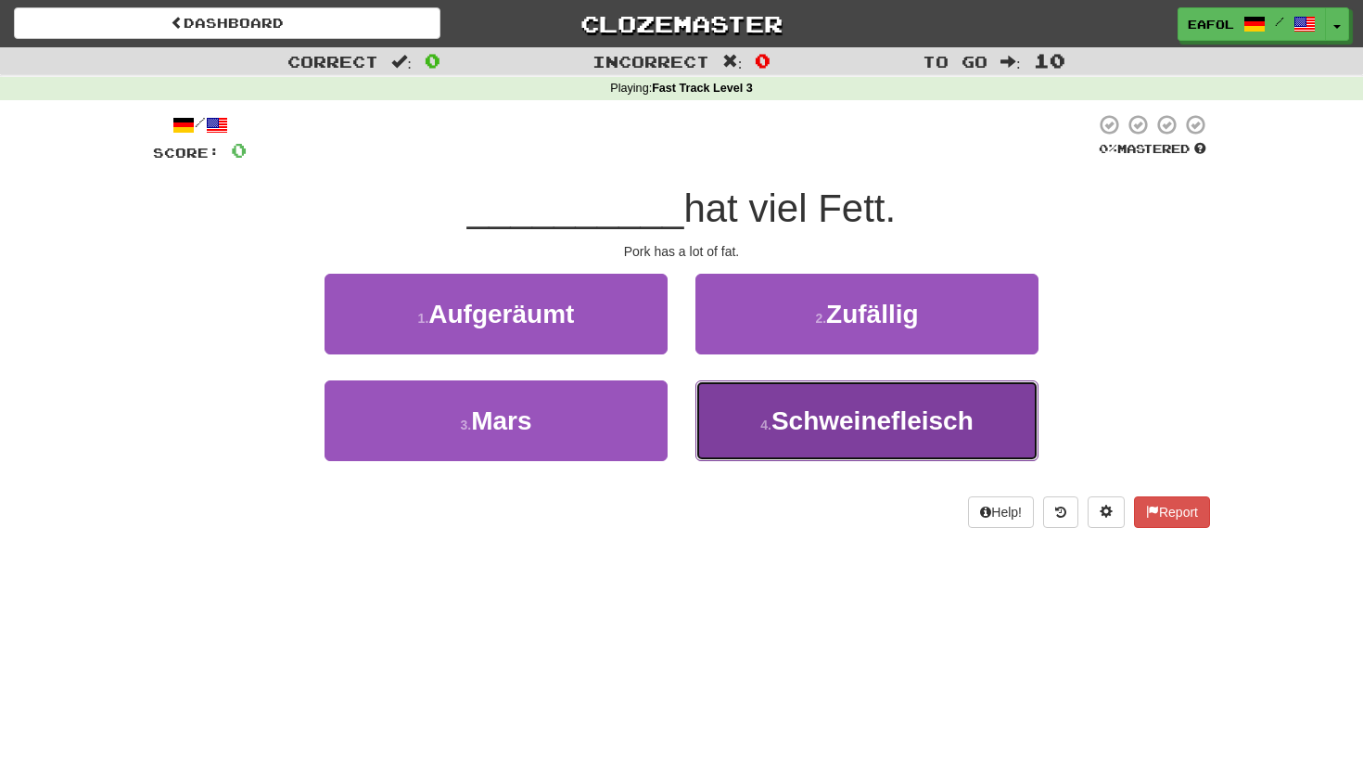
click at [732, 441] on button "4 . Schweinefleisch" at bounding box center [867, 420] width 343 height 81
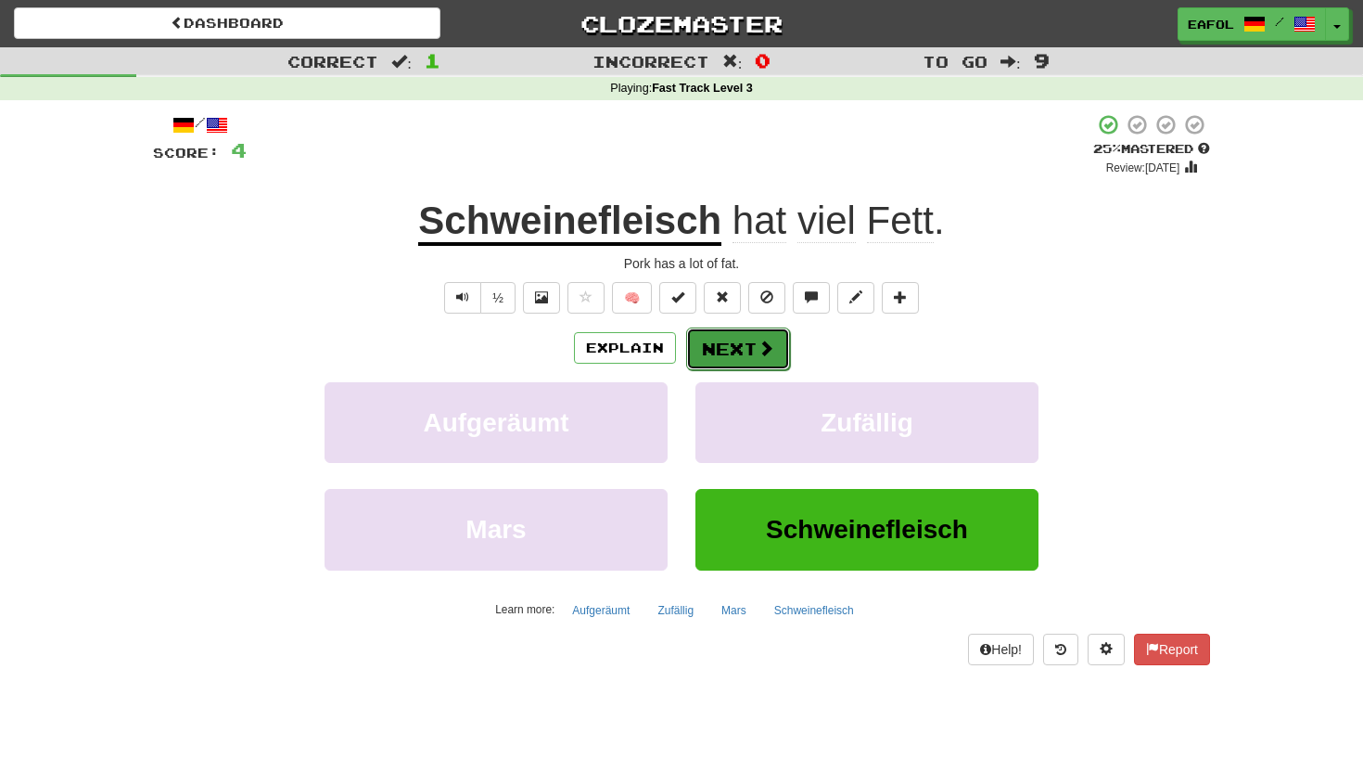
click at [716, 340] on button "Next" at bounding box center [738, 348] width 104 height 43
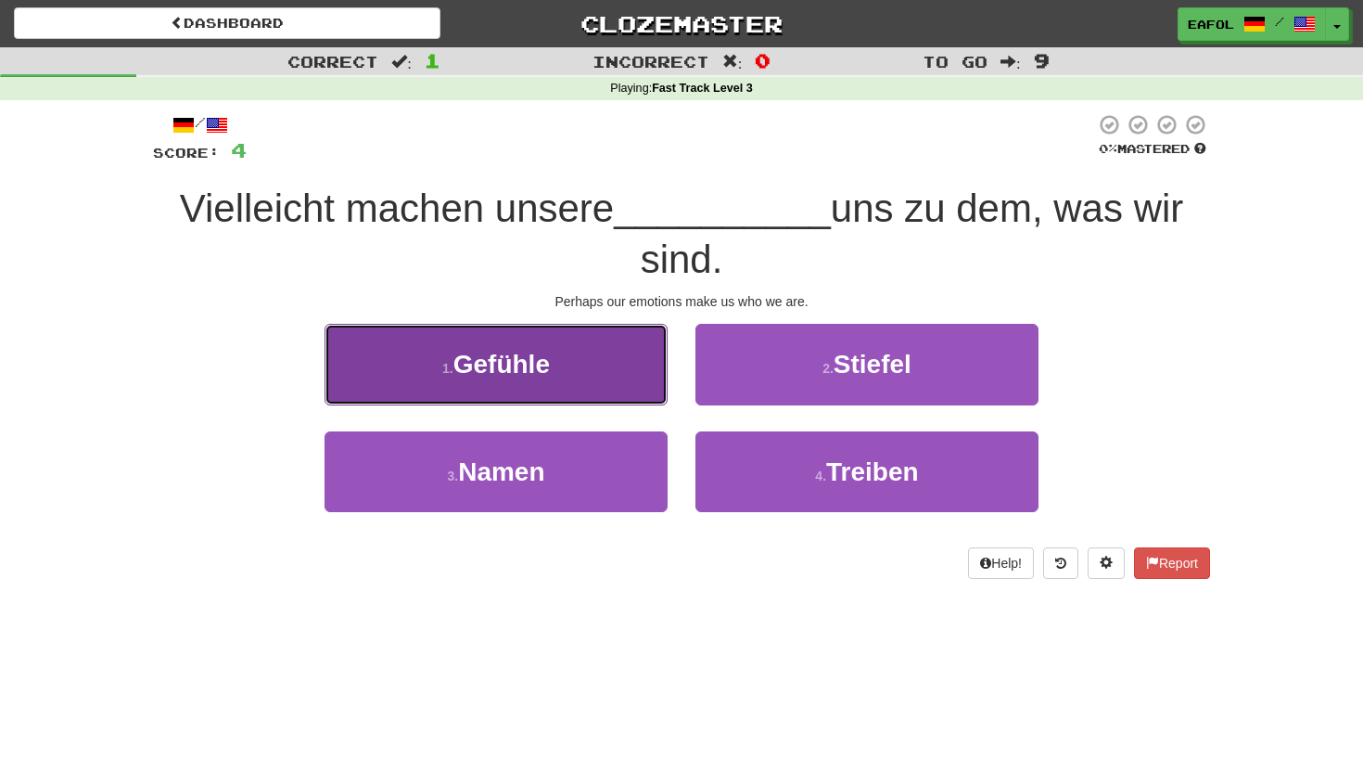
click at [555, 377] on button "1 . Gefühle" at bounding box center [496, 364] width 343 height 81
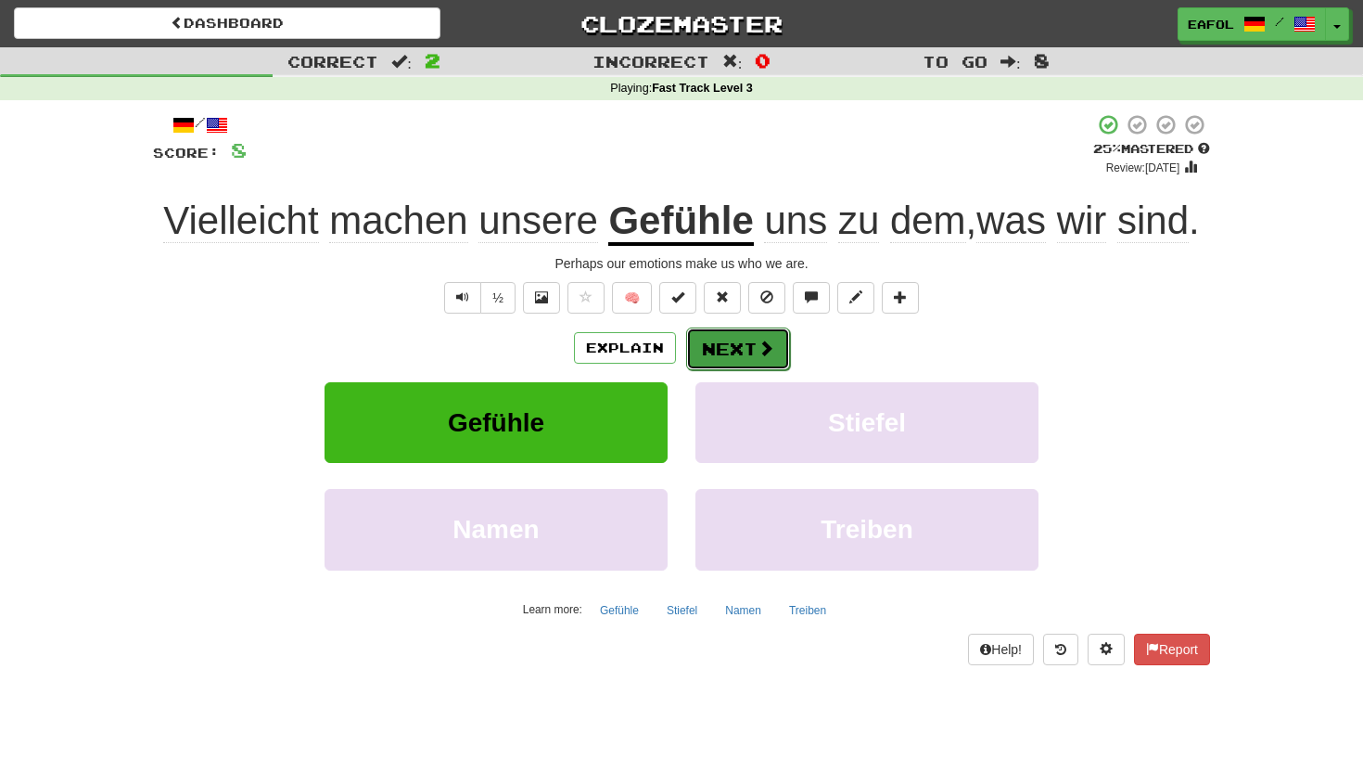
click at [738, 344] on button "Next" at bounding box center [738, 348] width 104 height 43
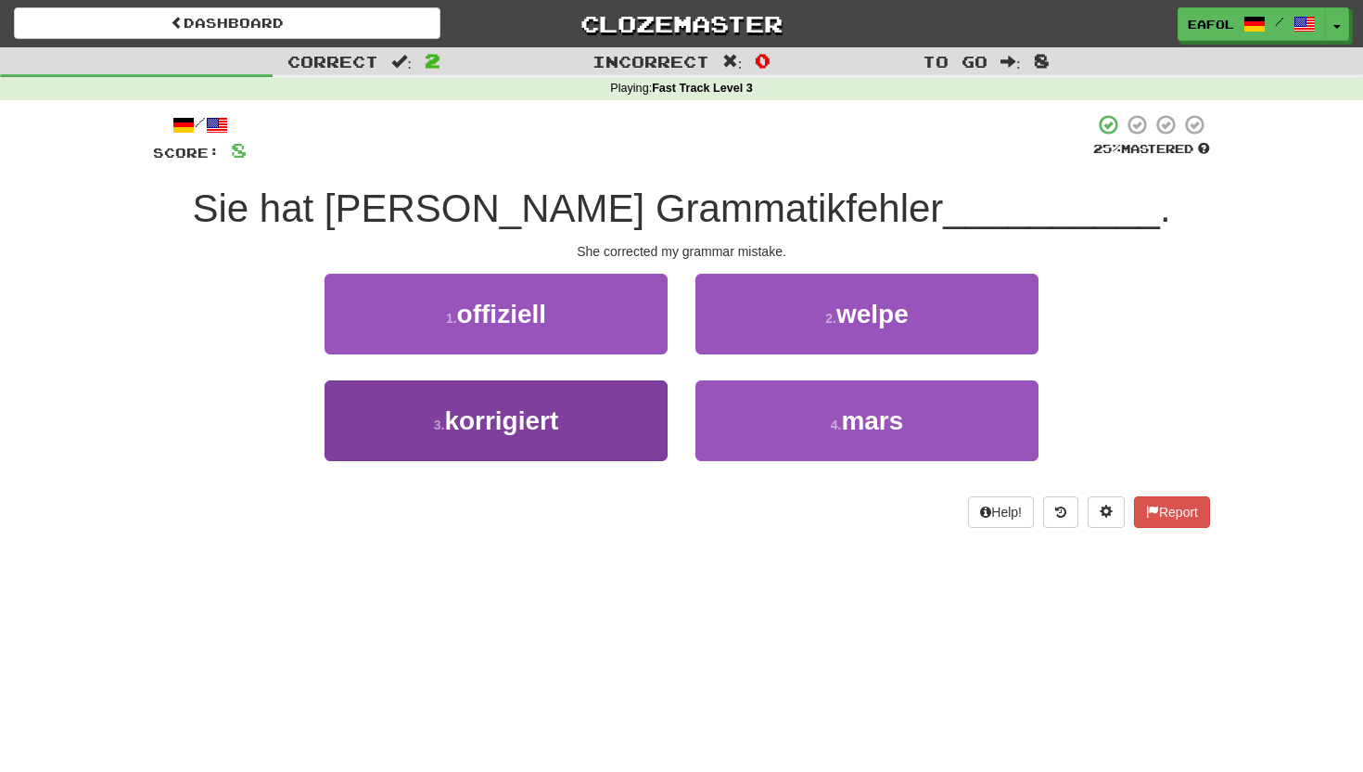
click at [519, 414] on span "korrigiert" at bounding box center [501, 420] width 114 height 29
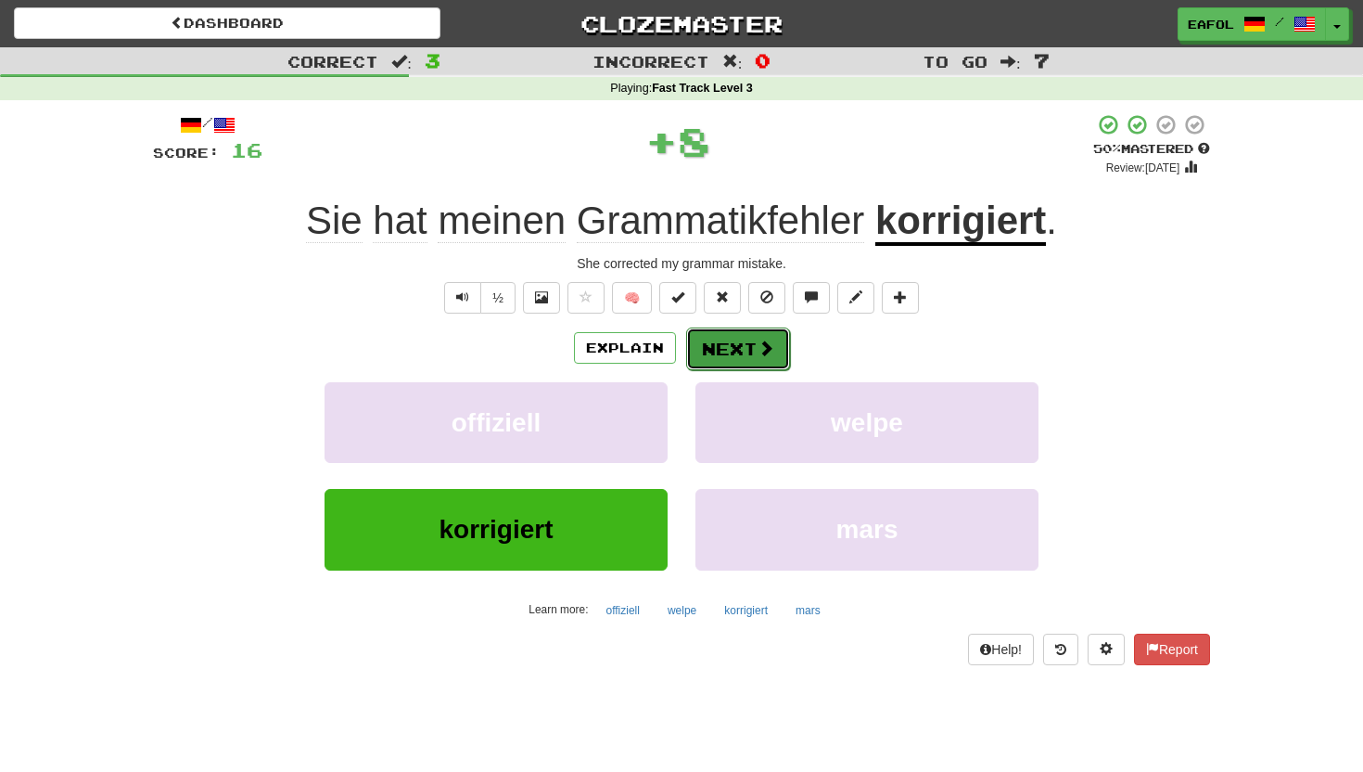
click at [736, 340] on button "Next" at bounding box center [738, 348] width 104 height 43
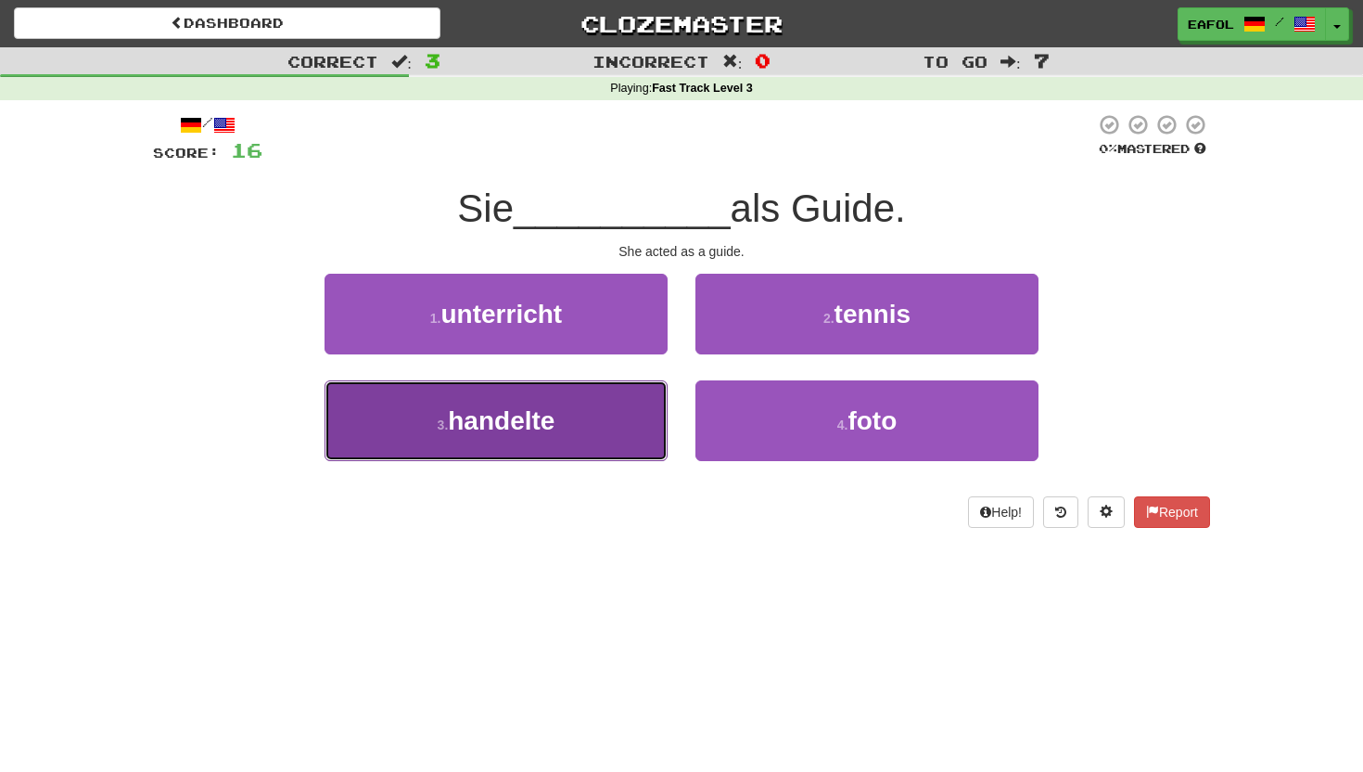
click at [558, 418] on button "3 . handelte" at bounding box center [496, 420] width 343 height 81
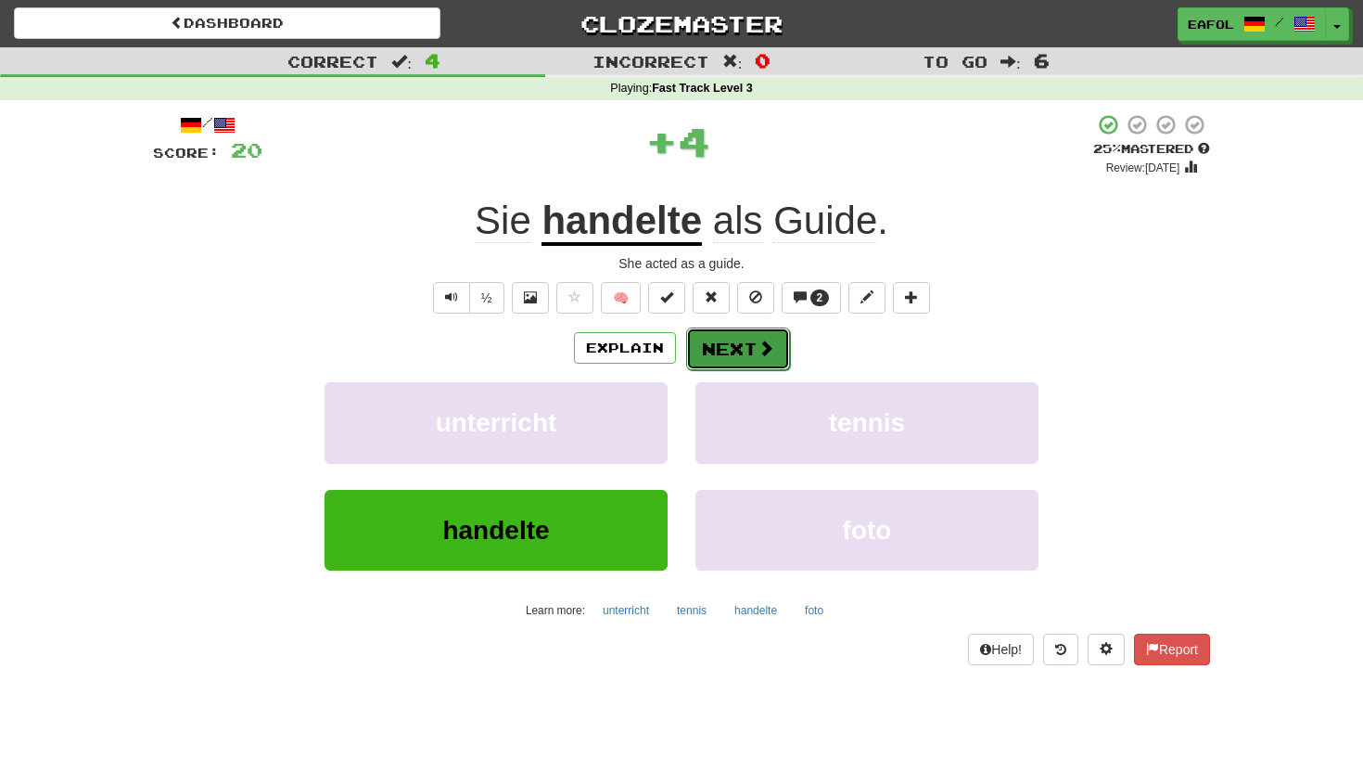
click at [716, 345] on button "Next" at bounding box center [738, 348] width 104 height 43
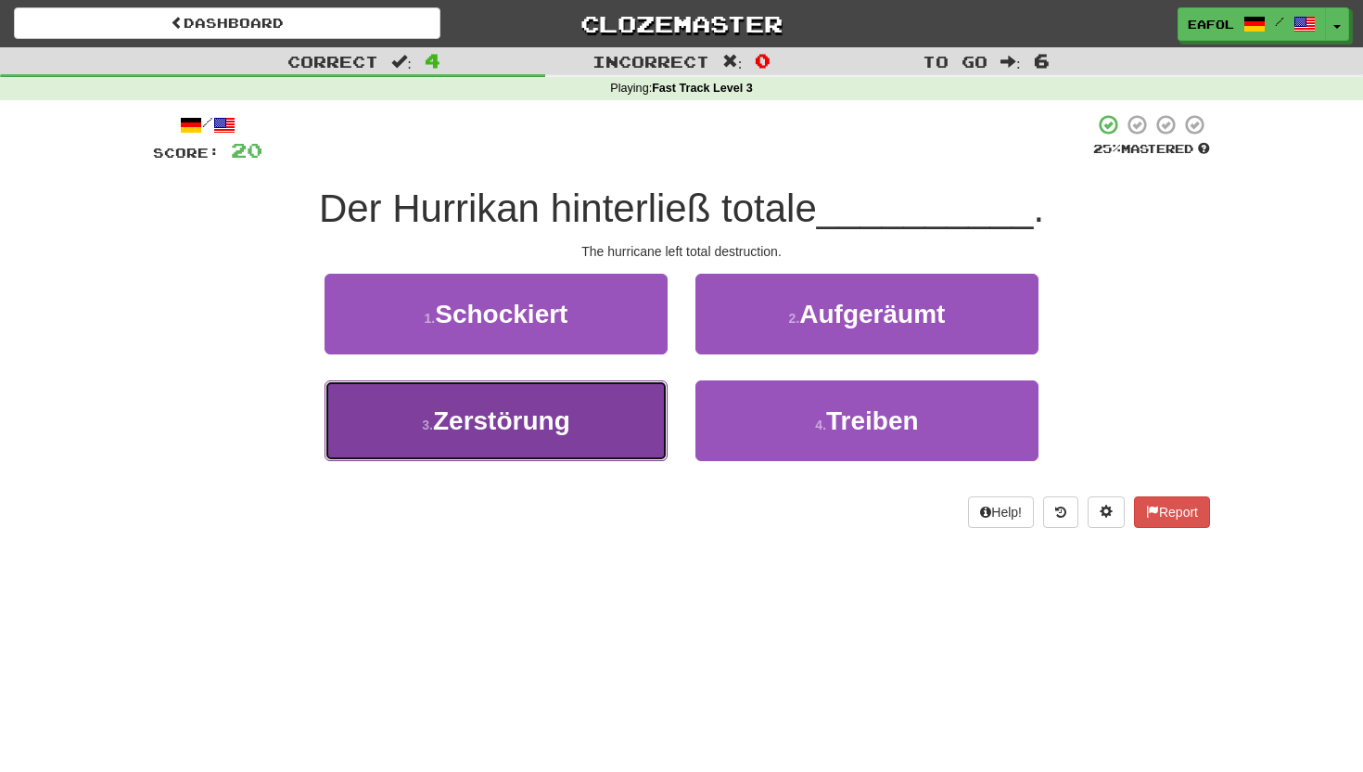
click at [596, 410] on button "3 . Zerstörung" at bounding box center [496, 420] width 343 height 81
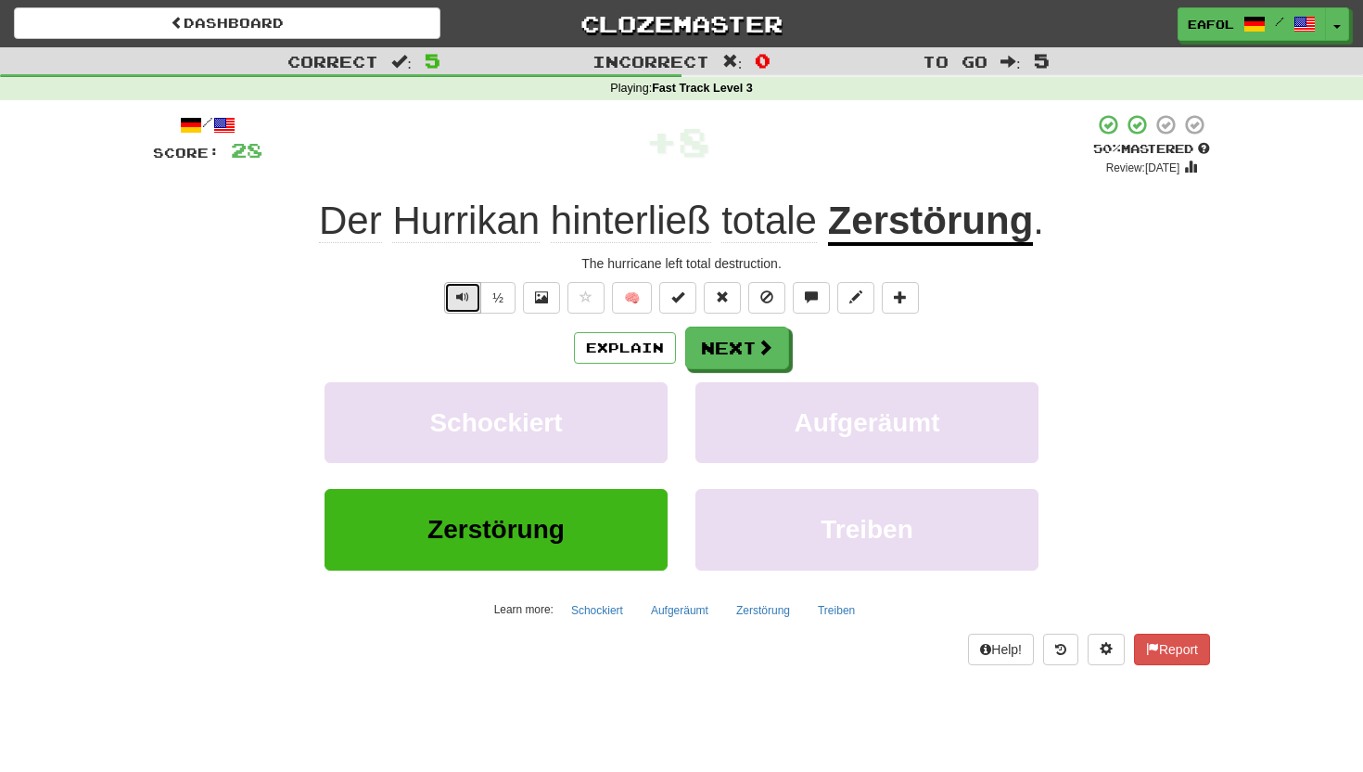
click at [466, 290] on span "Text-to-speech controls" at bounding box center [462, 296] width 13 height 13
click at [733, 355] on button "Next" at bounding box center [738, 348] width 104 height 43
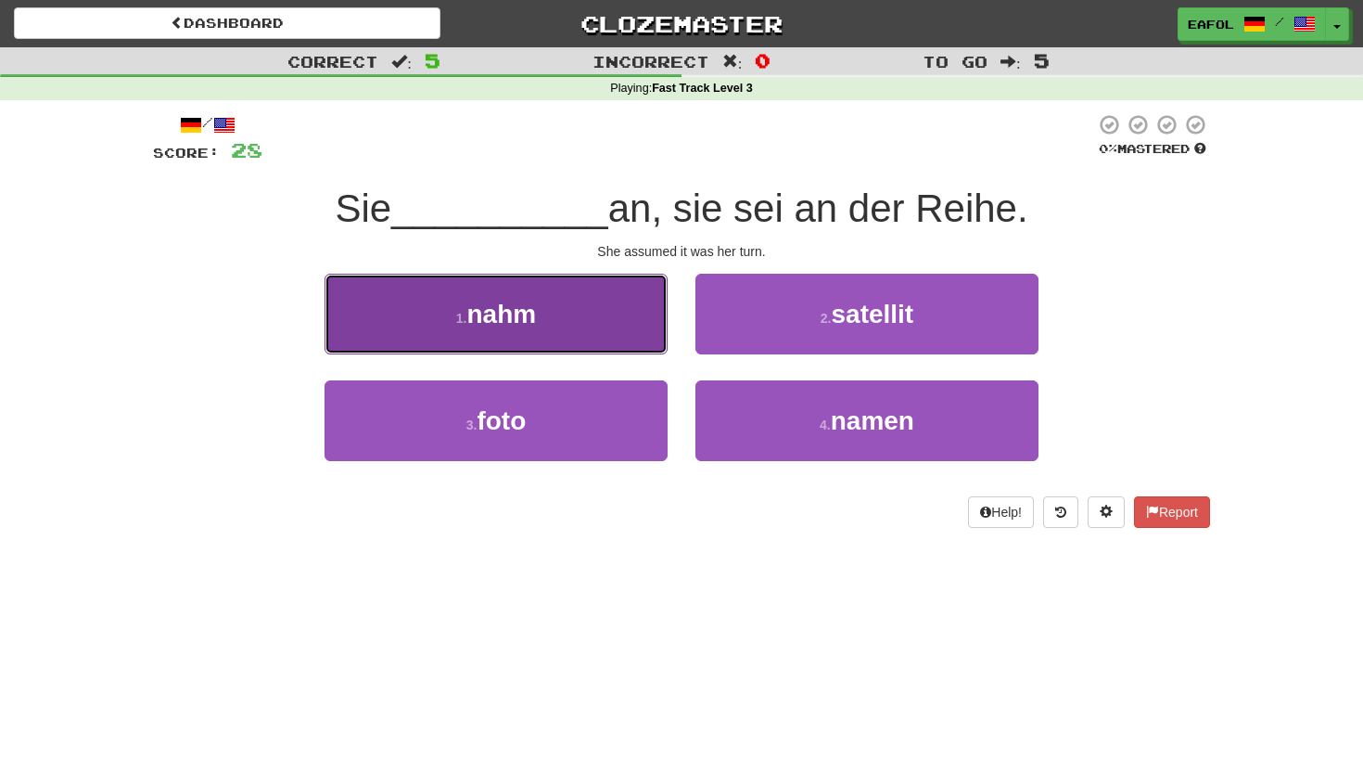
click at [543, 331] on button "1 . nahm" at bounding box center [496, 314] width 343 height 81
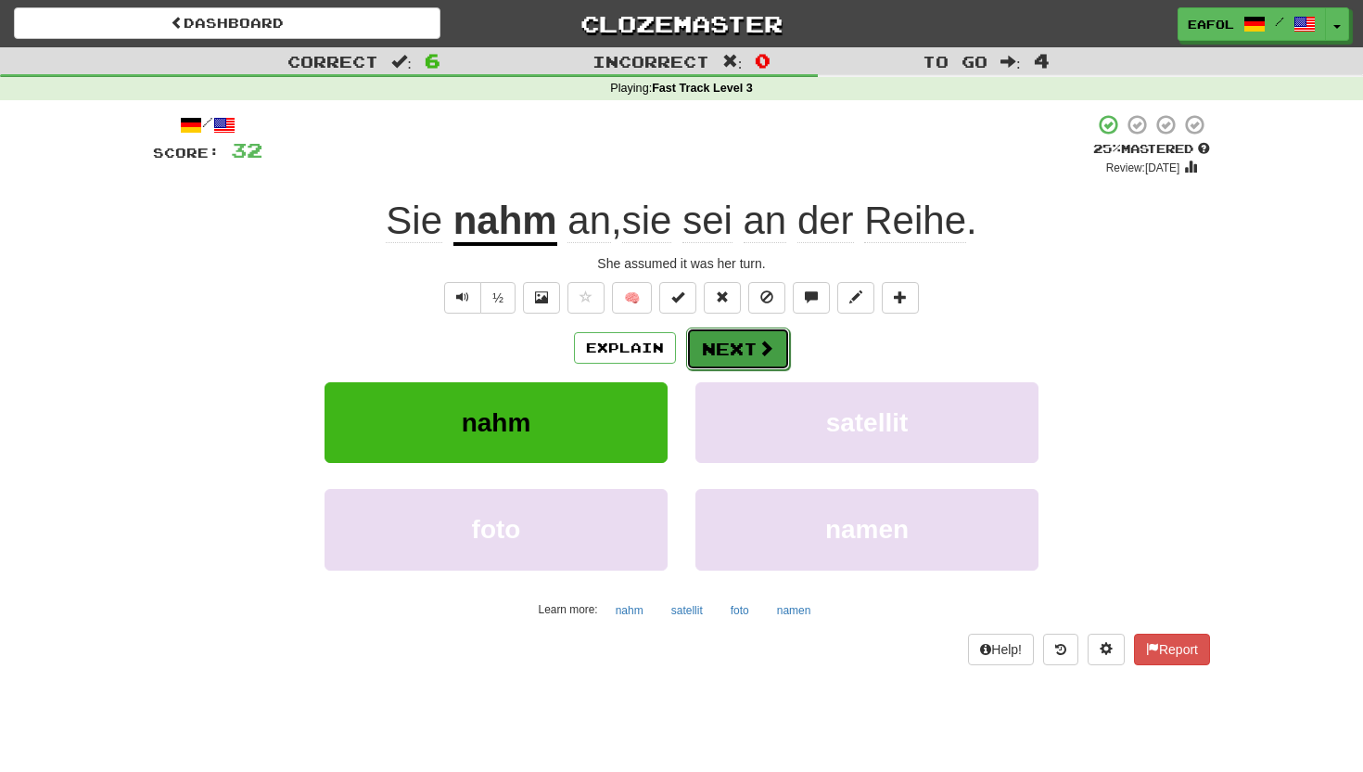
click at [743, 339] on button "Next" at bounding box center [738, 348] width 104 height 43
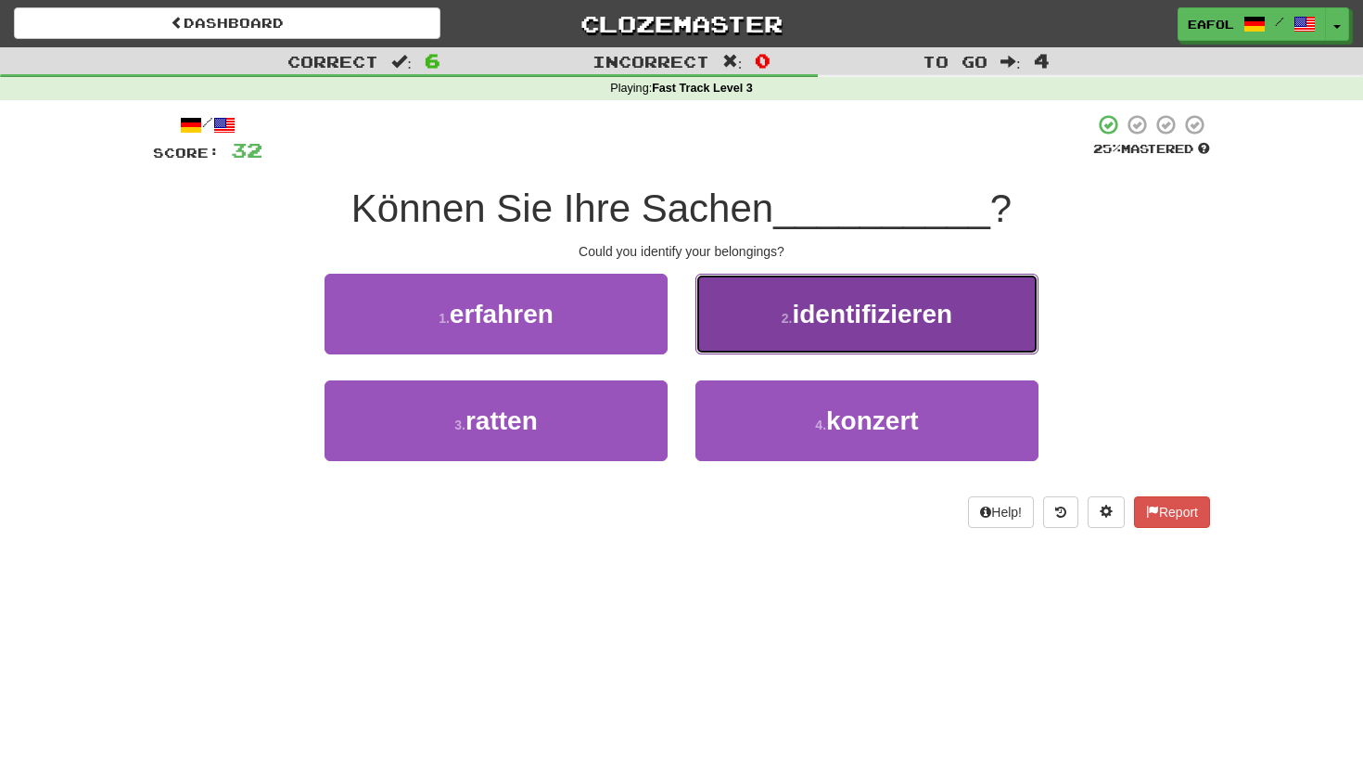
click at [787, 312] on small "2 ." at bounding box center [787, 318] width 11 height 15
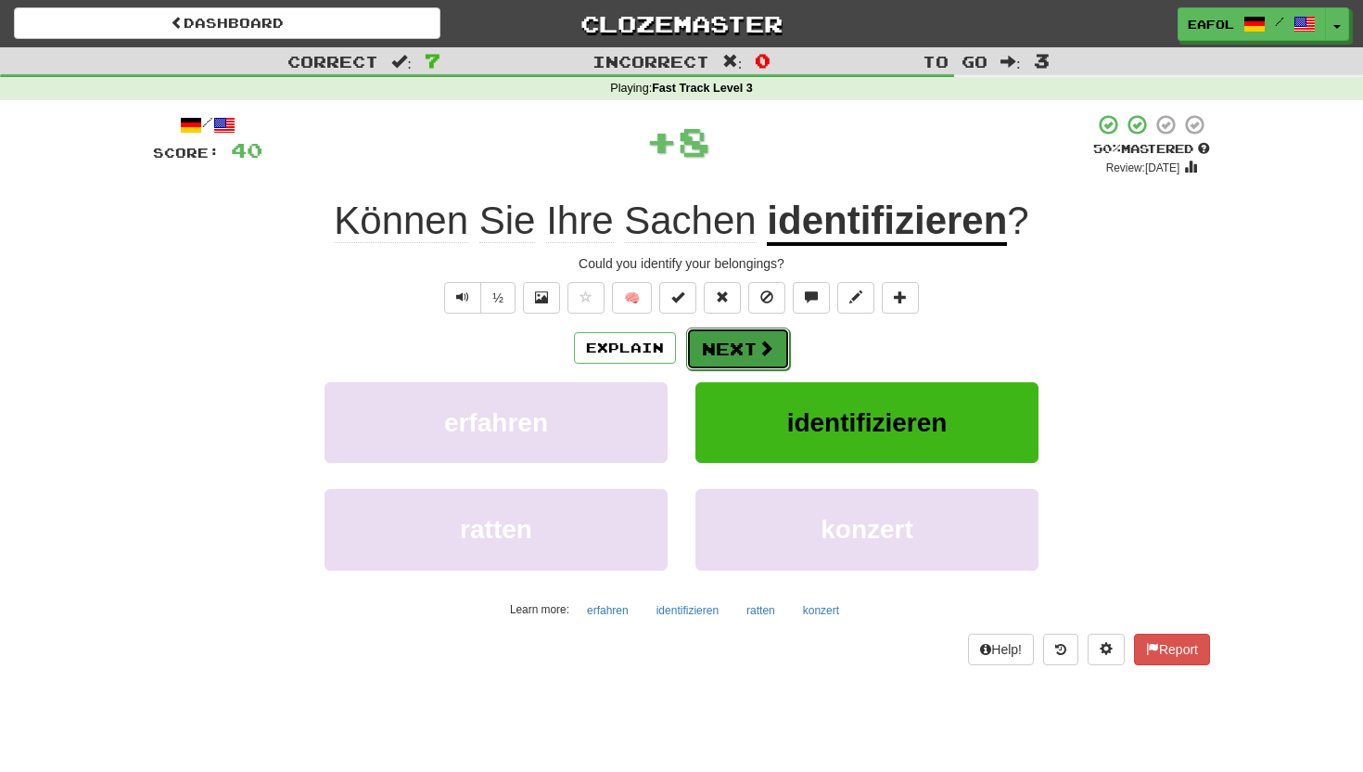
click at [726, 348] on button "Next" at bounding box center [738, 348] width 104 height 43
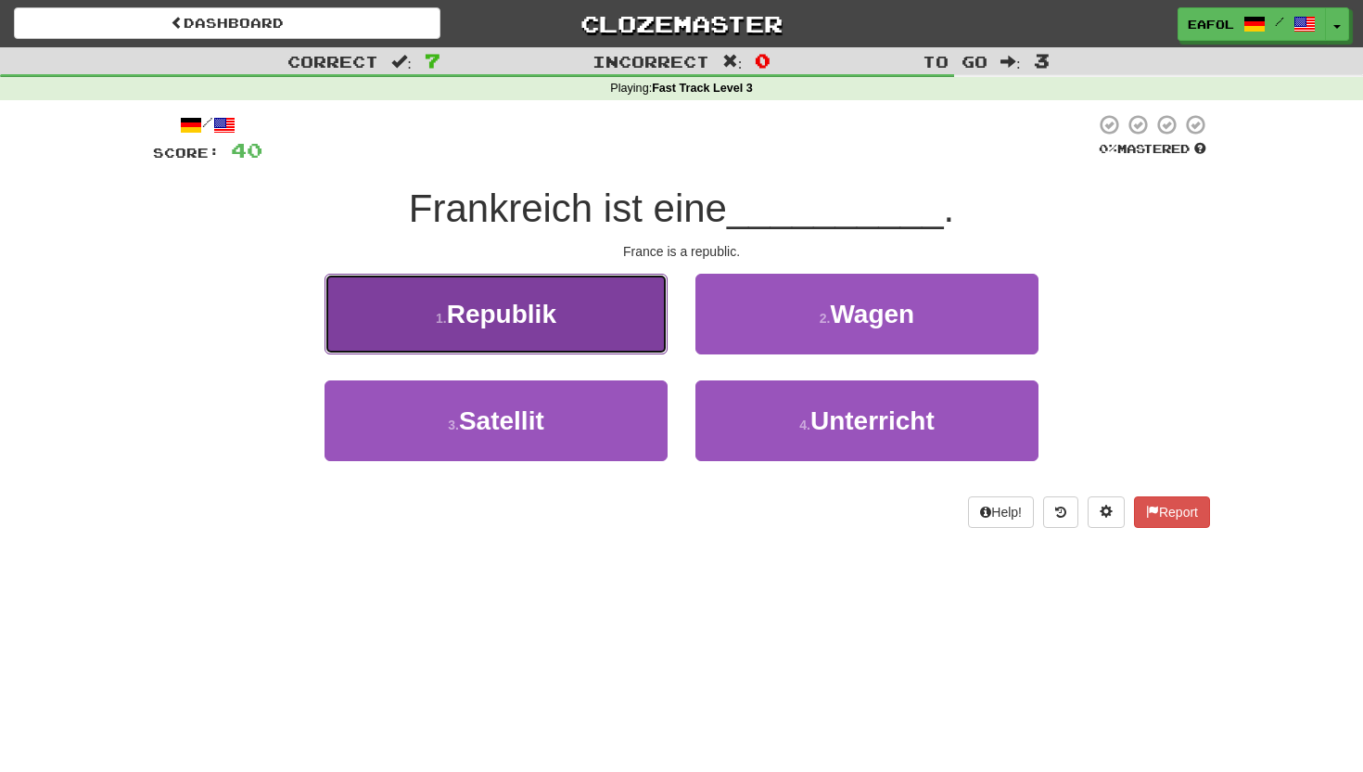
click at [605, 310] on button "1 . Republik" at bounding box center [496, 314] width 343 height 81
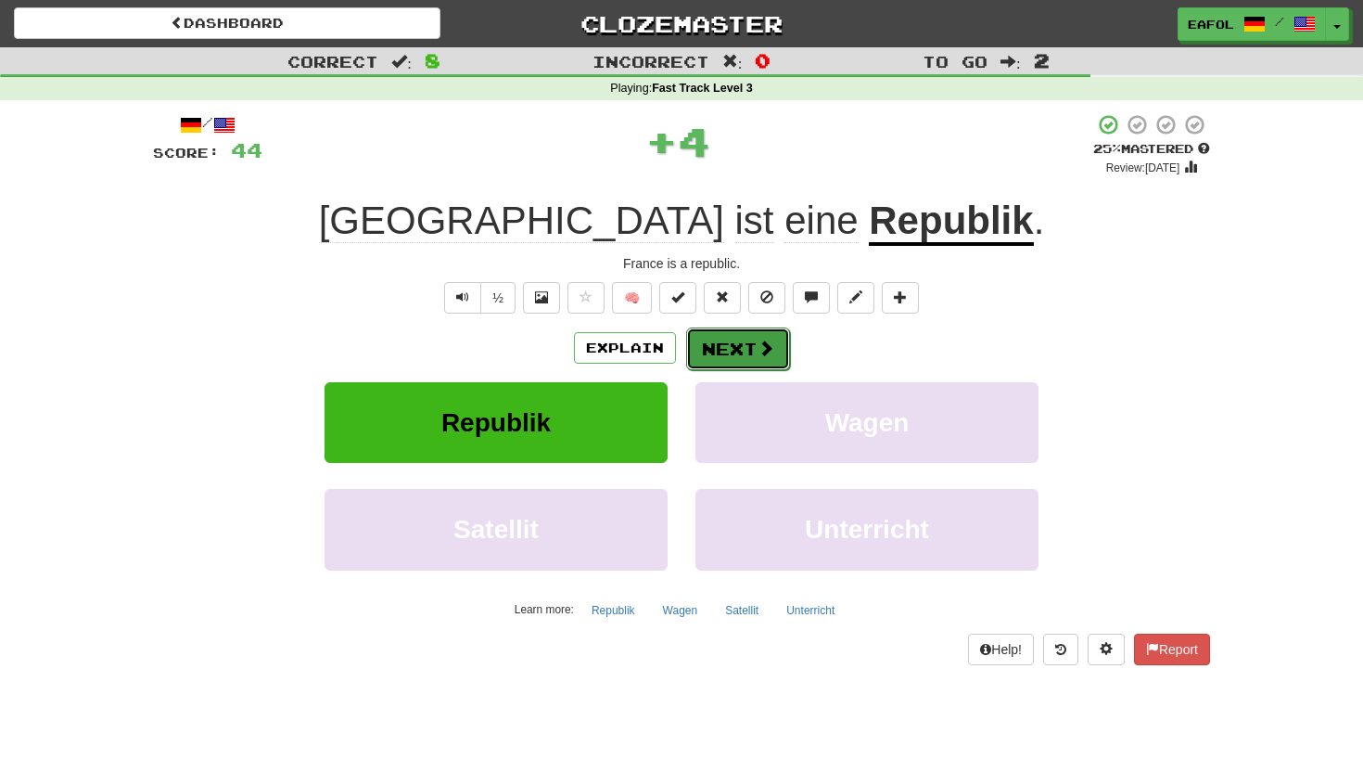
click at [725, 349] on button "Next" at bounding box center [738, 348] width 104 height 43
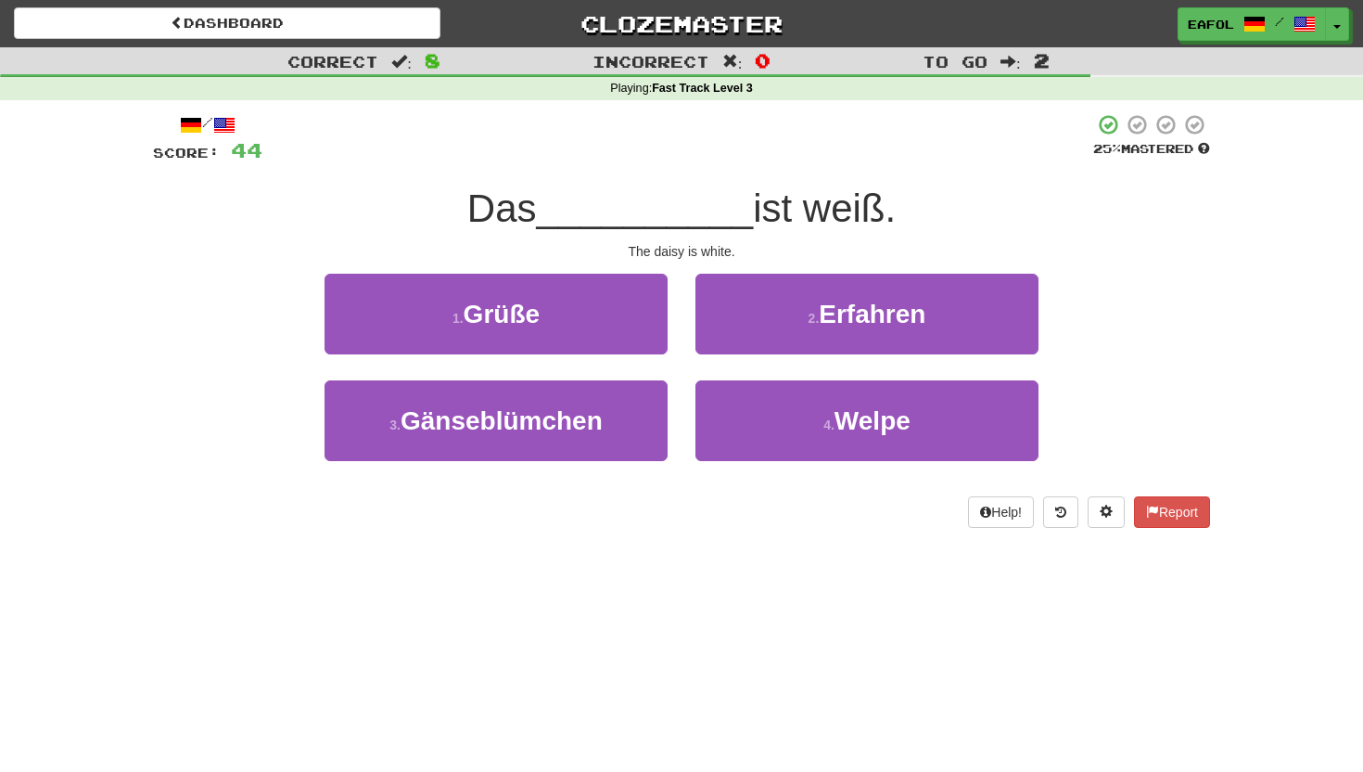
click at [490, 632] on div "Dashboard Clozemaster eafol / Toggle Dropdown Dashboard Leaderboard Activity Fe…" at bounding box center [681, 386] width 1363 height 772
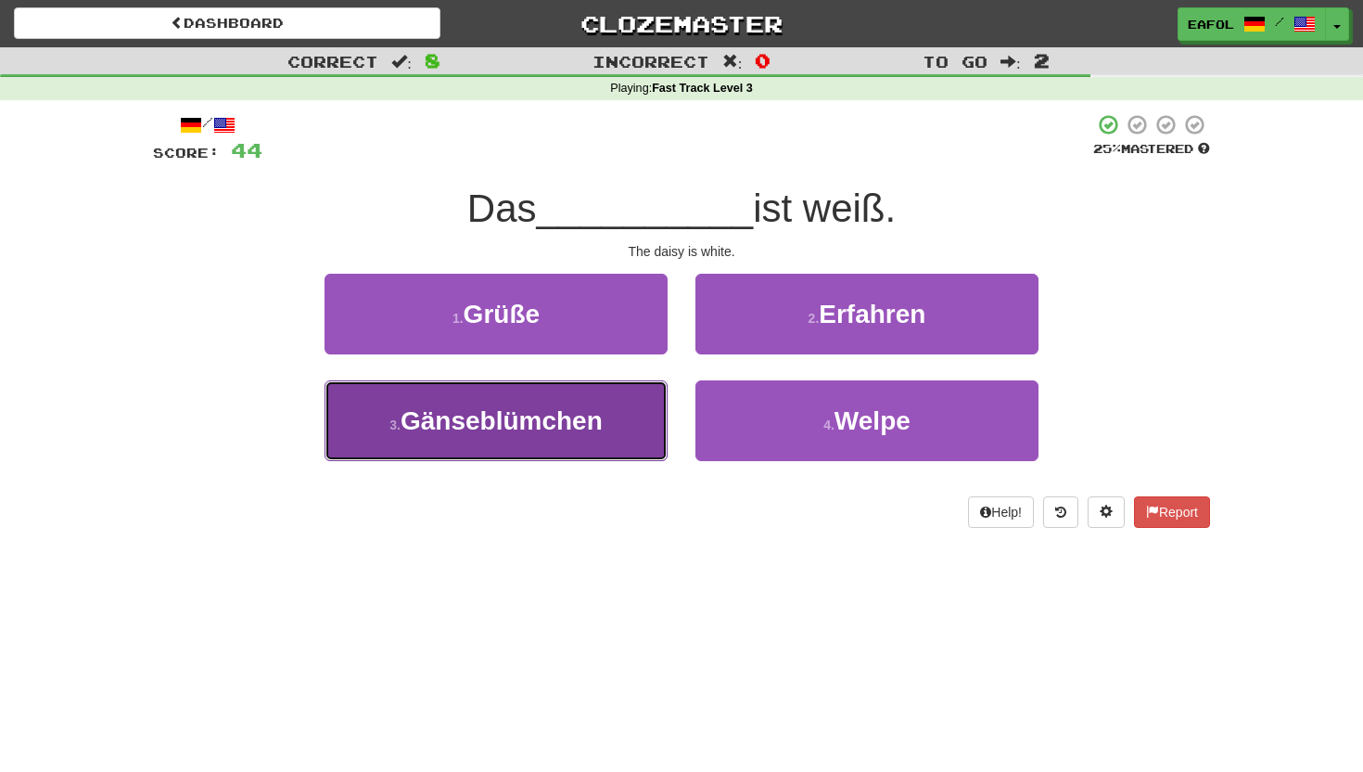
click at [623, 425] on button "3 . Gänseblümchen" at bounding box center [496, 420] width 343 height 81
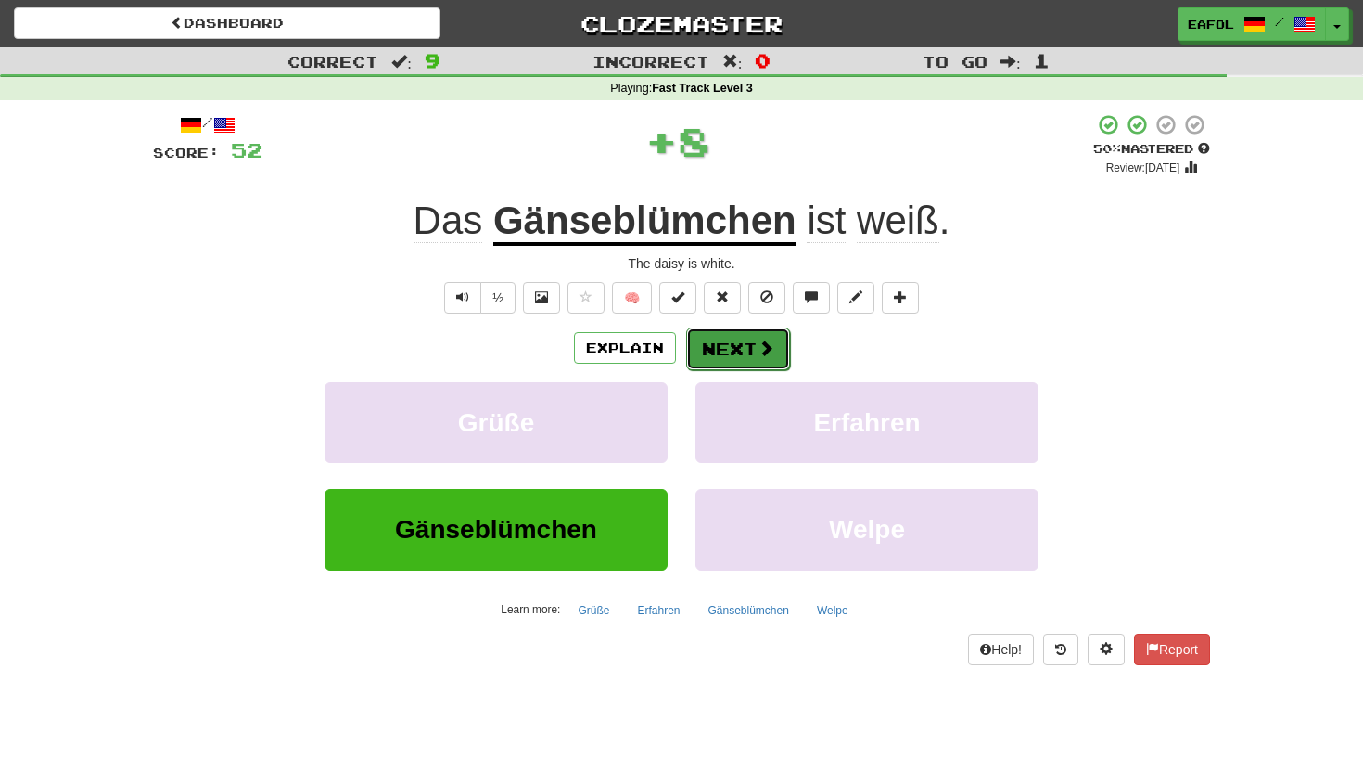
click at [730, 340] on button "Next" at bounding box center [738, 348] width 104 height 43
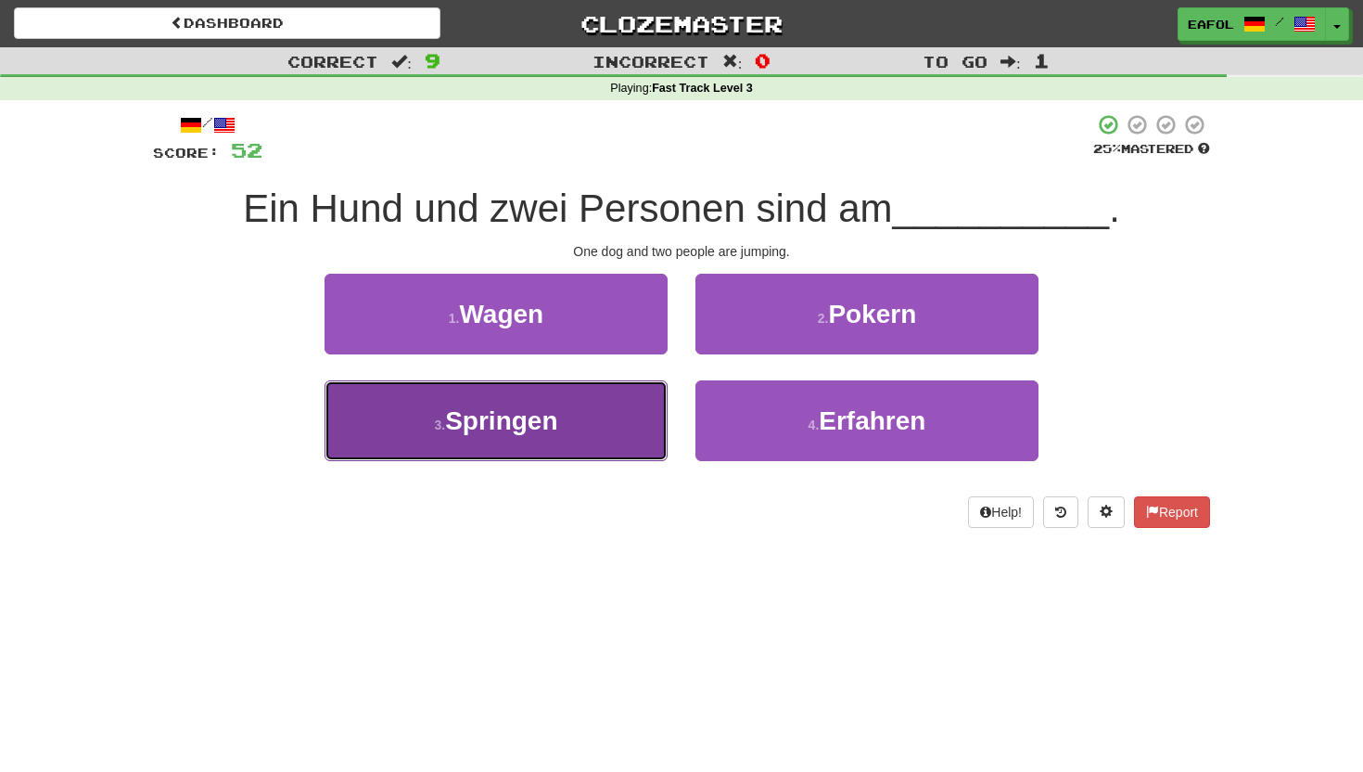
click at [581, 427] on button "3 . Springen" at bounding box center [496, 420] width 343 height 81
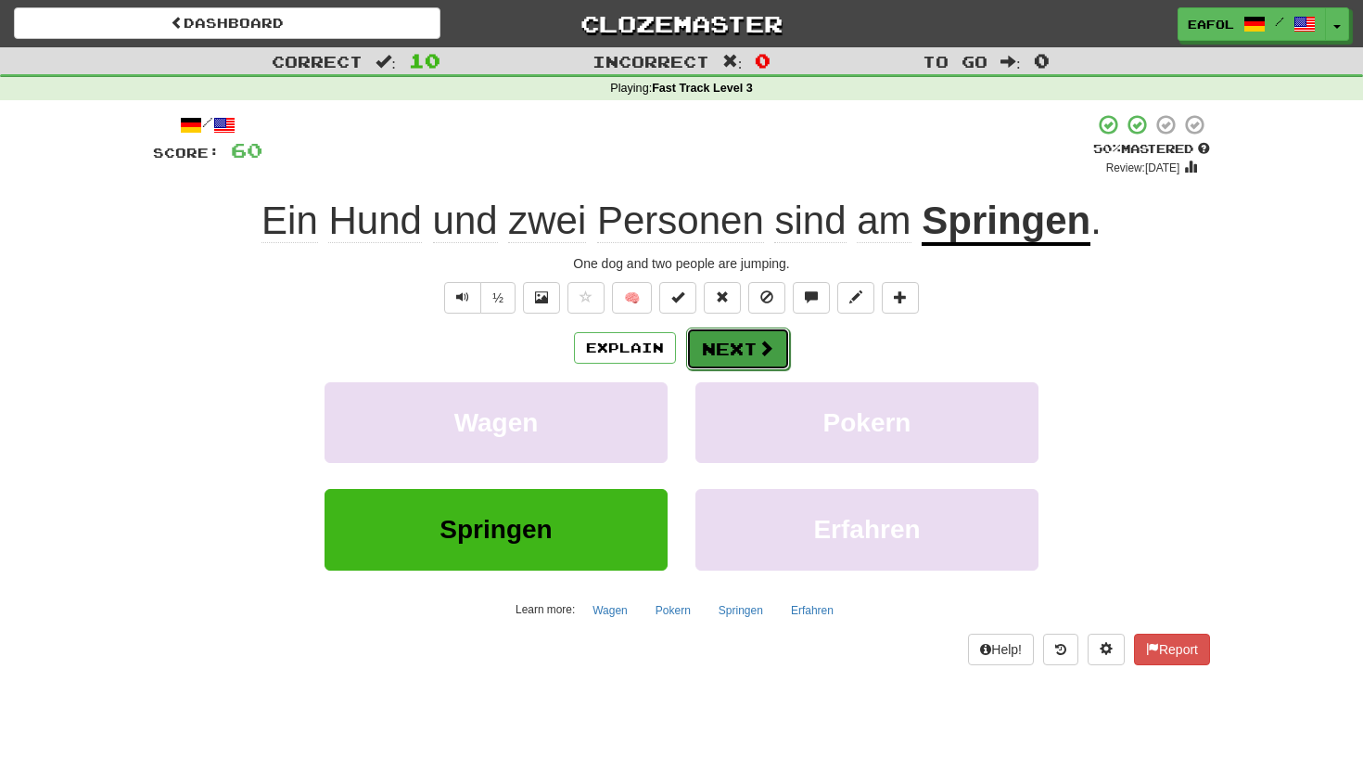
click at [722, 354] on button "Next" at bounding box center [738, 348] width 104 height 43
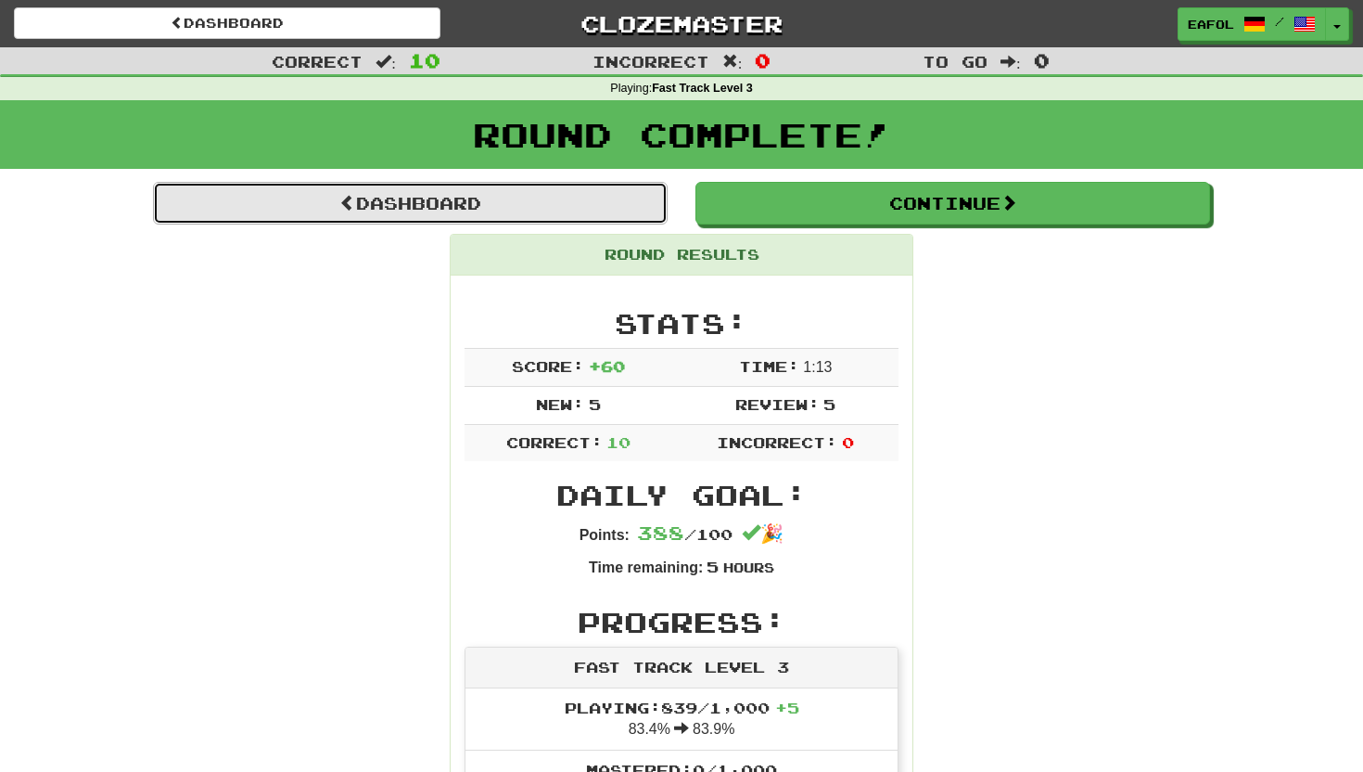
click at [594, 202] on link "Dashboard" at bounding box center [410, 203] width 515 height 43
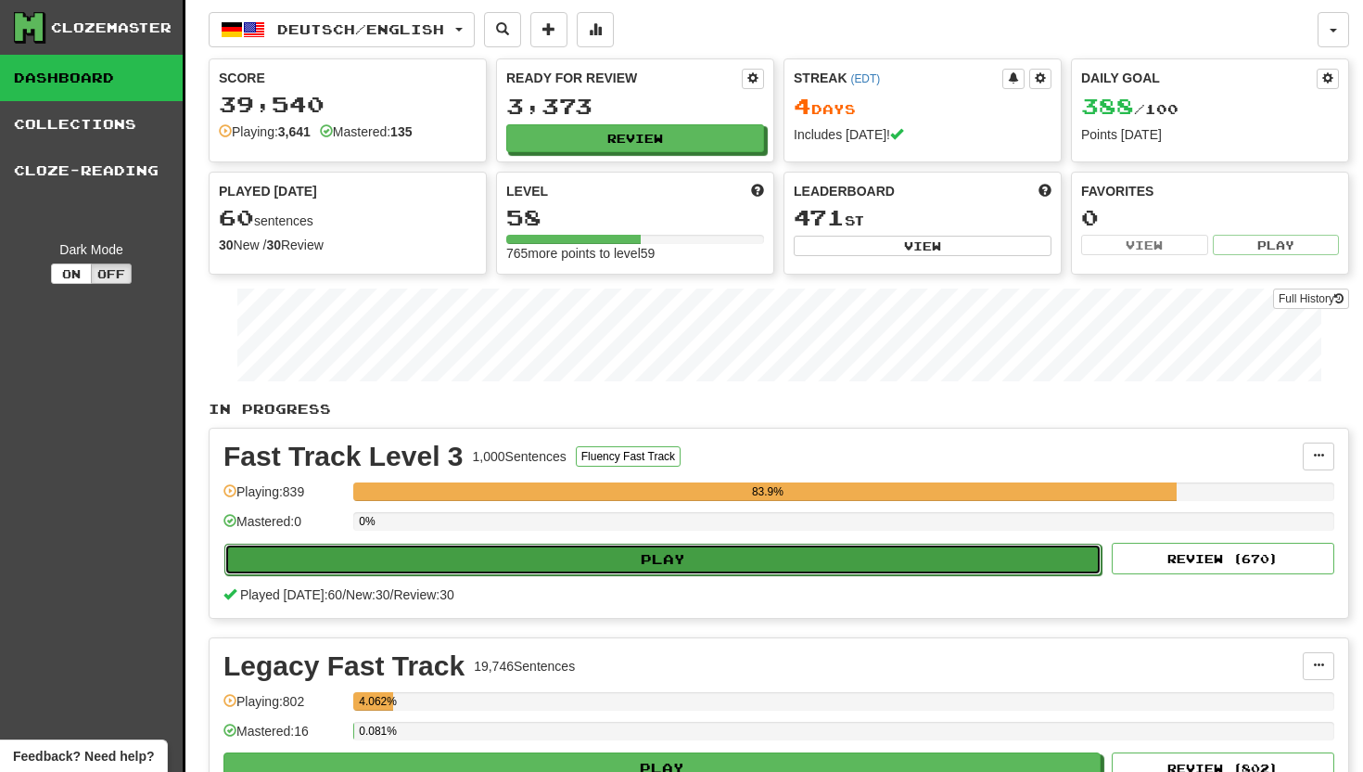
click at [530, 559] on button "Play" at bounding box center [662, 559] width 877 height 32
select select "**"
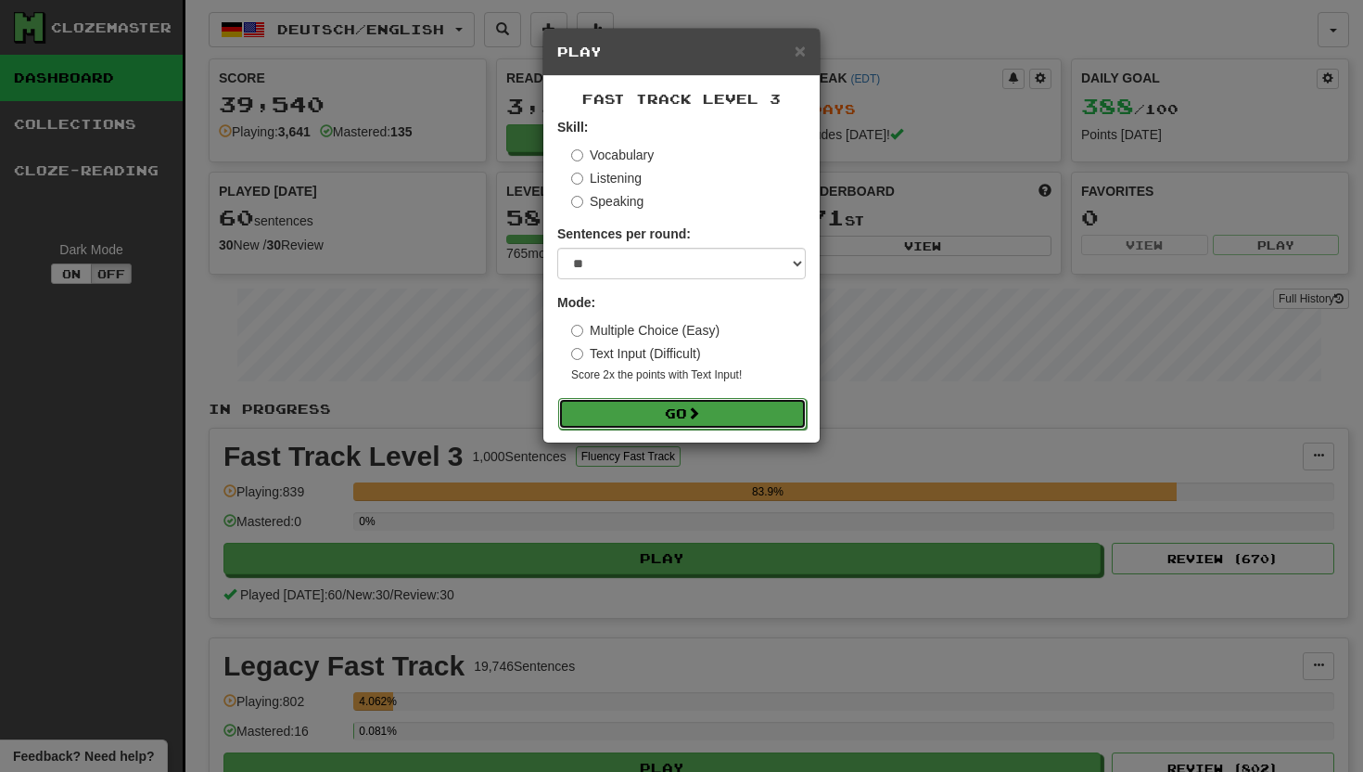
click at [618, 404] on button "Go" at bounding box center [682, 414] width 249 height 32
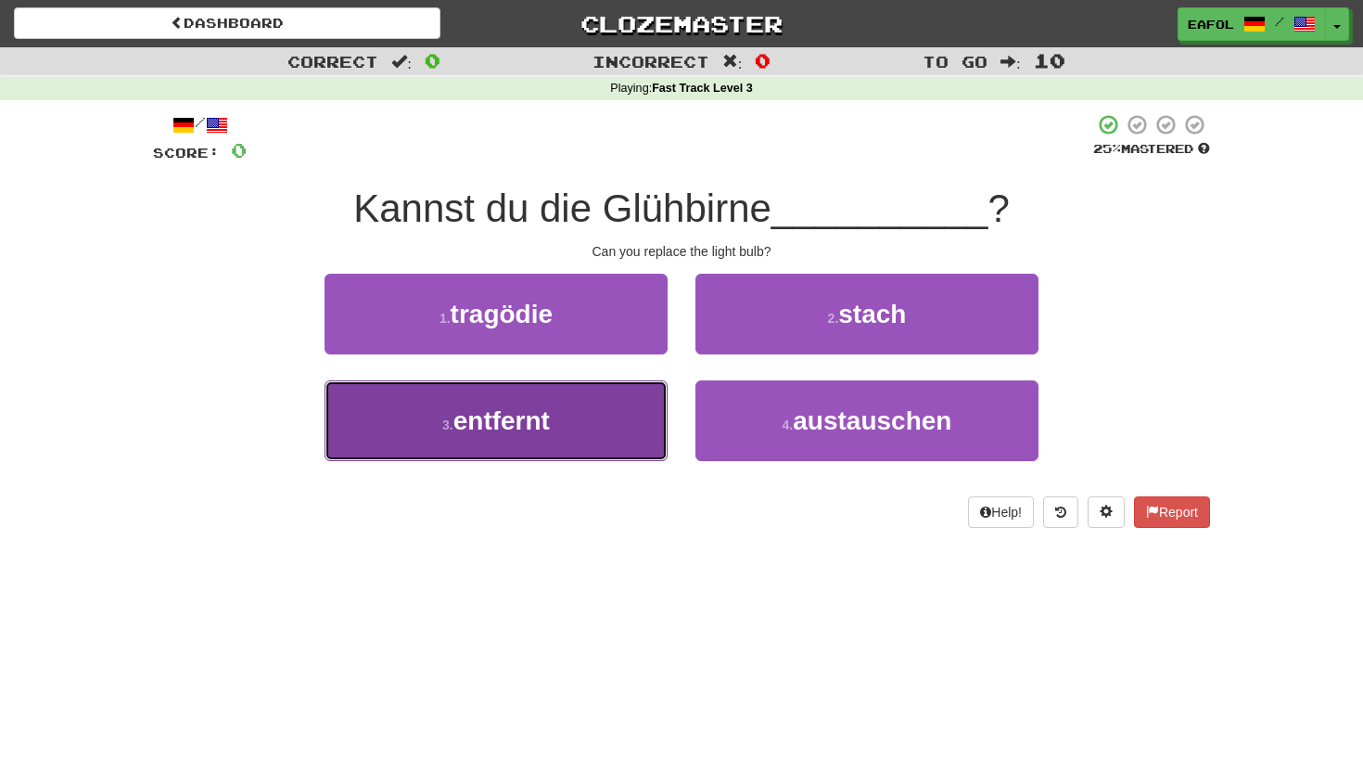
click at [581, 408] on button "3 . entfernt" at bounding box center [496, 420] width 343 height 81
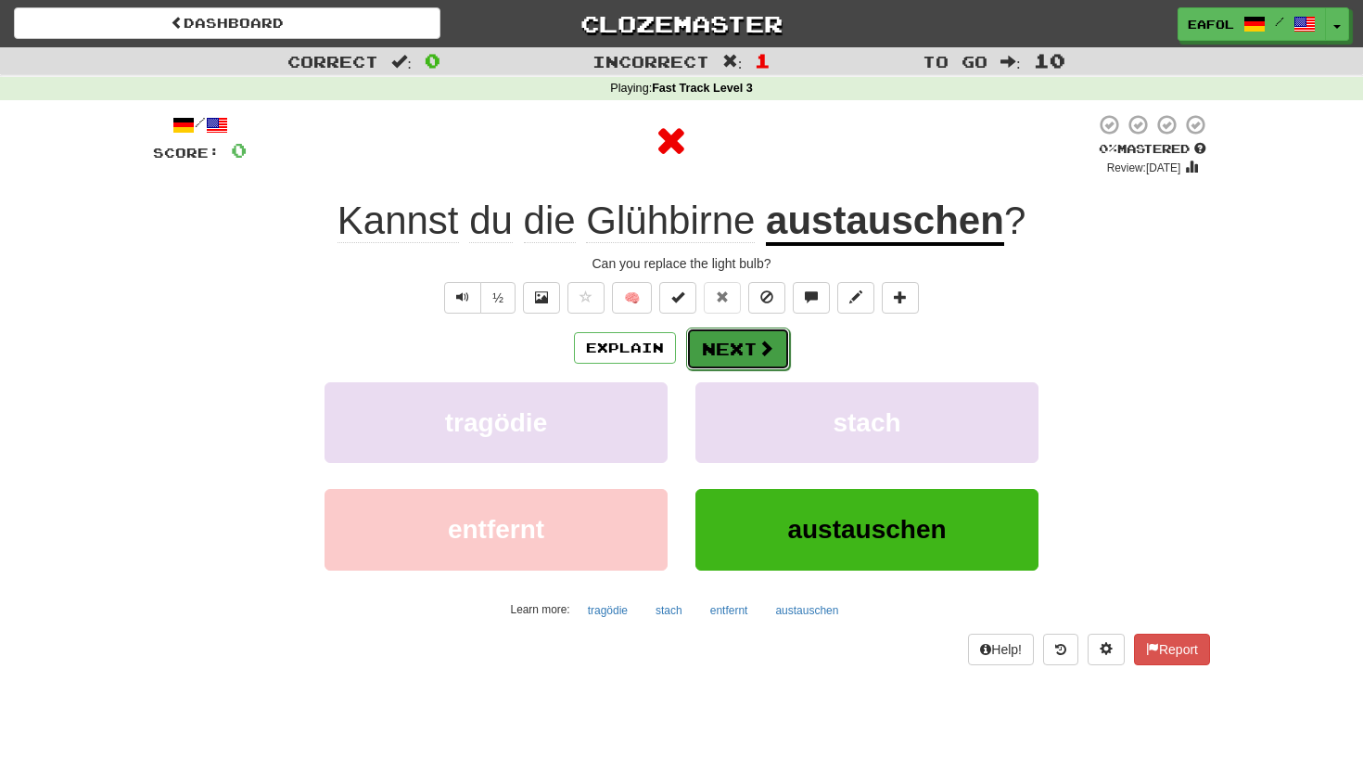
click at [737, 346] on button "Next" at bounding box center [738, 348] width 104 height 43
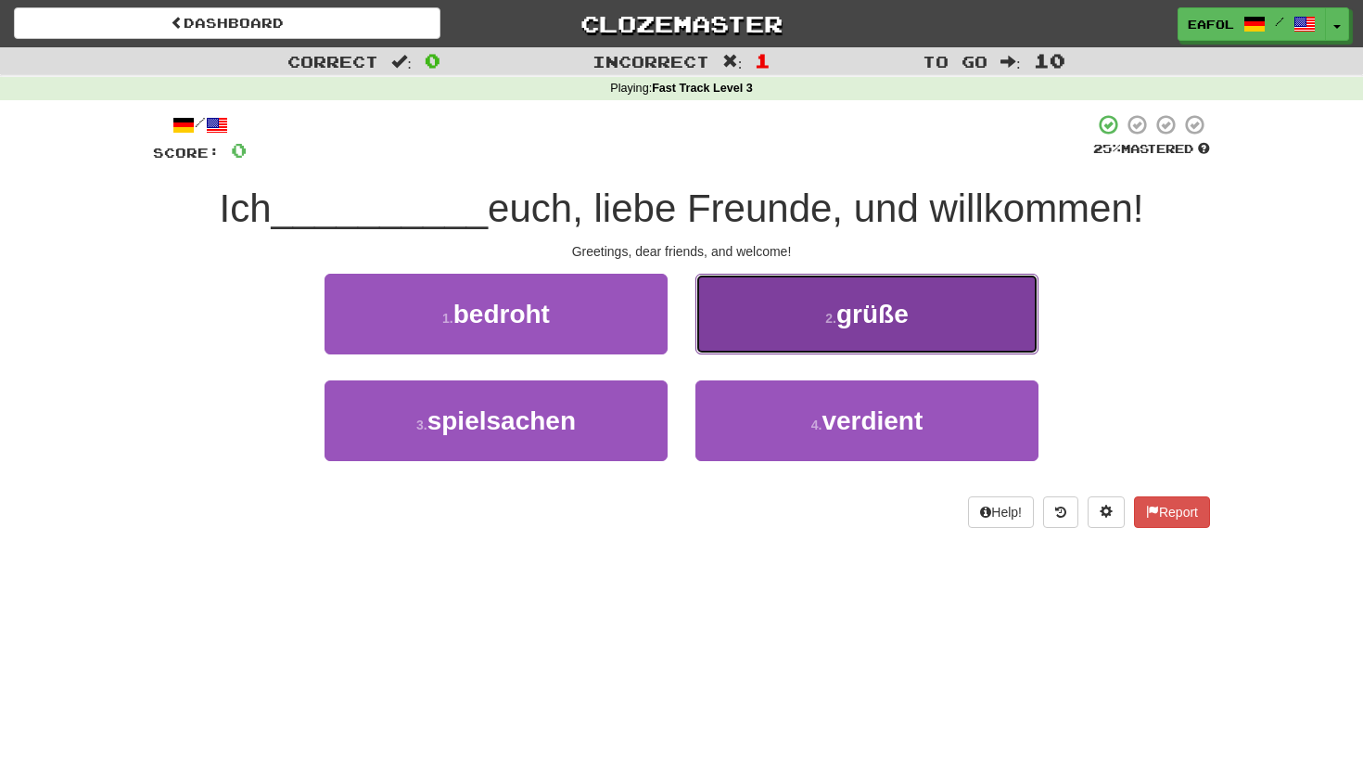
click at [816, 324] on button "2 . grüße" at bounding box center [867, 314] width 343 height 81
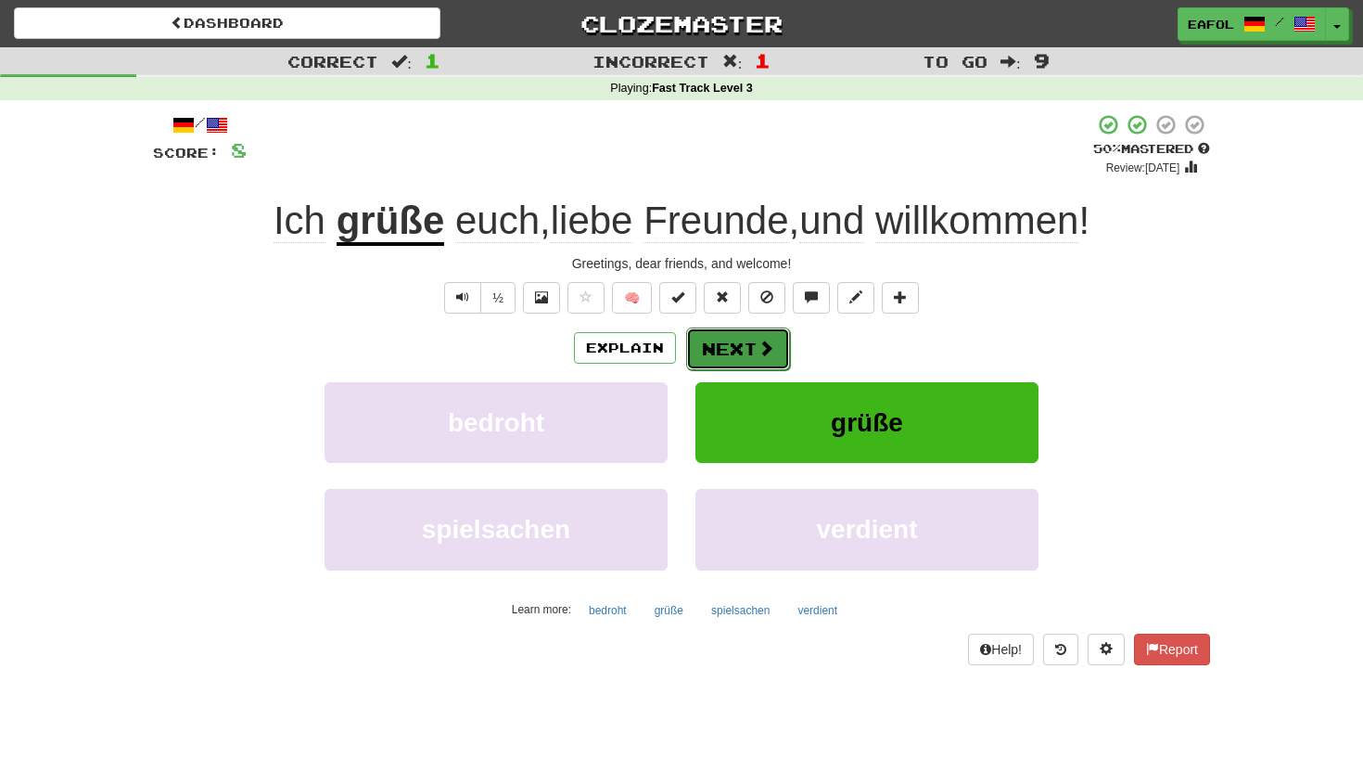
click at [760, 331] on button "Next" at bounding box center [738, 348] width 104 height 43
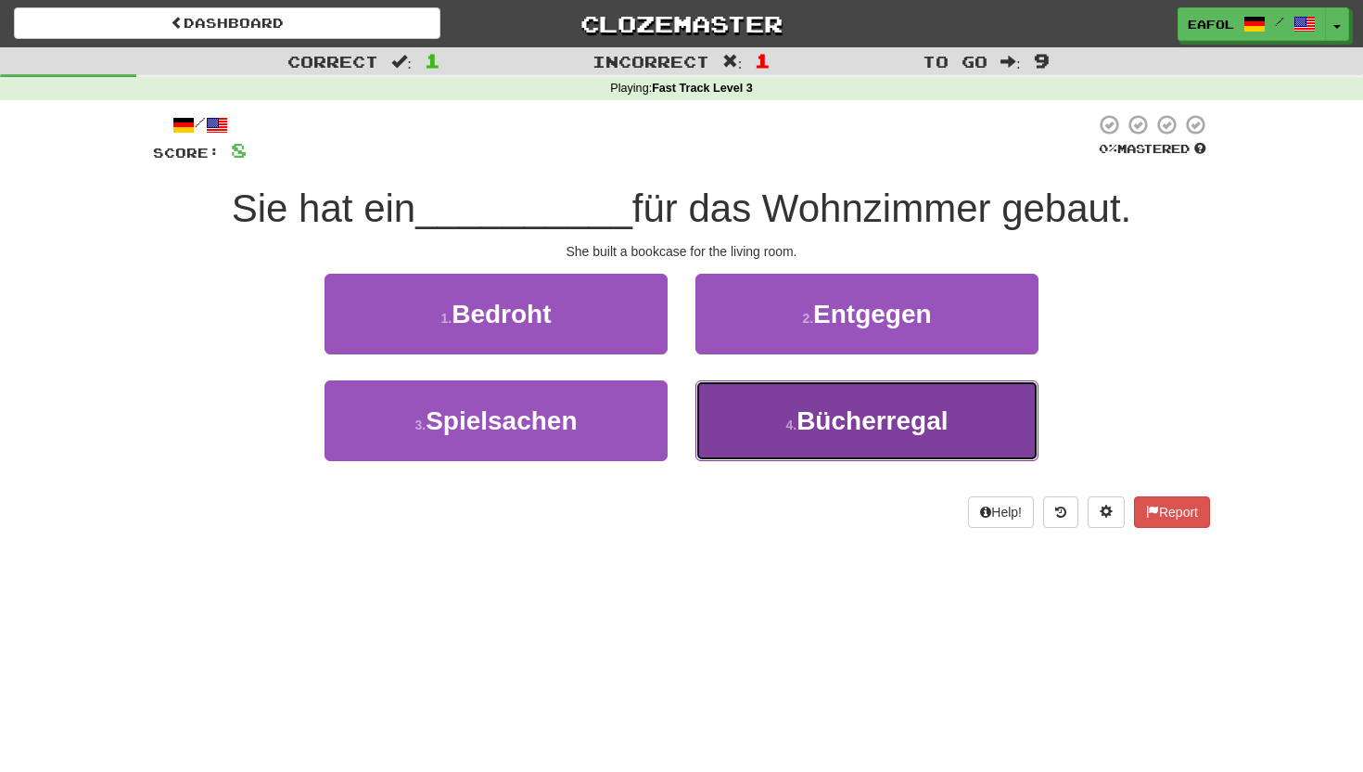
click at [797, 425] on small "4 ." at bounding box center [791, 424] width 11 height 15
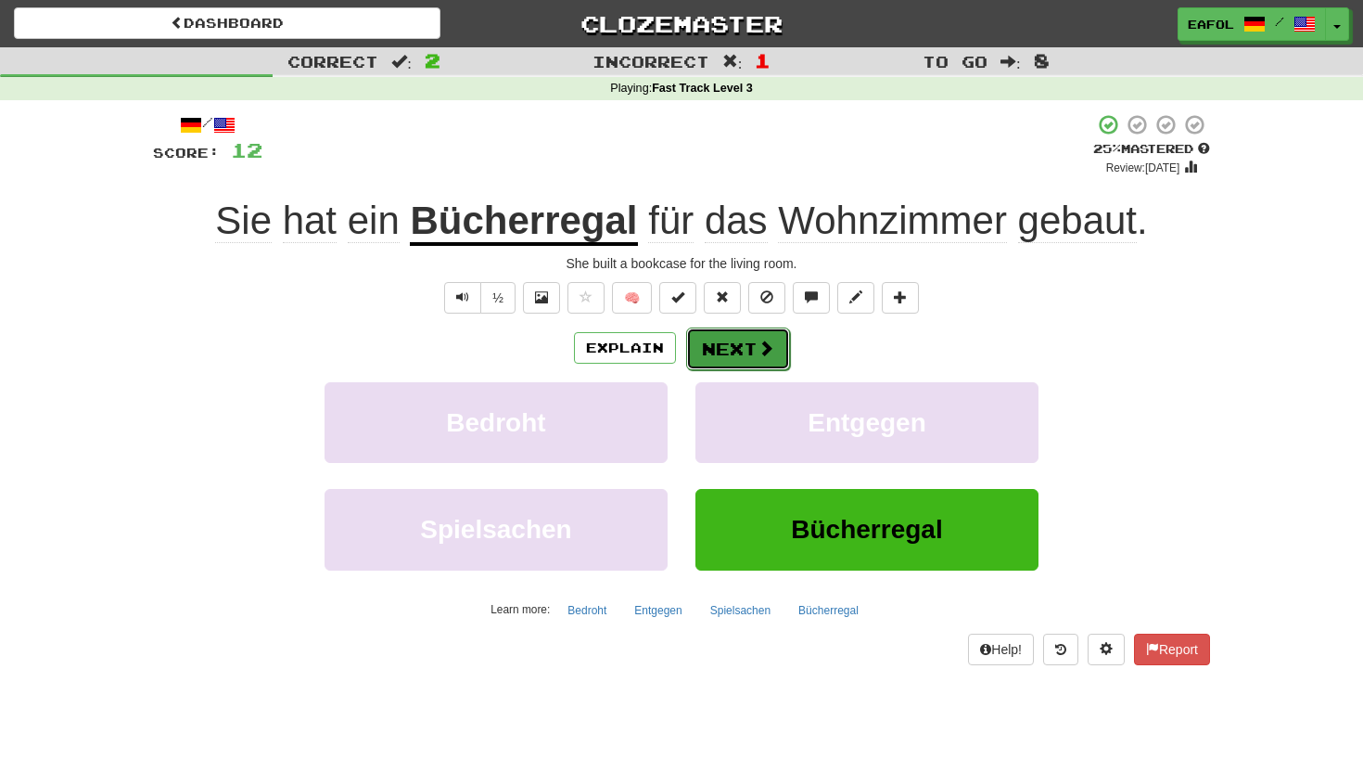
click at [774, 333] on button "Next" at bounding box center [738, 348] width 104 height 43
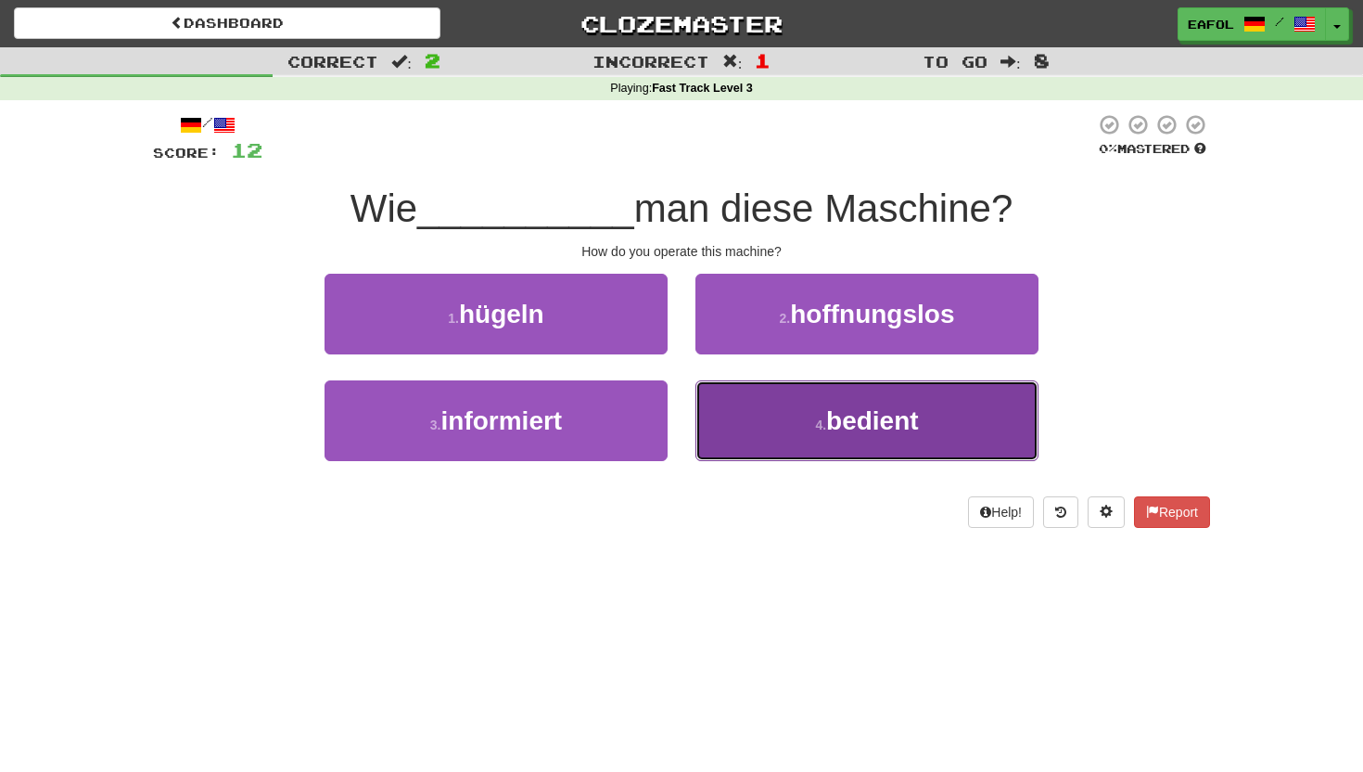
click at [799, 420] on button "4 . bedient" at bounding box center [867, 420] width 343 height 81
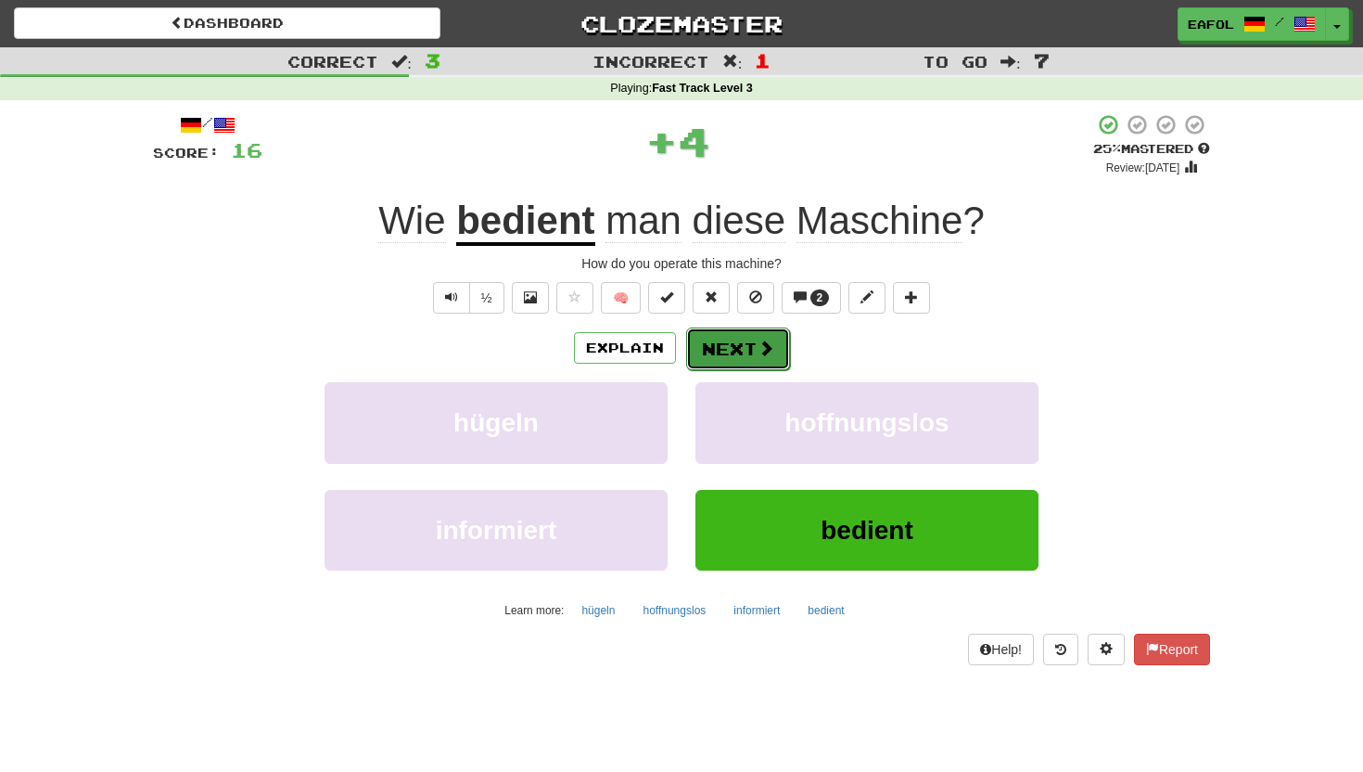
click at [757, 331] on button "Next" at bounding box center [738, 348] width 104 height 43
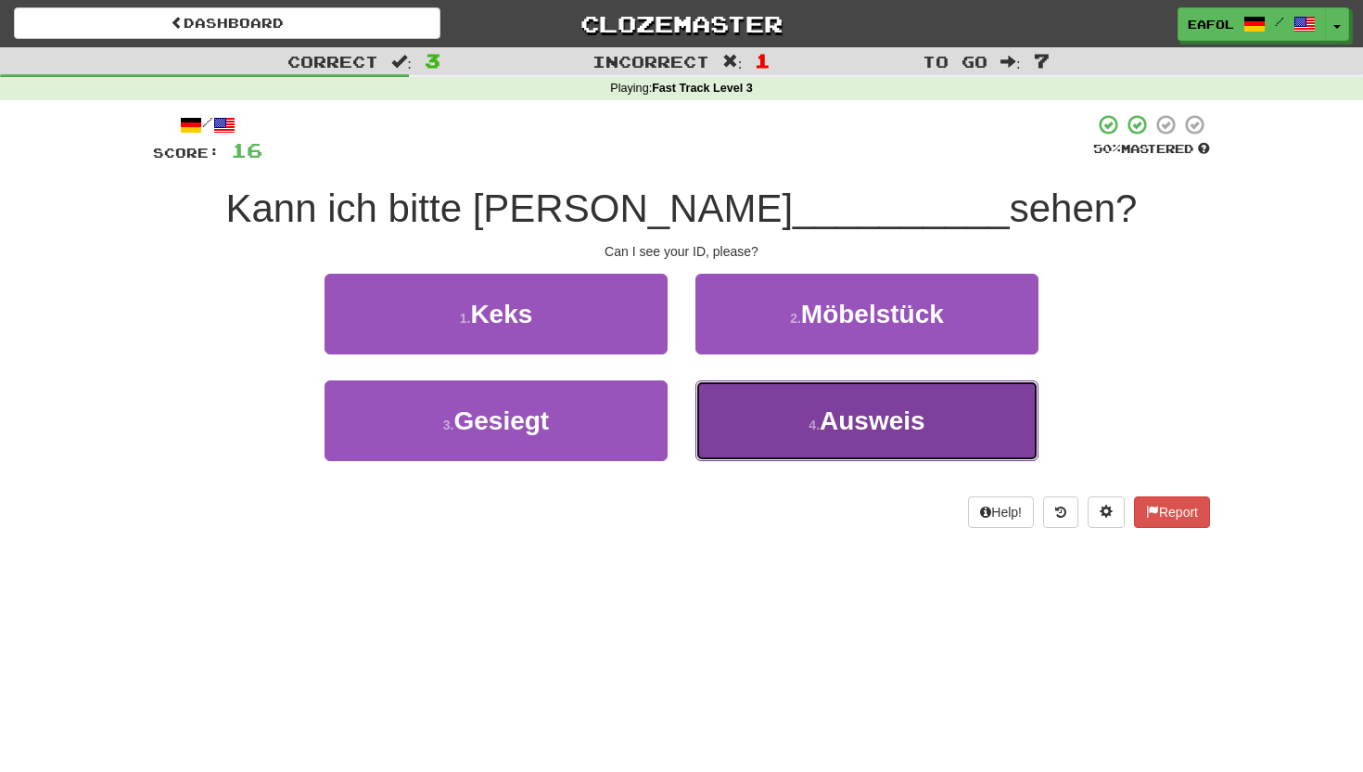
click at [830, 406] on span "Ausweis" at bounding box center [873, 420] width 106 height 29
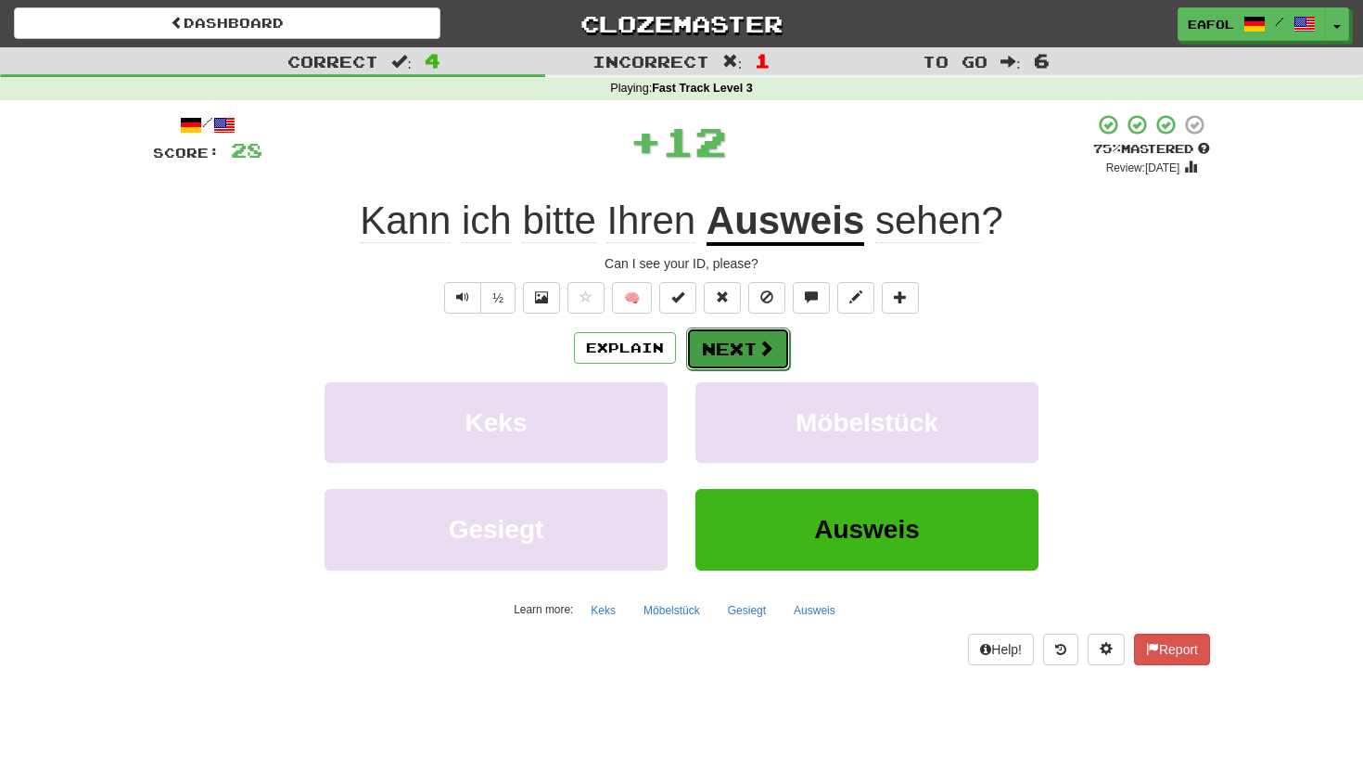
click at [760, 331] on button "Next" at bounding box center [738, 348] width 104 height 43
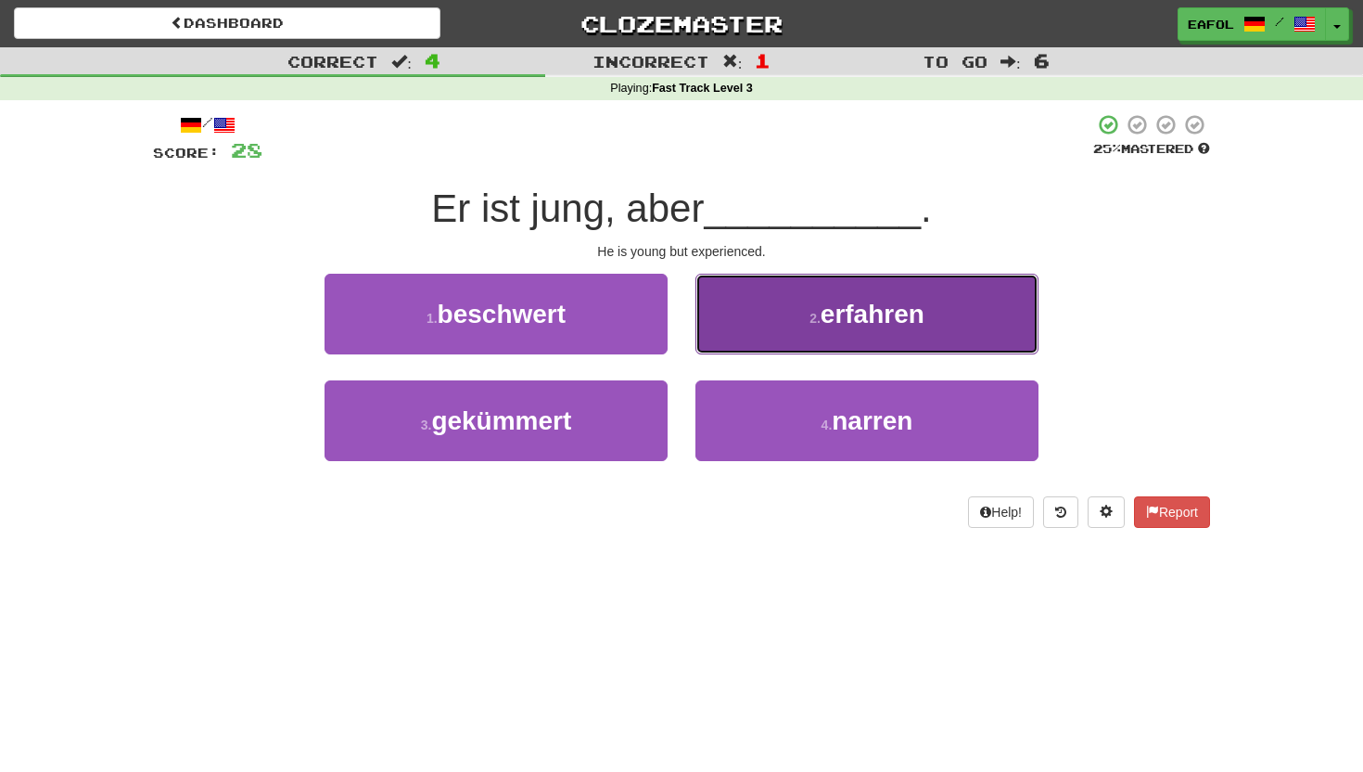
click at [822, 305] on span "erfahren" at bounding box center [873, 314] width 104 height 29
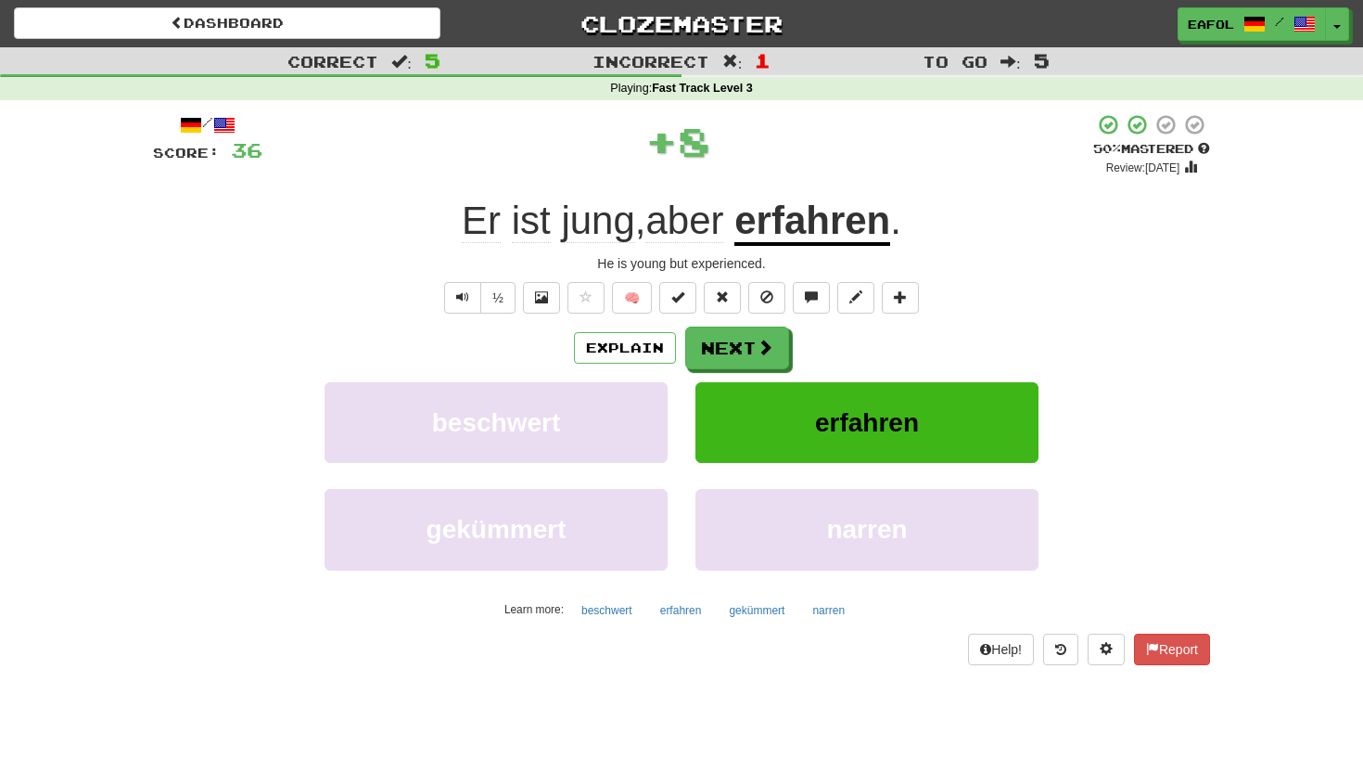
click at [824, 235] on u "erfahren" at bounding box center [813, 221] width 156 height 47
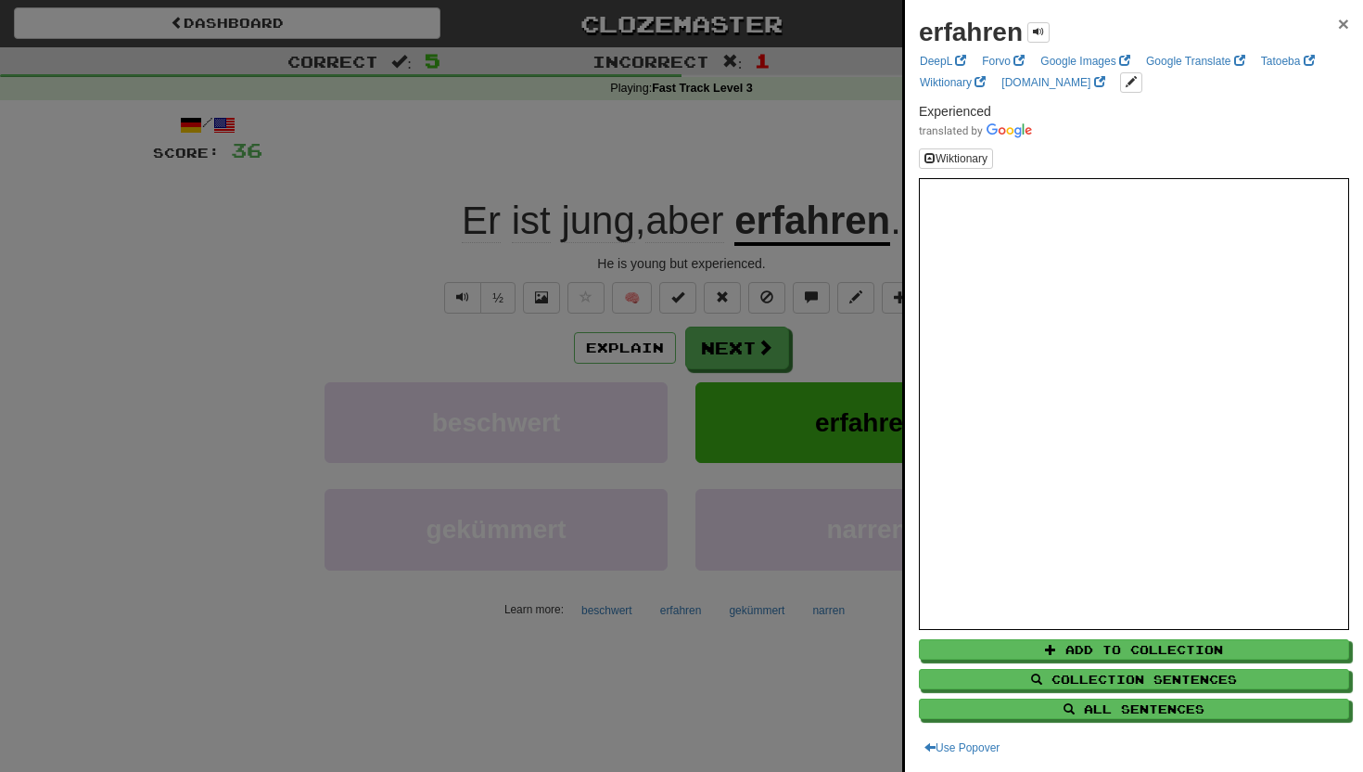
click at [1340, 22] on span "×" at bounding box center [1343, 23] width 11 height 21
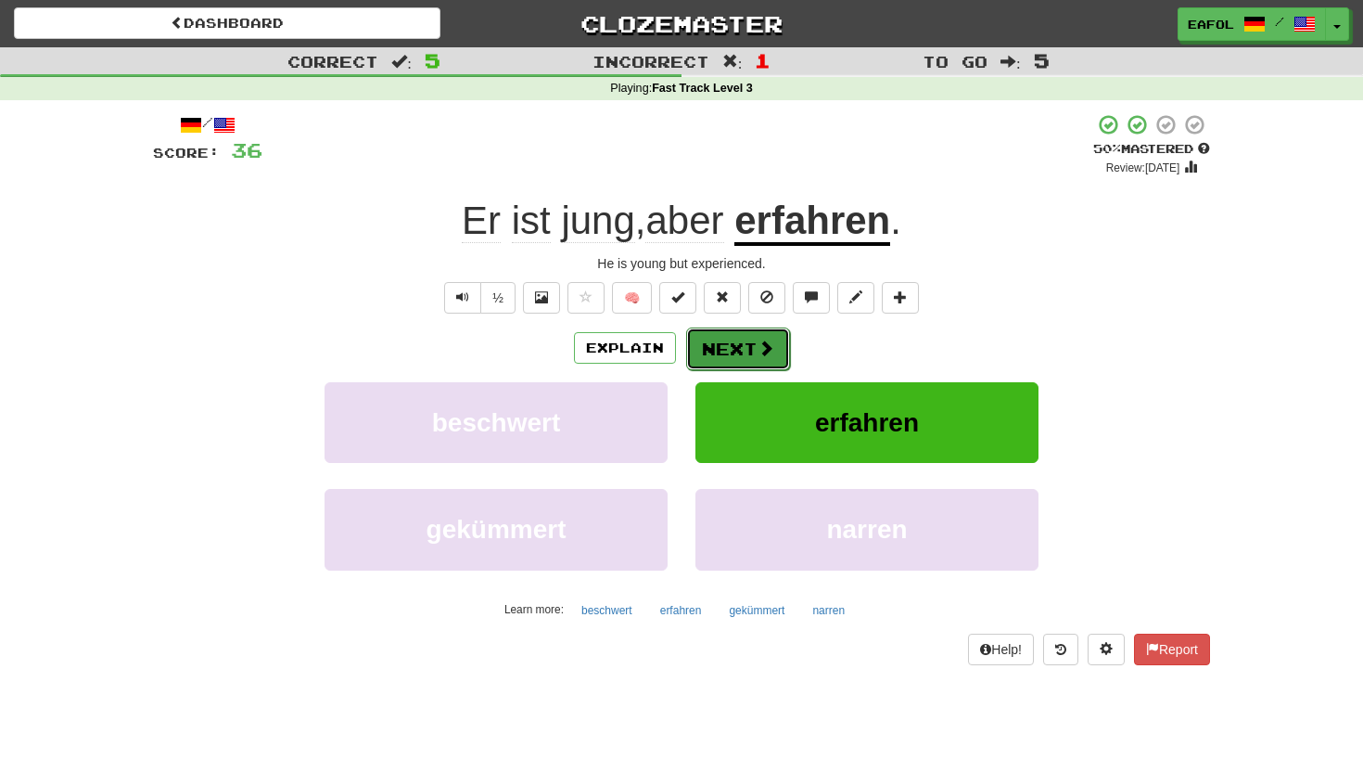
click at [721, 337] on button "Next" at bounding box center [738, 348] width 104 height 43
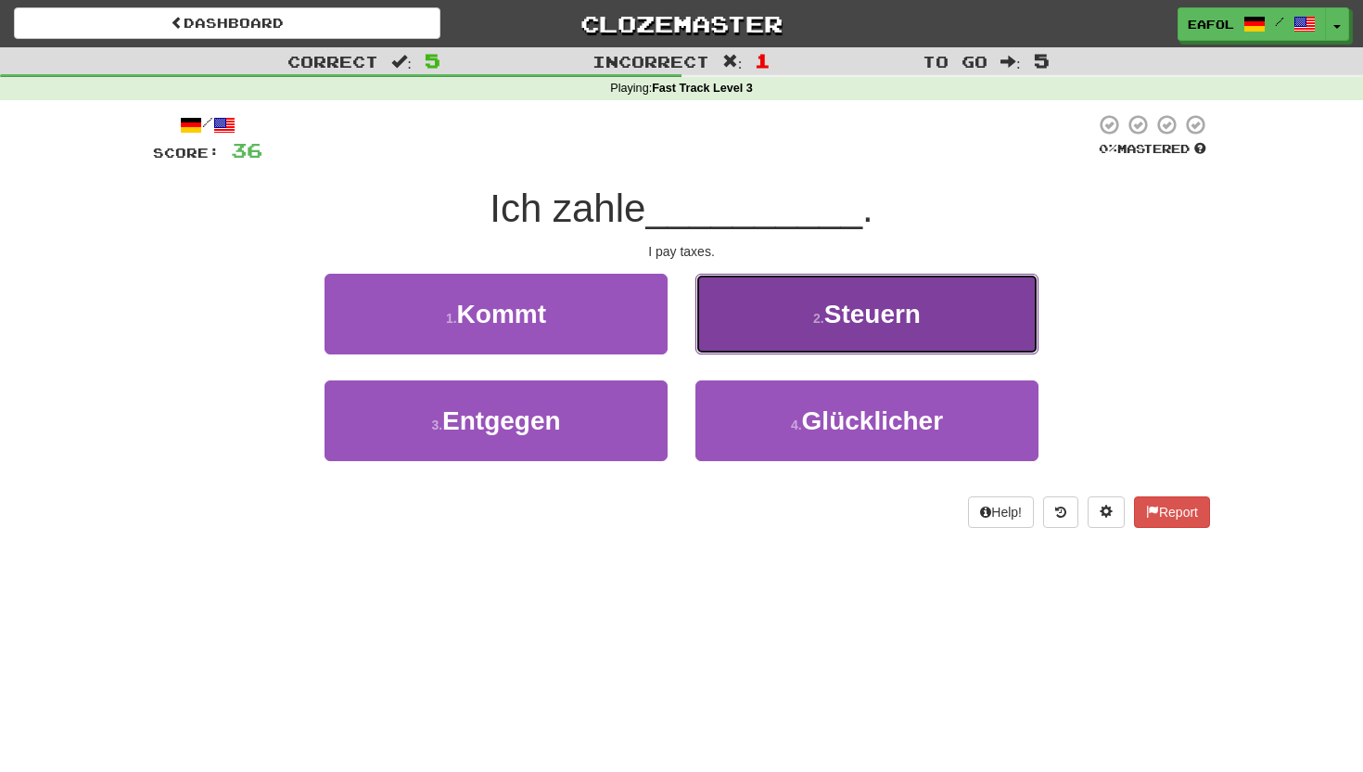
click at [771, 334] on button "2 . Steuern" at bounding box center [867, 314] width 343 height 81
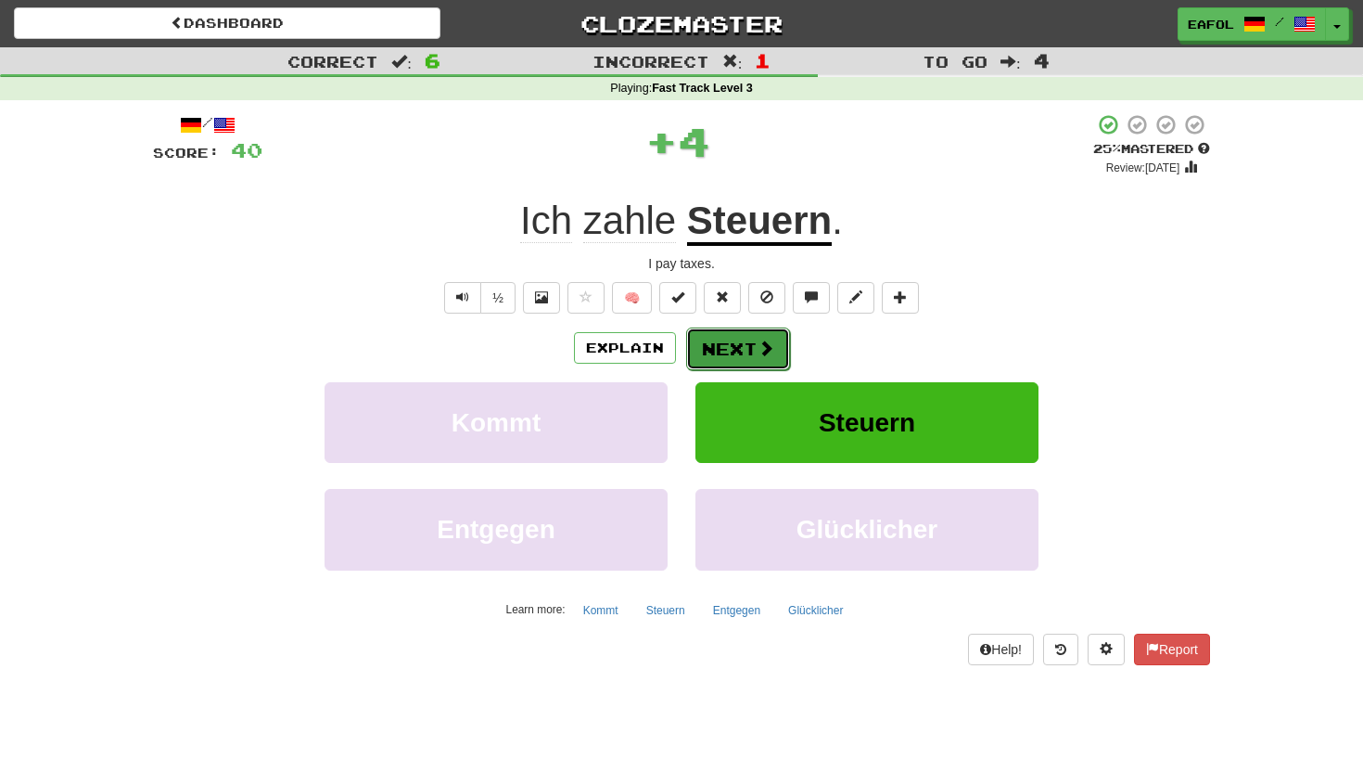
click at [727, 348] on button "Next" at bounding box center [738, 348] width 104 height 43
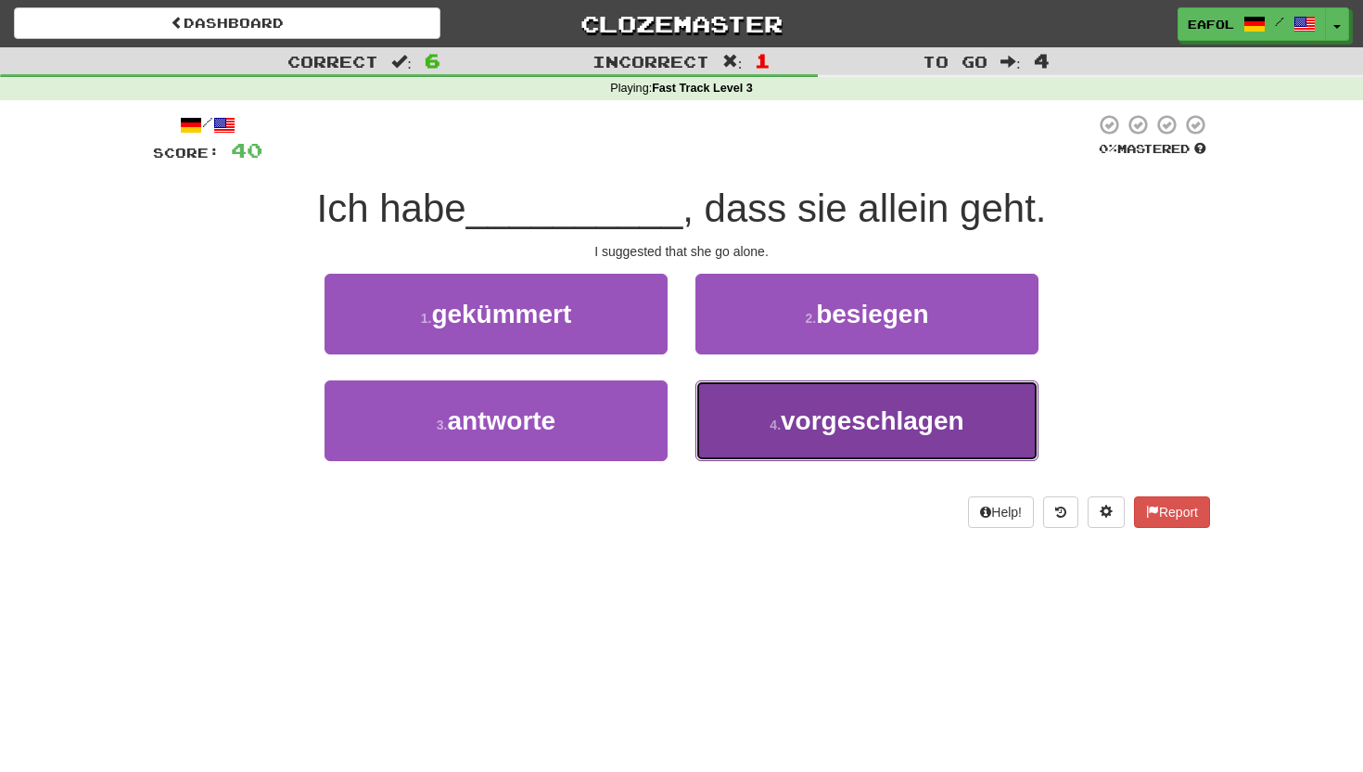
click at [807, 438] on button "4 . vorgeschlagen" at bounding box center [867, 420] width 343 height 81
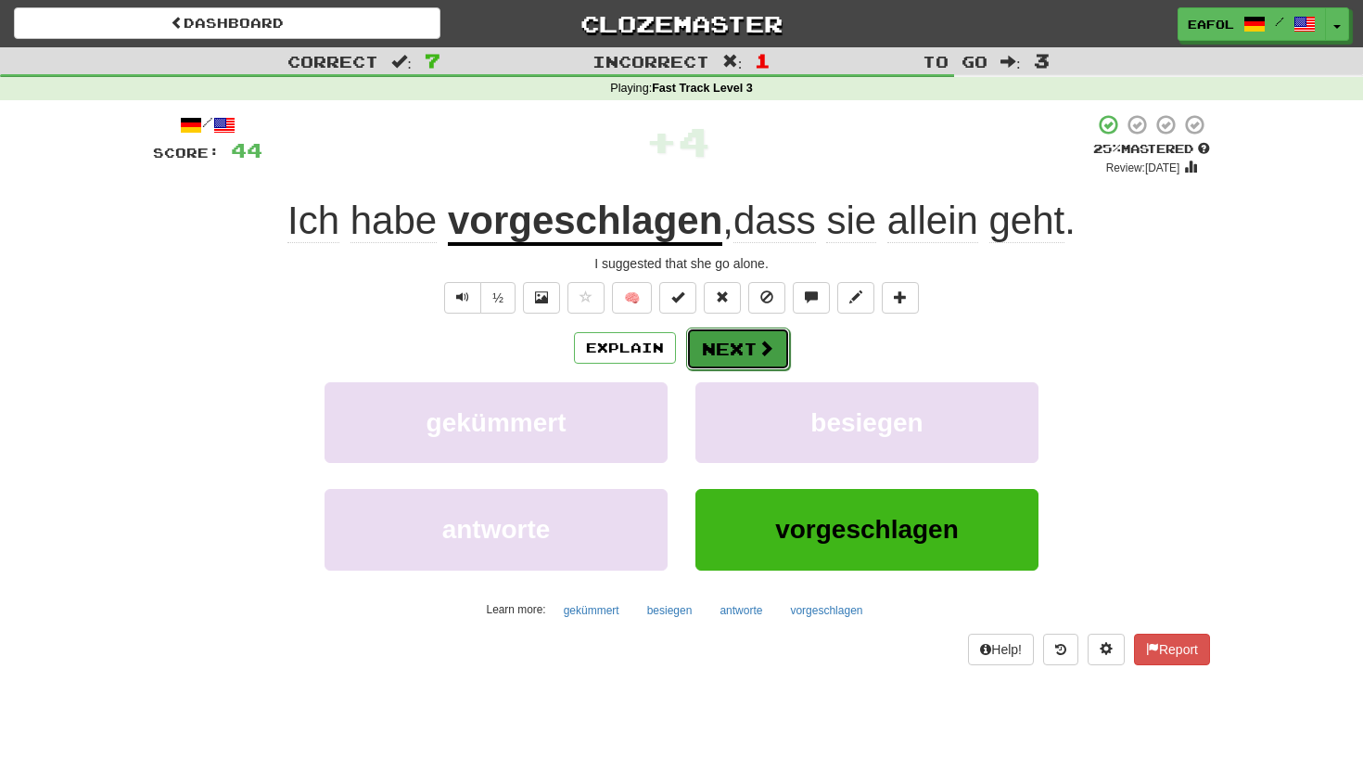
click at [751, 349] on button "Next" at bounding box center [738, 348] width 104 height 43
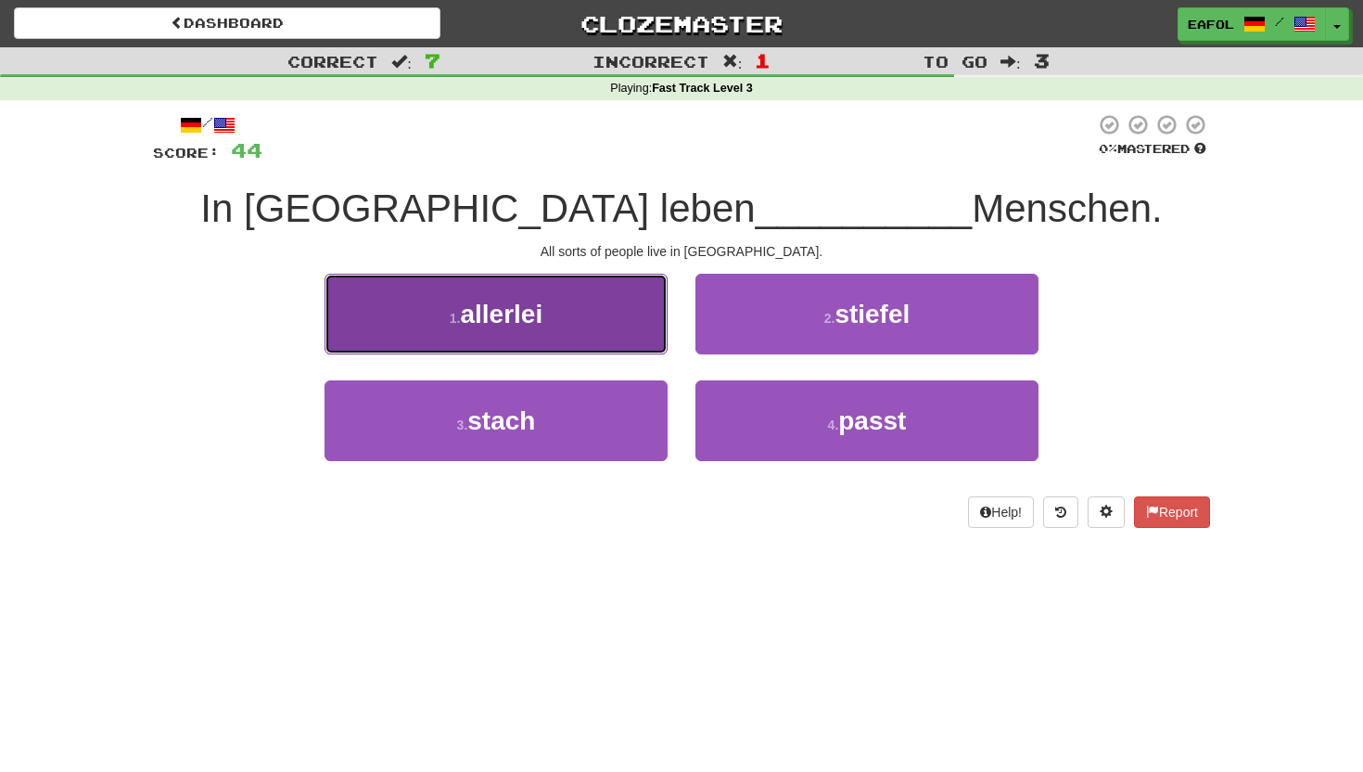
click at [614, 320] on button "1 . allerlei" at bounding box center [496, 314] width 343 height 81
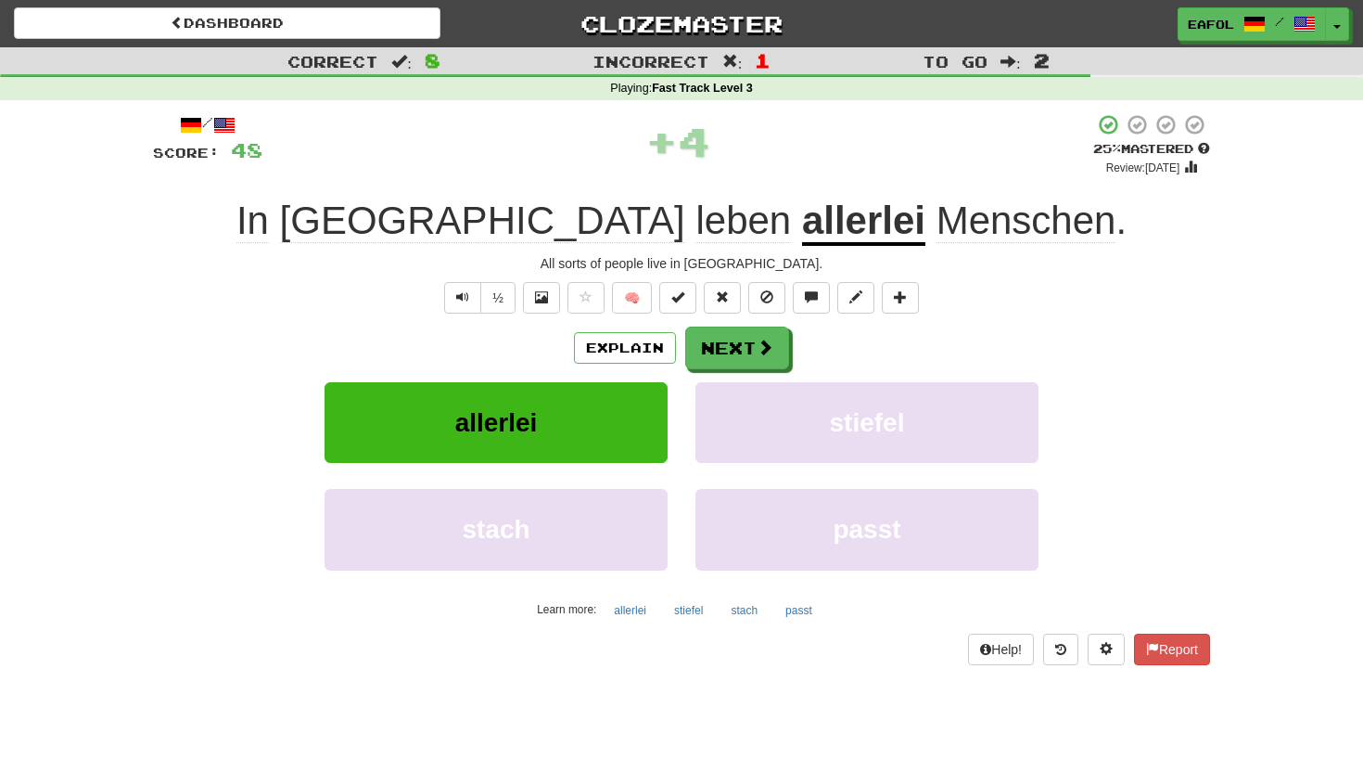
click at [802, 232] on u "allerlei" at bounding box center [863, 221] width 123 height 47
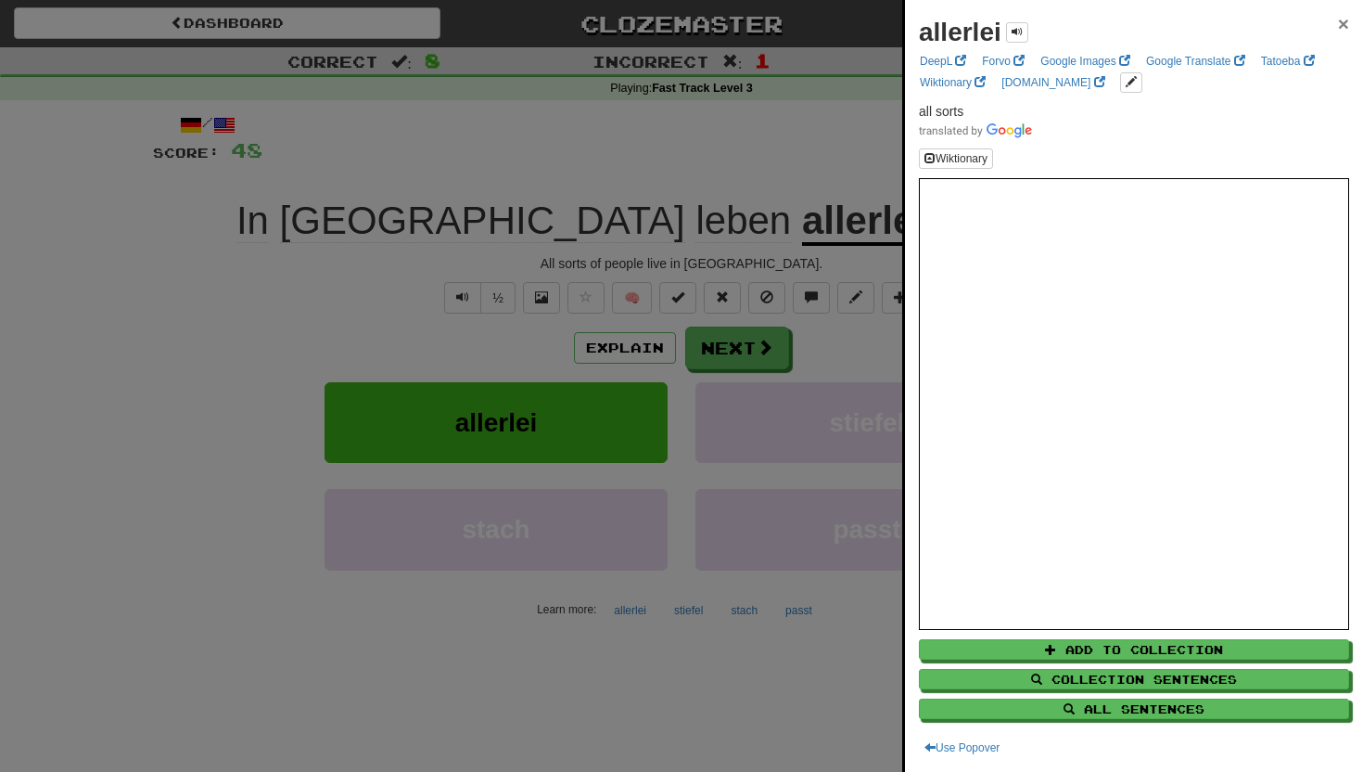
click at [1342, 22] on span "×" at bounding box center [1343, 23] width 11 height 21
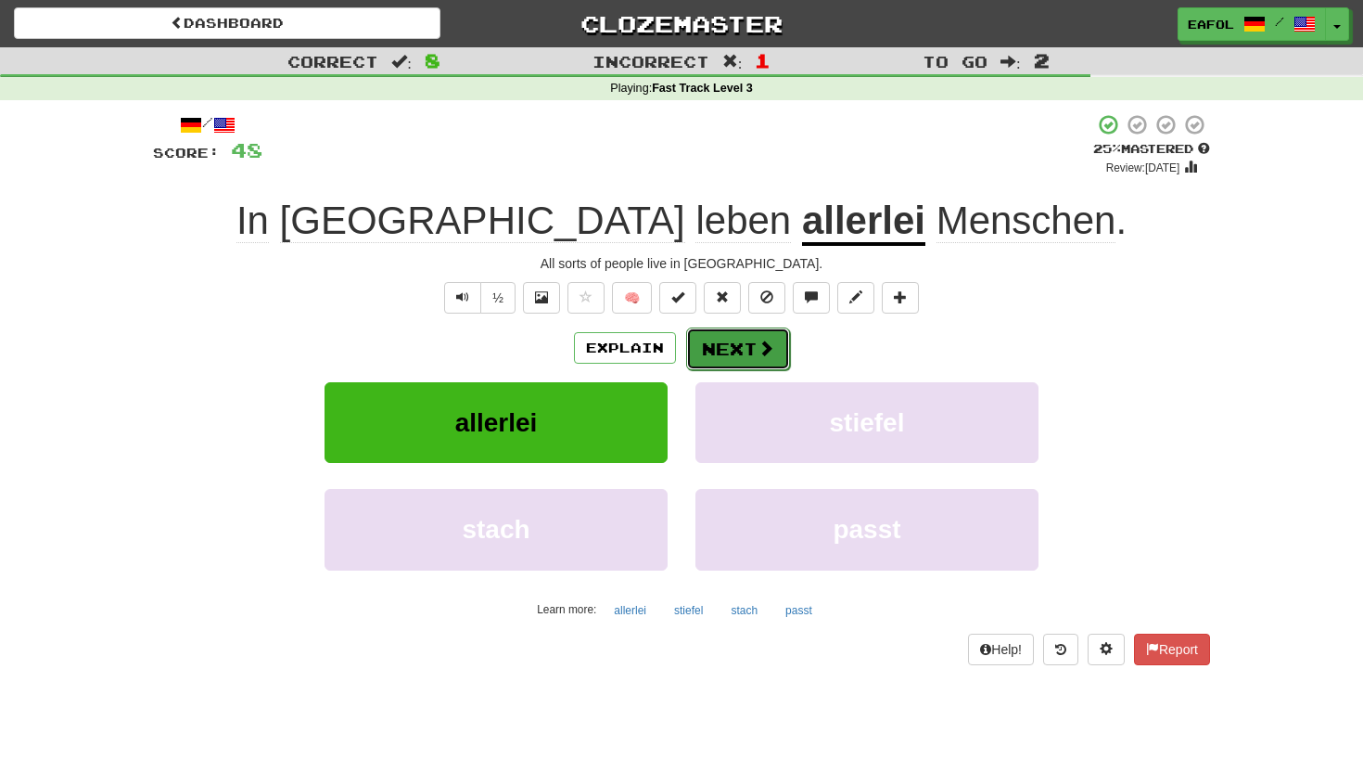
click at [767, 353] on span at bounding box center [766, 347] width 17 height 17
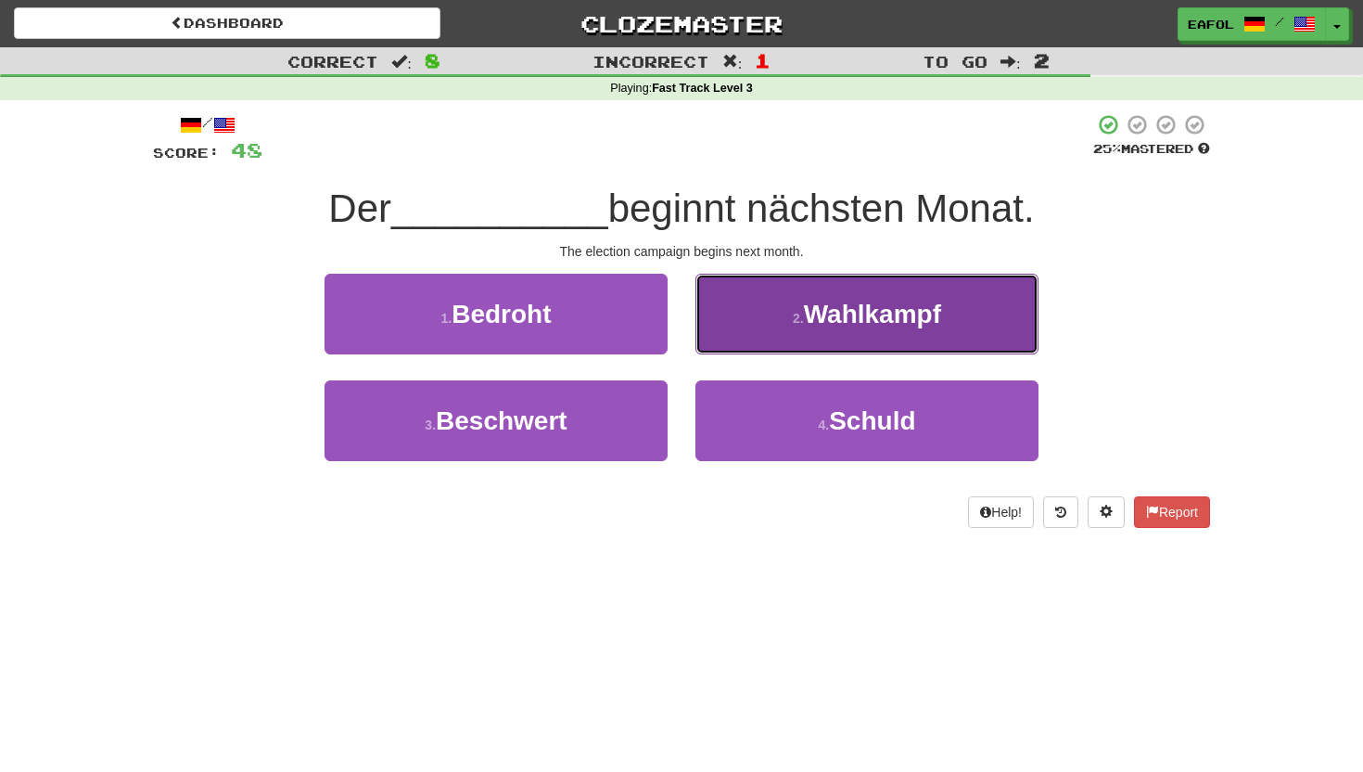
click at [849, 325] on span "Wahlkampf" at bounding box center [872, 314] width 137 height 29
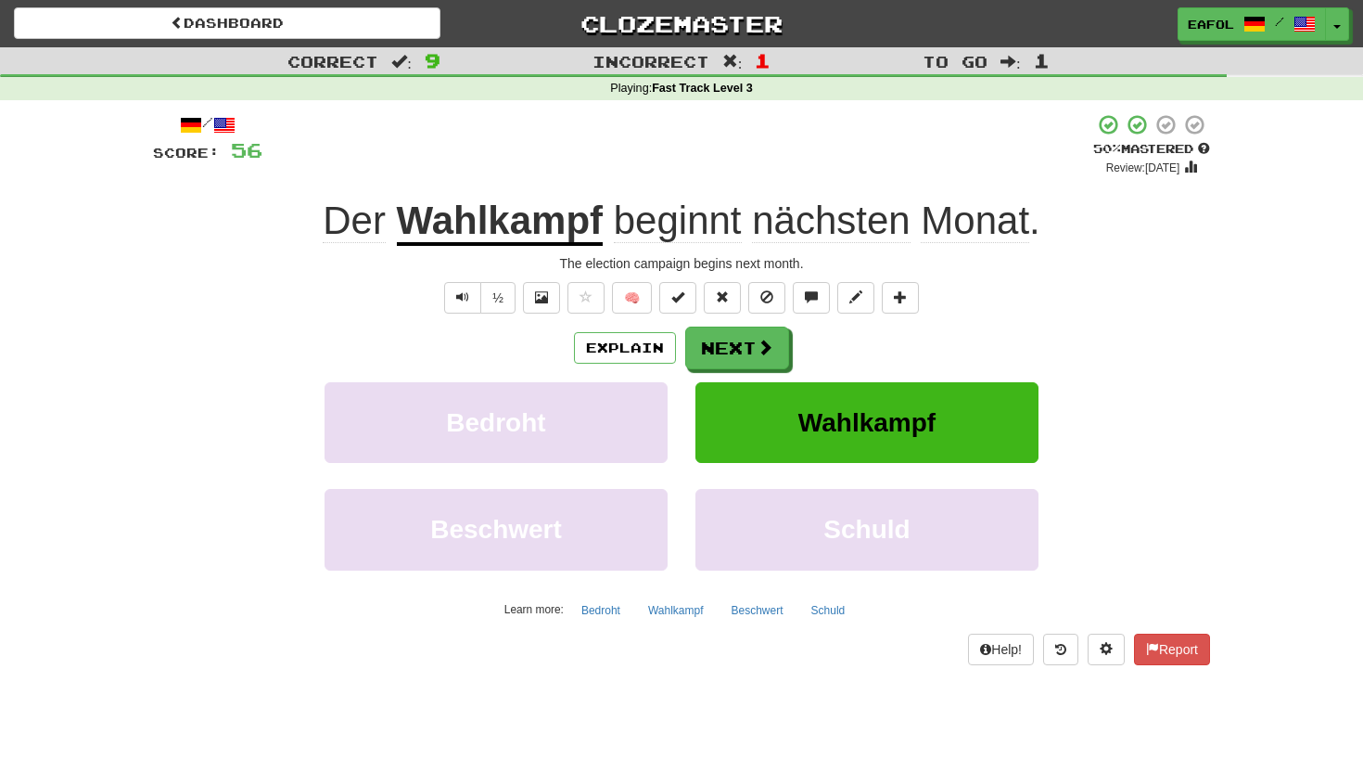
click at [537, 231] on u "Wahlkampf" at bounding box center [500, 221] width 206 height 47
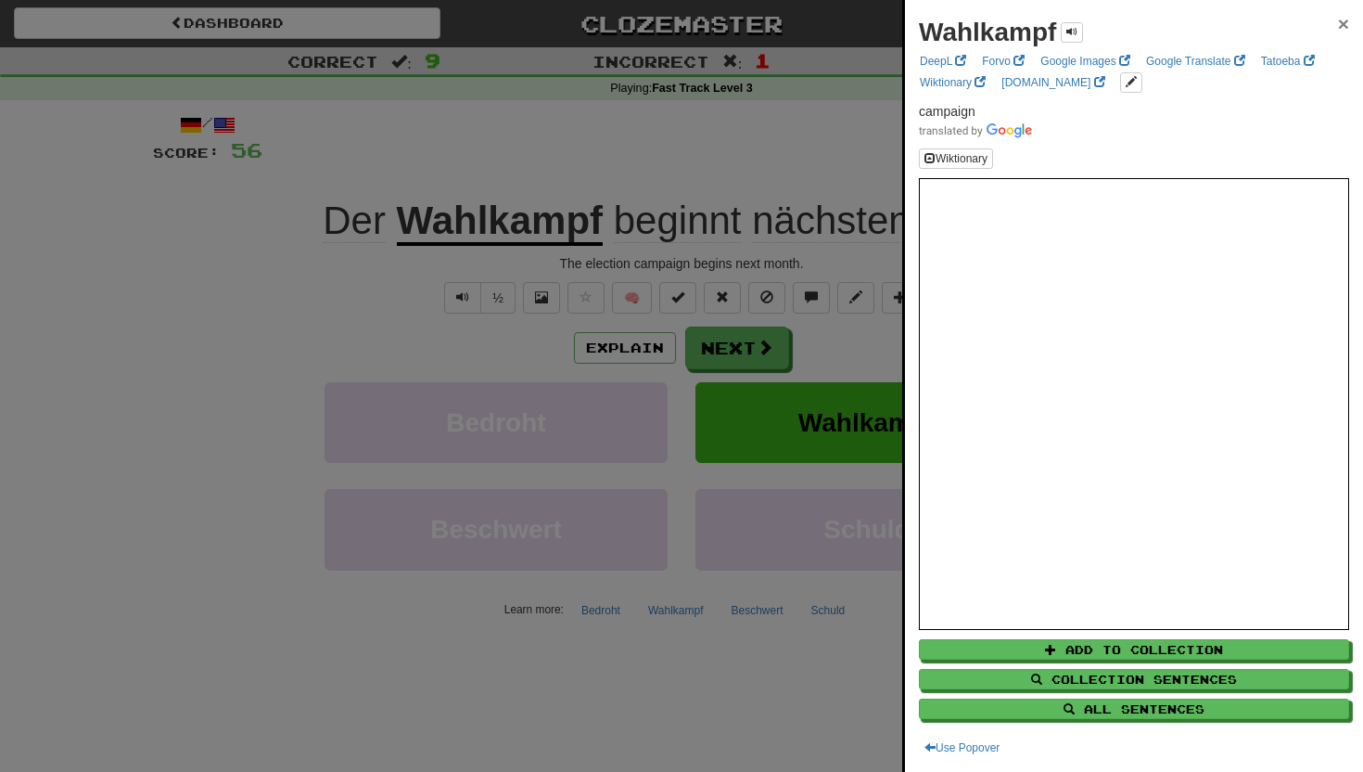
click at [1345, 17] on span "×" at bounding box center [1343, 23] width 11 height 21
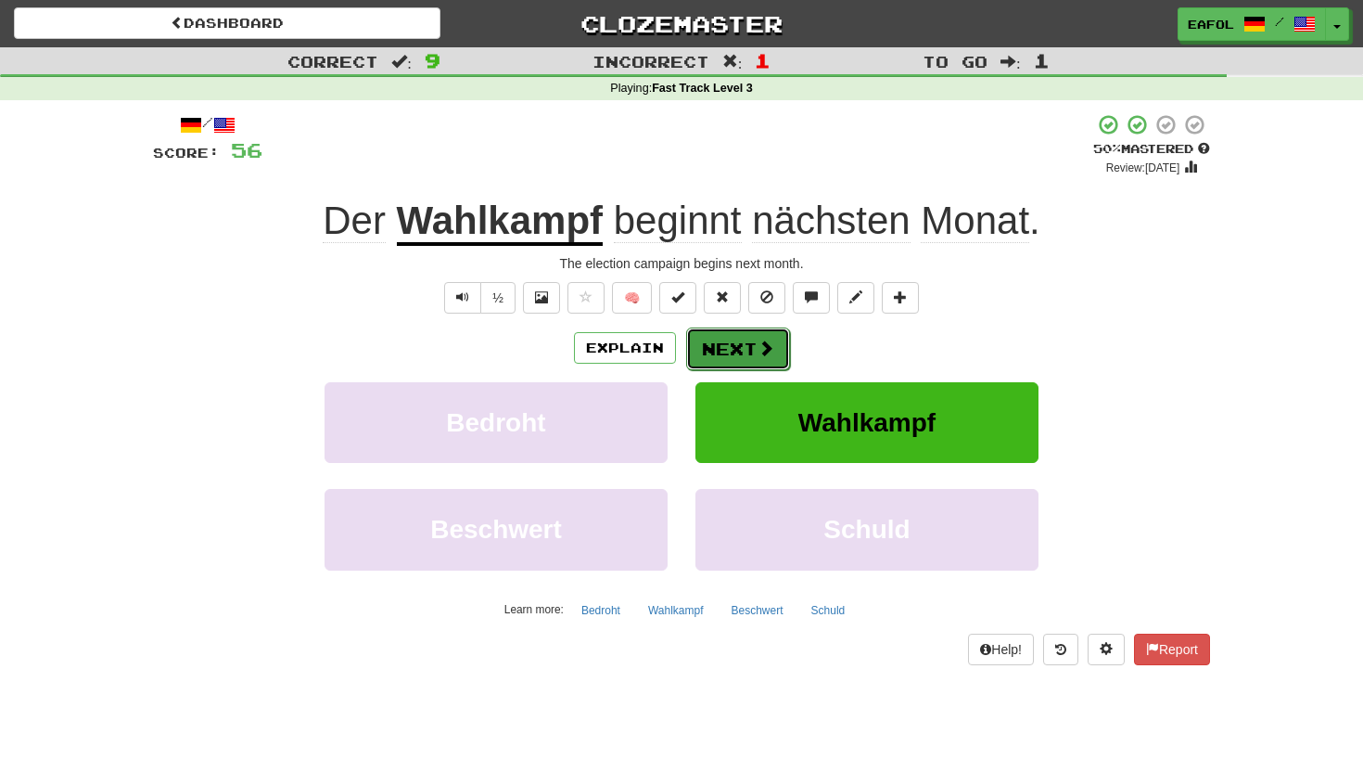
click at [712, 362] on button "Next" at bounding box center [738, 348] width 104 height 43
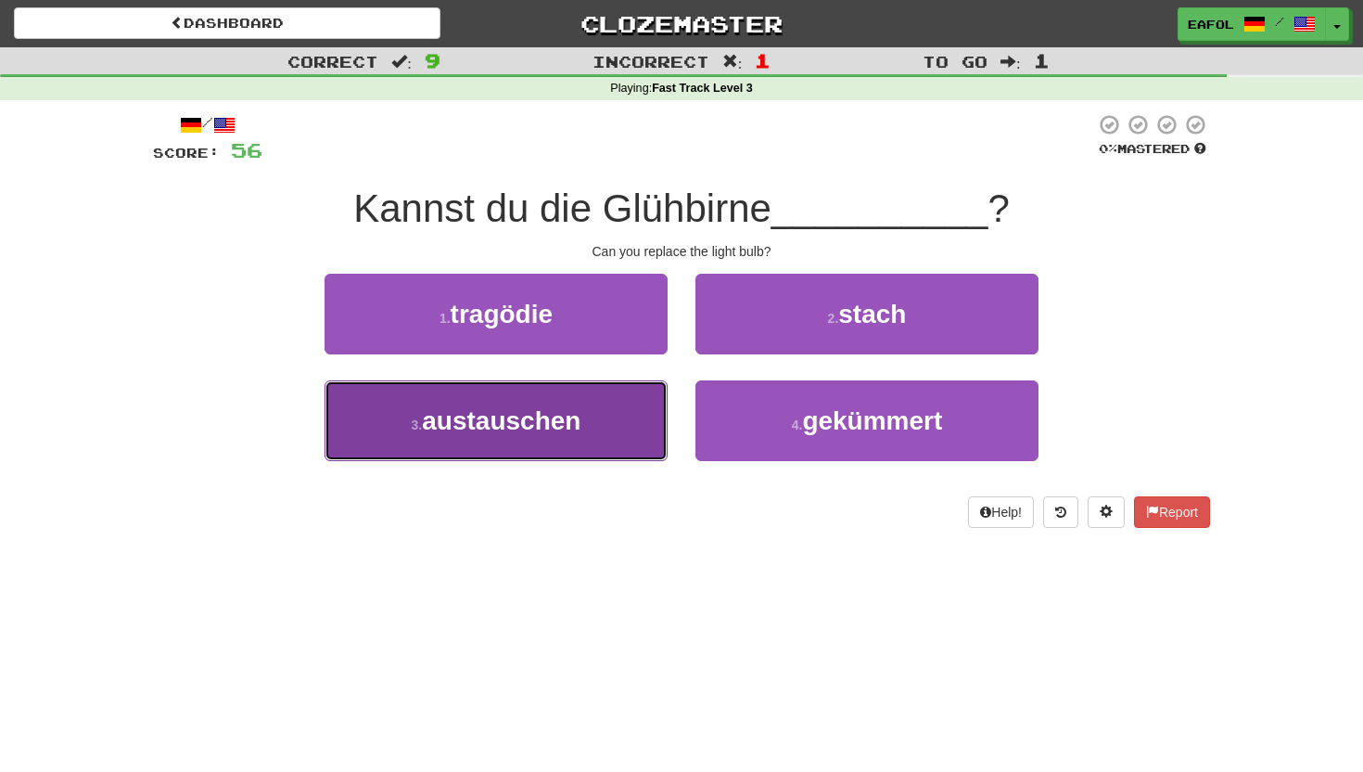
click at [534, 429] on span "austauschen" at bounding box center [501, 420] width 159 height 29
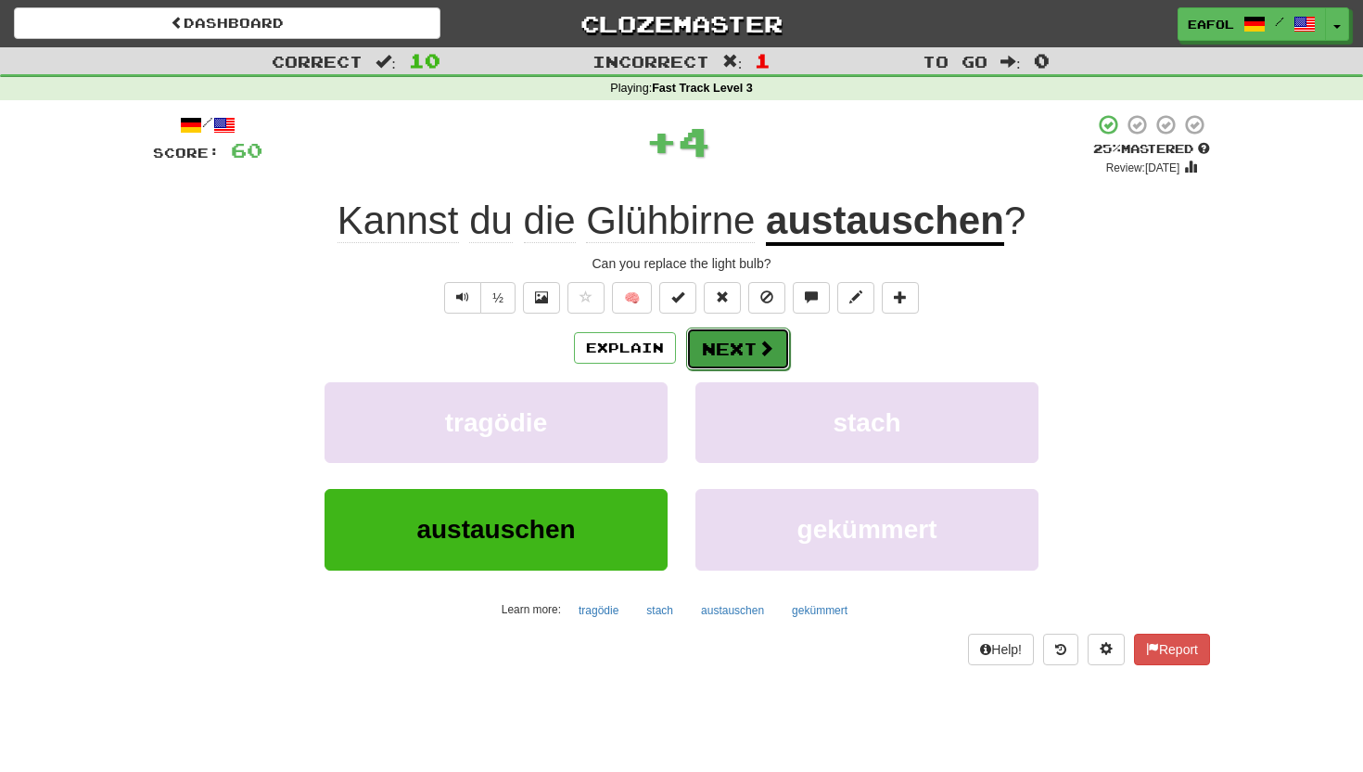
click at [720, 339] on button "Next" at bounding box center [738, 348] width 104 height 43
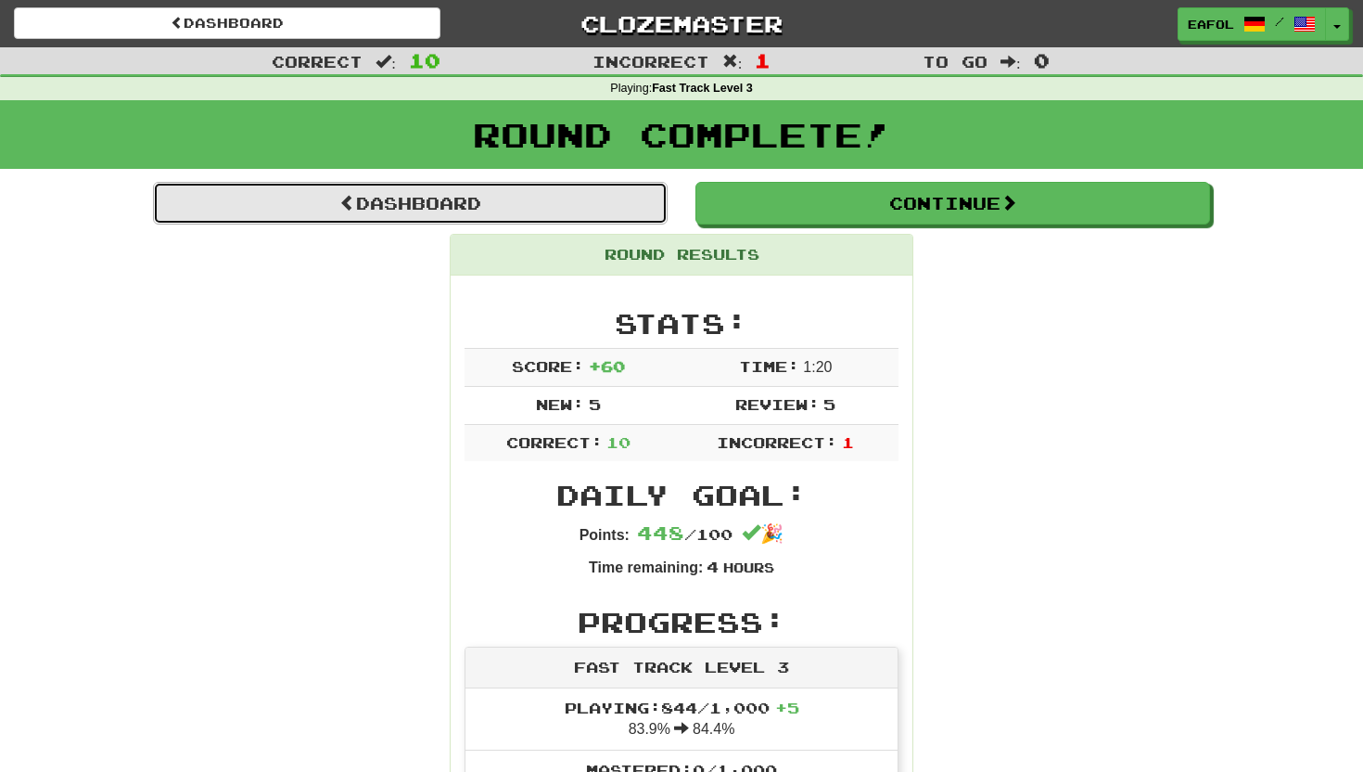
click at [609, 204] on link "Dashboard" at bounding box center [410, 203] width 515 height 43
